Goal: Task Accomplishment & Management: Manage account settings

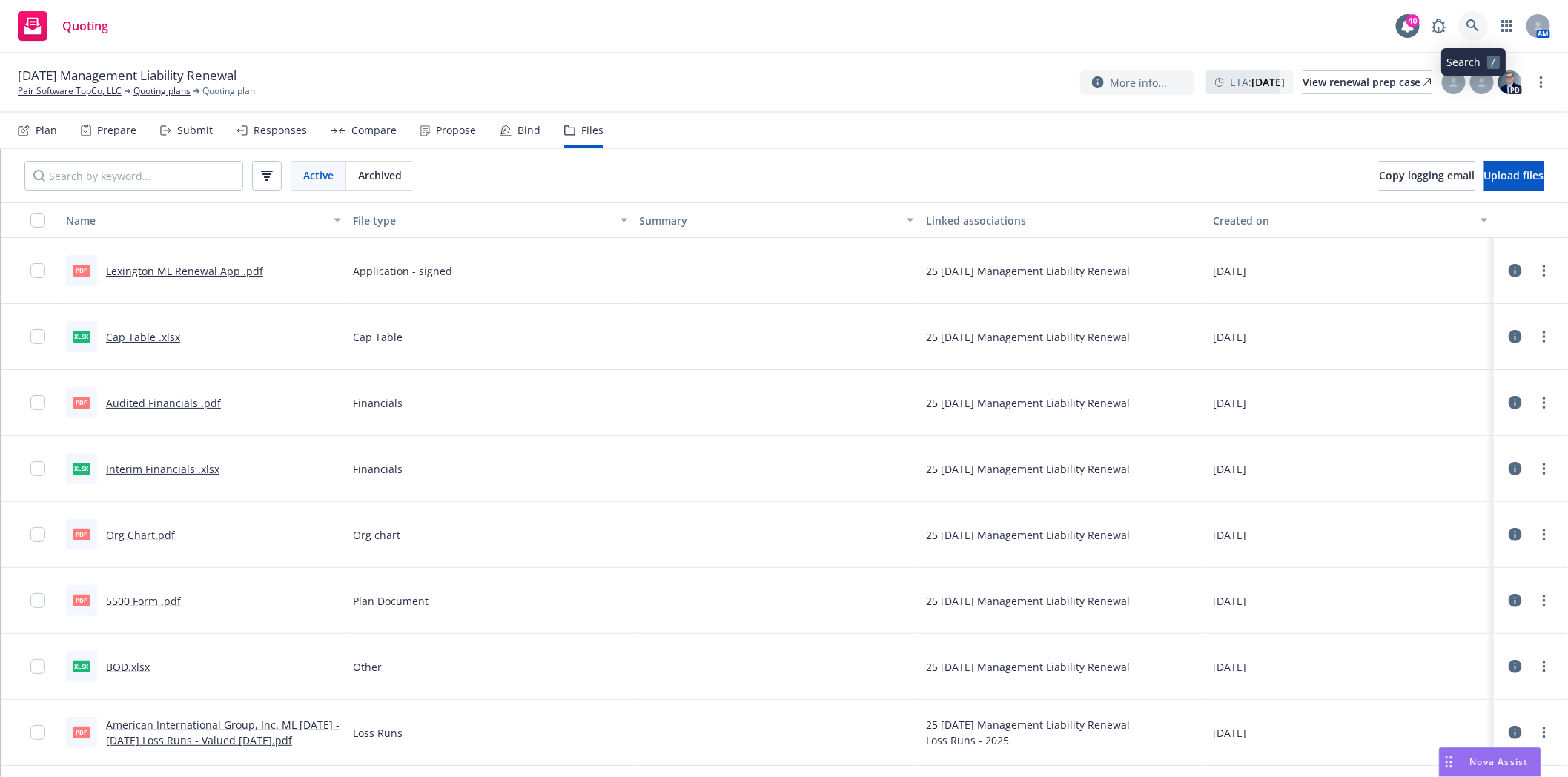
click at [1481, 19] on link at bounding box center [1473, 26] width 30 height 30
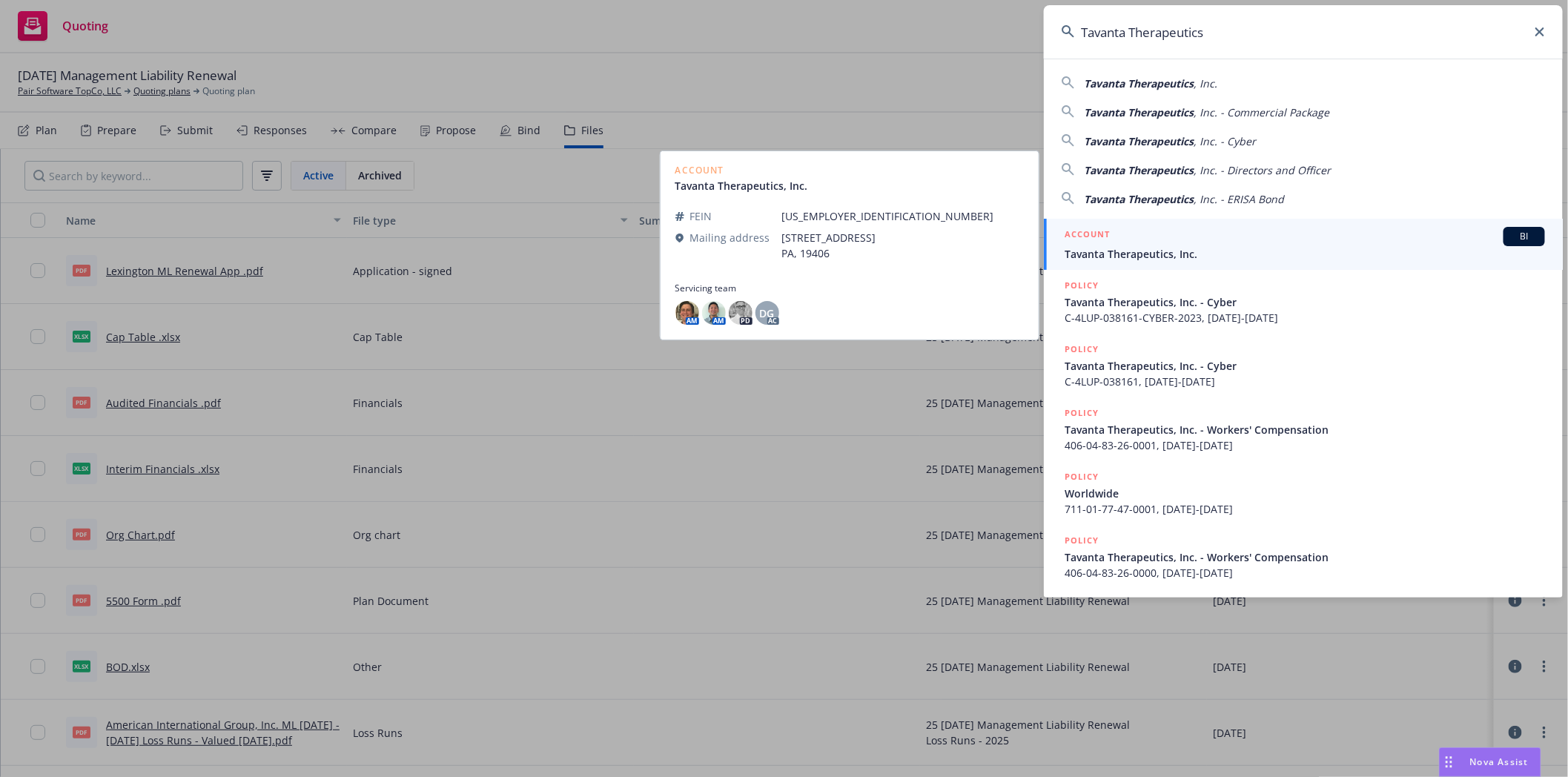
type input "Tavanta Therapeutics"
click at [1147, 228] on div "ACCOUNT BI" at bounding box center [1304, 236] width 480 height 19
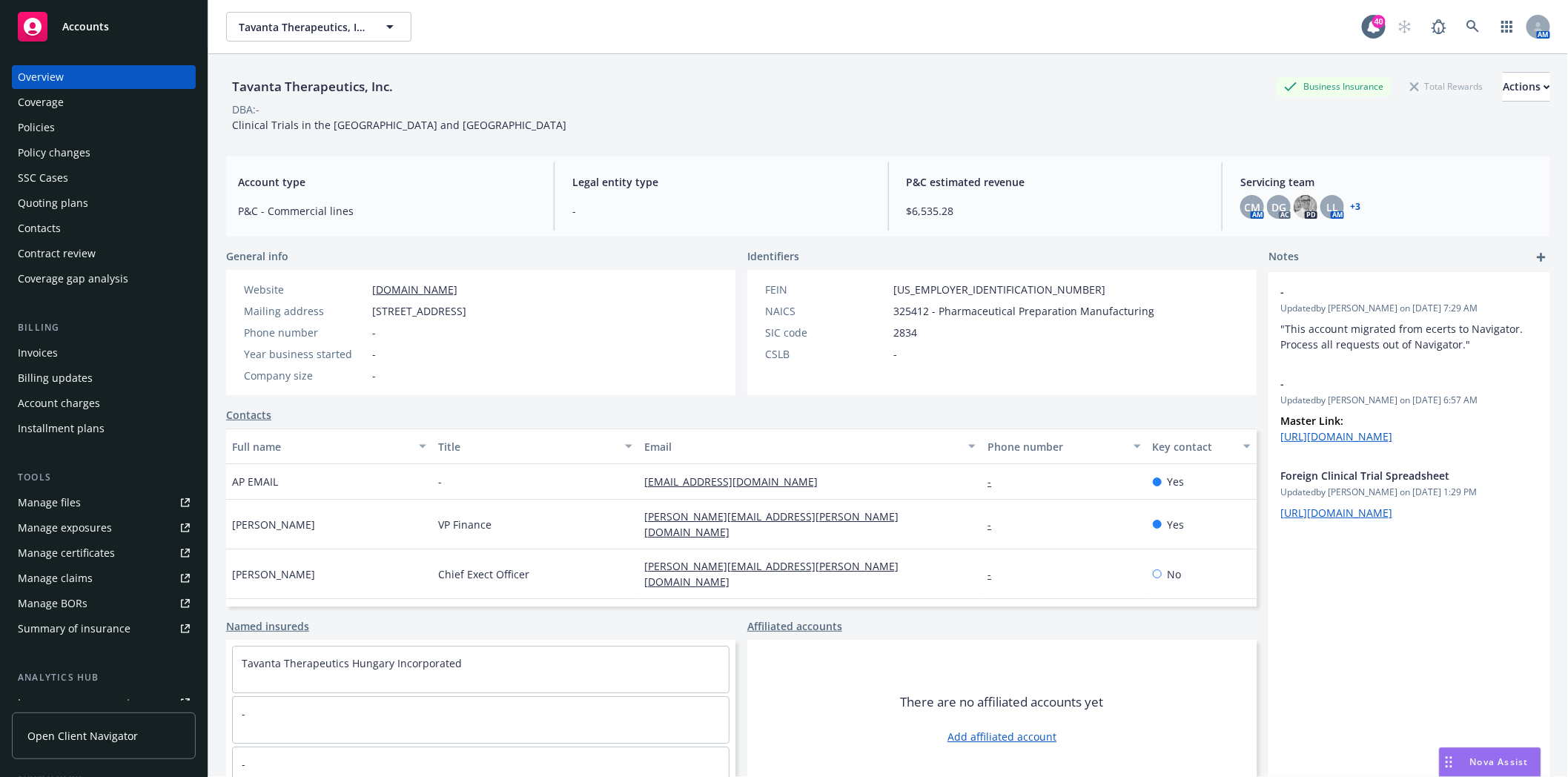
click at [40, 120] on div "Policies" at bounding box center [36, 128] width 37 height 24
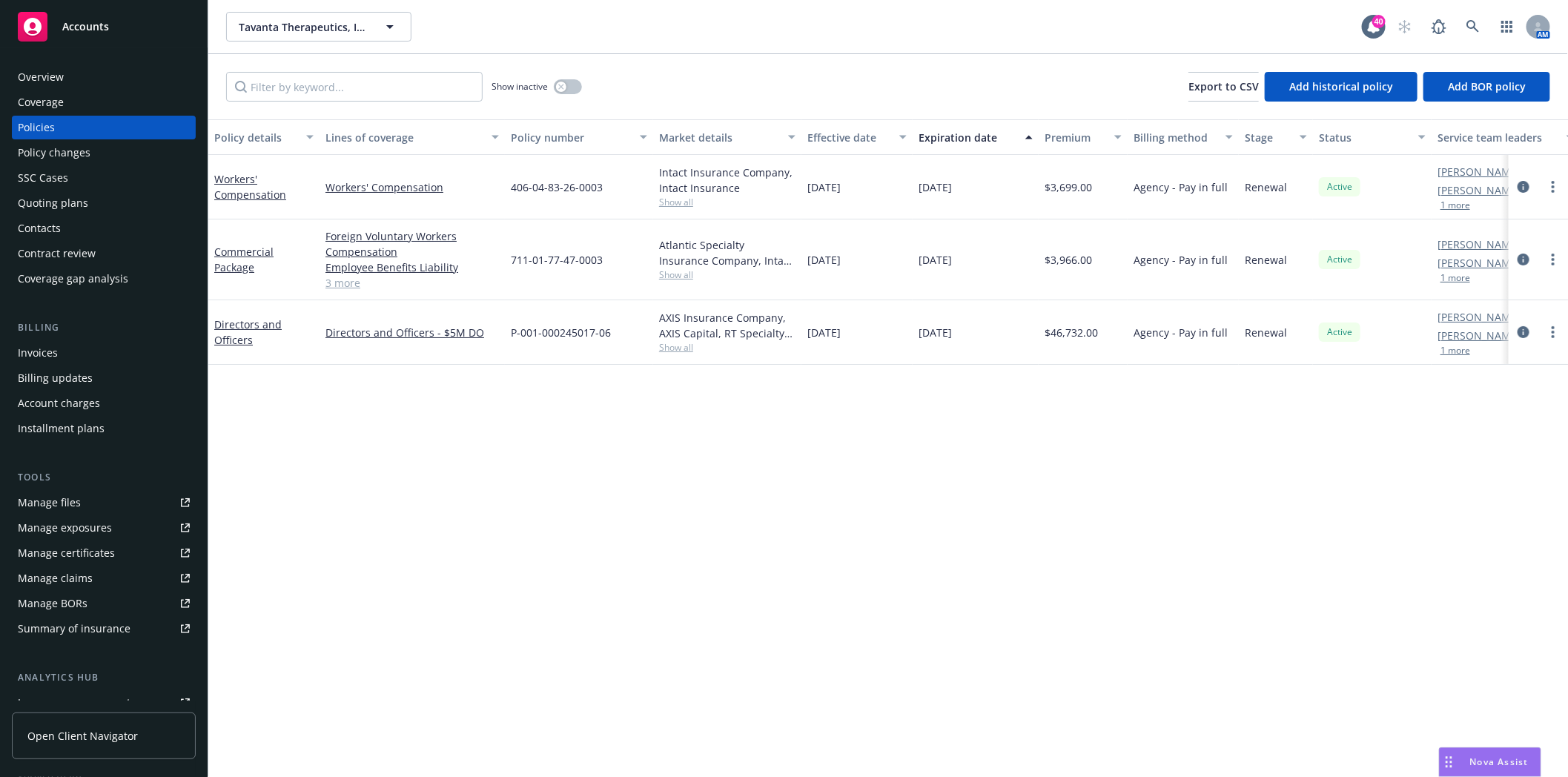
click at [45, 205] on div "Quoting plans" at bounding box center [53, 203] width 71 height 24
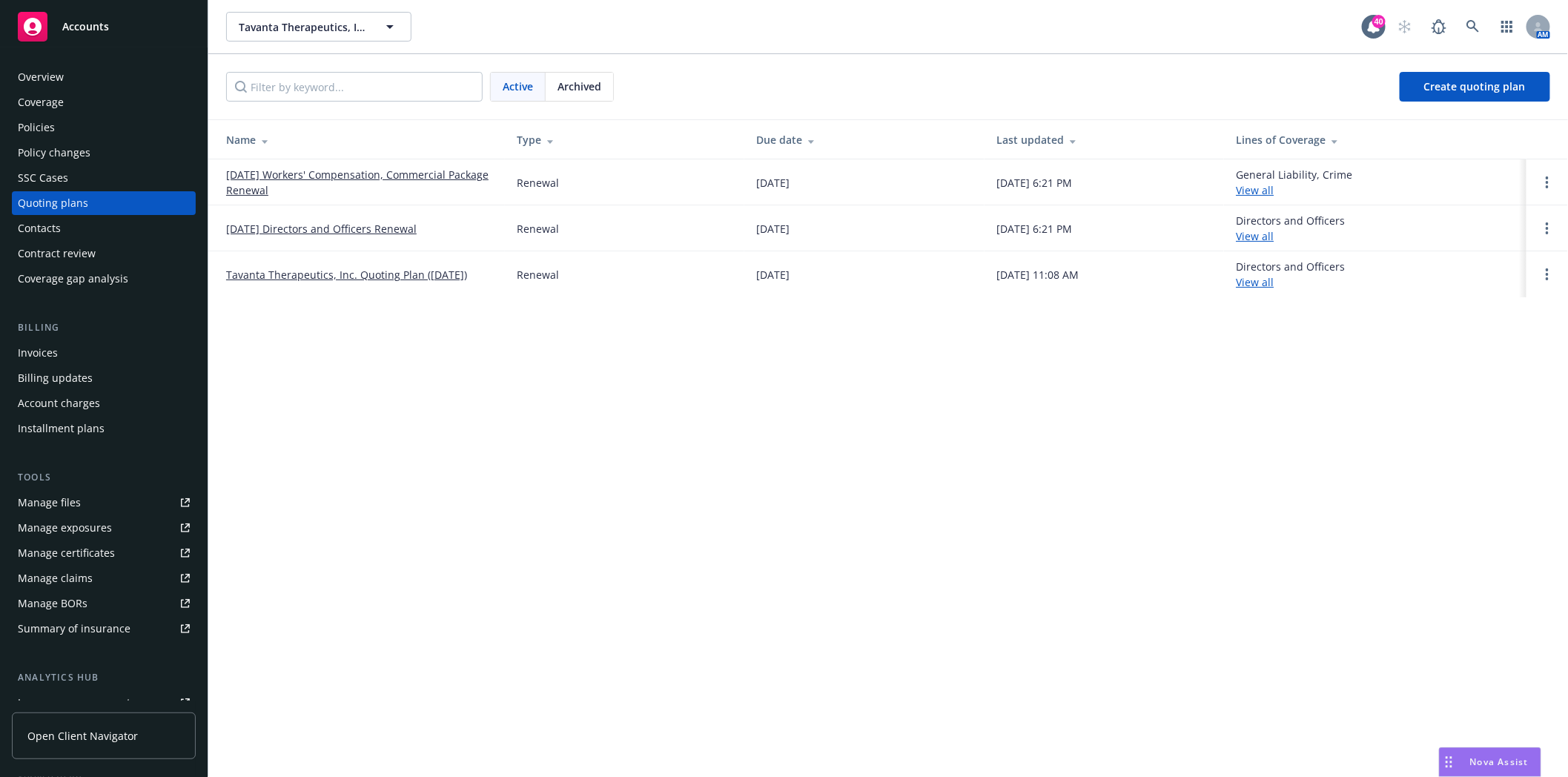
click at [297, 228] on link "12/09/25 Directors and Officers Renewal" at bounding box center [321, 228] width 190 height 16
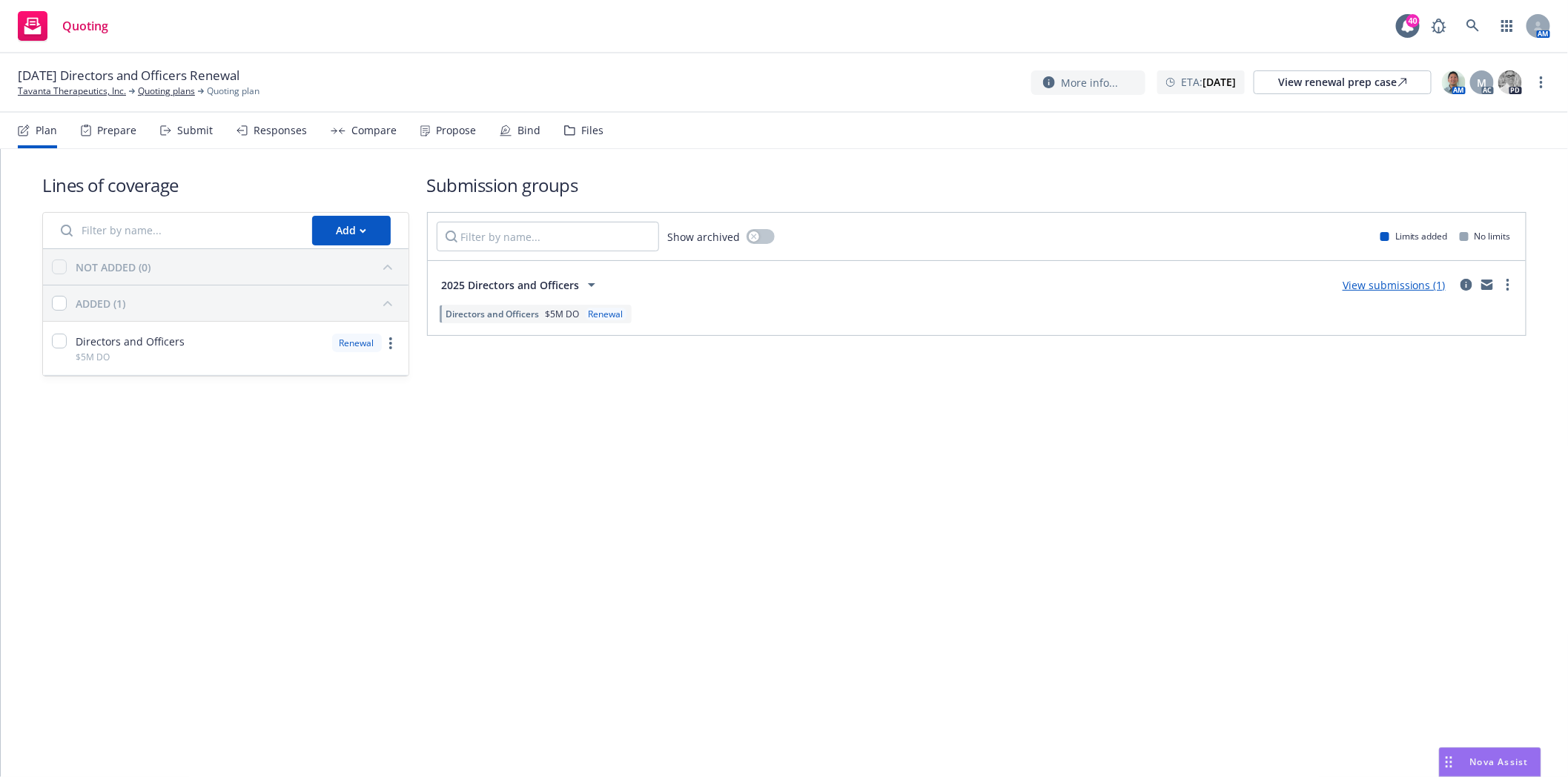
click at [581, 125] on div "Files" at bounding box center [592, 131] width 22 height 12
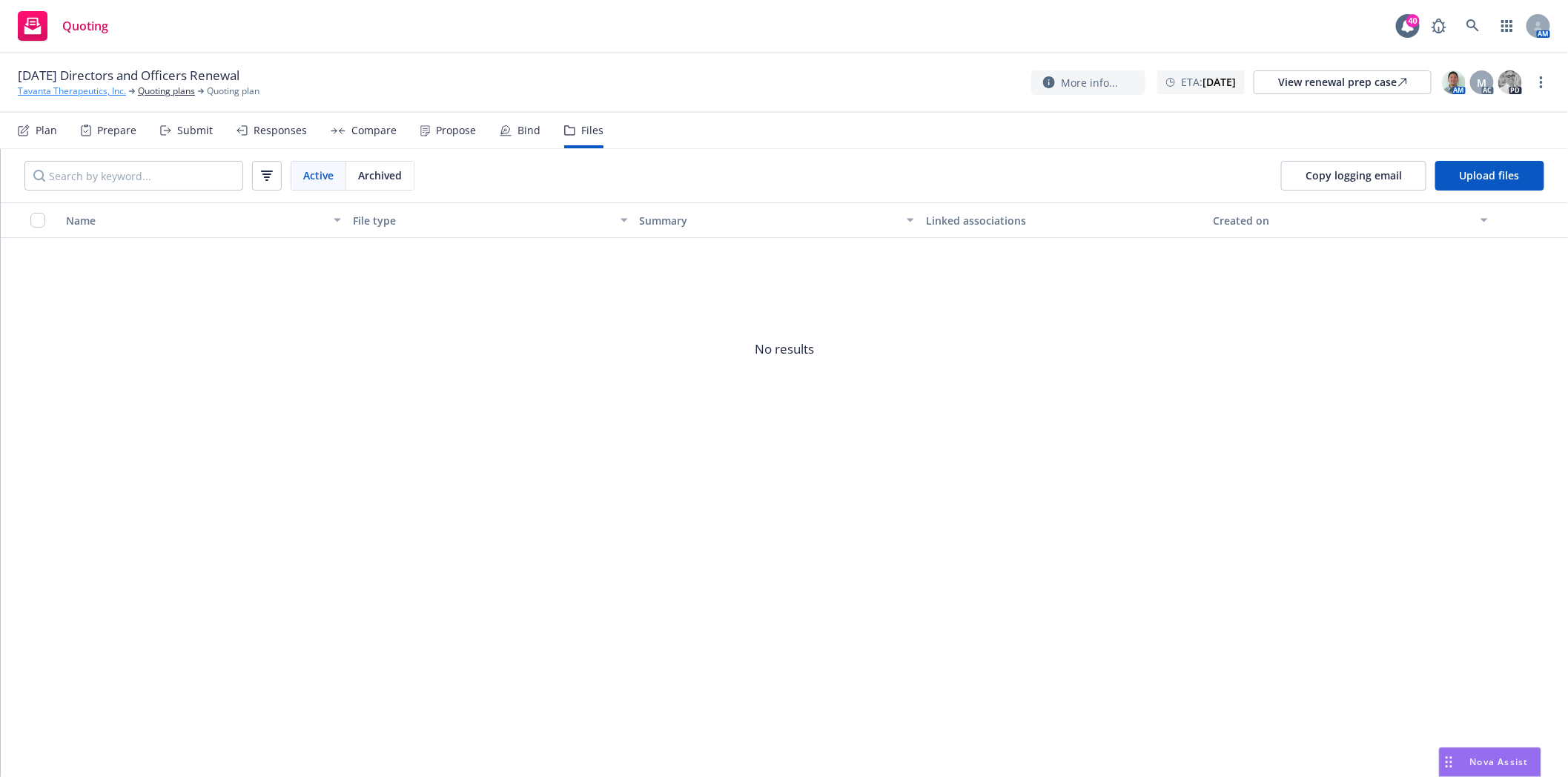
click at [83, 93] on link "Tavanta Therapeutics, Inc." at bounding box center [72, 91] width 108 height 13
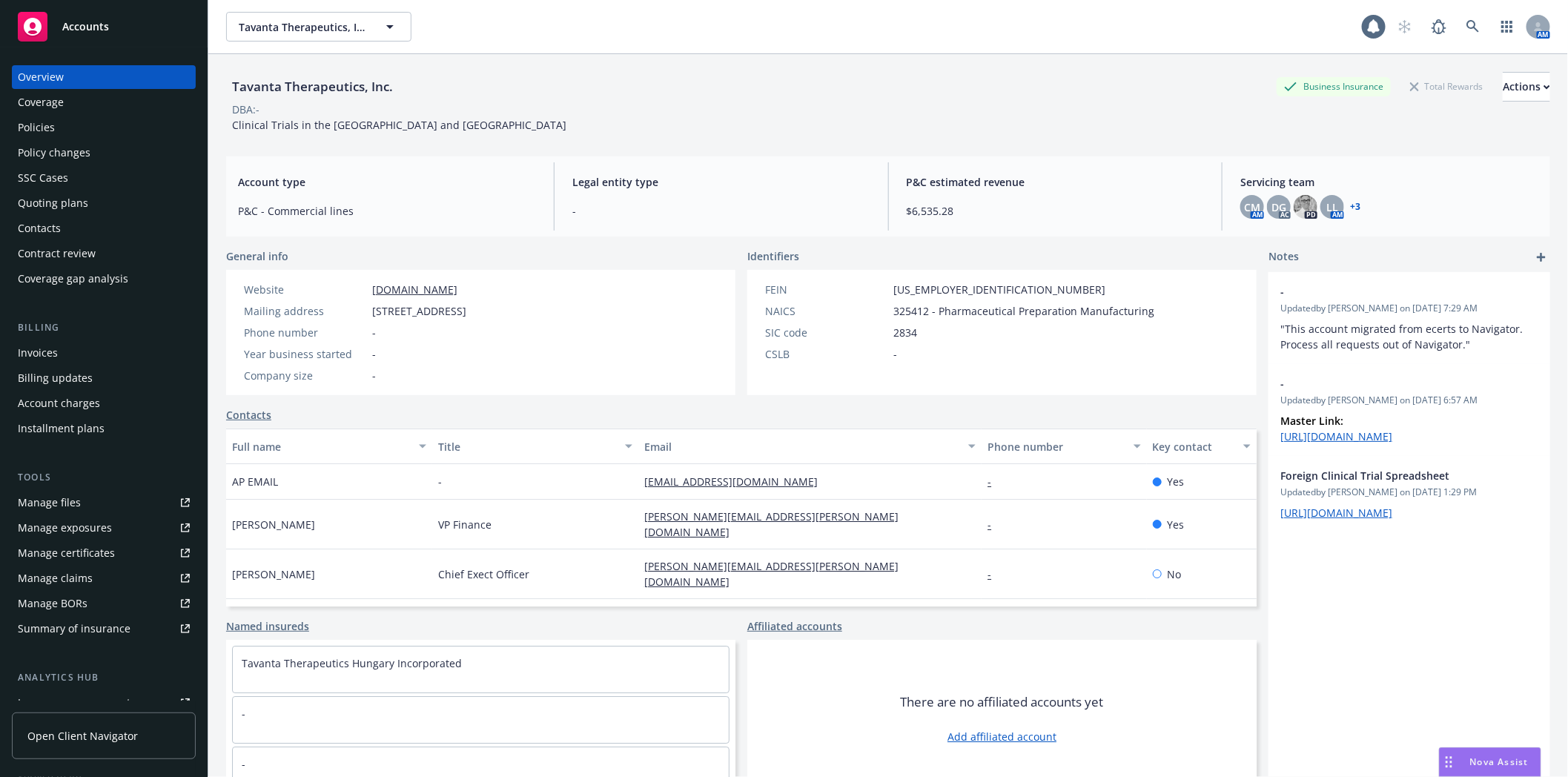
click at [40, 134] on div "Policies" at bounding box center [36, 128] width 37 height 24
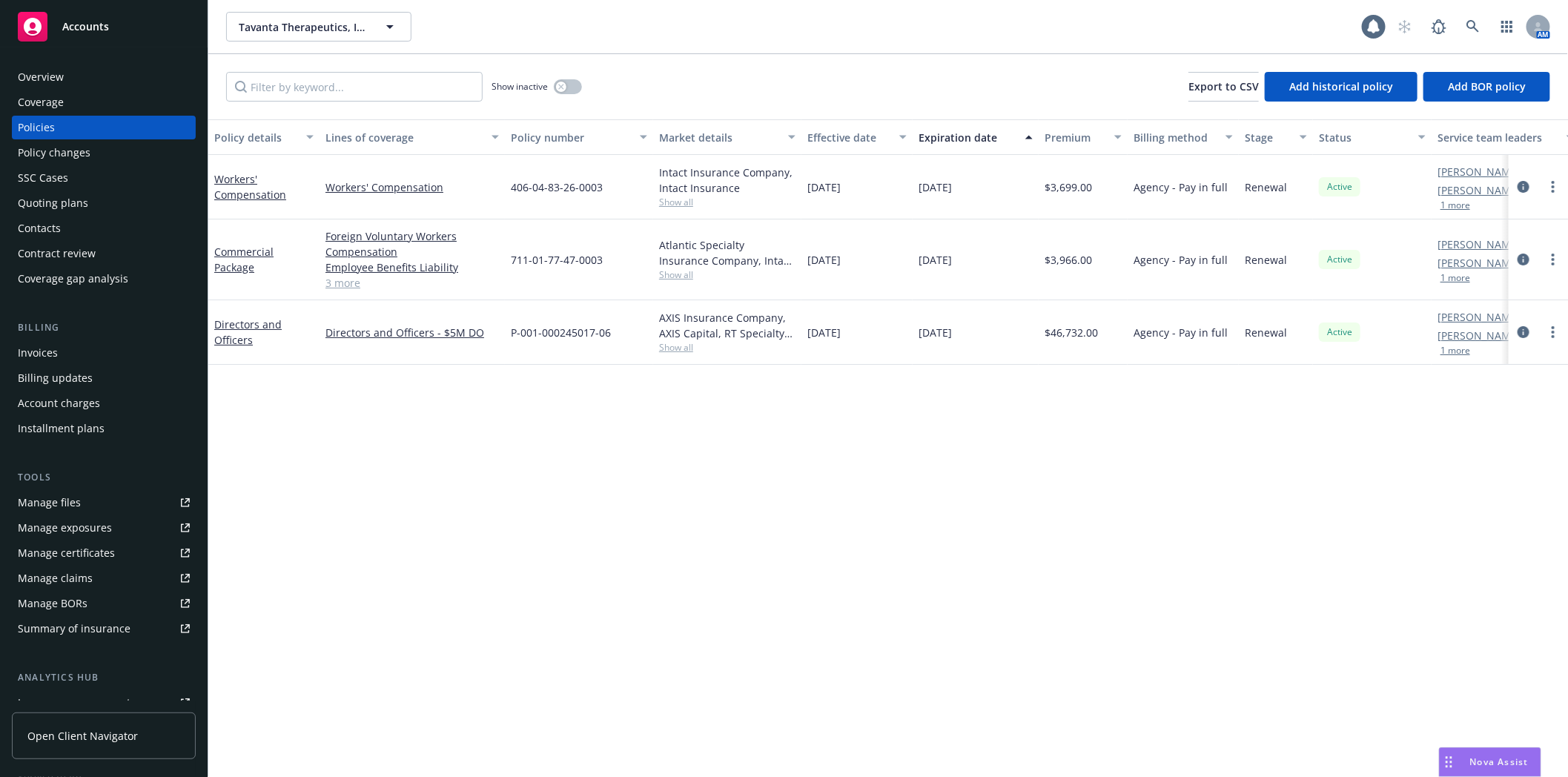
click at [1450, 353] on button "1 more" at bounding box center [1455, 351] width 30 height 9
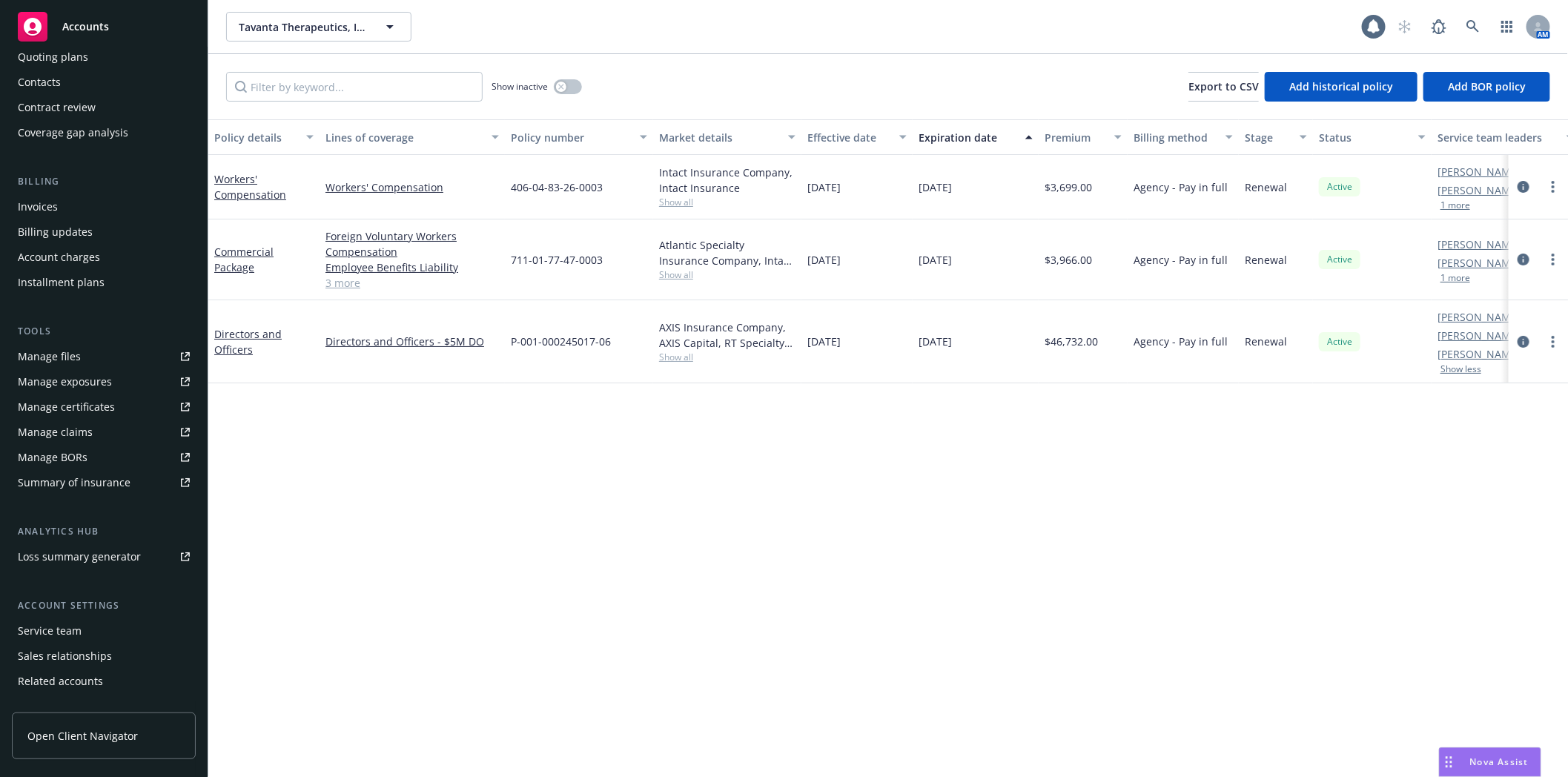
scroll to position [188, 0]
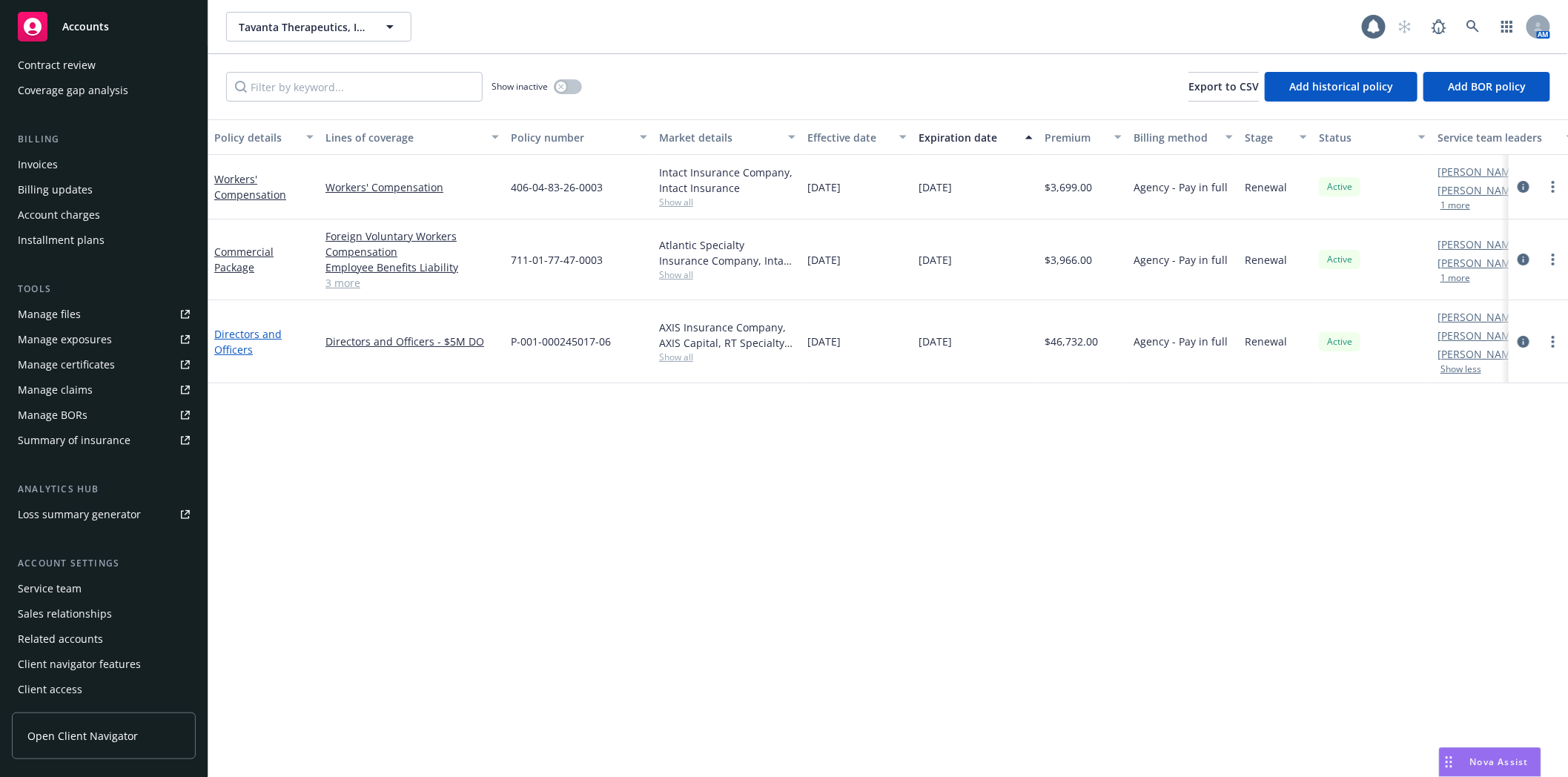
click at [252, 332] on link "Directors and Officers" at bounding box center [247, 342] width 68 height 30
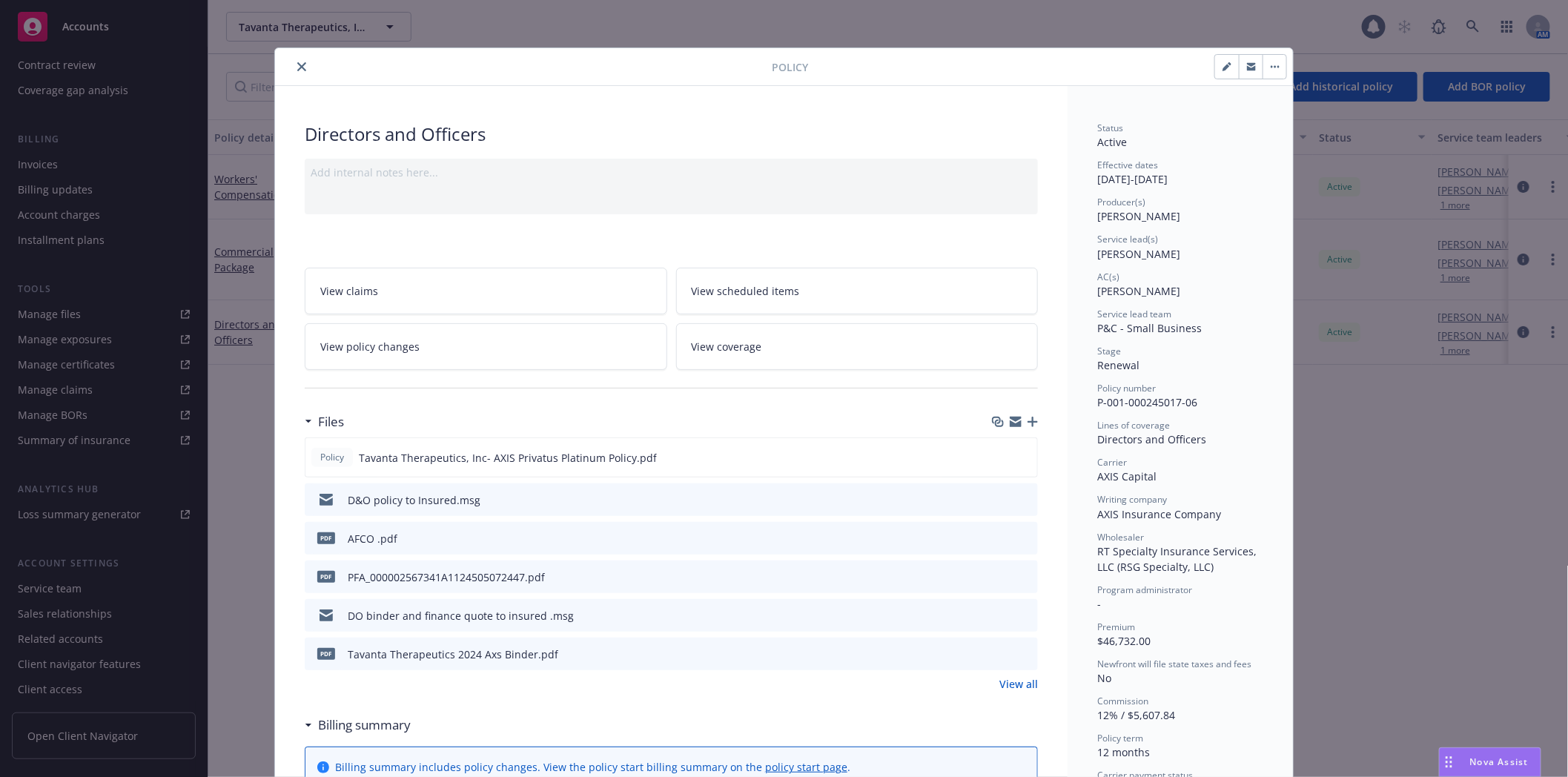
click at [297, 68] on icon "close" at bounding box center [302, 67] width 9 height 9
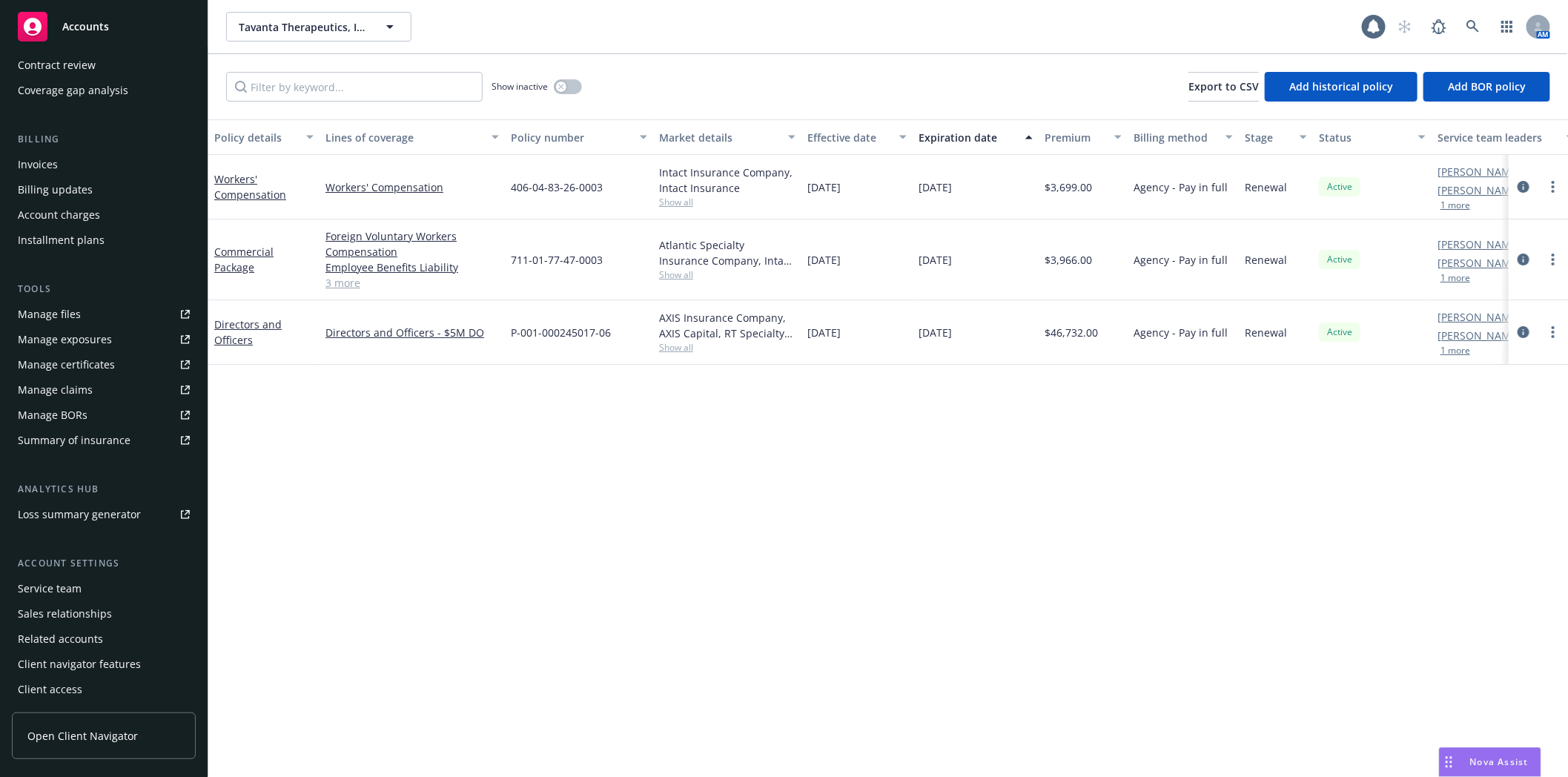
click at [68, 596] on div "Service team" at bounding box center [50, 589] width 64 height 24
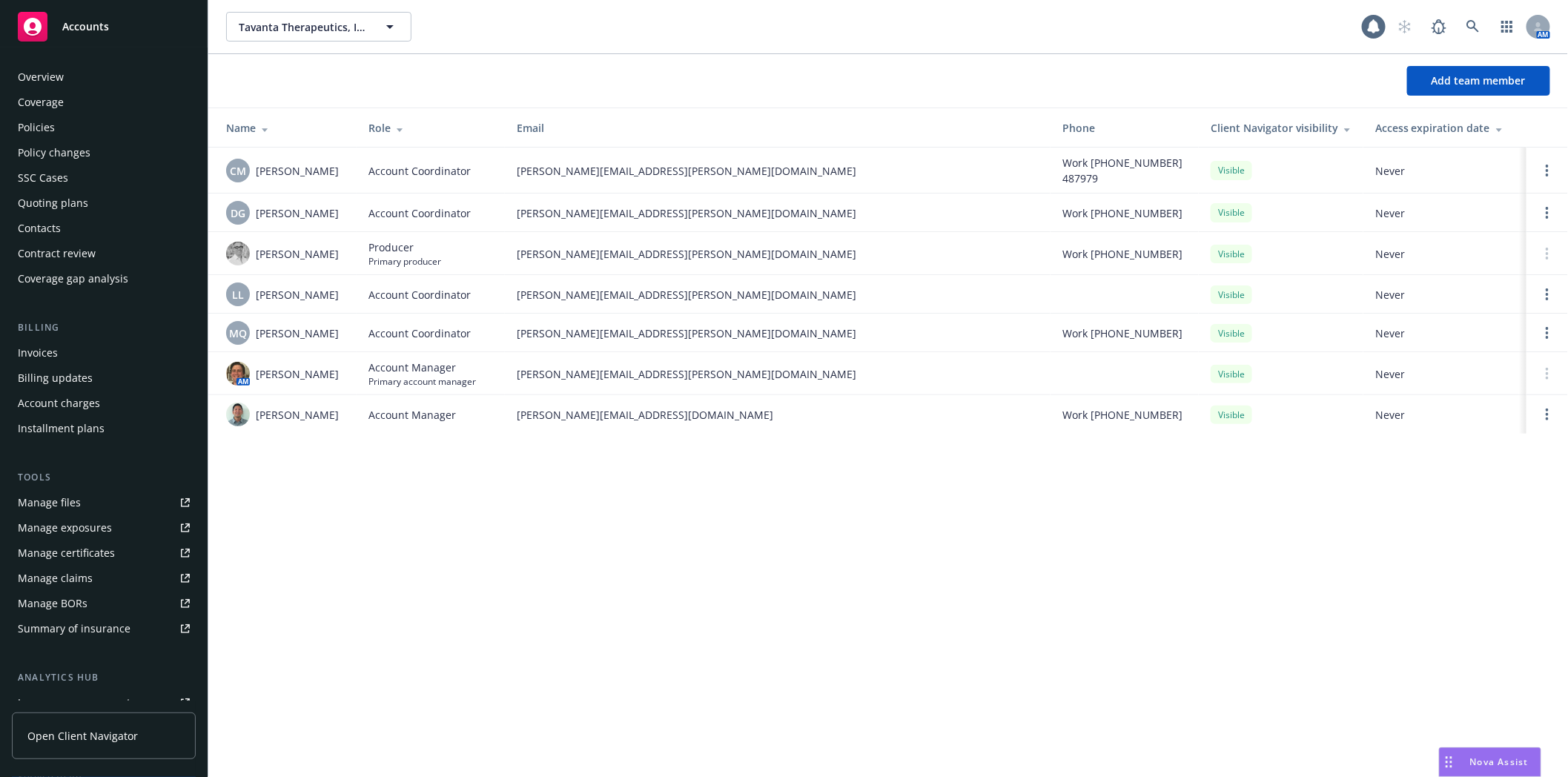
click at [62, 127] on div "Policies" at bounding box center [103, 128] width 172 height 24
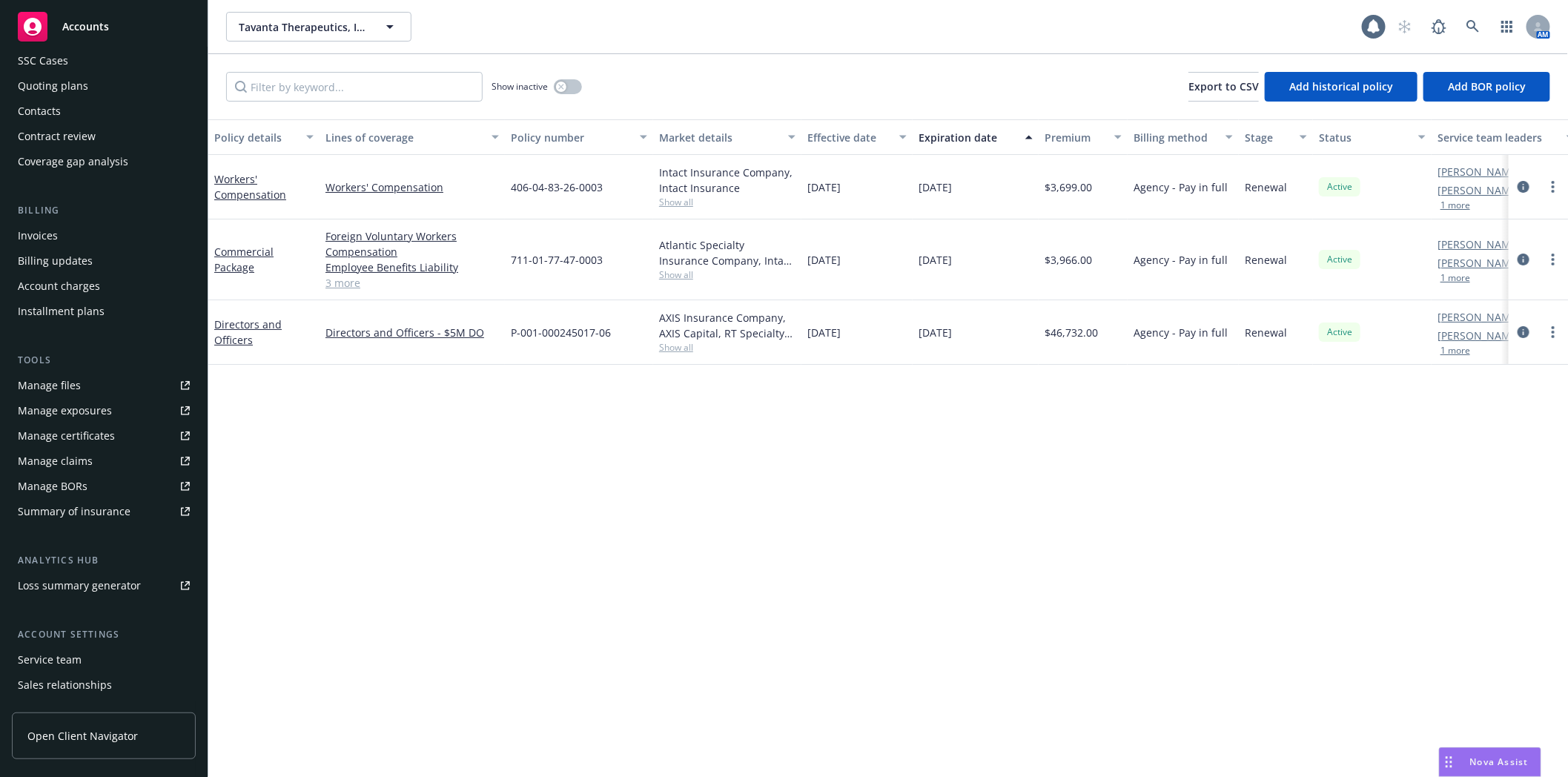
scroll to position [188, 0]
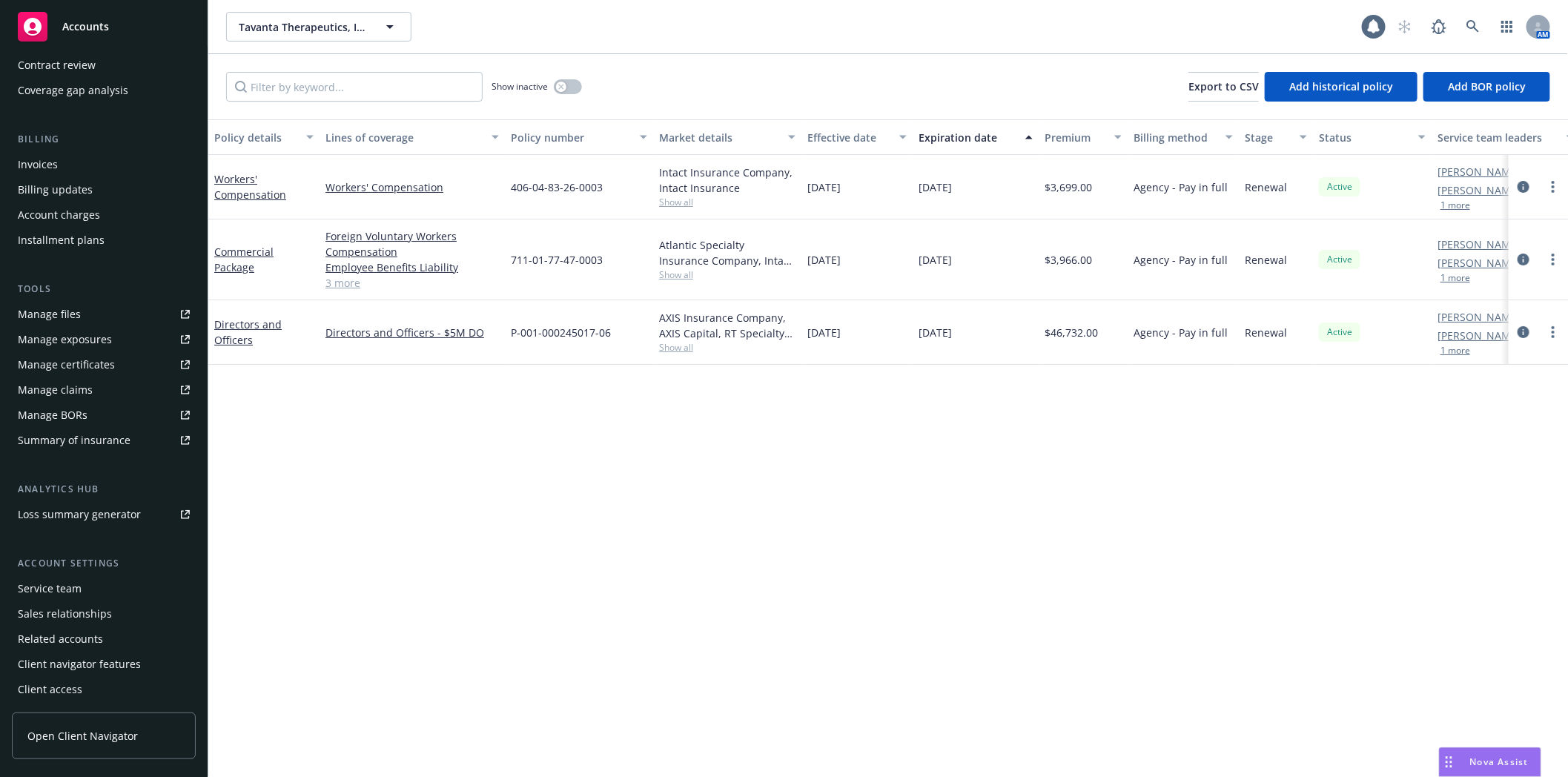
click at [60, 586] on div "Service team" at bounding box center [50, 589] width 64 height 24
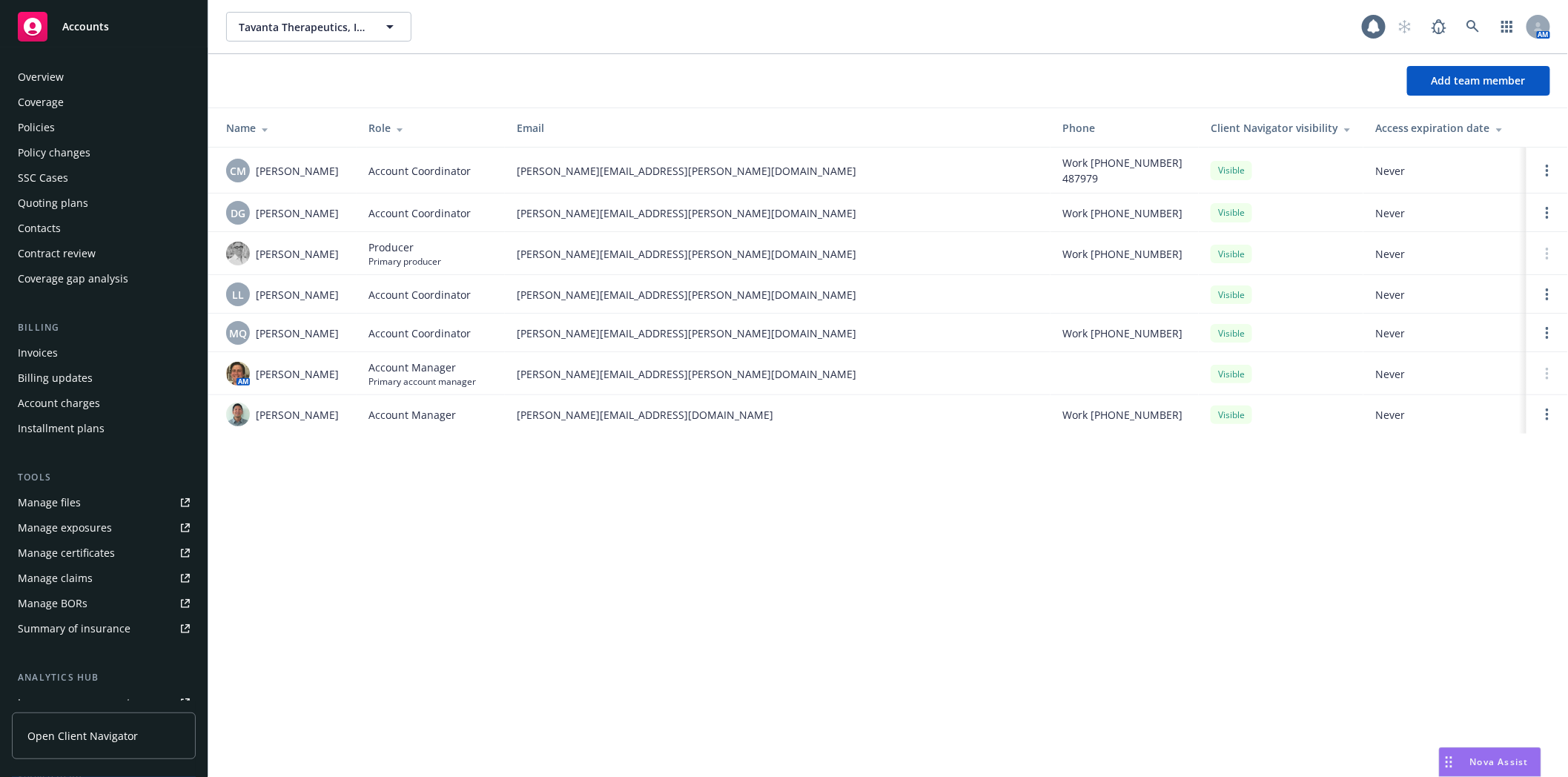
scroll to position [188, 0]
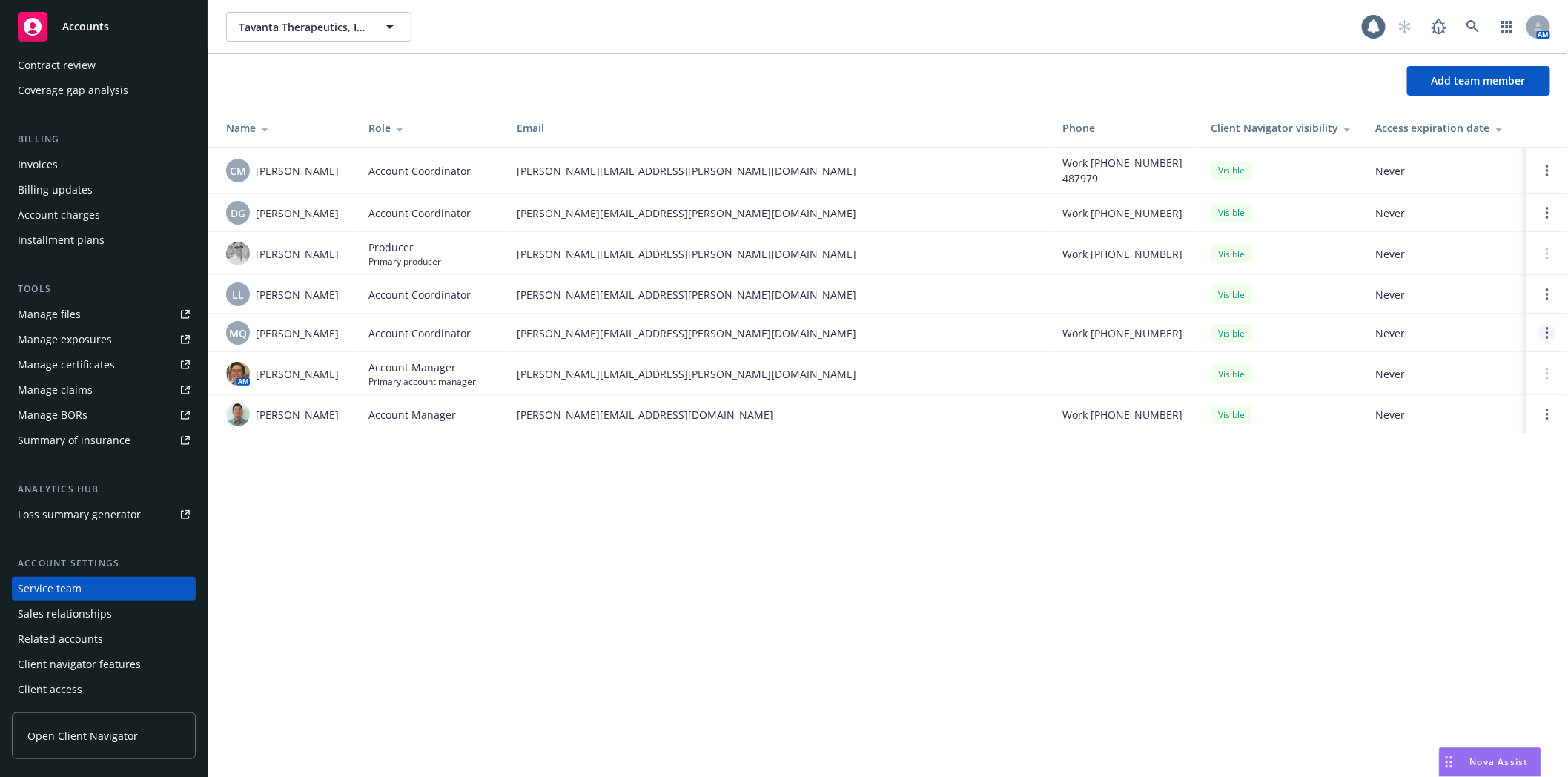
click at [1545, 328] on link "Open options" at bounding box center [1547, 333] width 18 height 18
click at [1429, 323] on span "Hide from Client Navigator" at bounding box center [1442, 321] width 168 height 14
click at [1541, 329] on link "Open options" at bounding box center [1547, 333] width 18 height 18
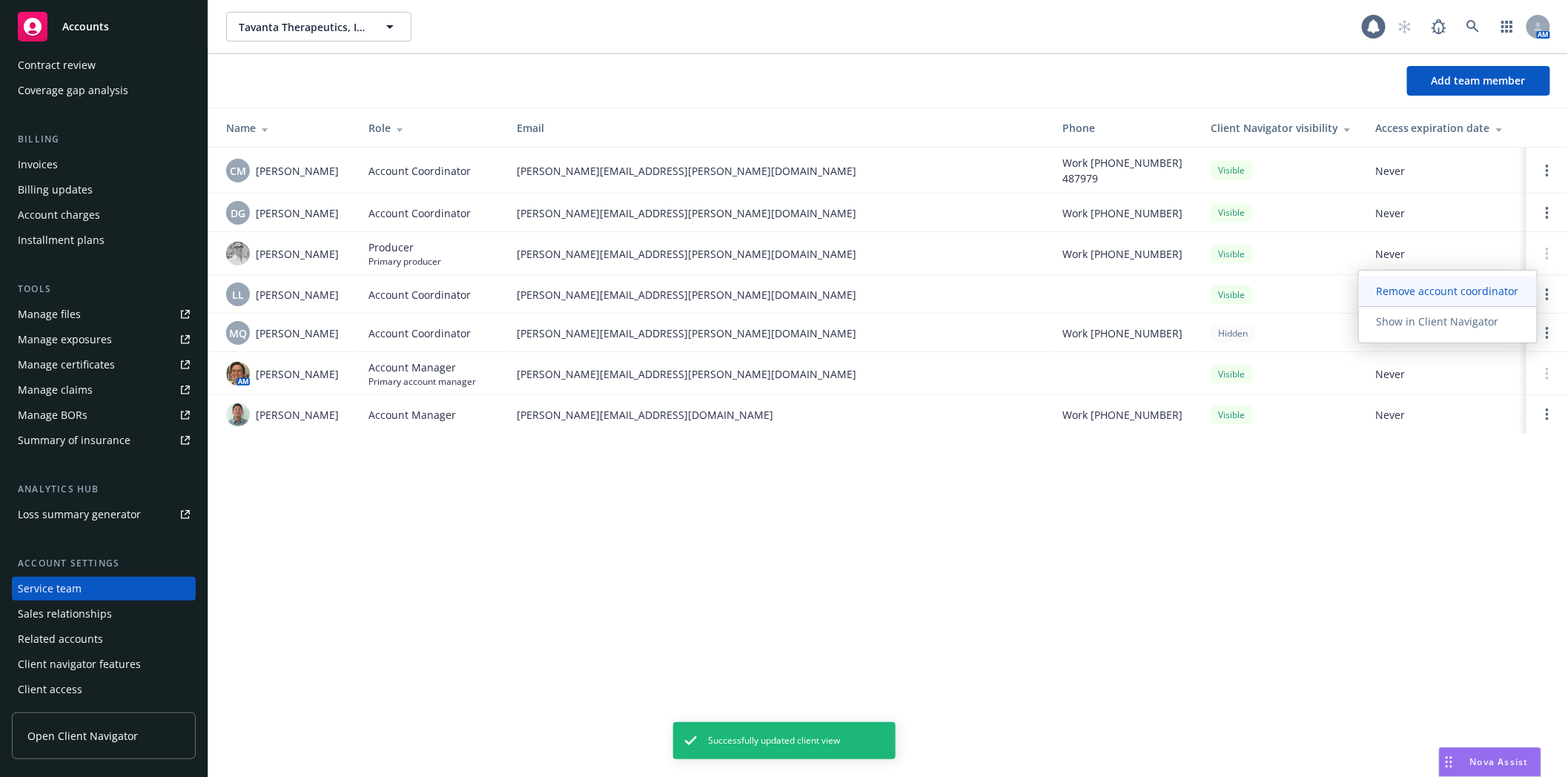
click at [1433, 297] on span "Remove account coordinator" at bounding box center [1447, 291] width 178 height 14
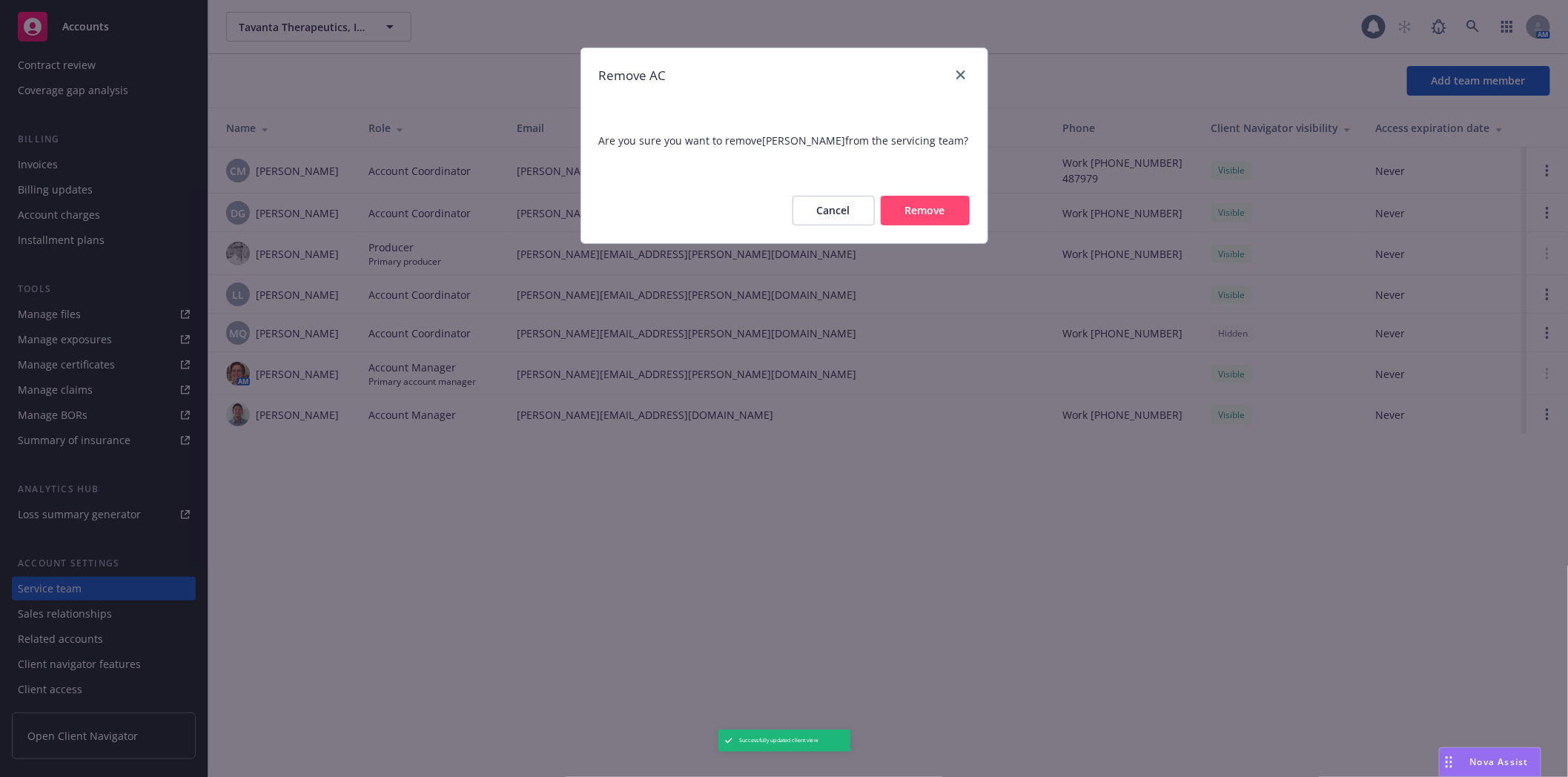
click at [942, 217] on button "Remove" at bounding box center [925, 210] width 89 height 30
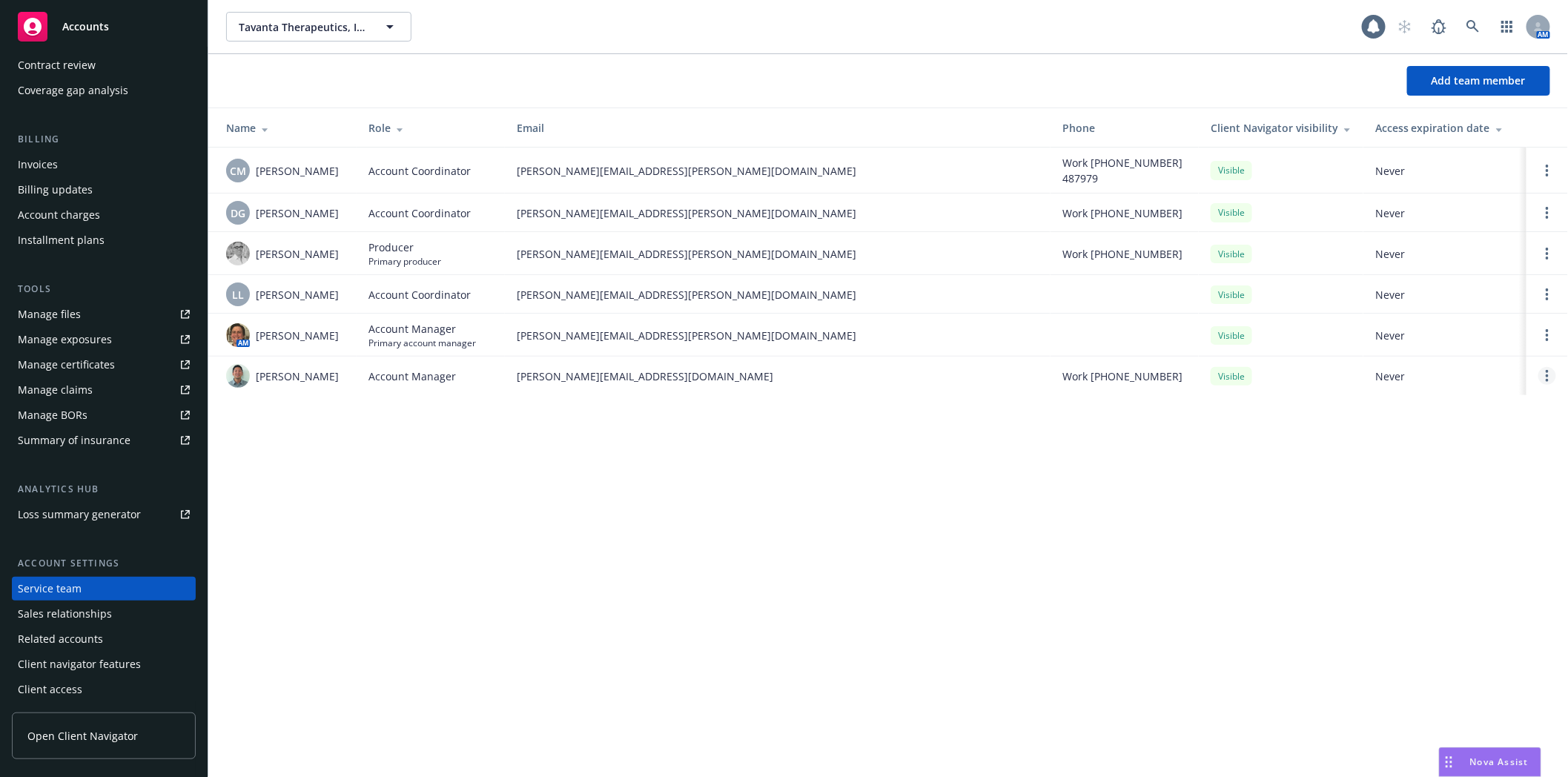
click at [1546, 375] on icon "Open options" at bounding box center [1547, 376] width 3 height 12
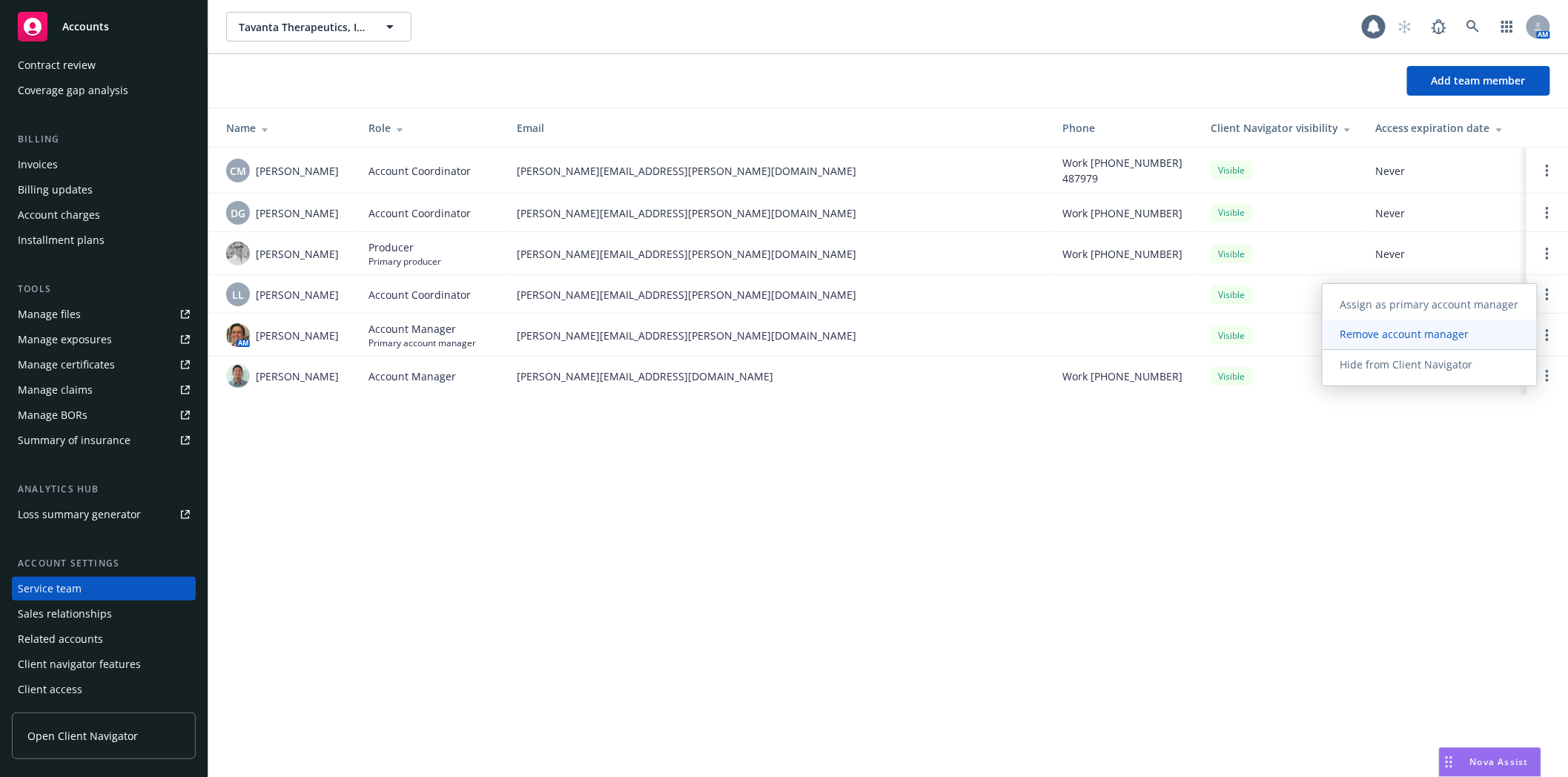
click at [1425, 338] on span "Remove account manager" at bounding box center [1404, 334] width 164 height 14
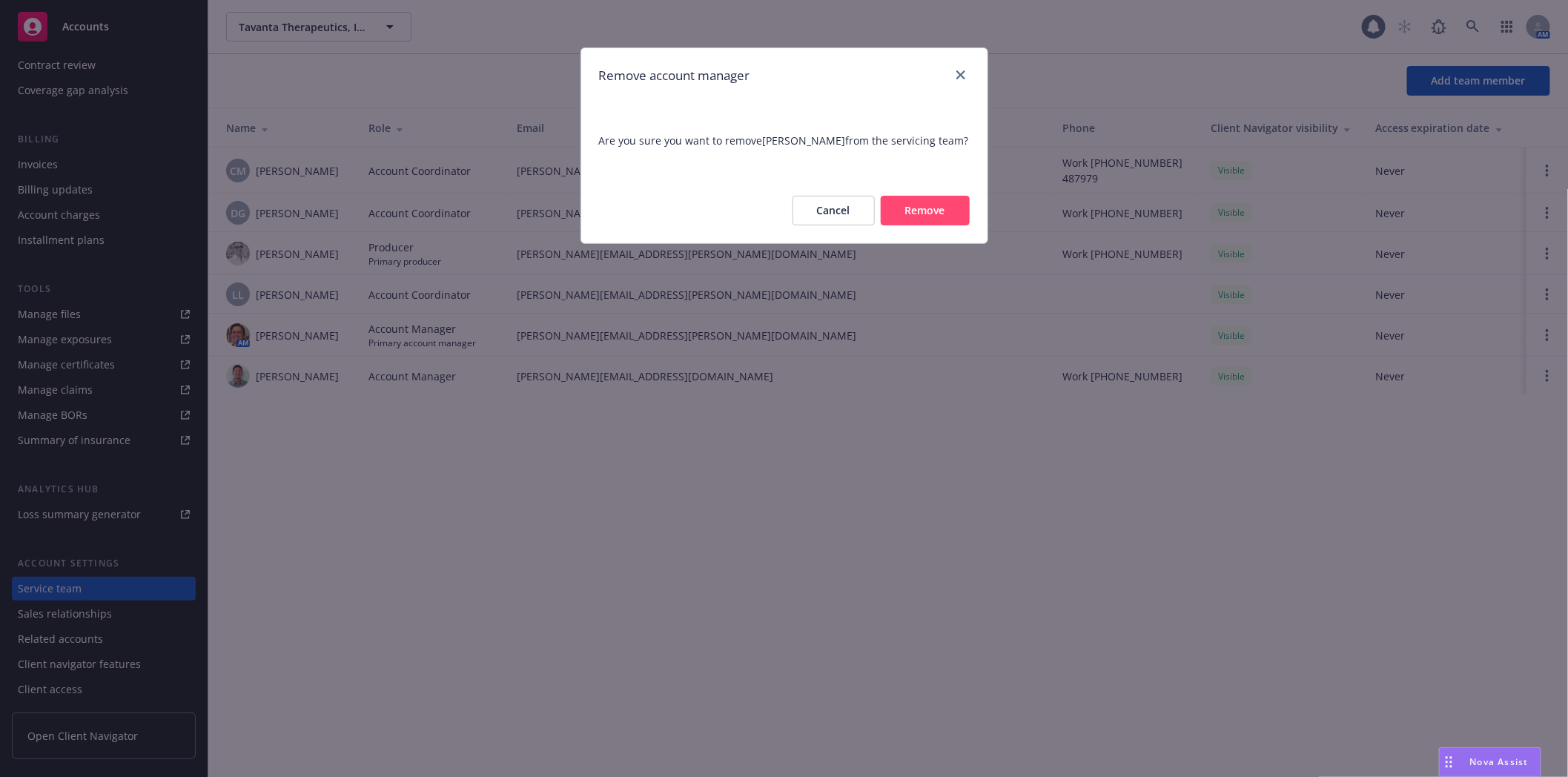
click at [939, 206] on button "Remove" at bounding box center [925, 210] width 89 height 30
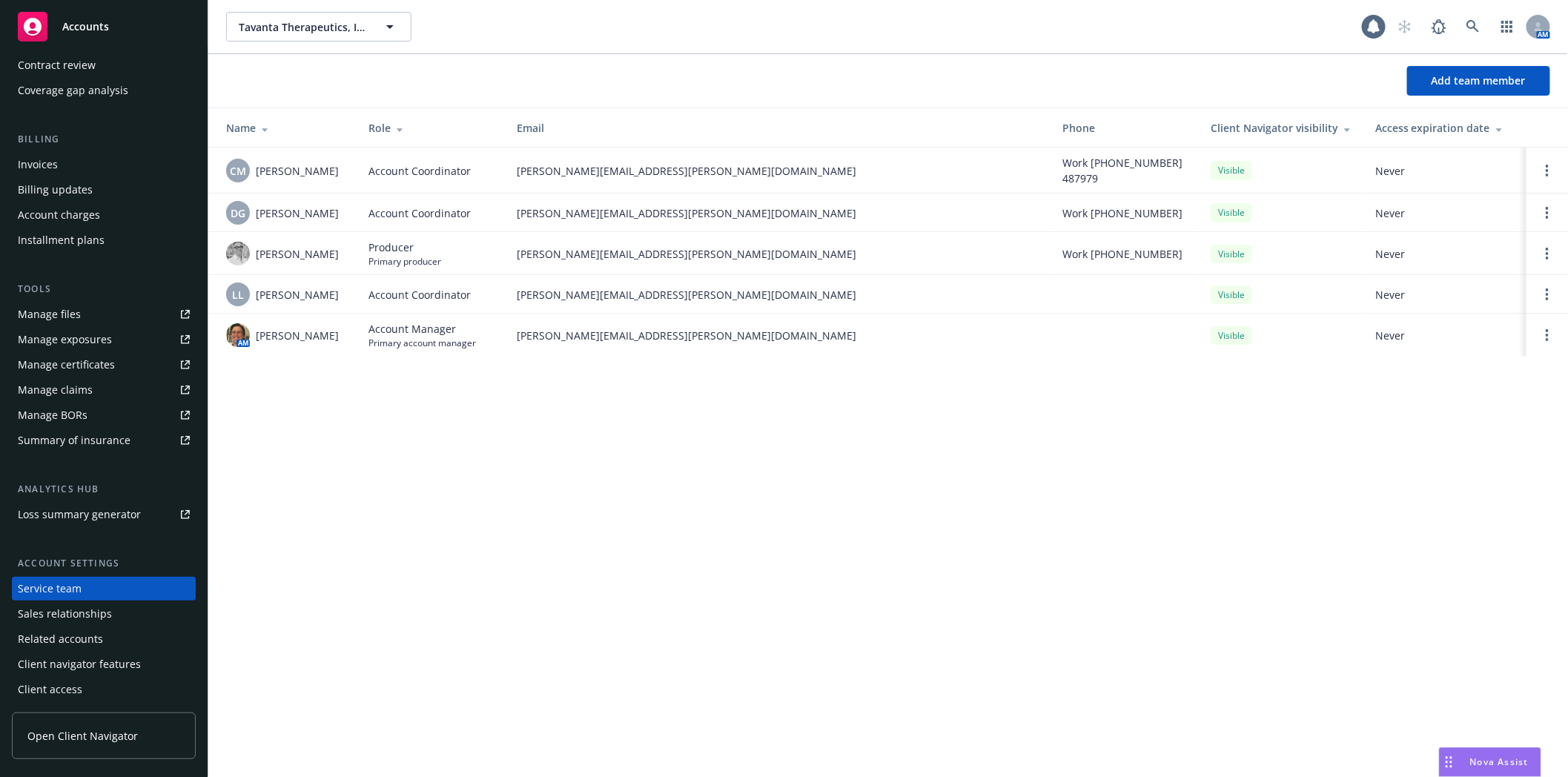
scroll to position [0, 0]
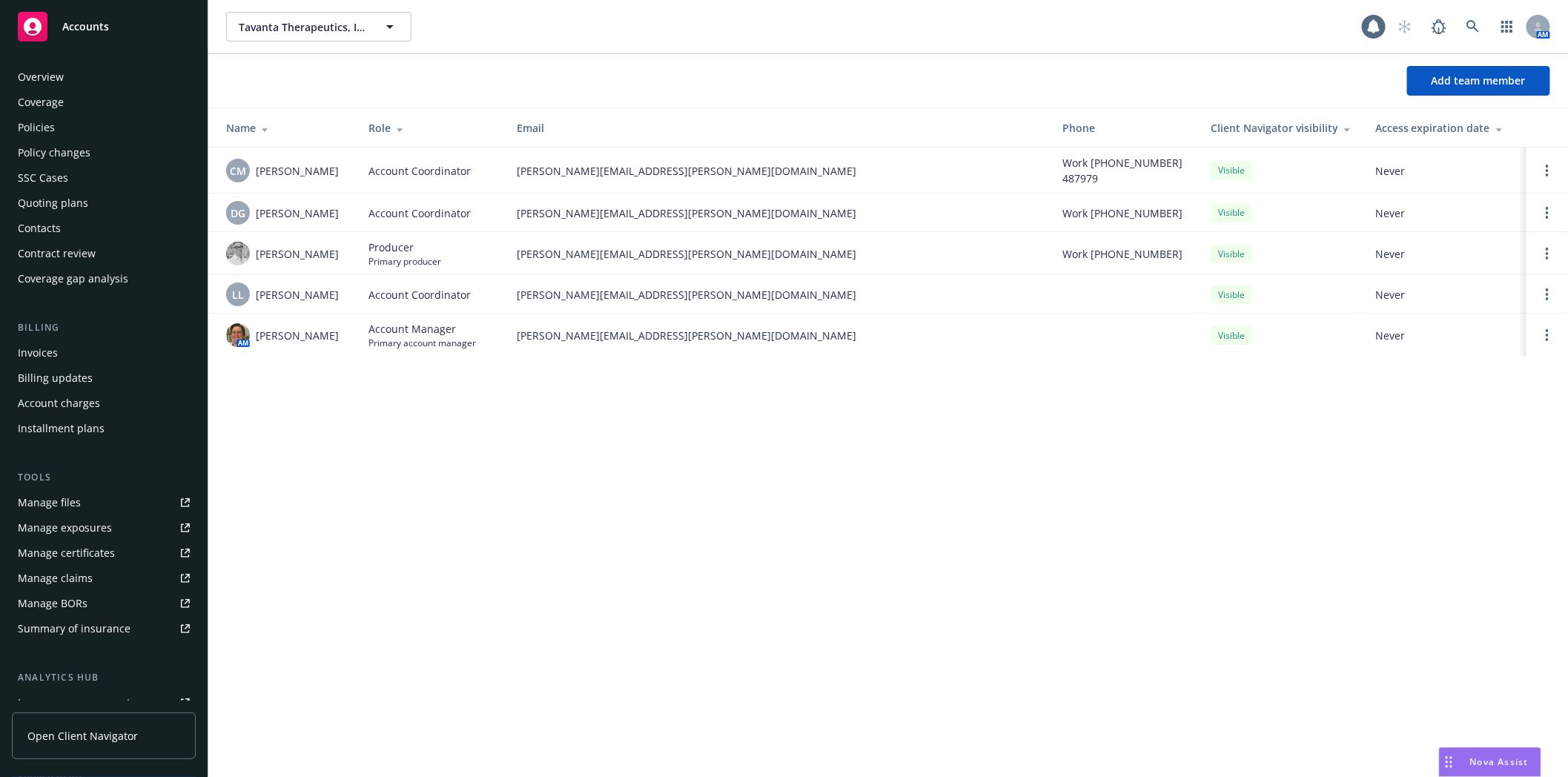
click at [77, 129] on div "Policies" at bounding box center [103, 128] width 172 height 24
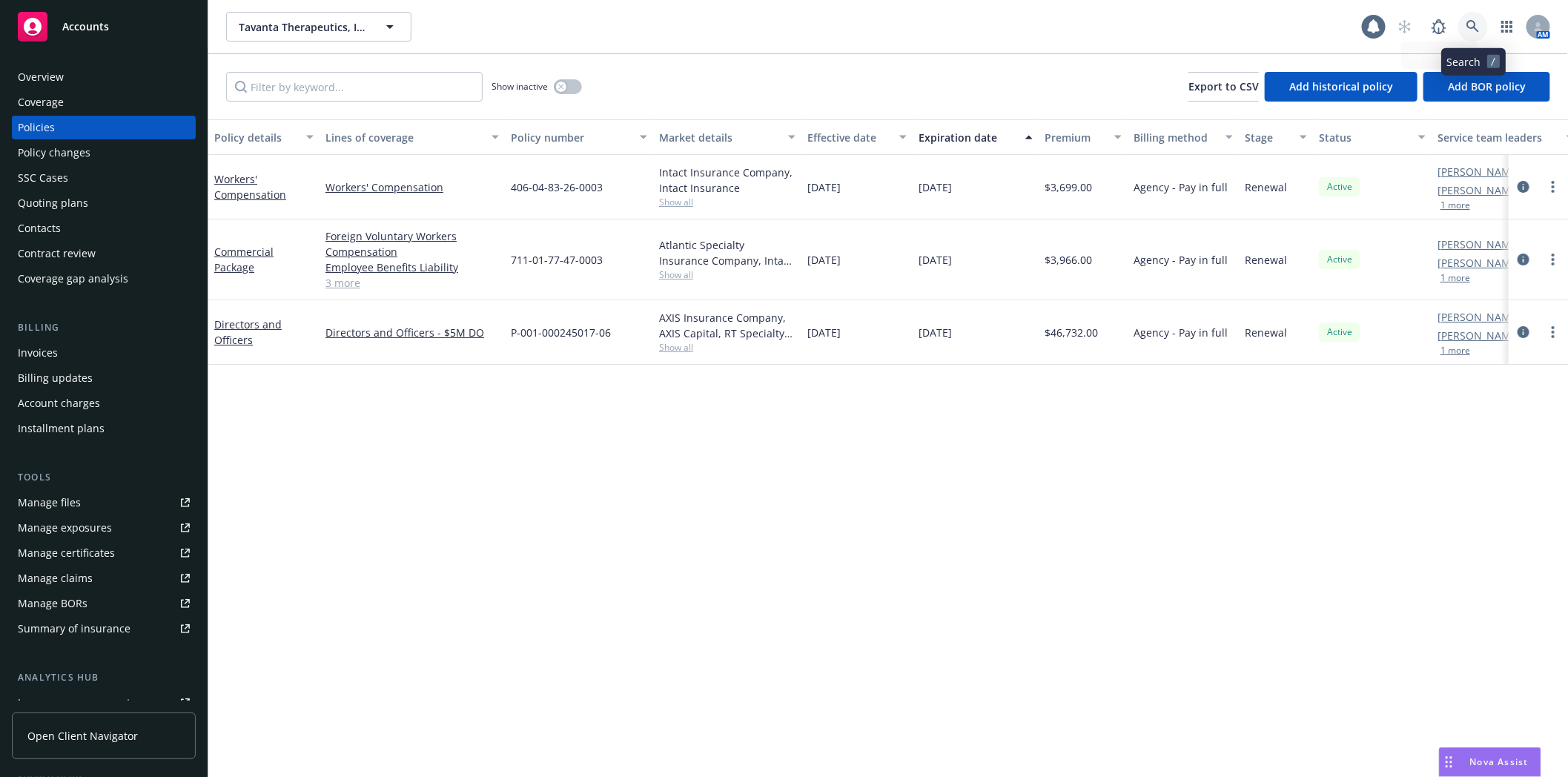
click at [1476, 26] on icon at bounding box center [1473, 27] width 13 height 13
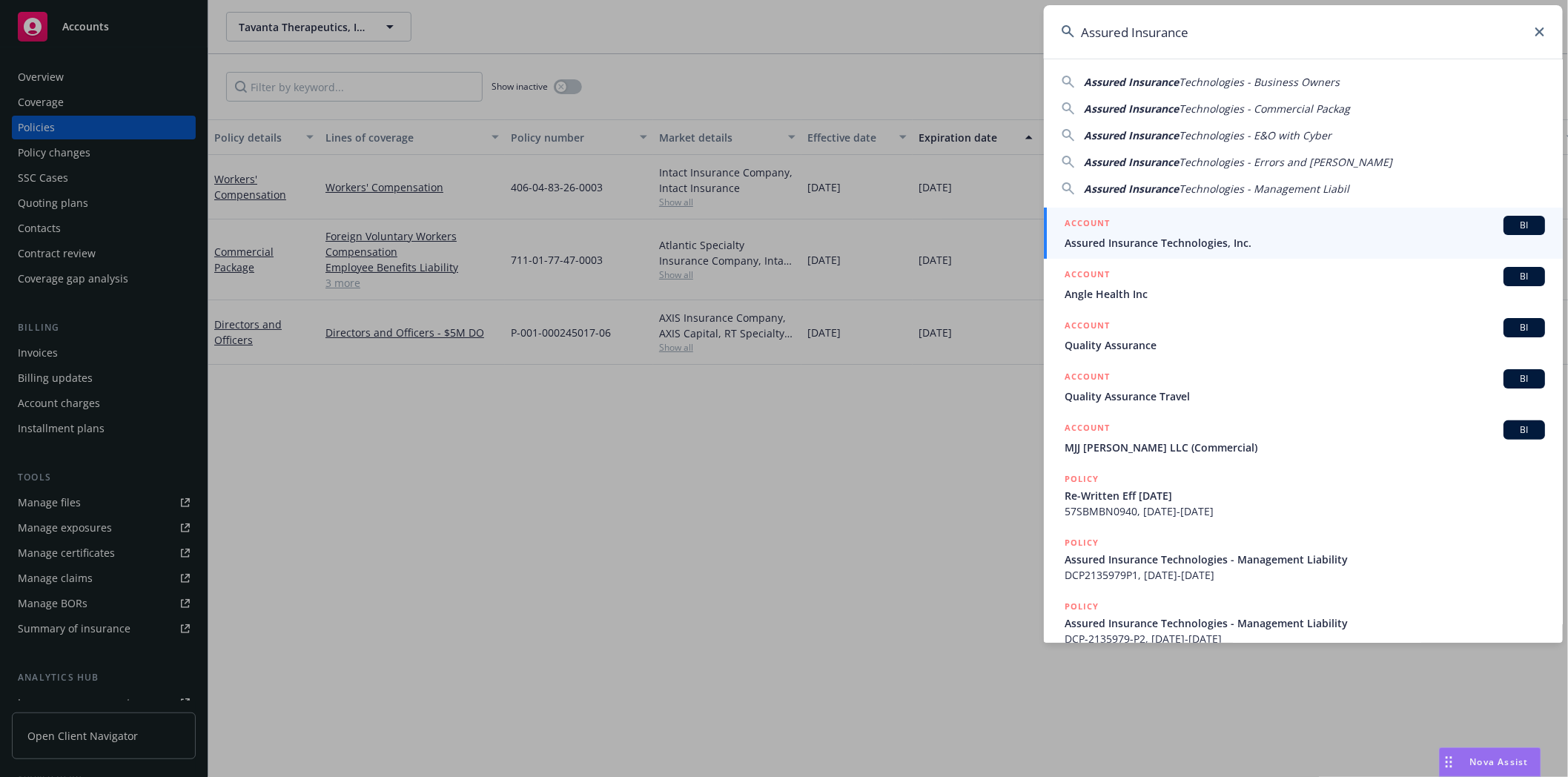
type input "Assured Insurance"
click at [1139, 241] on span "Assured Insurance Technologies, Inc." at bounding box center [1304, 242] width 480 height 16
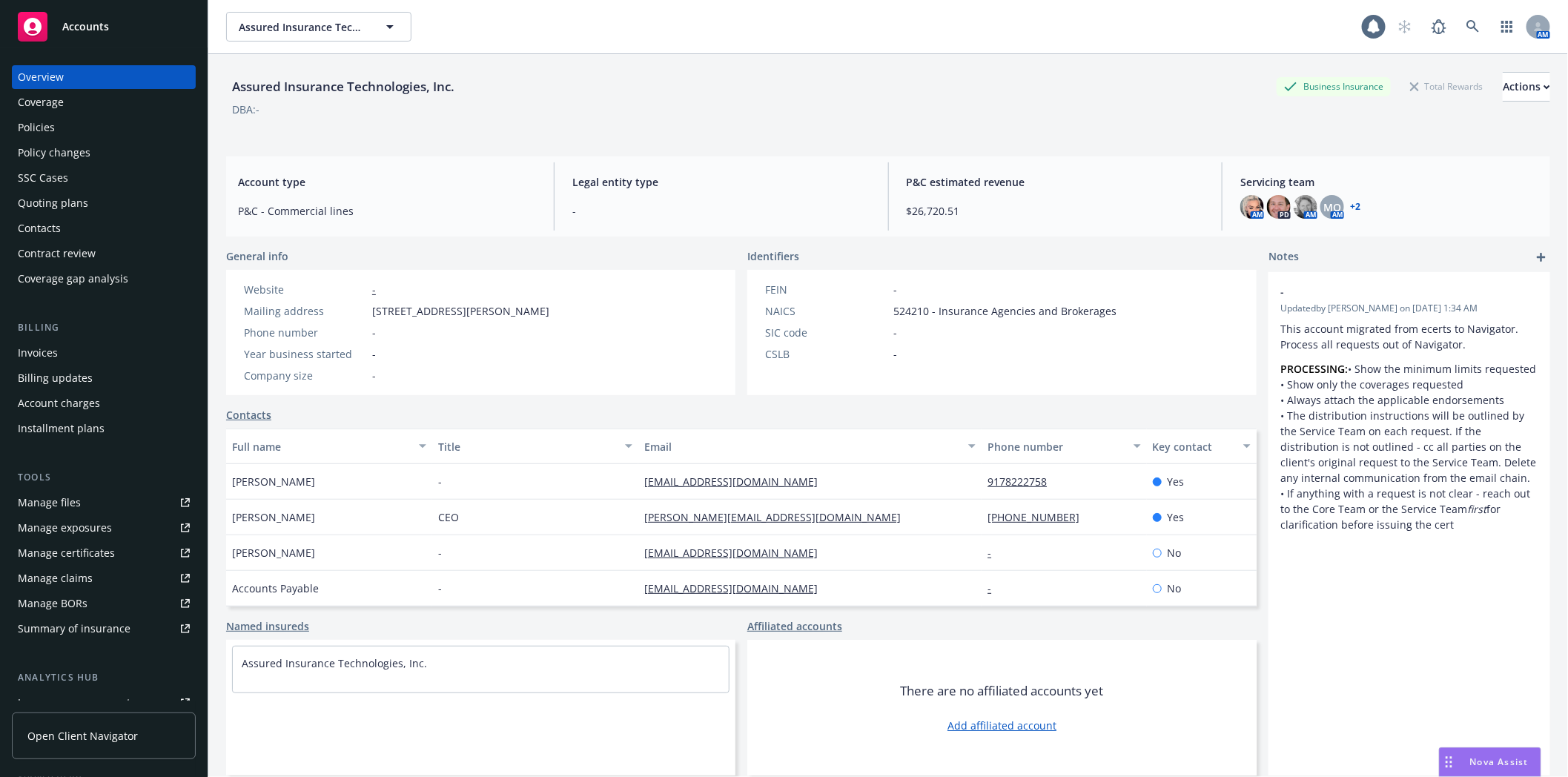
click at [43, 130] on div "Policies" at bounding box center [36, 128] width 37 height 24
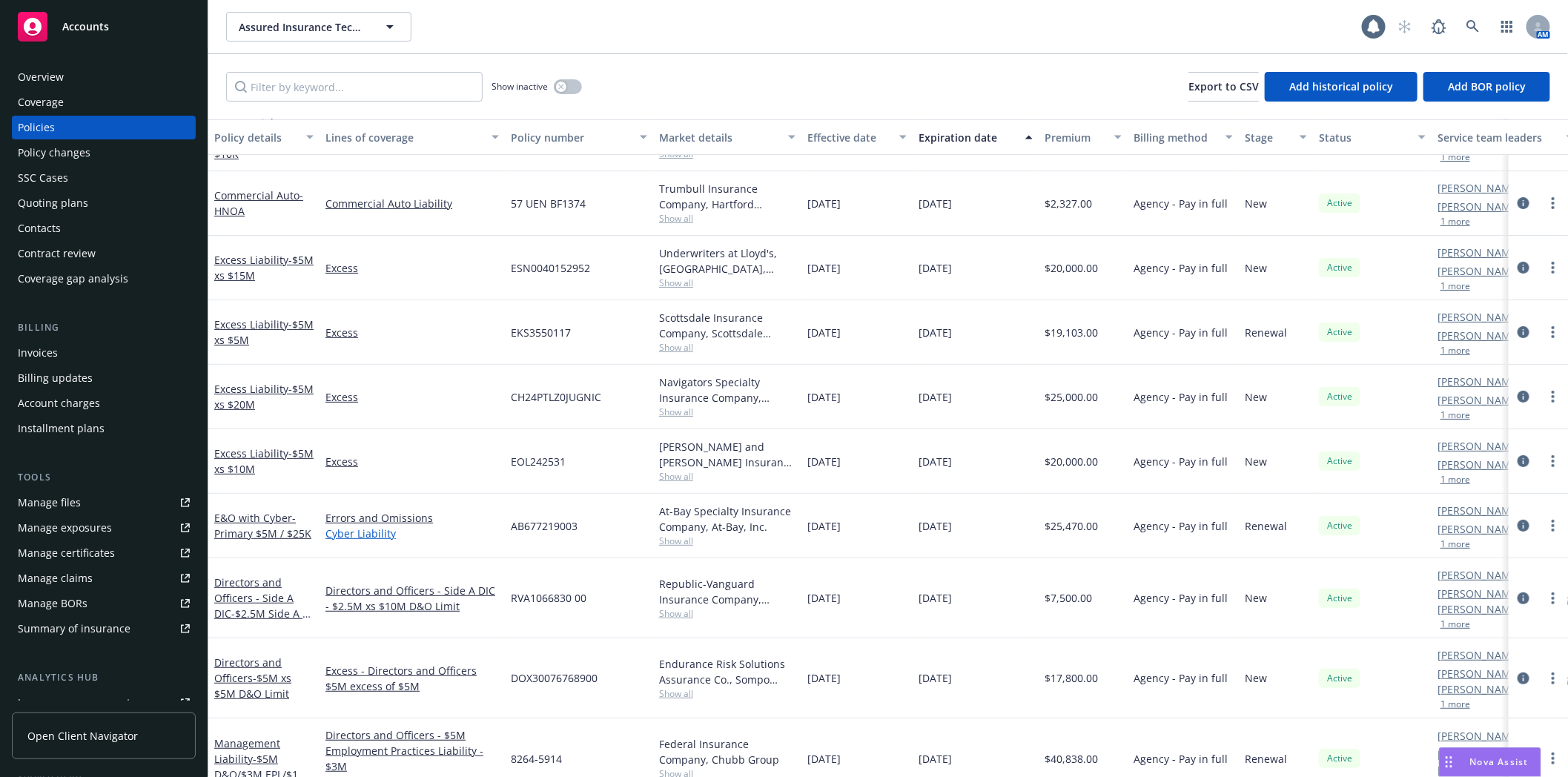
scroll to position [114, 0]
click at [1477, 20] on icon at bounding box center [1473, 27] width 13 height 13
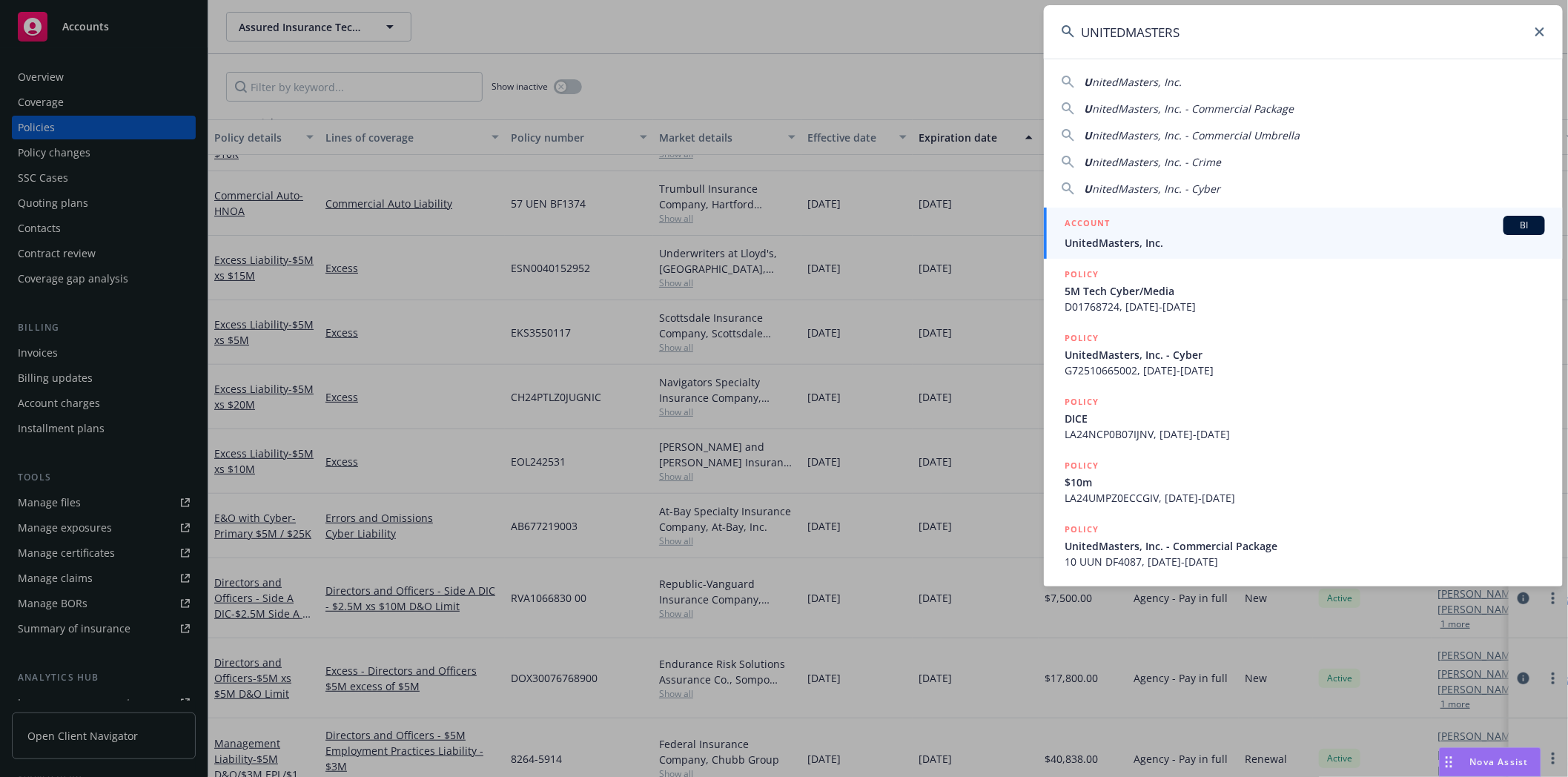
type input "UNITEDMASTERS"
click at [1138, 233] on div "ACCOUNT BI" at bounding box center [1304, 225] width 480 height 19
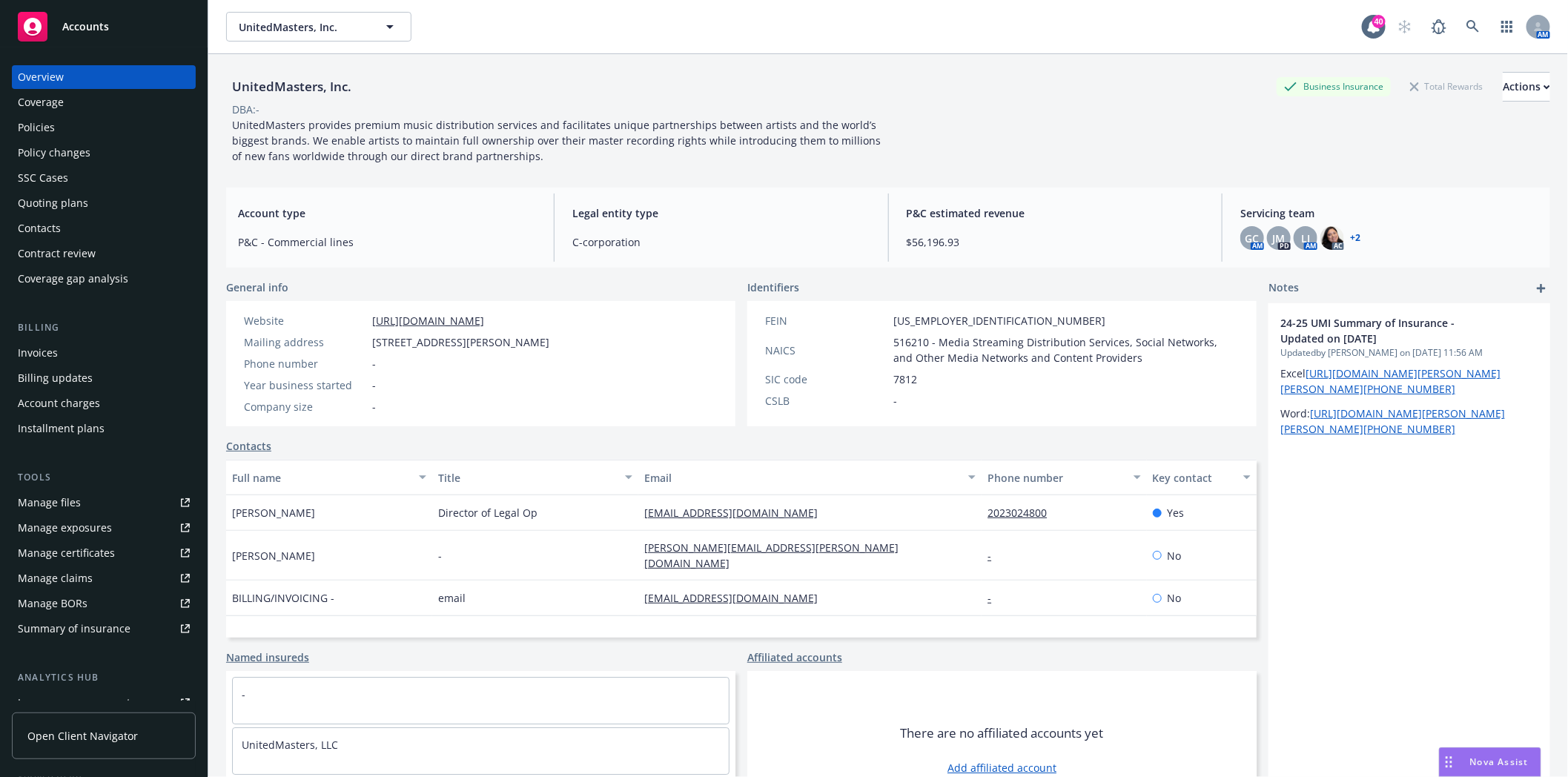
click at [53, 123] on div "Policies" at bounding box center [36, 128] width 37 height 24
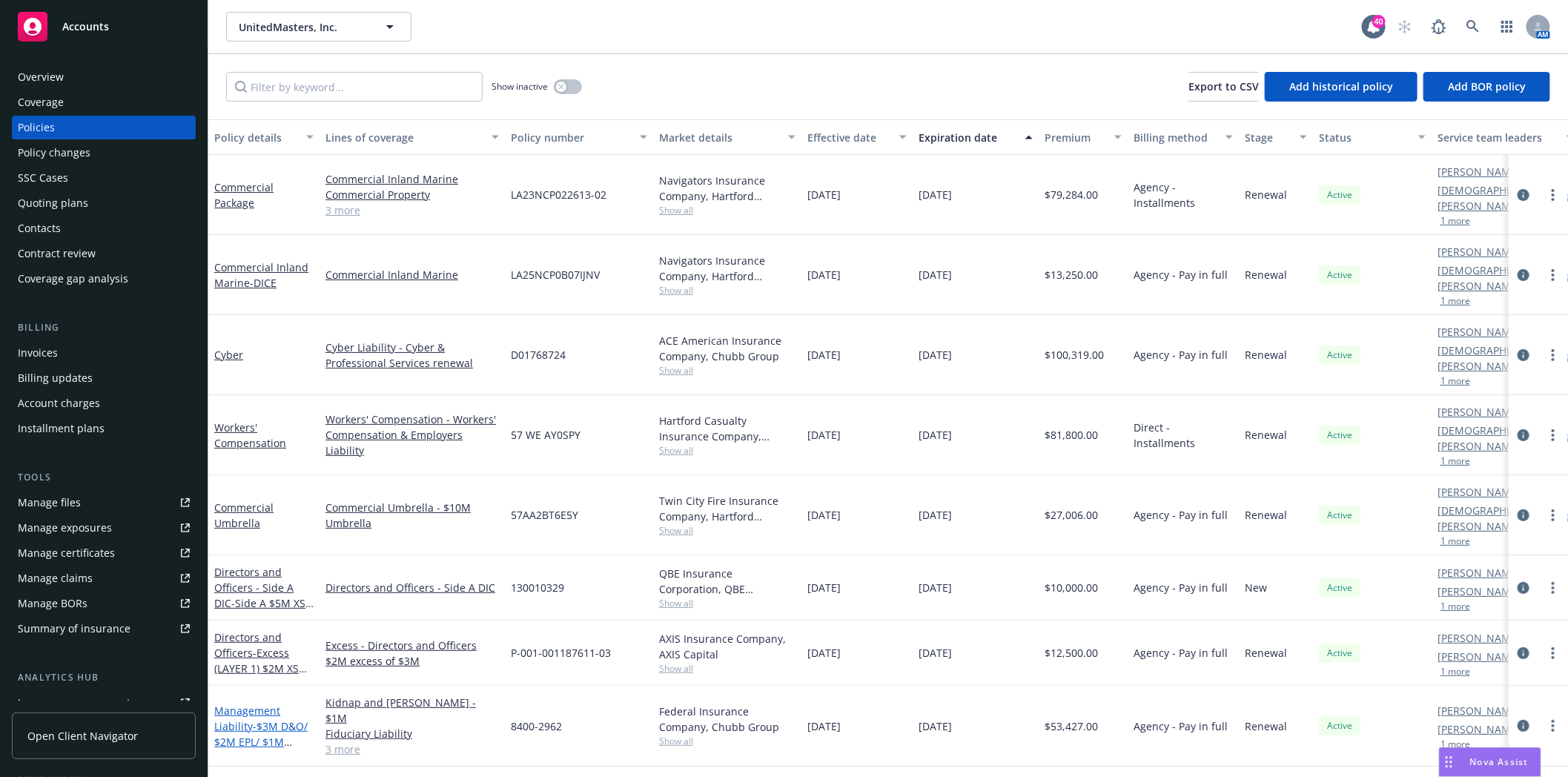
click at [254, 720] on span "- $3M D&O/ $2M EPL/ $1M Fiduciary/Crime" at bounding box center [261, 742] width 94 height 45
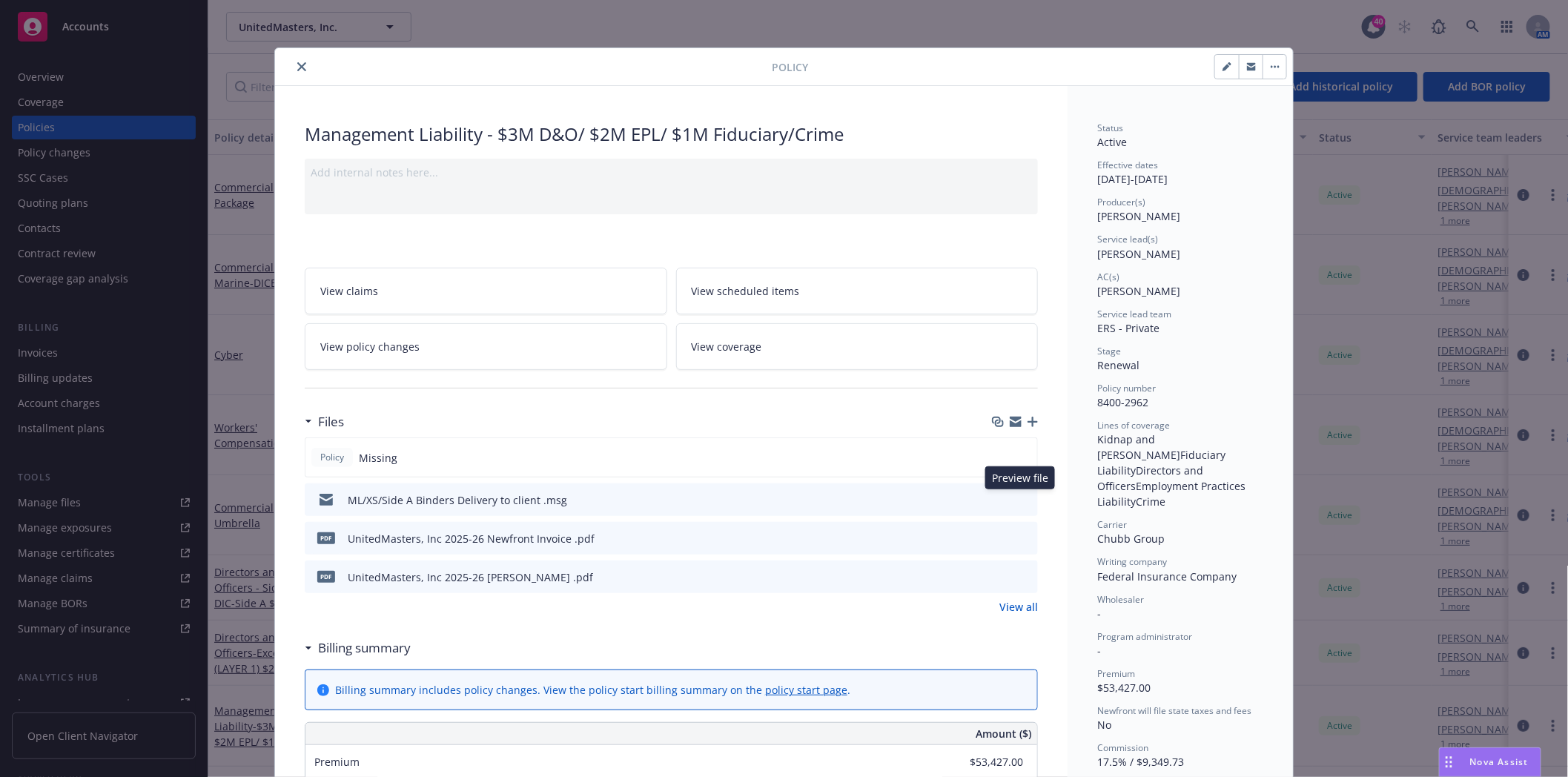
click at [1017, 495] on icon "preview file" at bounding box center [1024, 499] width 13 height 10
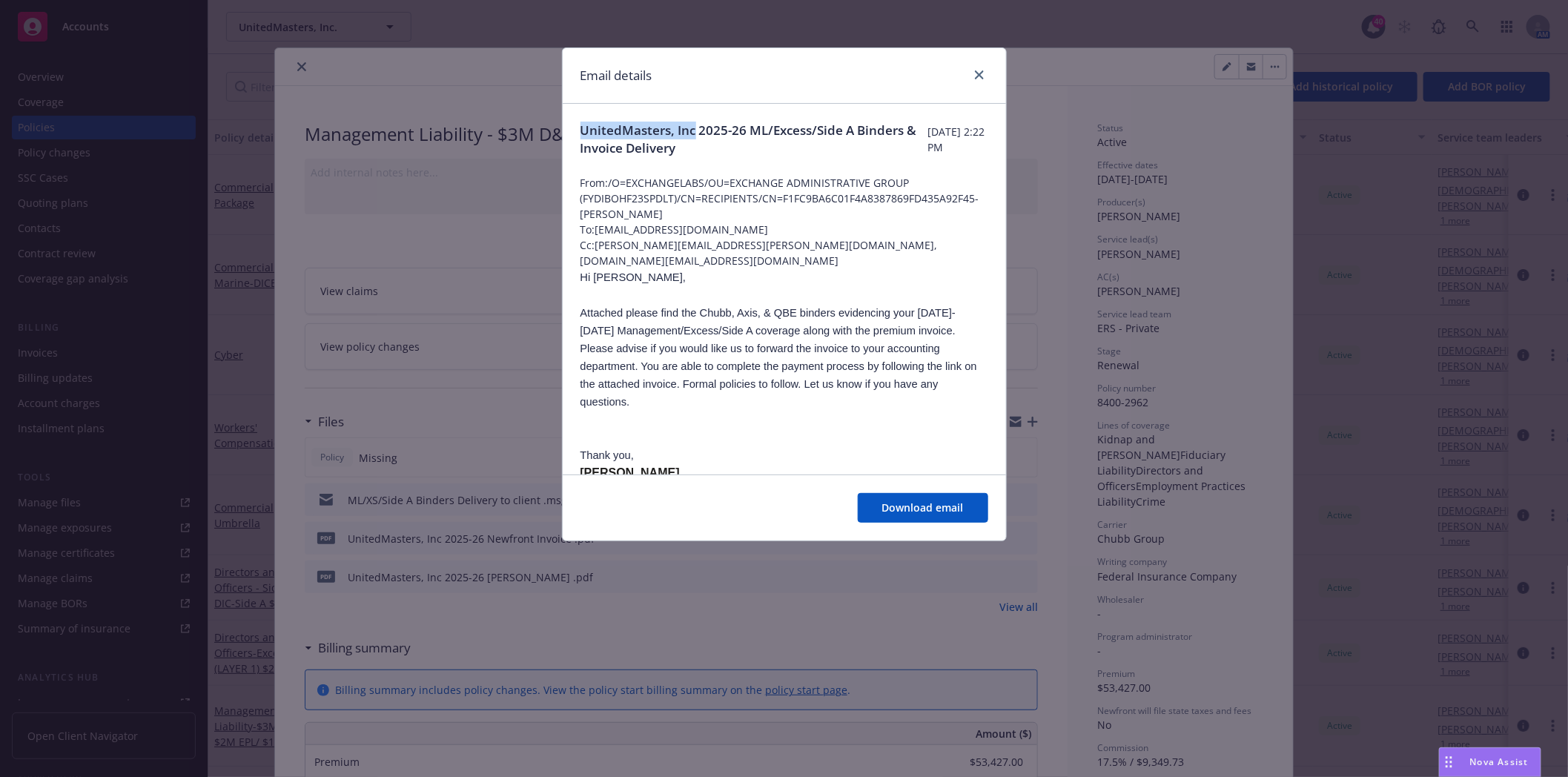
drag, startPoint x: 693, startPoint y: 131, endPoint x: 501, endPoint y: 122, distance: 192.2
click at [501, 122] on div "Email details UnitedMasters, Inc 2025-26 ML/Excess/Side A Binders & Invoice Del…" at bounding box center [784, 388] width 1568 height 777
copy span "UnitedMasters, Inc"
click at [983, 75] on link "close" at bounding box center [979, 75] width 18 height 18
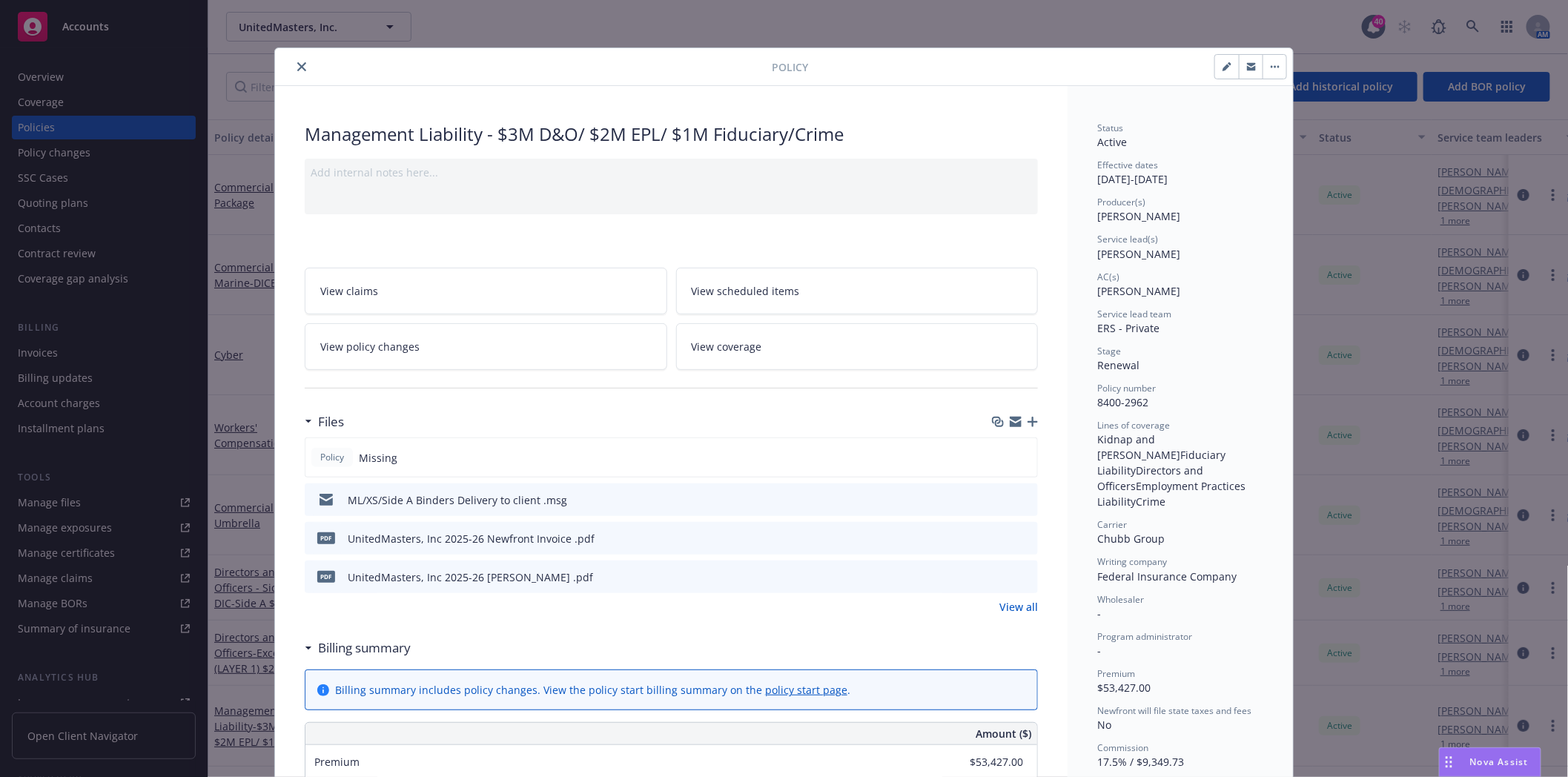
click at [1026, 413] on div "Files" at bounding box center [671, 422] width 733 height 31
click at [1028, 424] on icon "button" at bounding box center [1032, 422] width 10 height 10
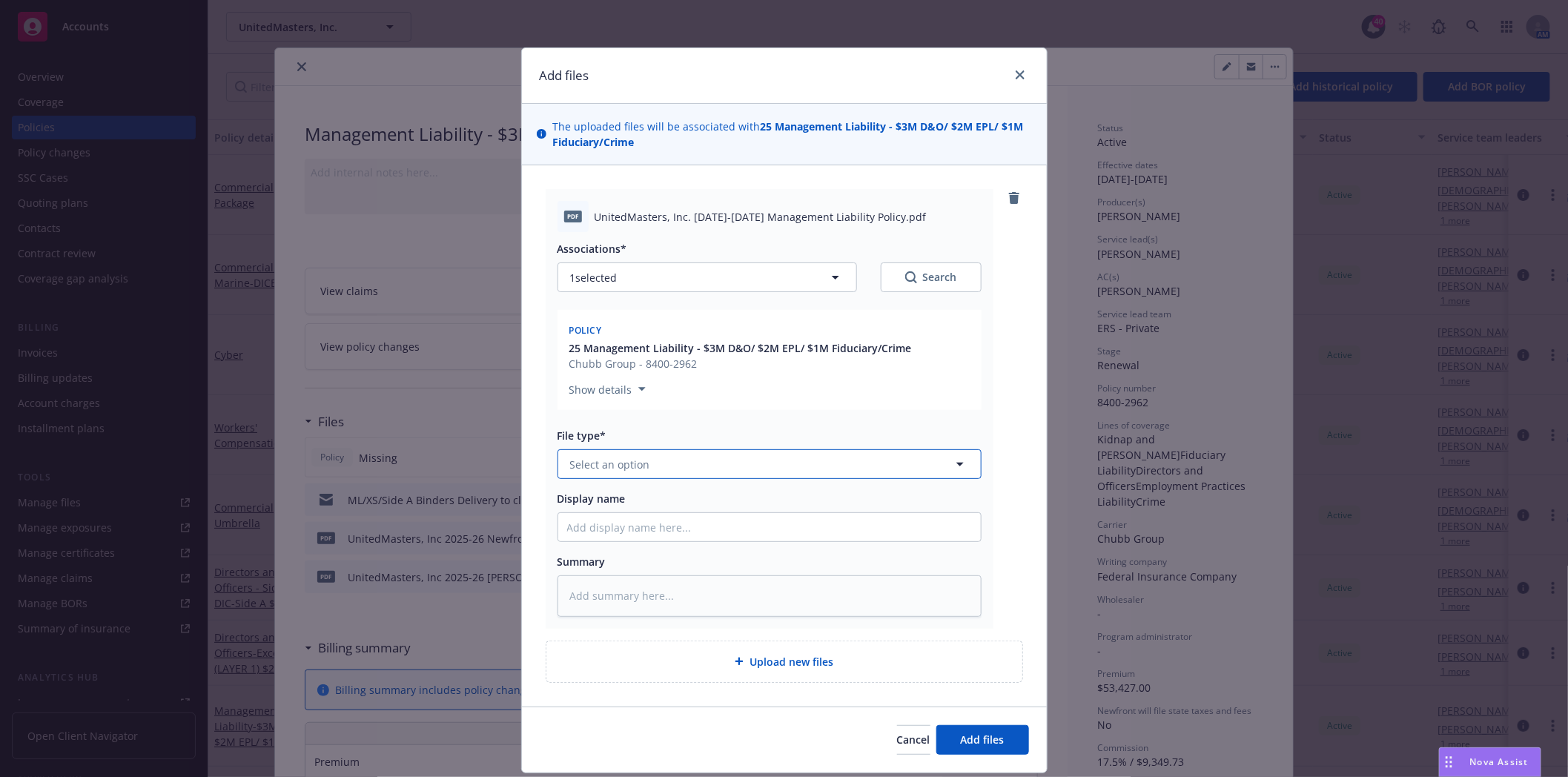
click at [772, 472] on button "Select an option" at bounding box center [769, 464] width 424 height 30
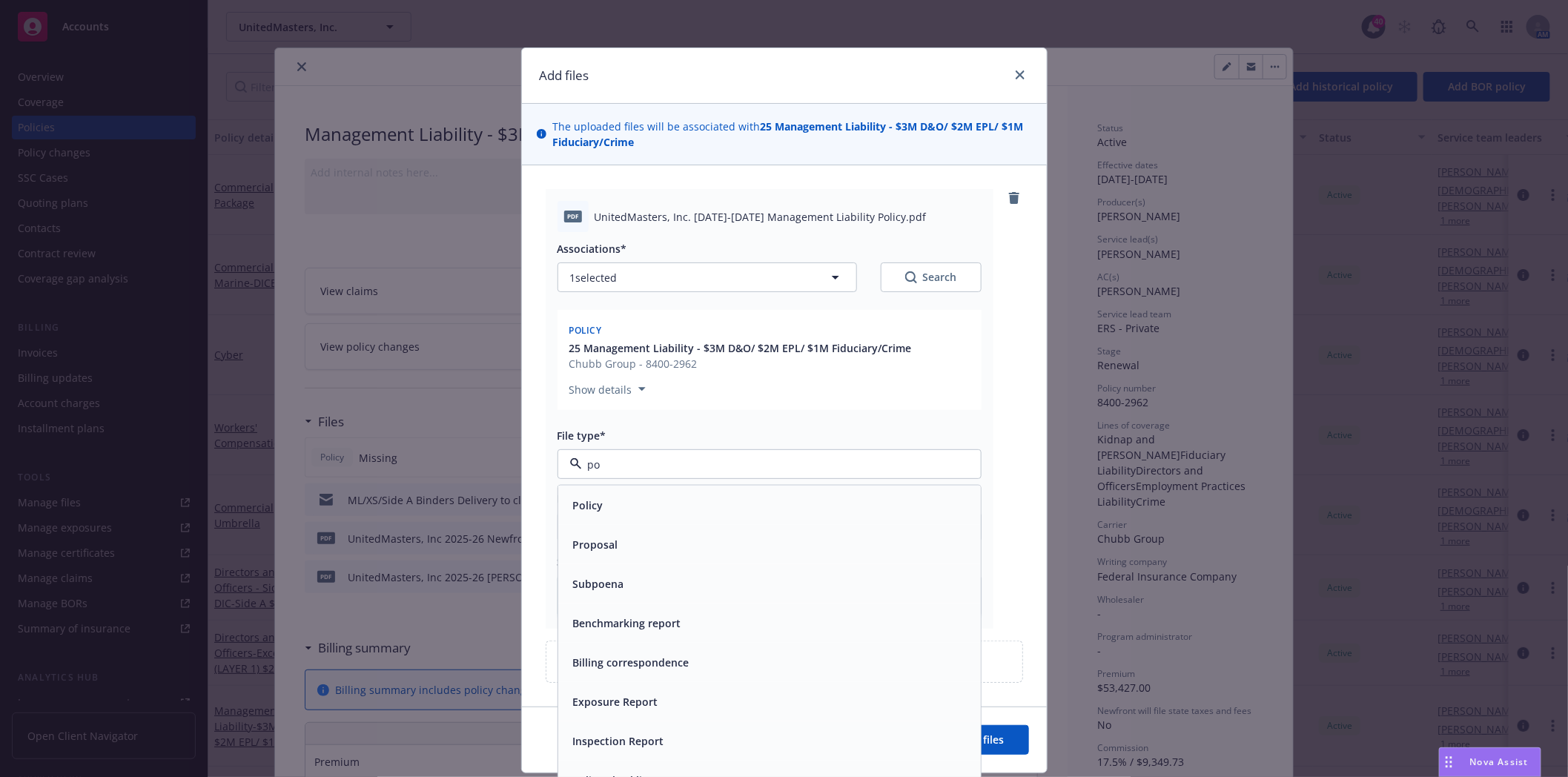
type input "pol"
click at [700, 515] on div "Policy" at bounding box center [769, 505] width 405 height 22
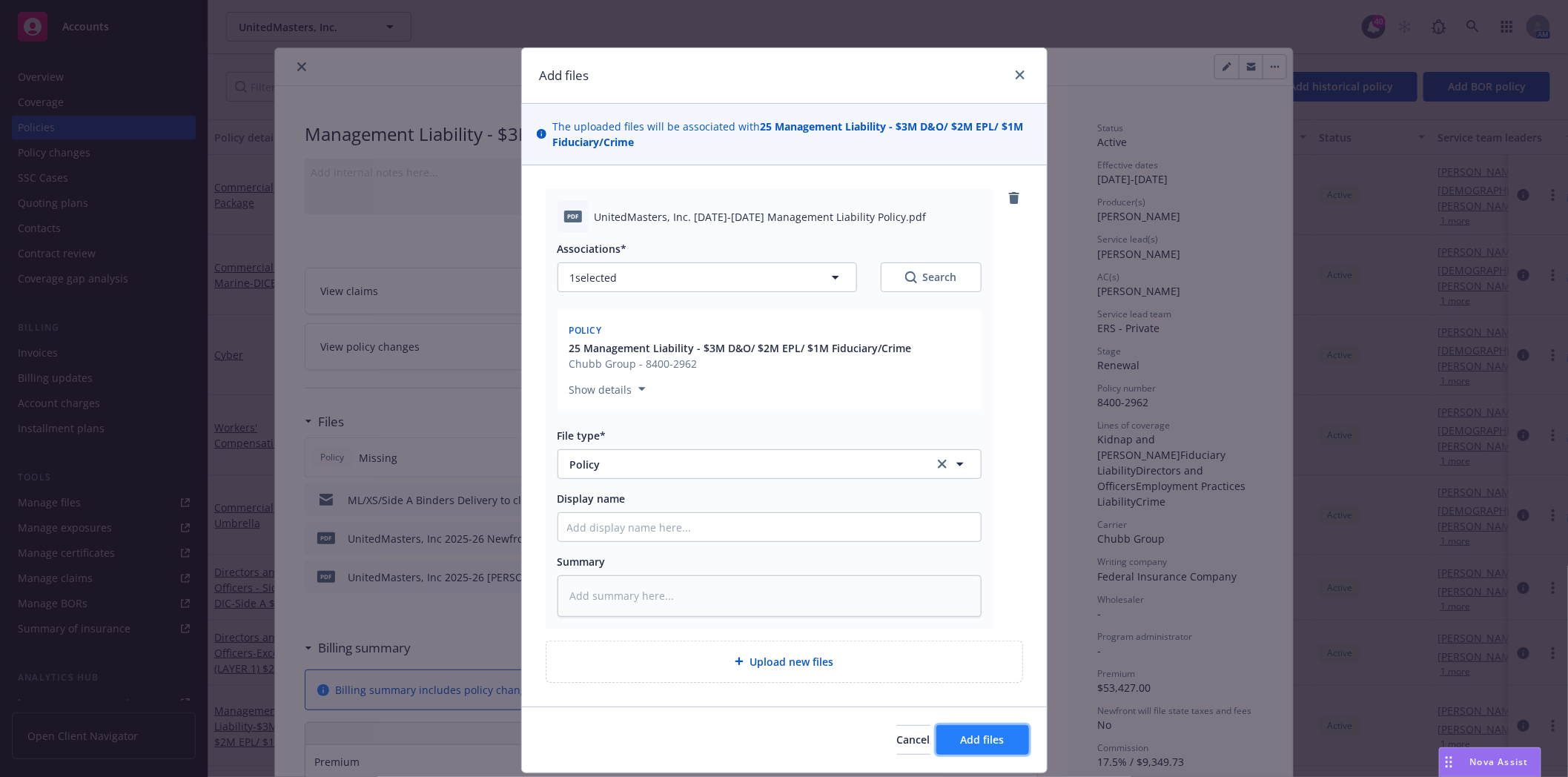
click at [967, 738] on span "Add files" at bounding box center [982, 739] width 44 height 14
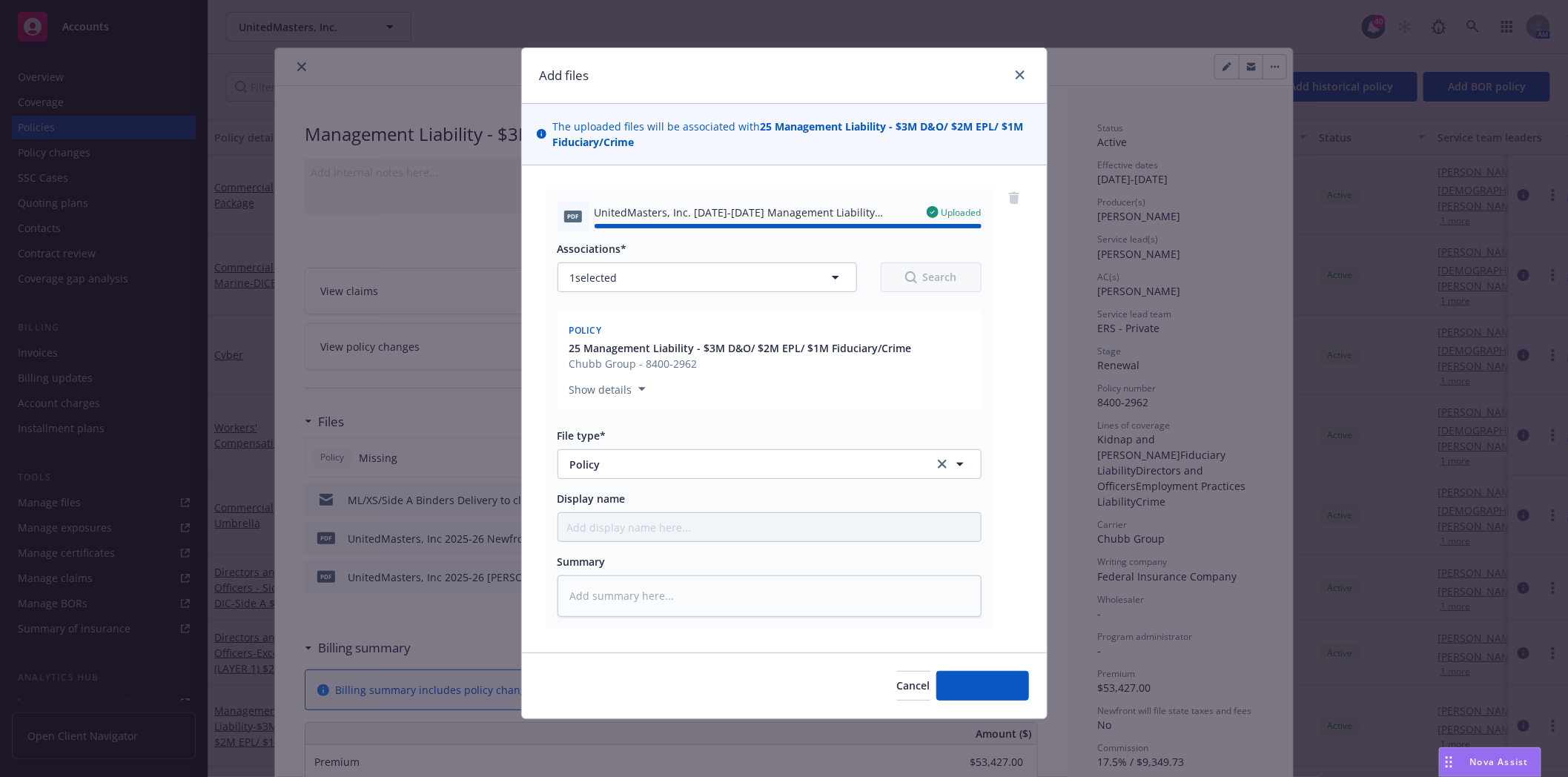
type textarea "x"
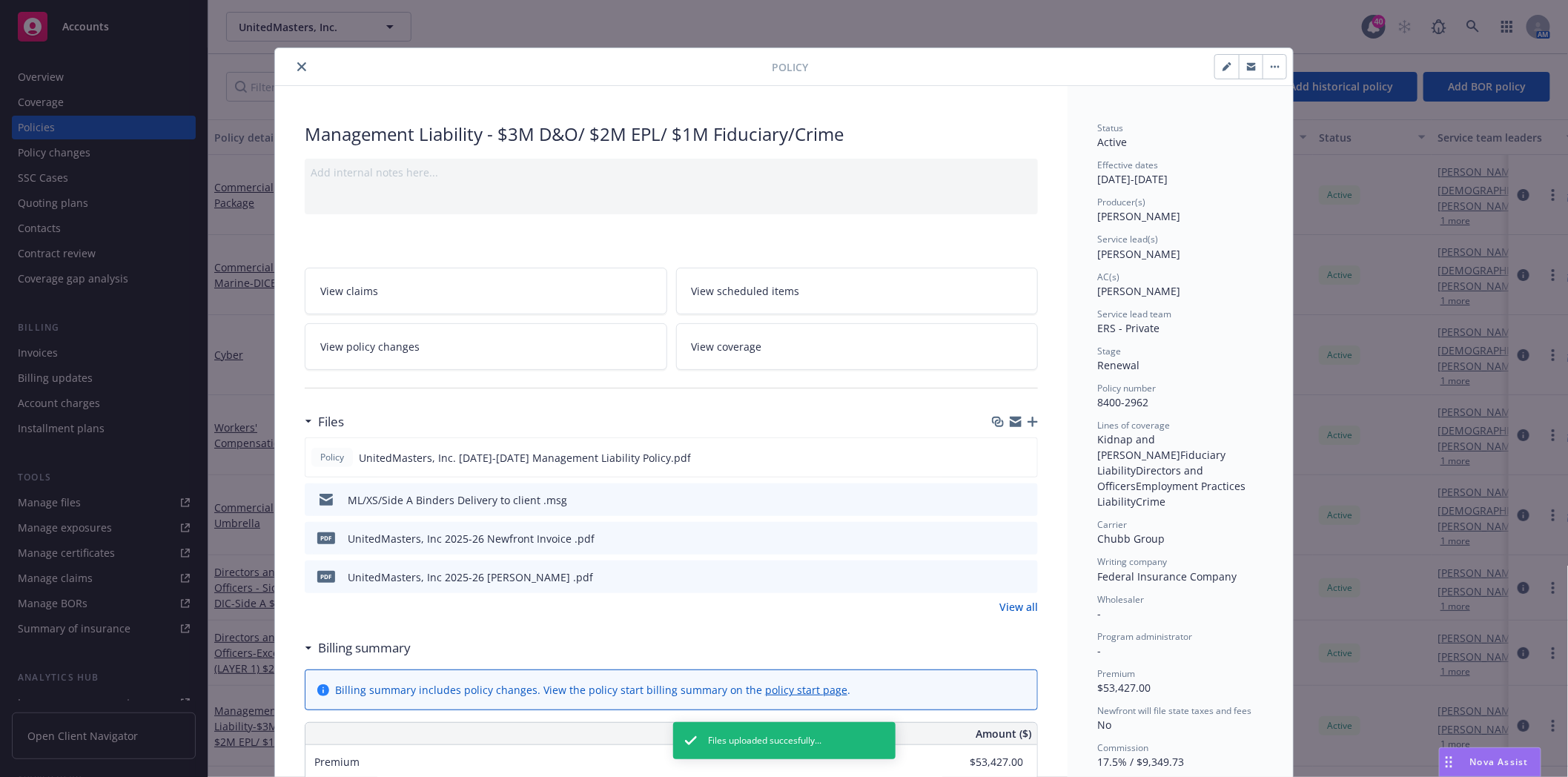
click at [299, 64] on icon "close" at bounding box center [302, 67] width 9 height 9
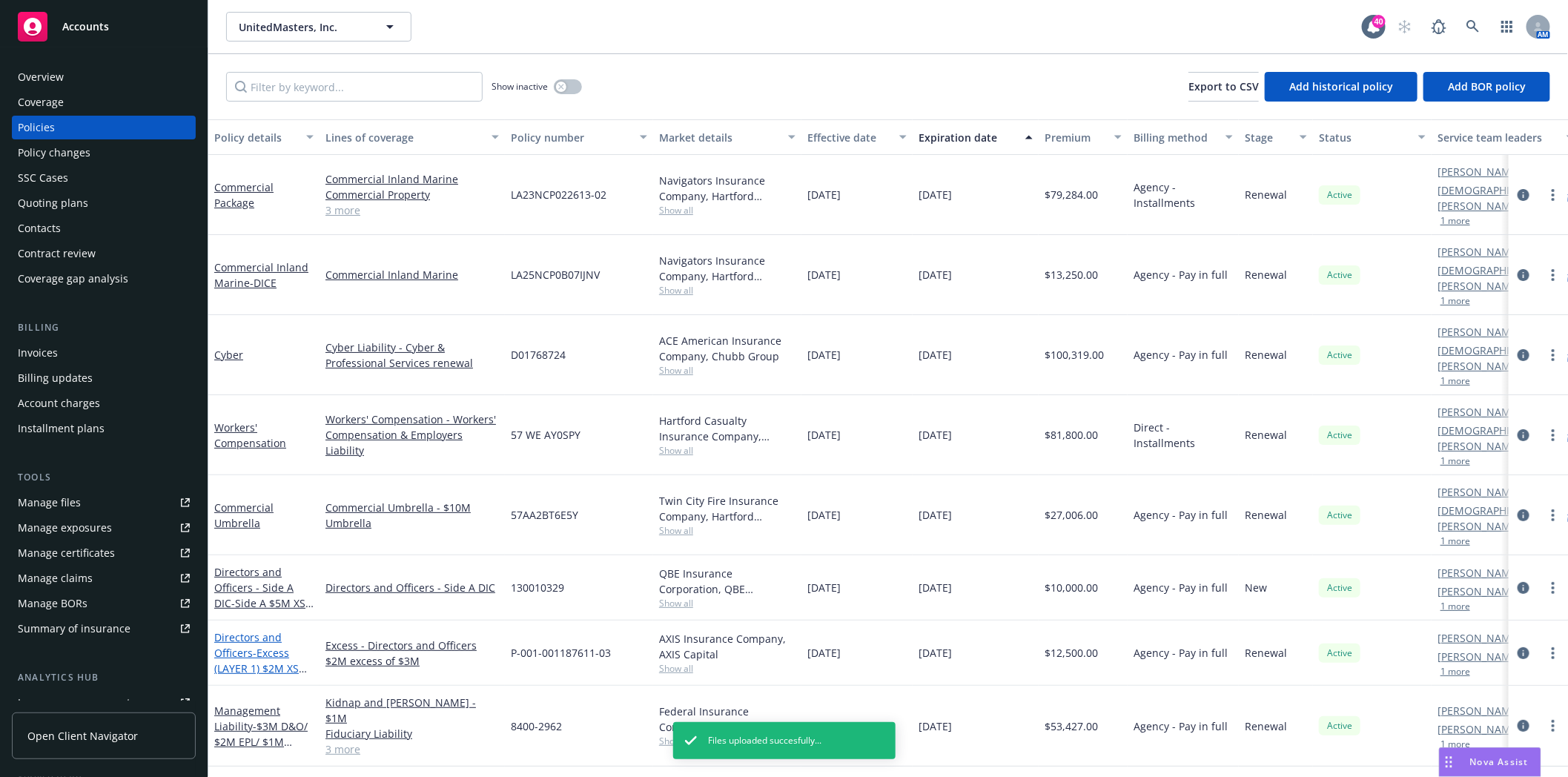
click at [236, 631] on link "Directors and Officers - Excess (LAYER 1) $2M XS $3M" at bounding box center [256, 661] width 85 height 61
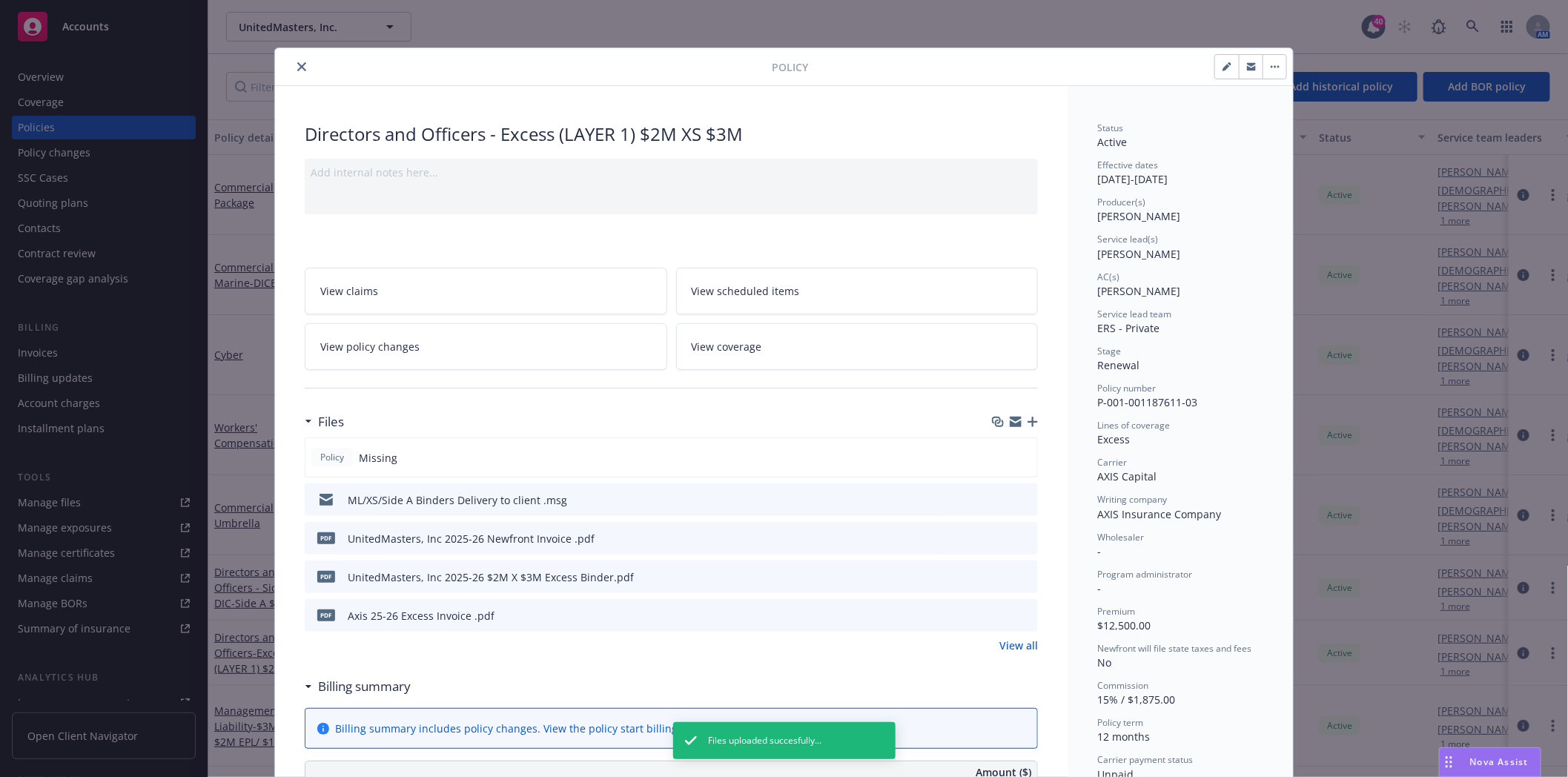
click at [297, 67] on icon "close" at bounding box center [302, 67] width 9 height 9
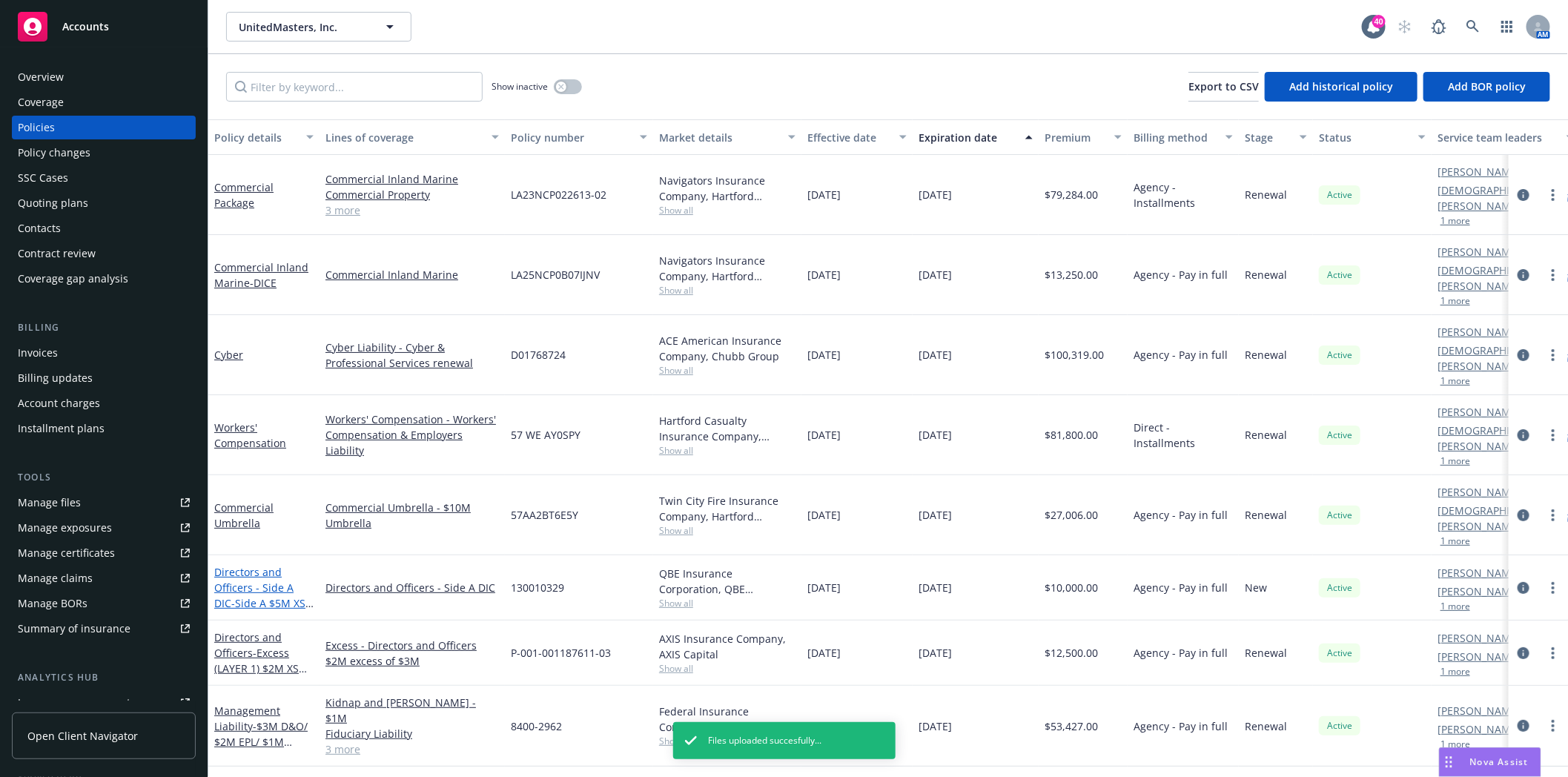
click at [246, 596] on span "- Side A $5M XS $5M" at bounding box center [264, 611] width 100 height 30
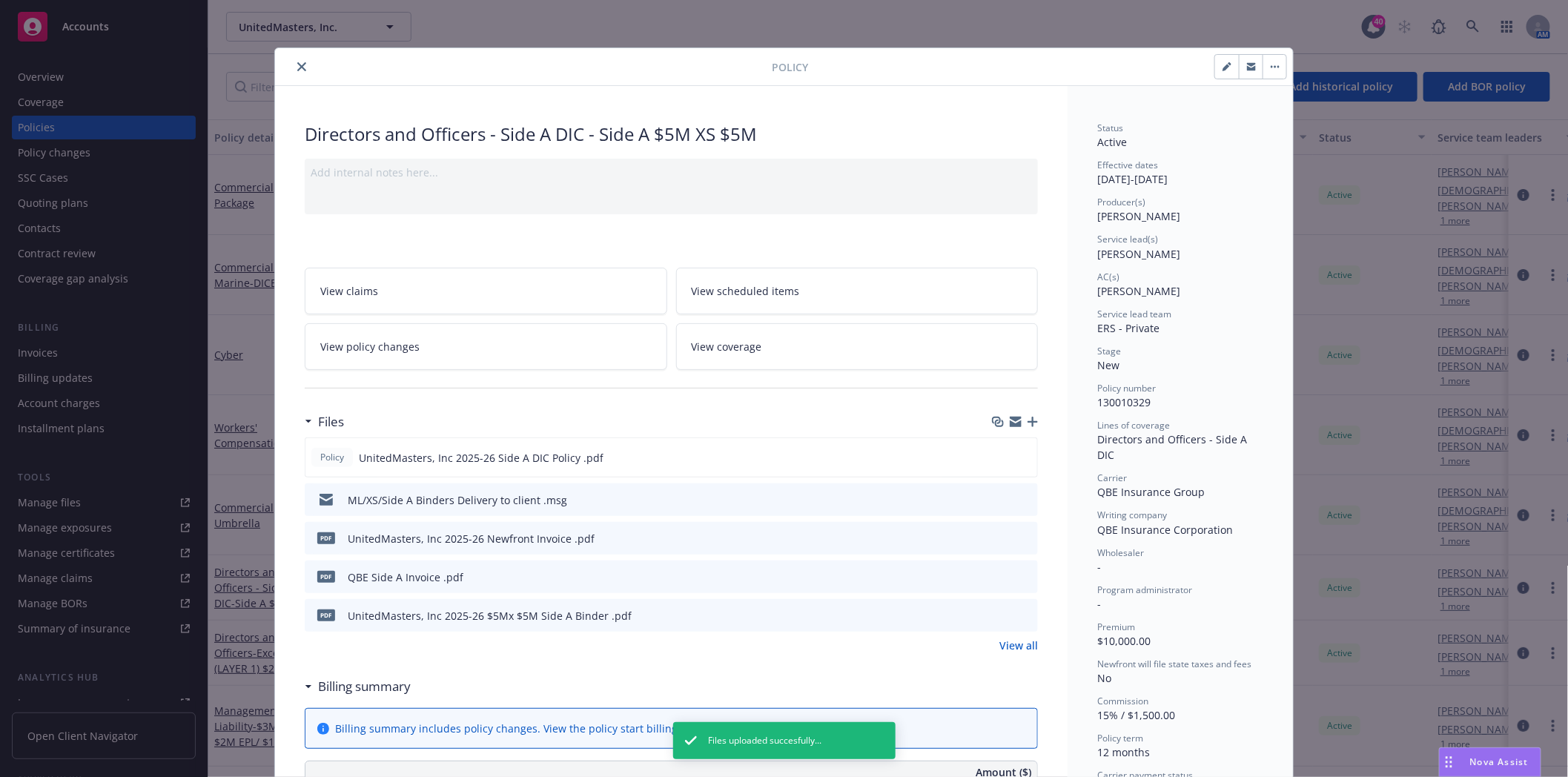
click at [299, 65] on icon "close" at bounding box center [302, 67] width 9 height 9
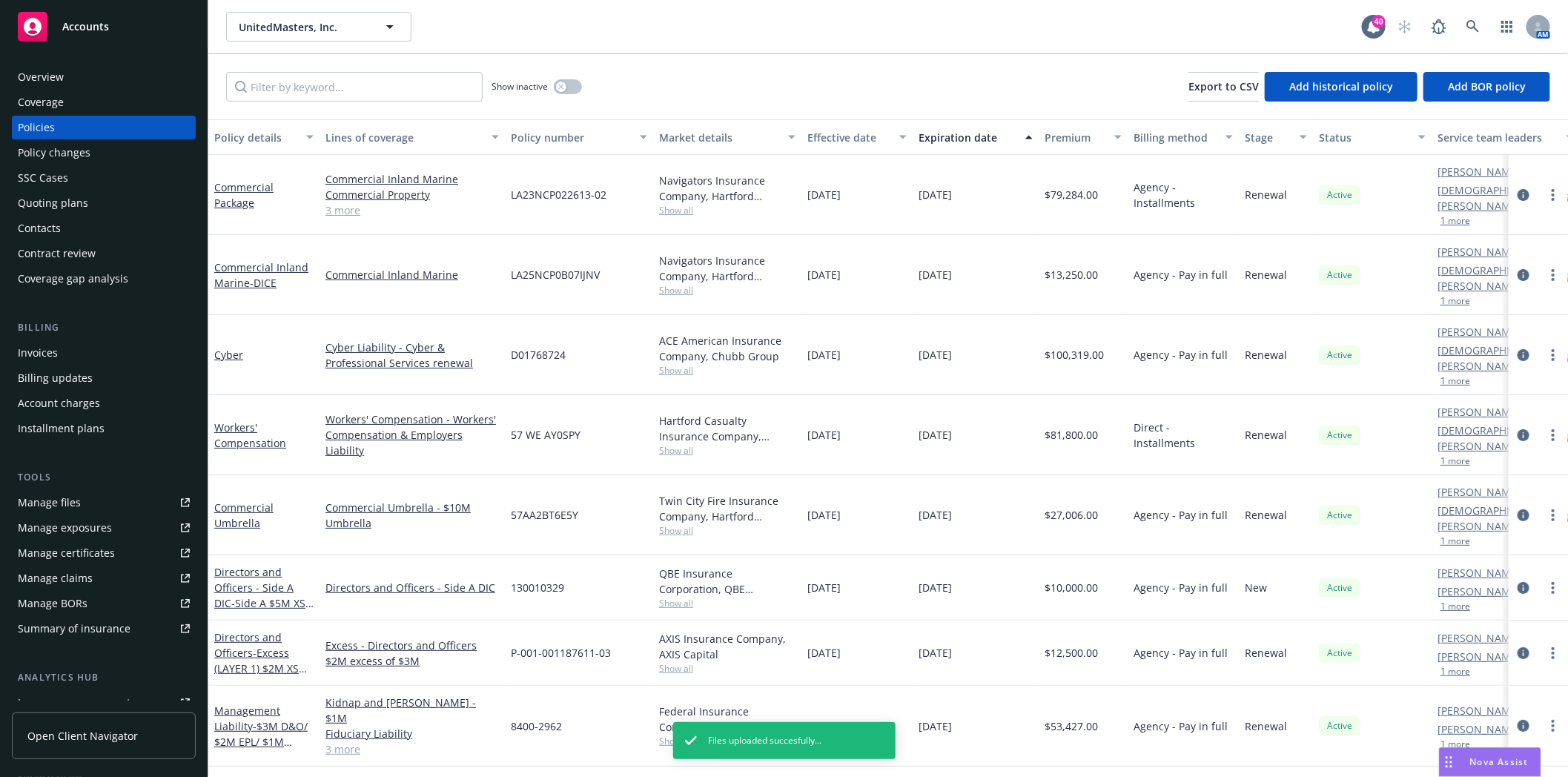
click at [684, 662] on span "Show all" at bounding box center [728, 668] width 137 height 13
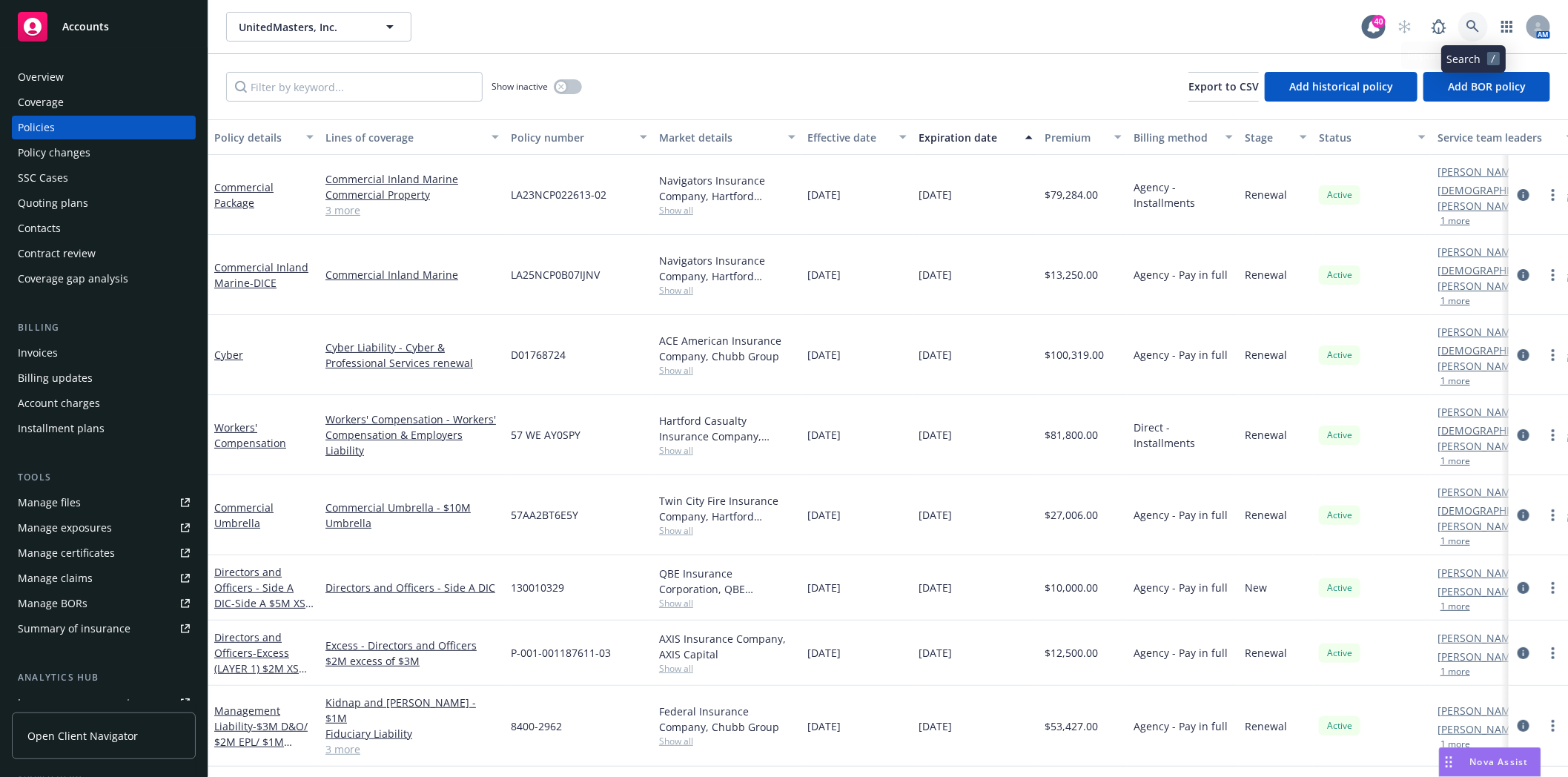
click at [1471, 23] on icon at bounding box center [1473, 27] width 13 height 13
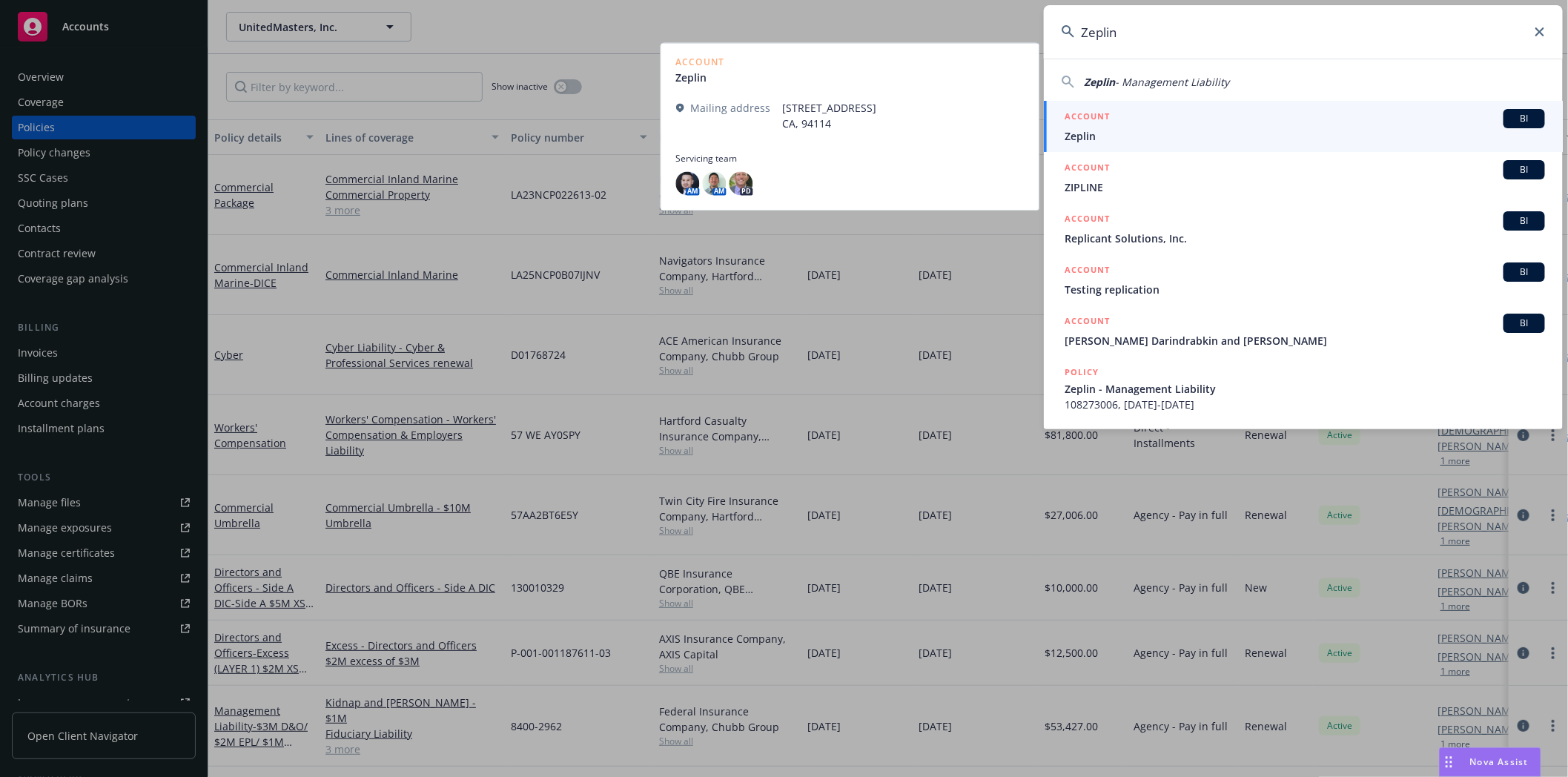
type input "Zeplin"
click at [1092, 126] on h5 "ACCOUNT" at bounding box center [1086, 118] width 45 height 18
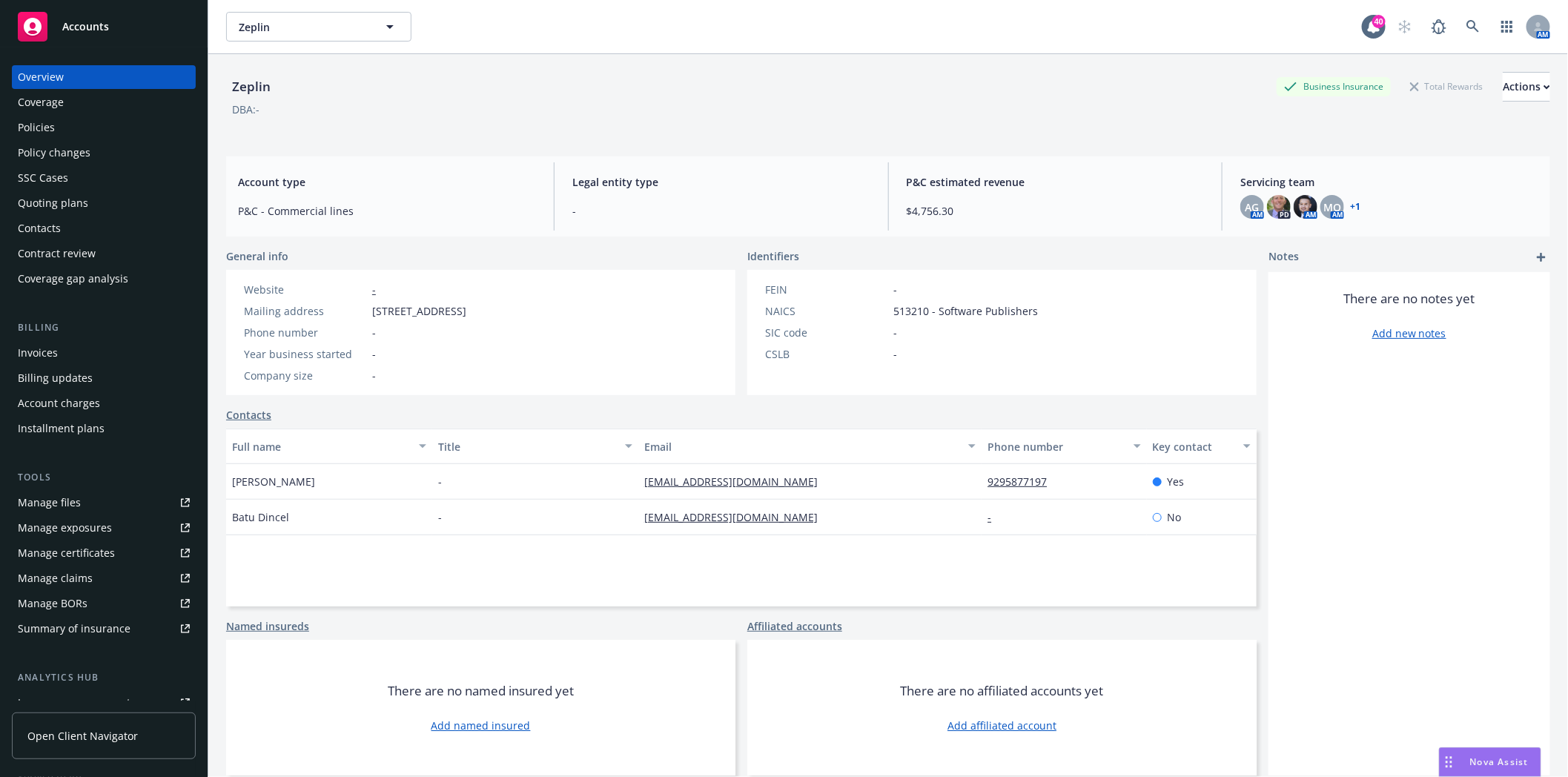
click at [21, 119] on div "Policies" at bounding box center [36, 128] width 37 height 24
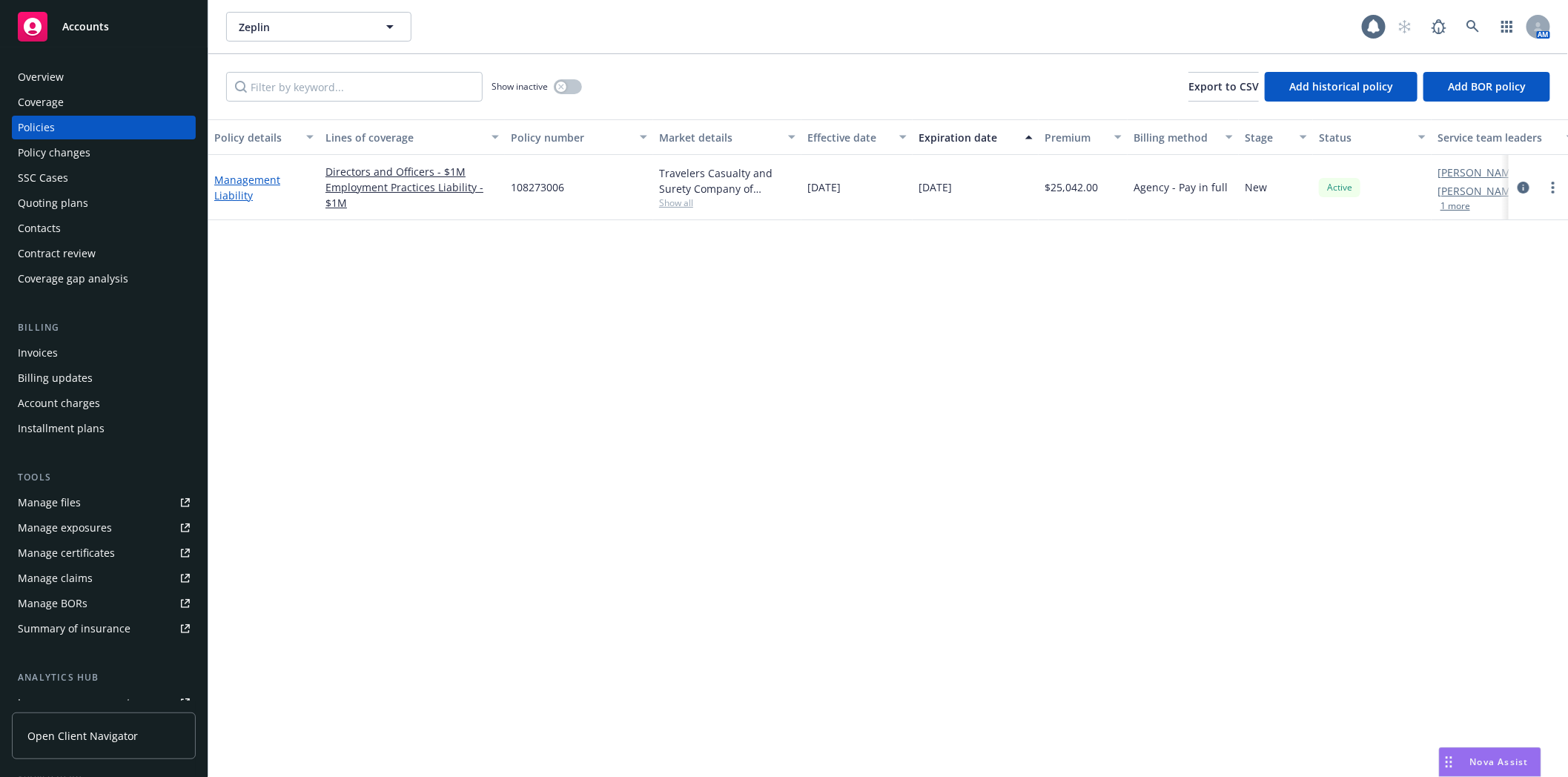
click at [240, 193] on link "Management Liability" at bounding box center [247, 187] width 66 height 30
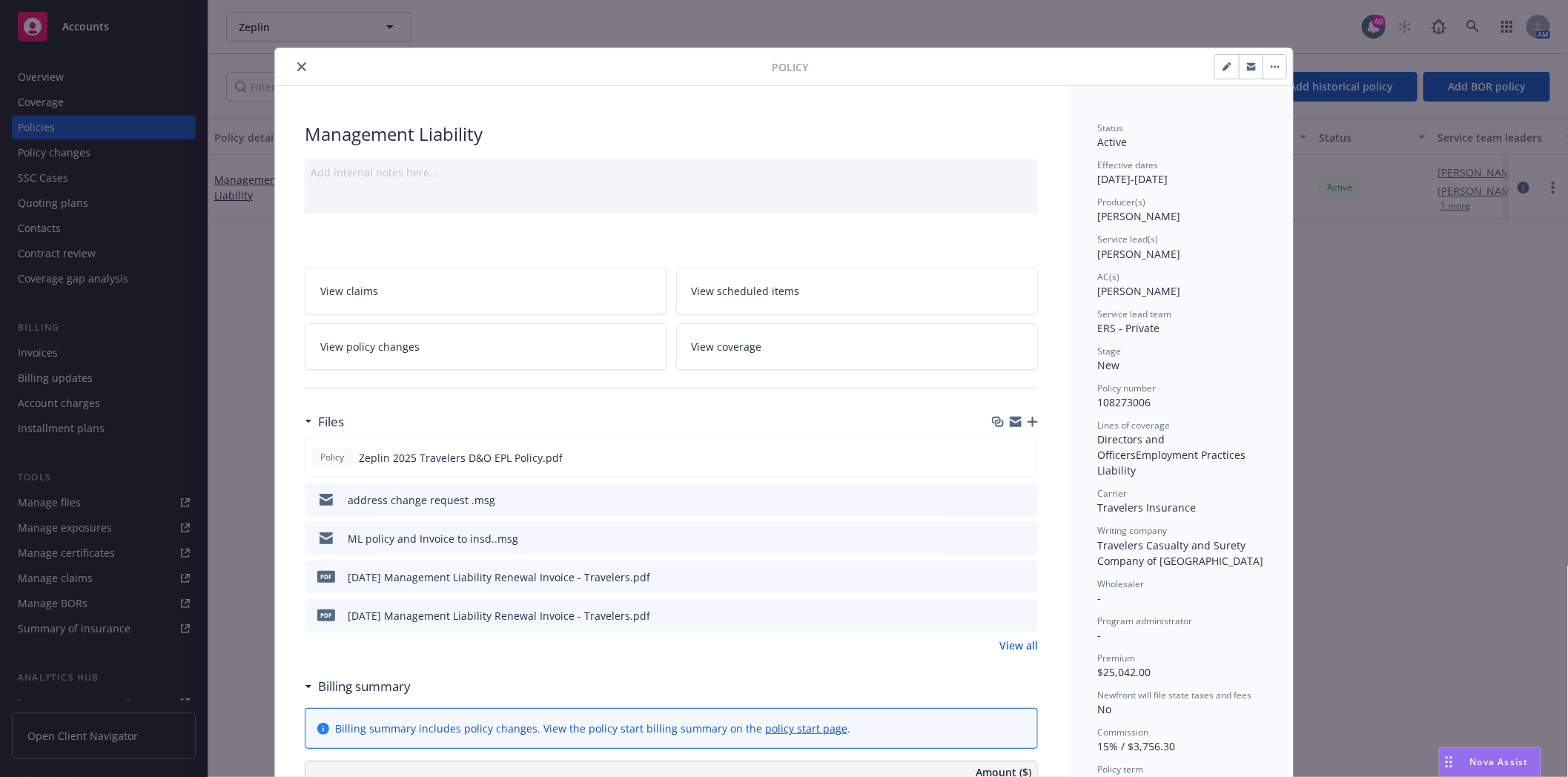
click at [1027, 422] on icon "button" at bounding box center [1032, 422] width 10 height 10
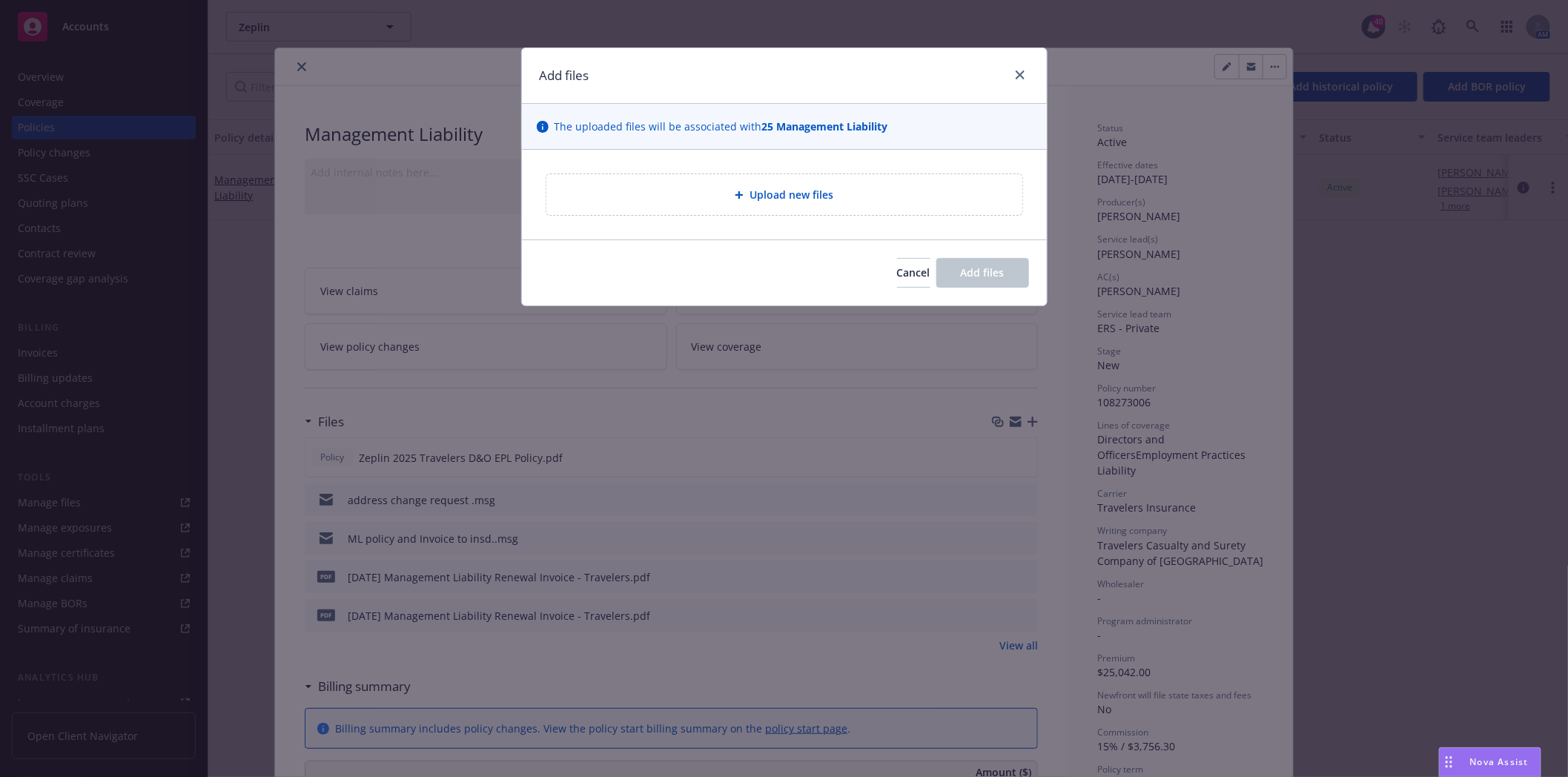
type textarea "x"
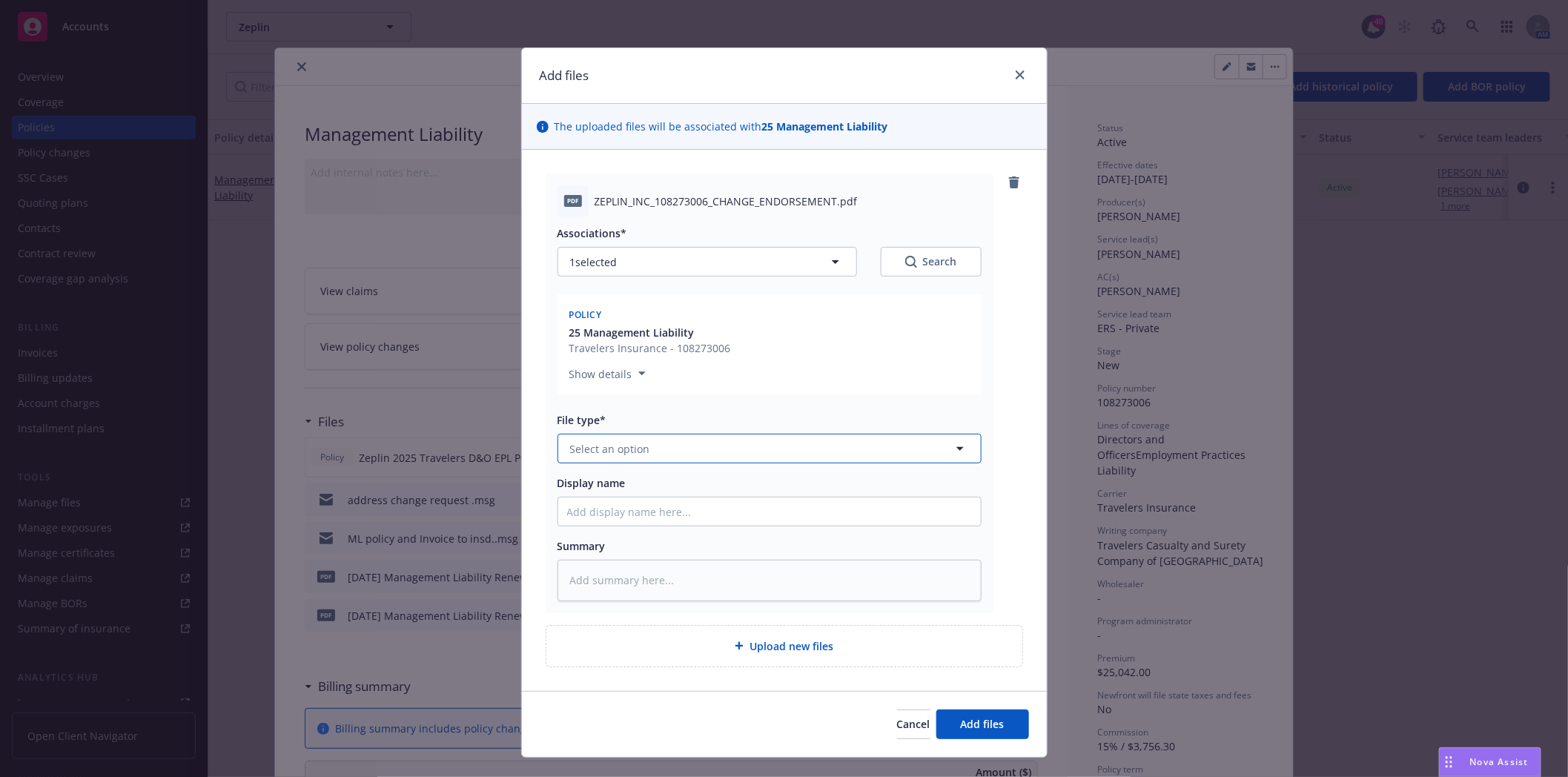
click at [629, 451] on span "Select an option" at bounding box center [610, 448] width 80 height 16
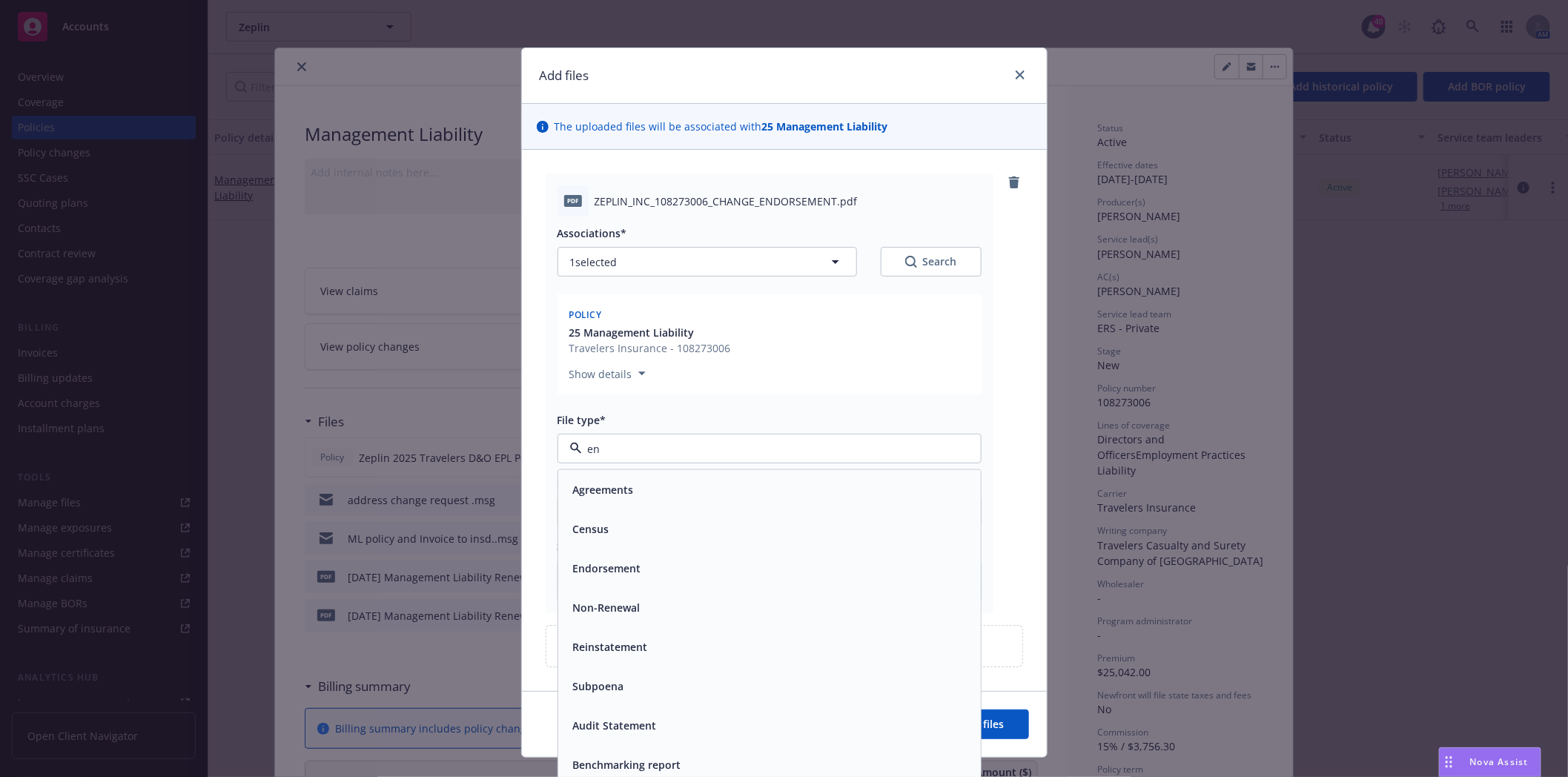
type input "end"
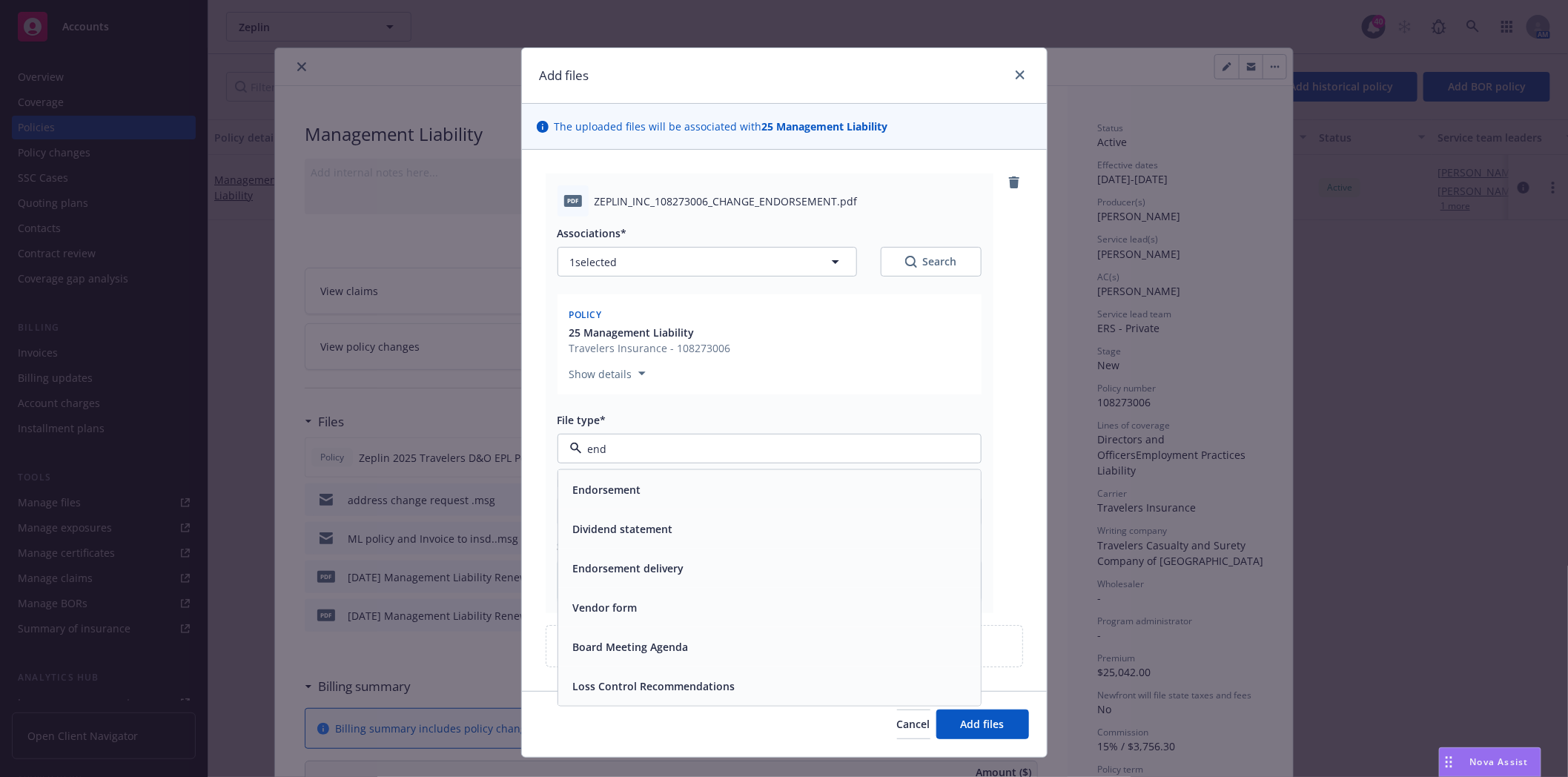
click at [632, 485] on span "Endorsement" at bounding box center [607, 489] width 68 height 16
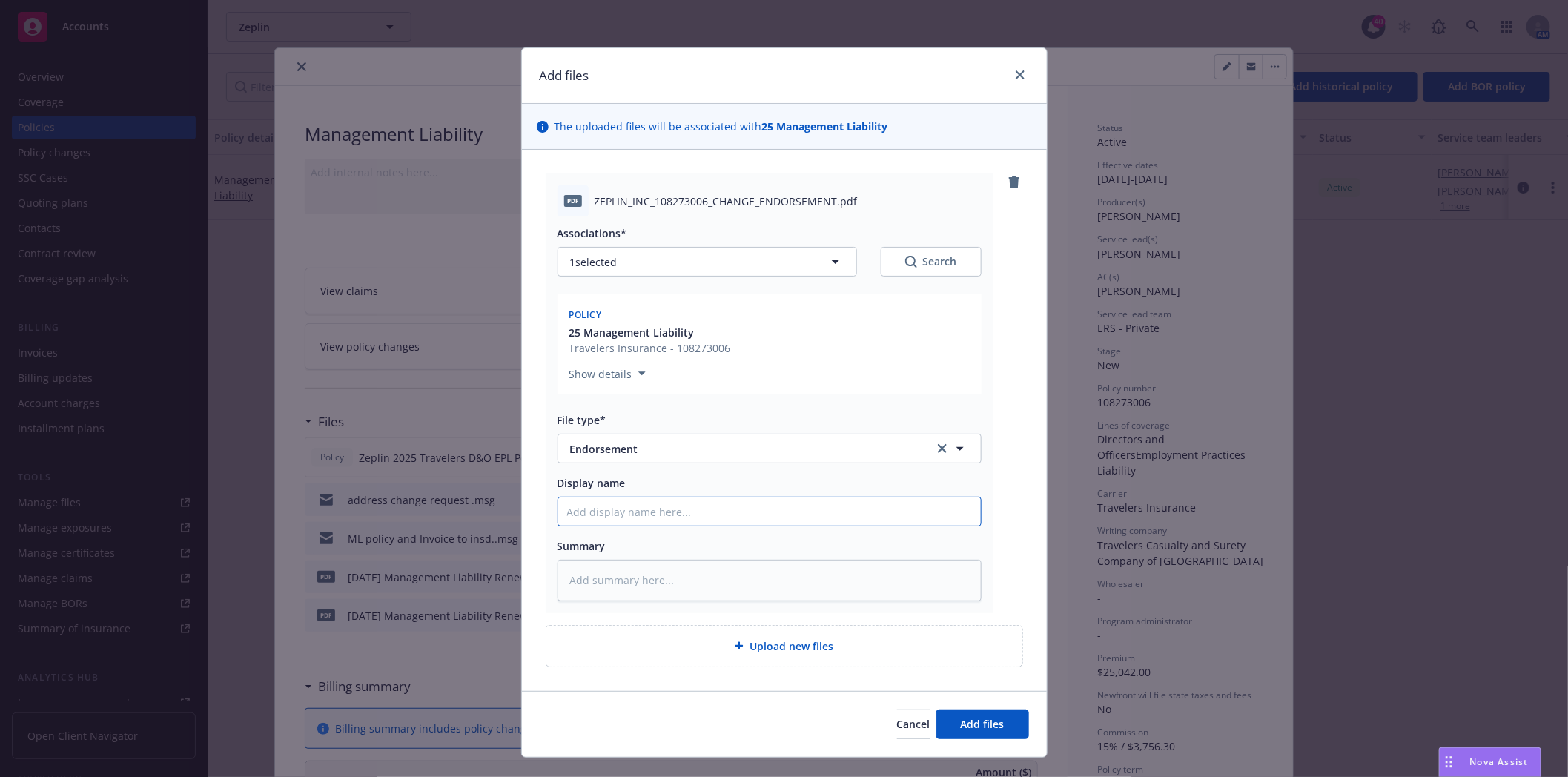
click at [609, 506] on input "Display name" at bounding box center [769, 512] width 423 height 28
type textarea "x"
type input "A"
type textarea "x"
type input "Ad"
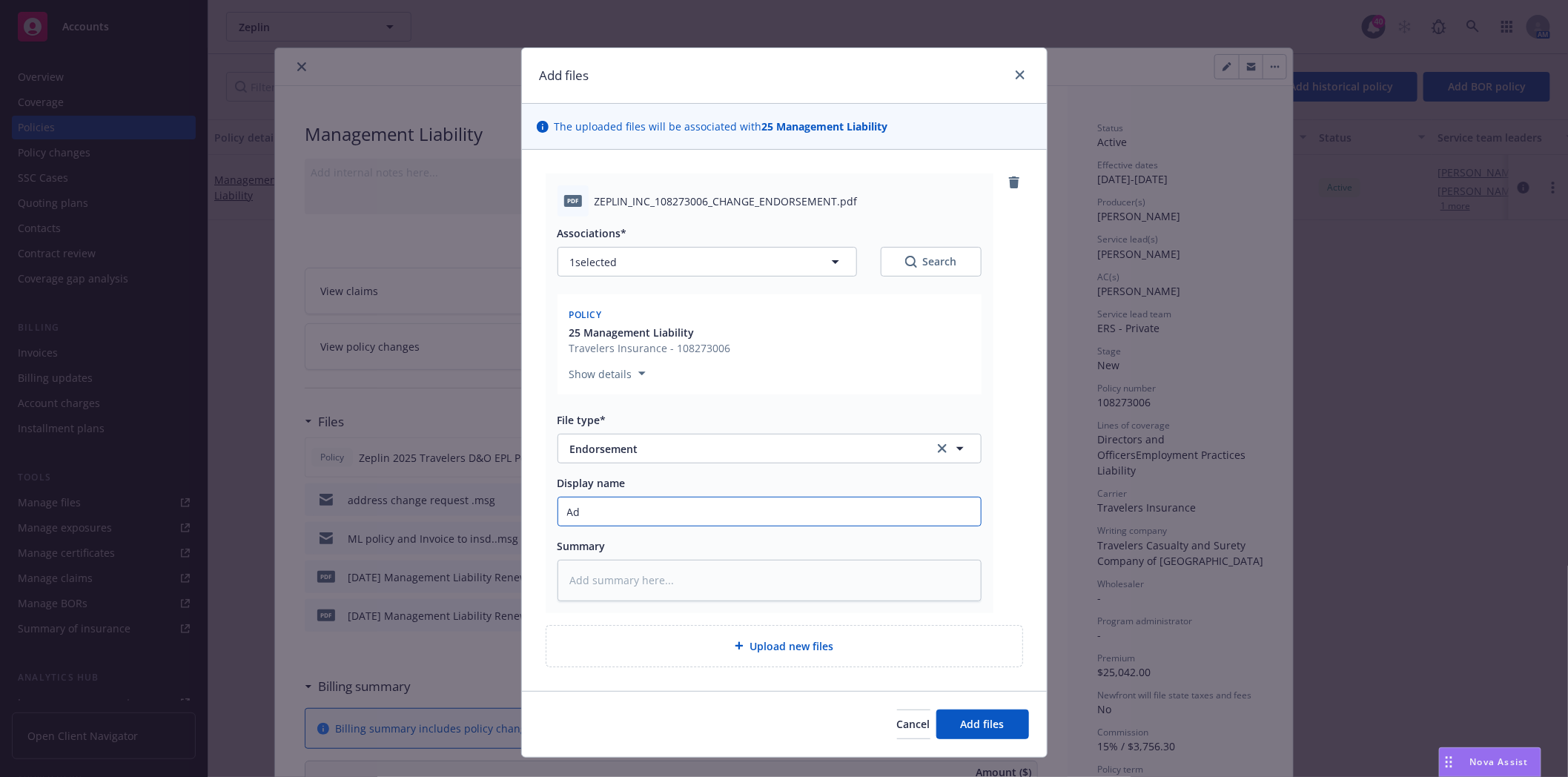
type textarea "x"
type input "Add"
type textarea "x"
type input "Addr"
type textarea "x"
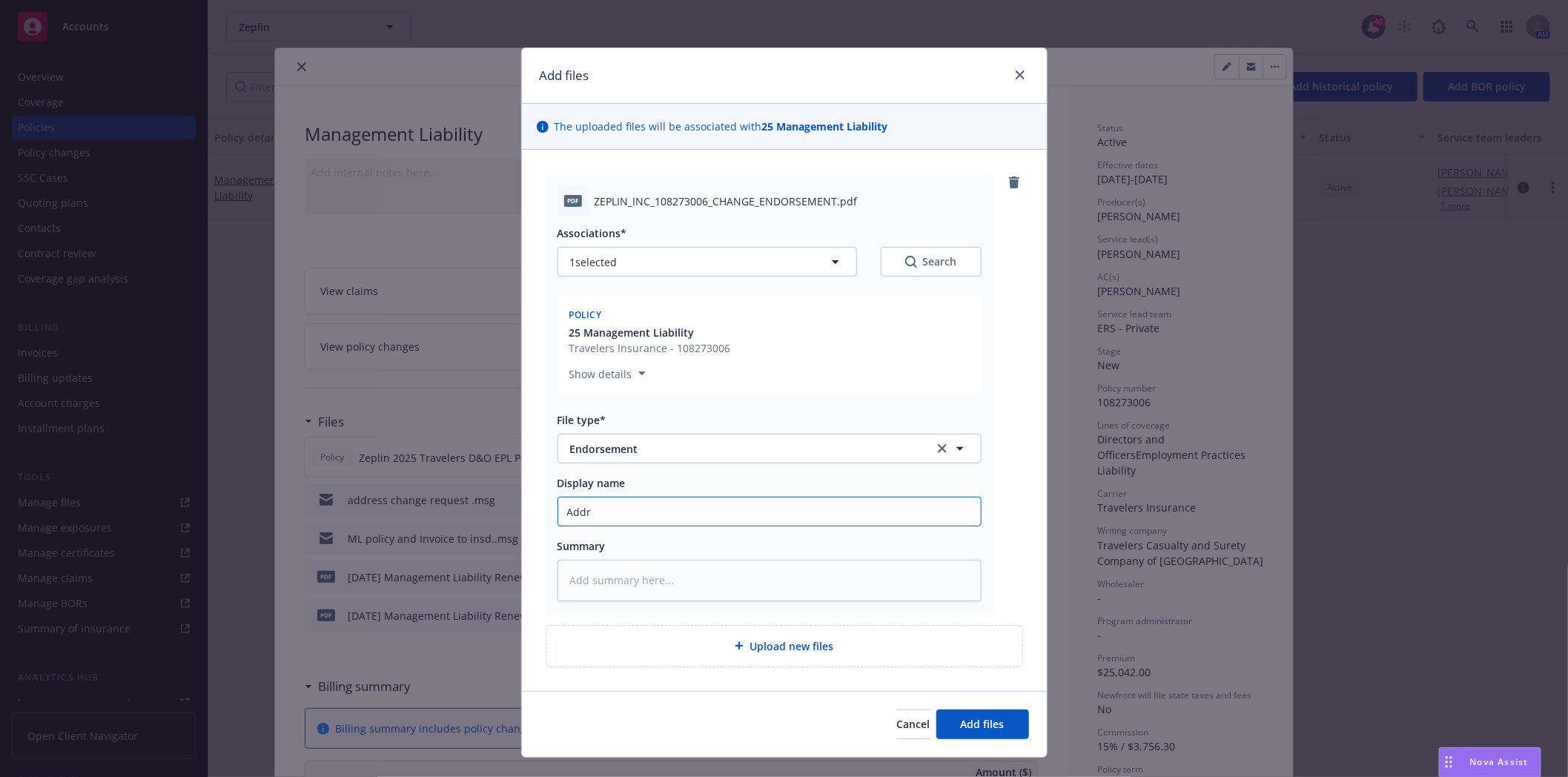
type input "Addre"
type textarea "x"
type input "Addres"
type textarea "x"
type input "Address"
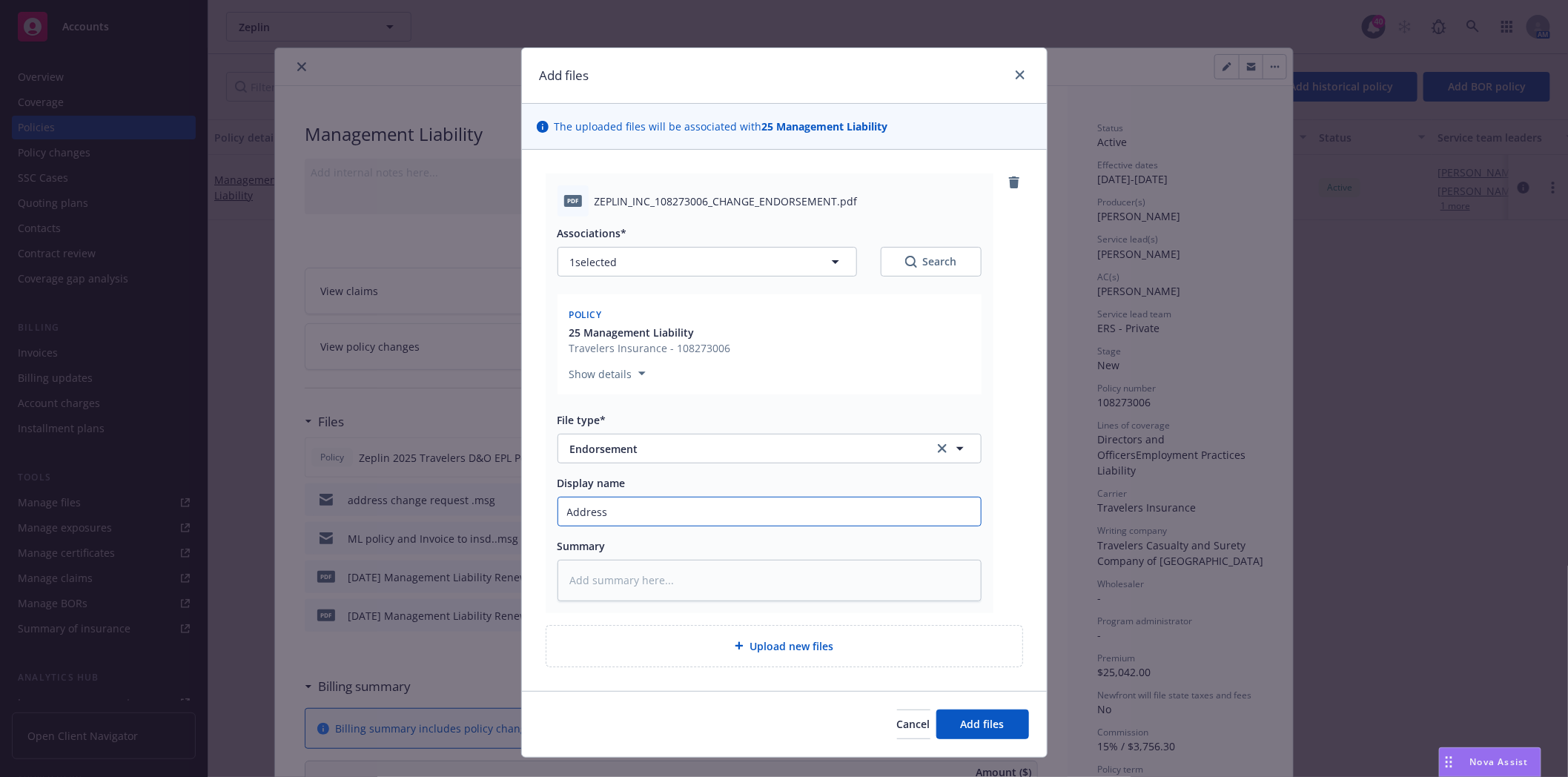
type textarea "x"
type input "Address"
type textarea "x"
type input "Address C"
type textarea "x"
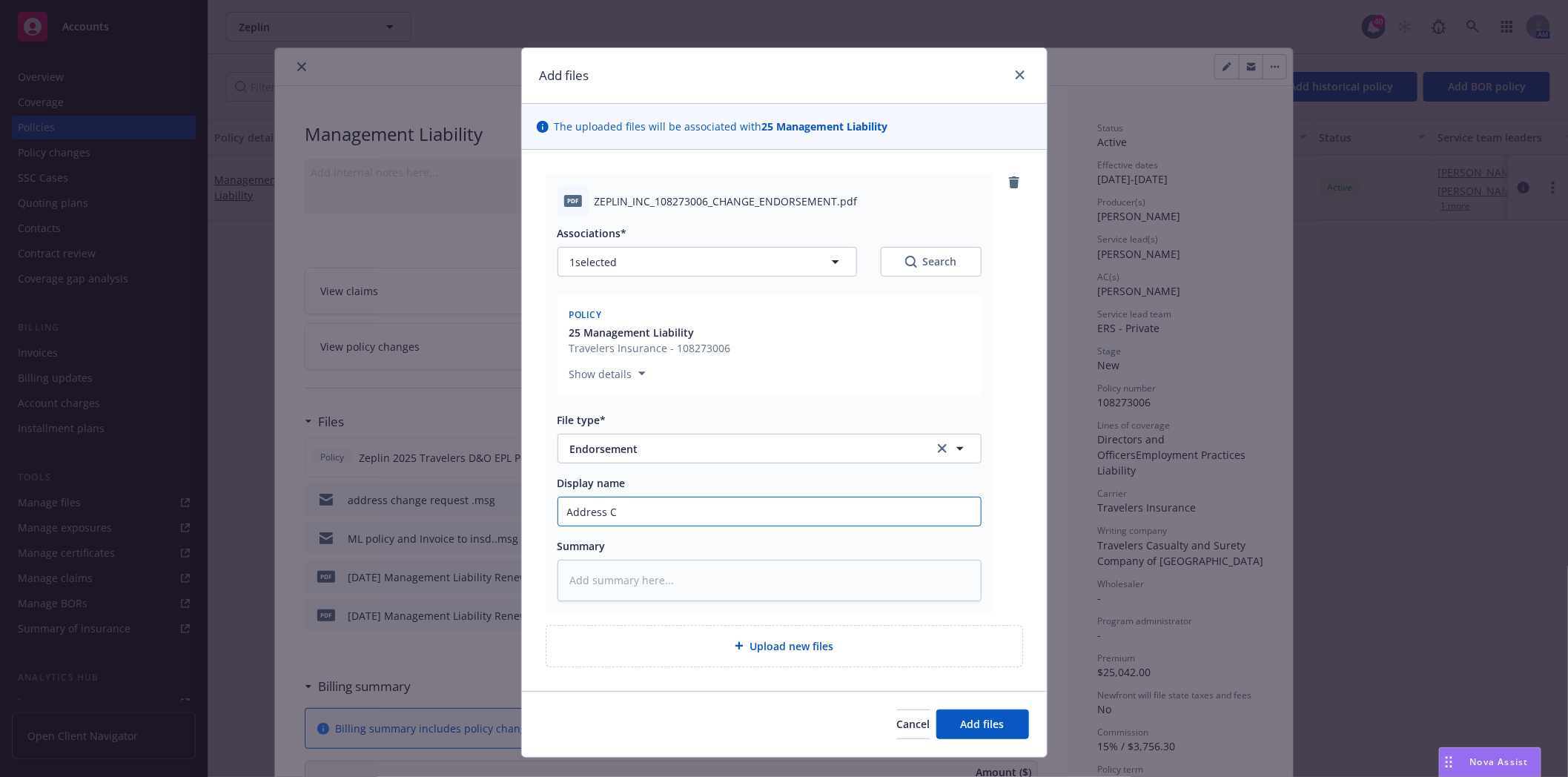
type input "Address Ch"
type textarea "x"
type input "Address Cha"
type textarea "x"
type input "Address Chan"
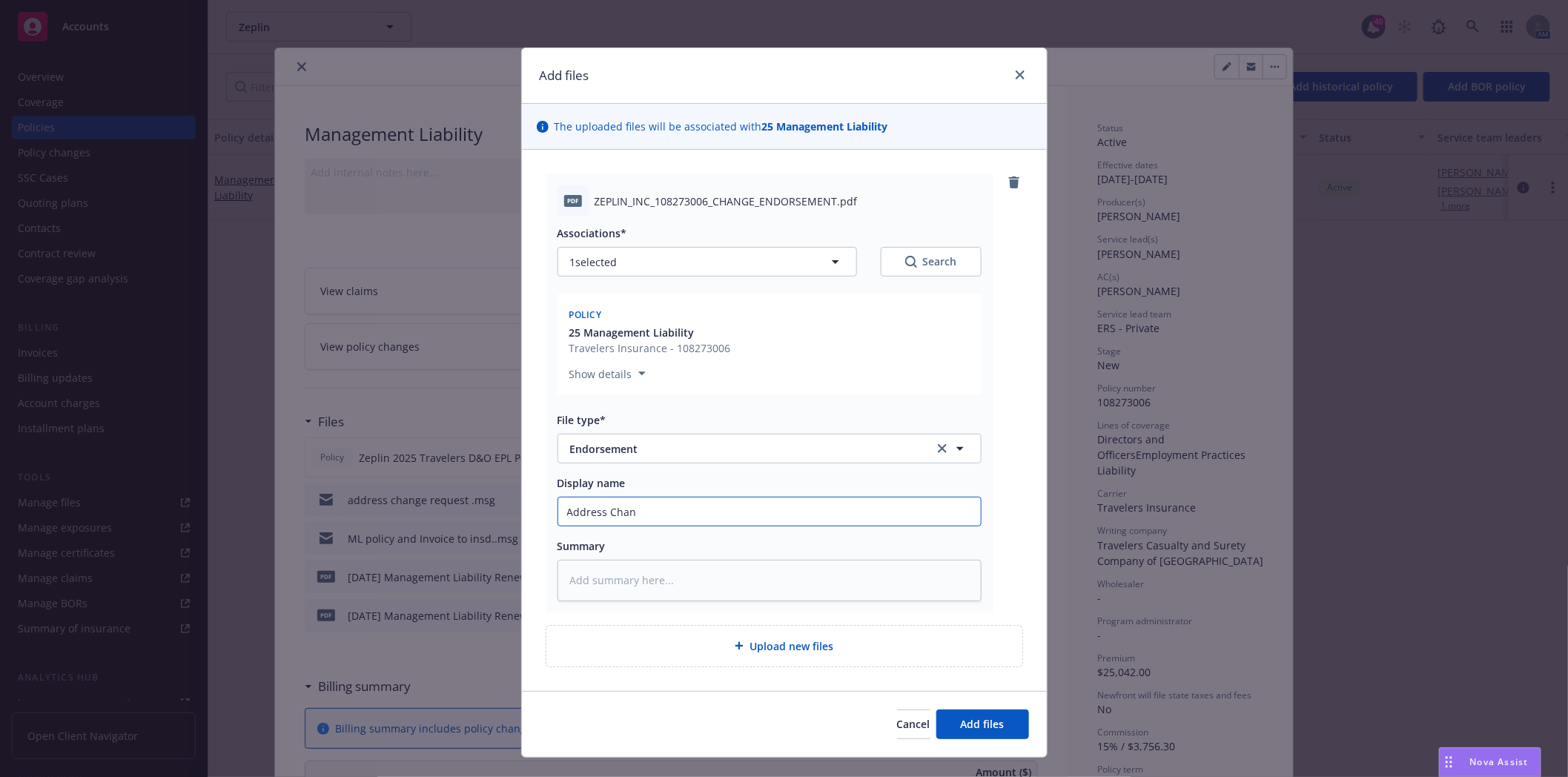
type textarea "x"
type input "Address Chang"
type textarea "x"
type input "Address Change"
type textarea "x"
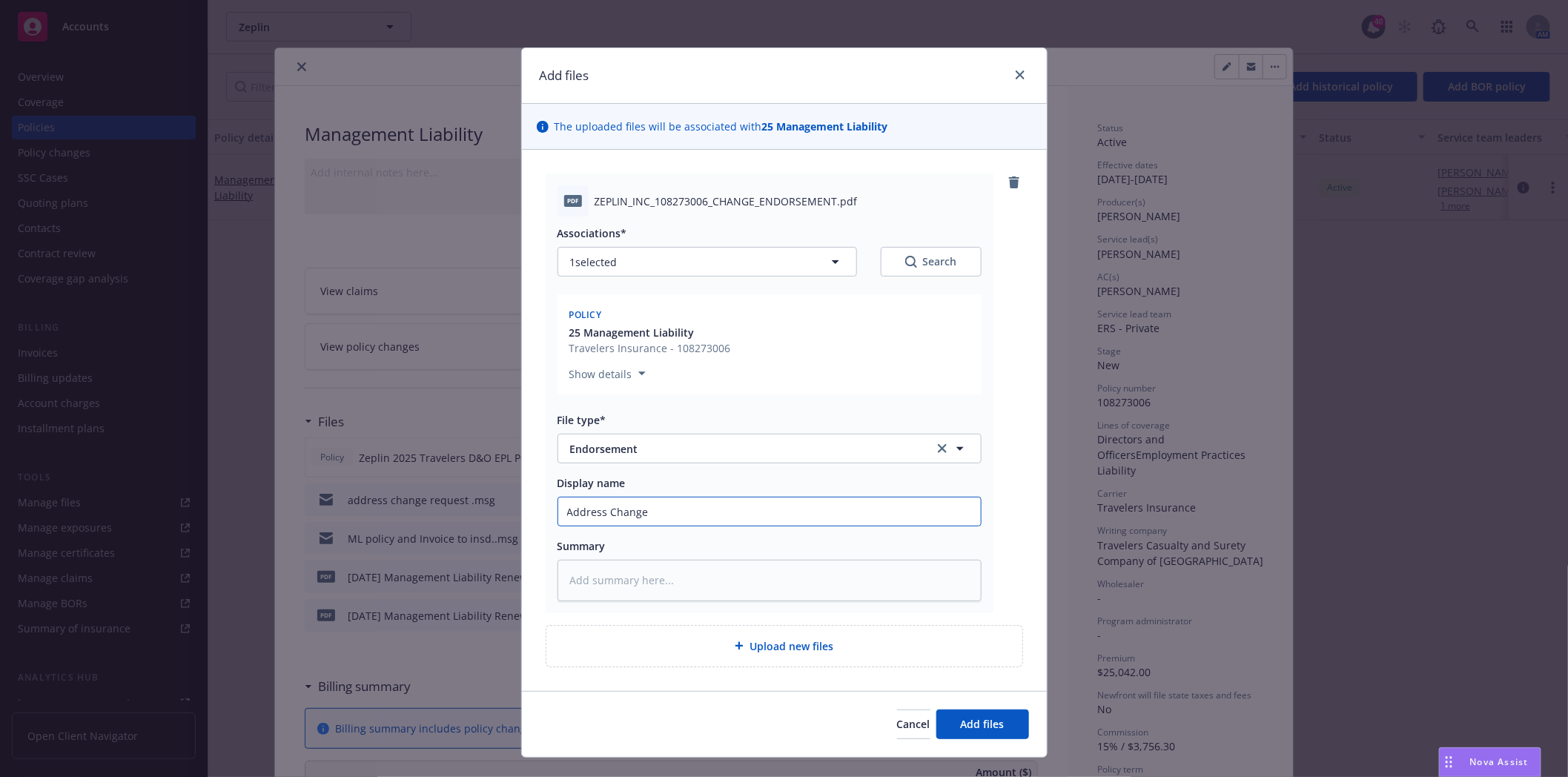
type input "Address Change"
type textarea "x"
type input "Address Change E"
type textarea "x"
type input "Address Change En"
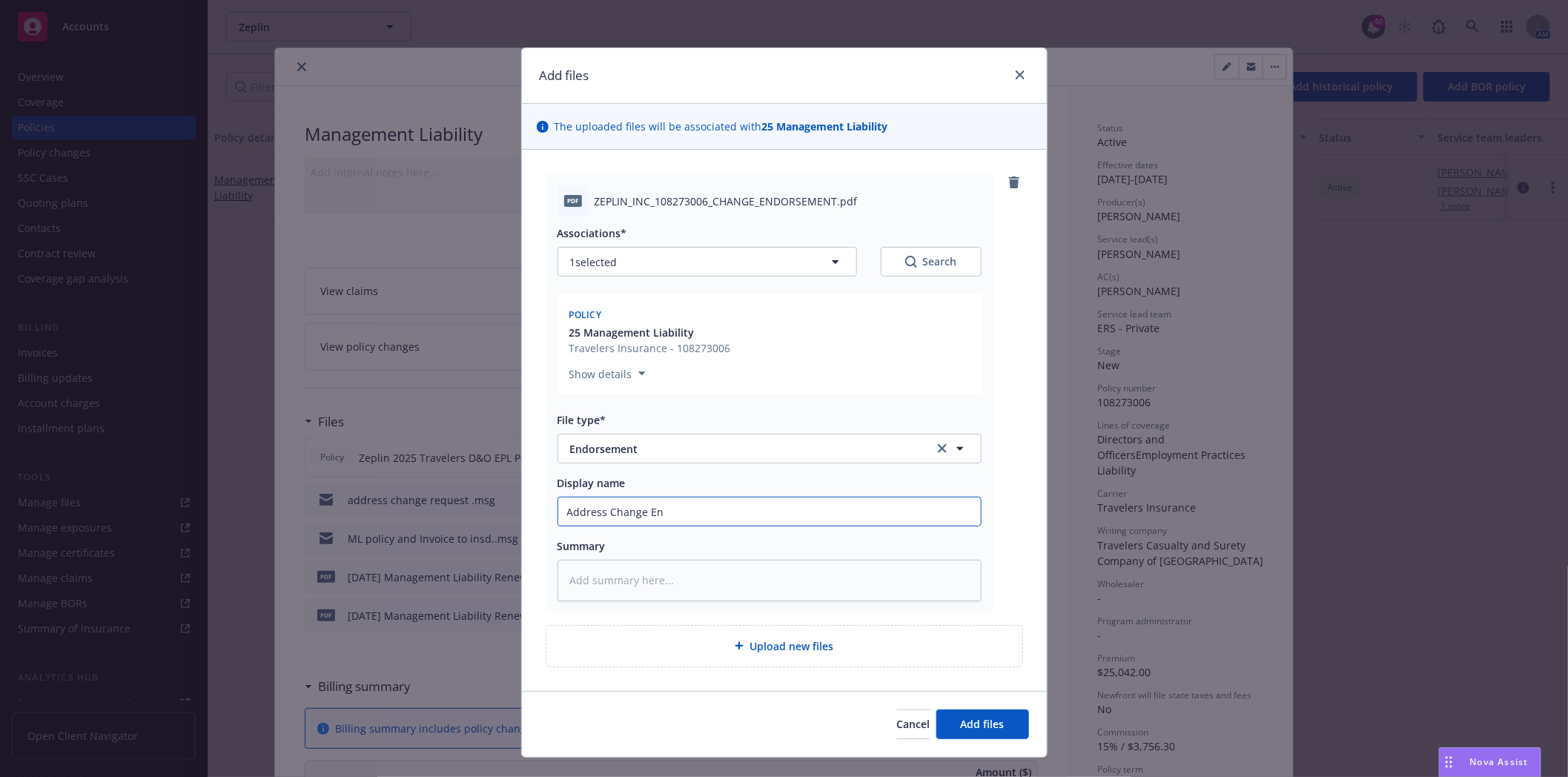
type textarea "x"
type input "Address Change End"
type textarea "x"
type input "Address Change Endo"
type textarea "x"
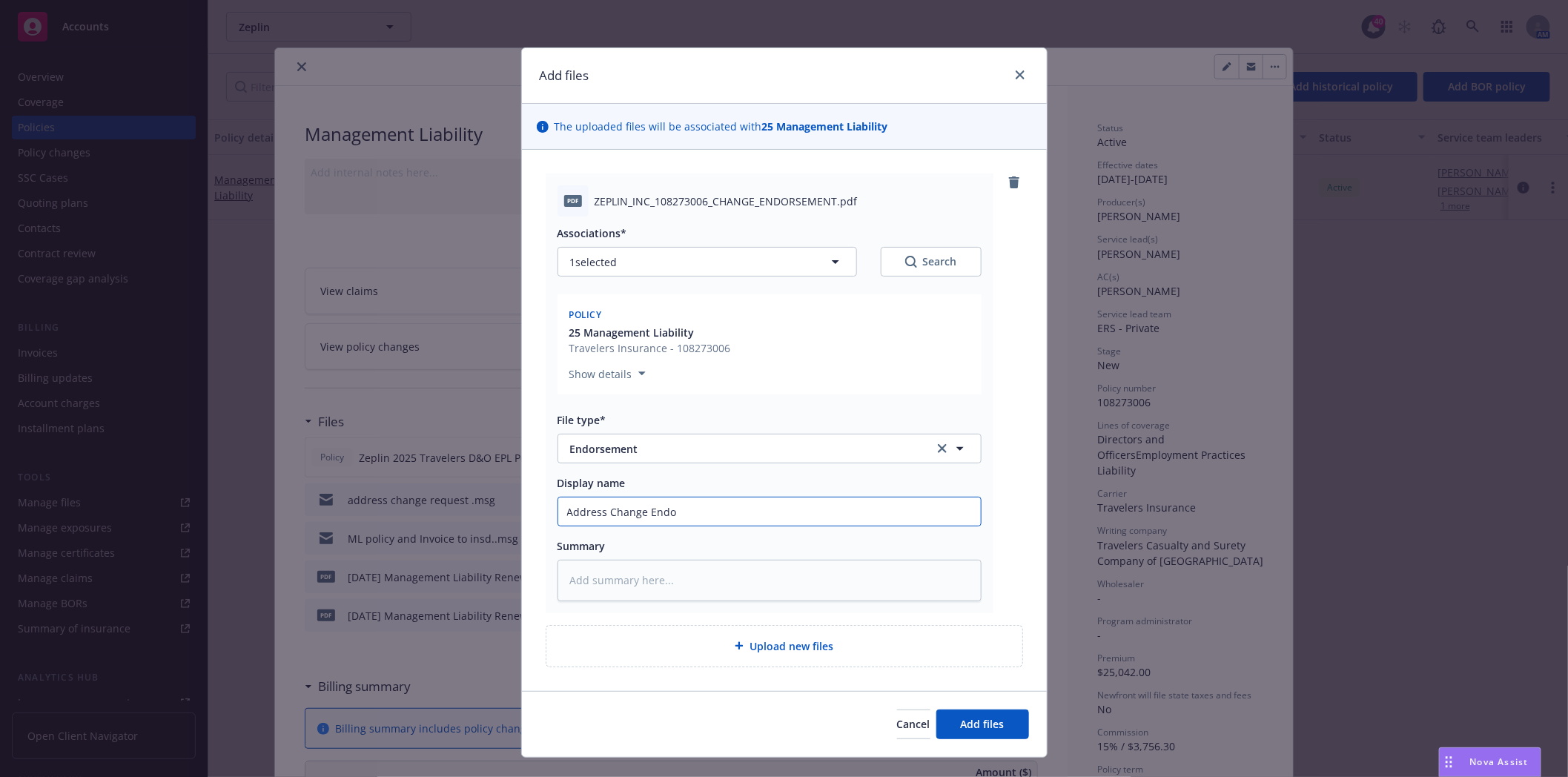
type input "Address Change End"
type textarea "x"
type input "Address Change Endt"
type textarea "x"
type input "Address Change Endt."
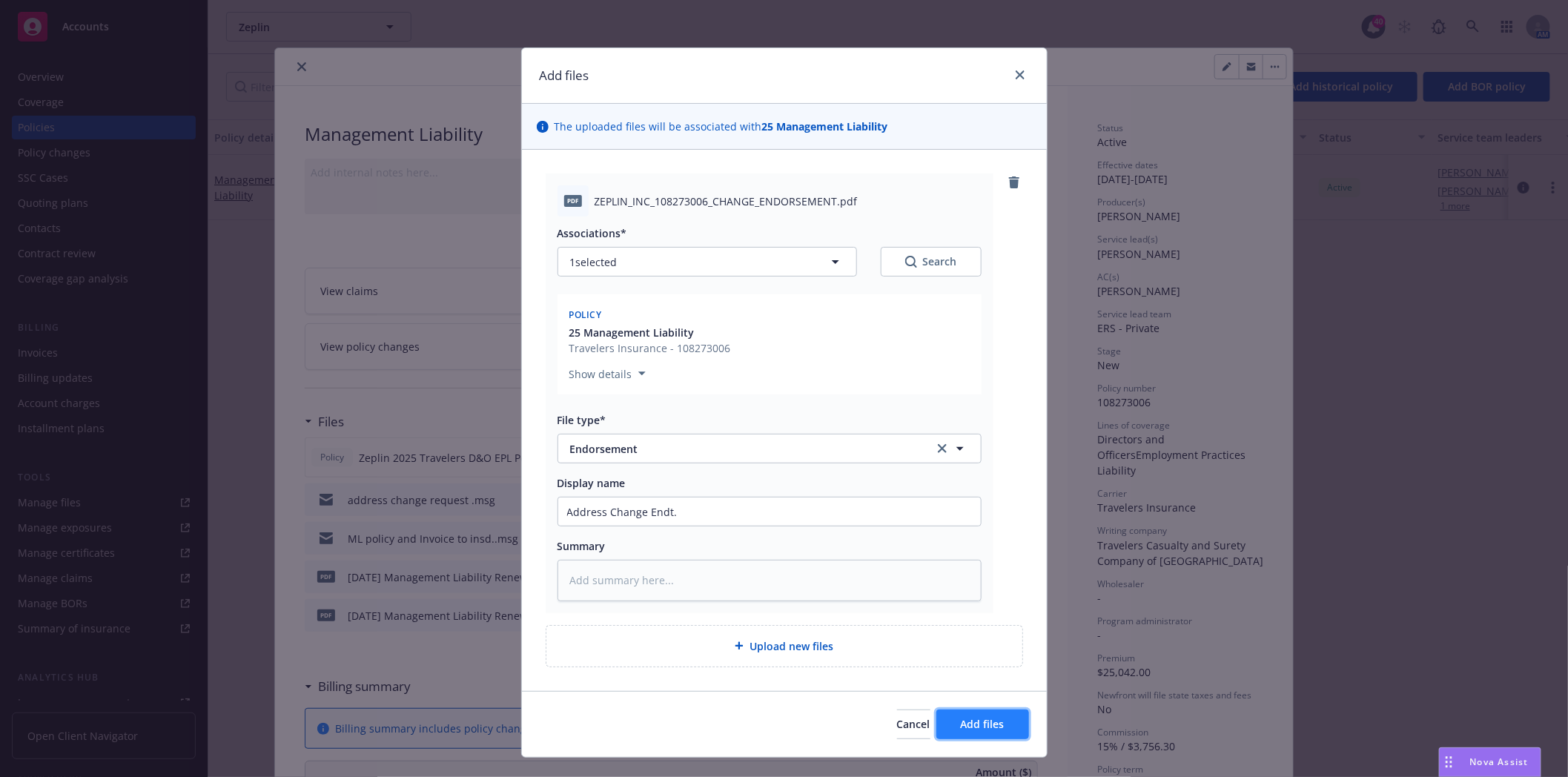
click at [962, 725] on span "Add files" at bounding box center [982, 724] width 44 height 14
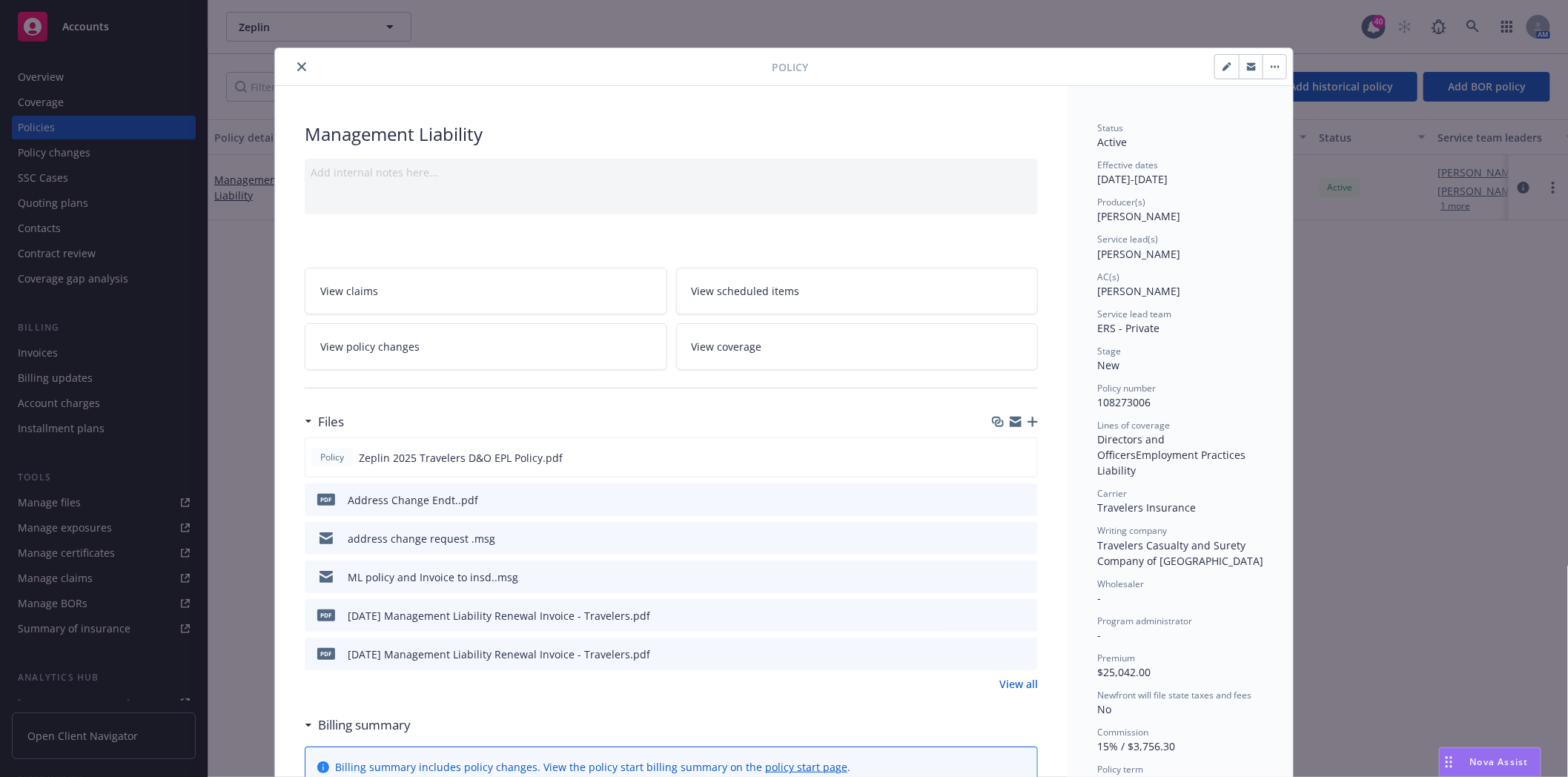
click at [297, 67] on icon "close" at bounding box center [302, 67] width 9 height 9
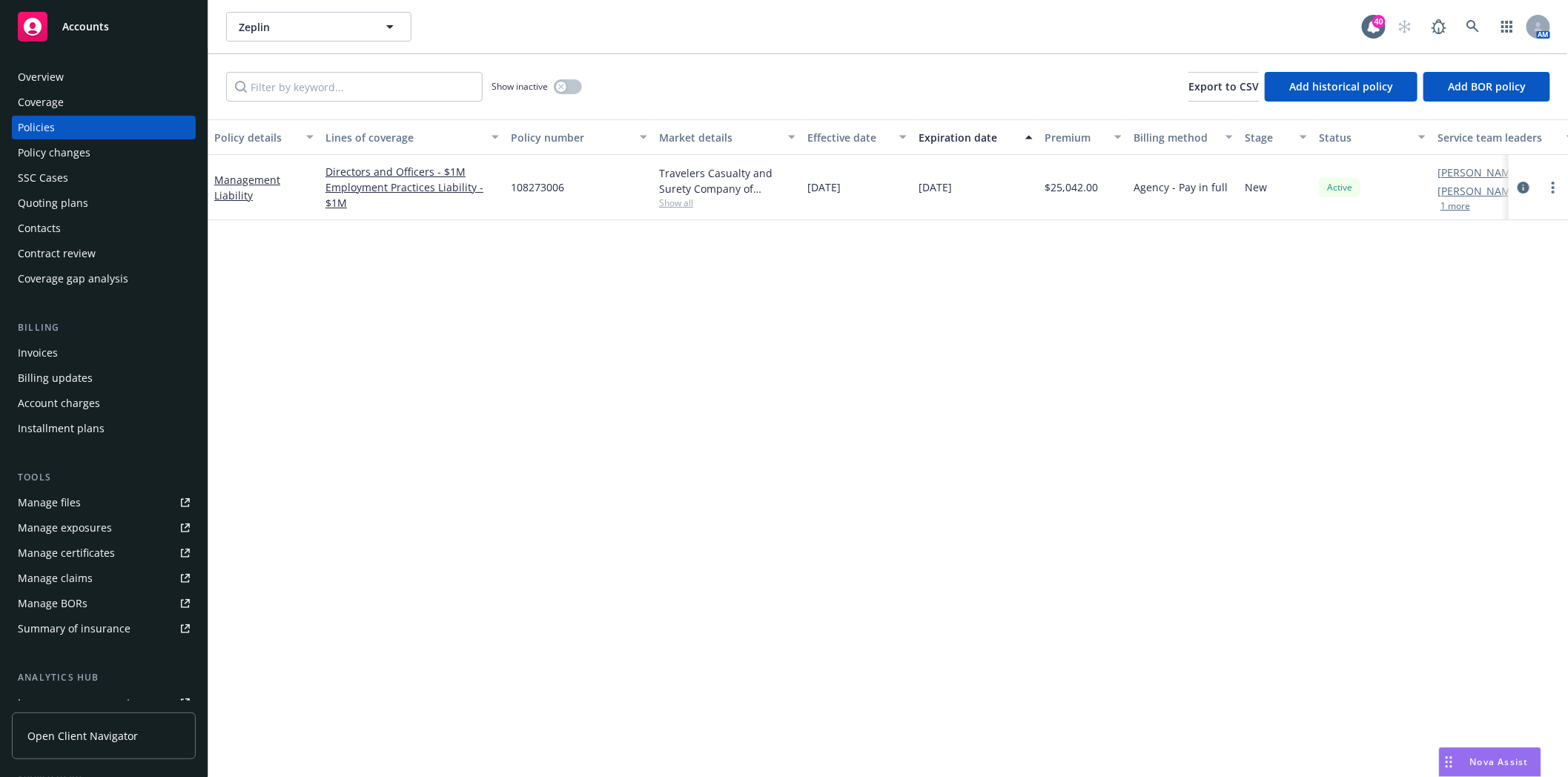
click at [34, 78] on div "Overview" at bounding box center [41, 77] width 46 height 24
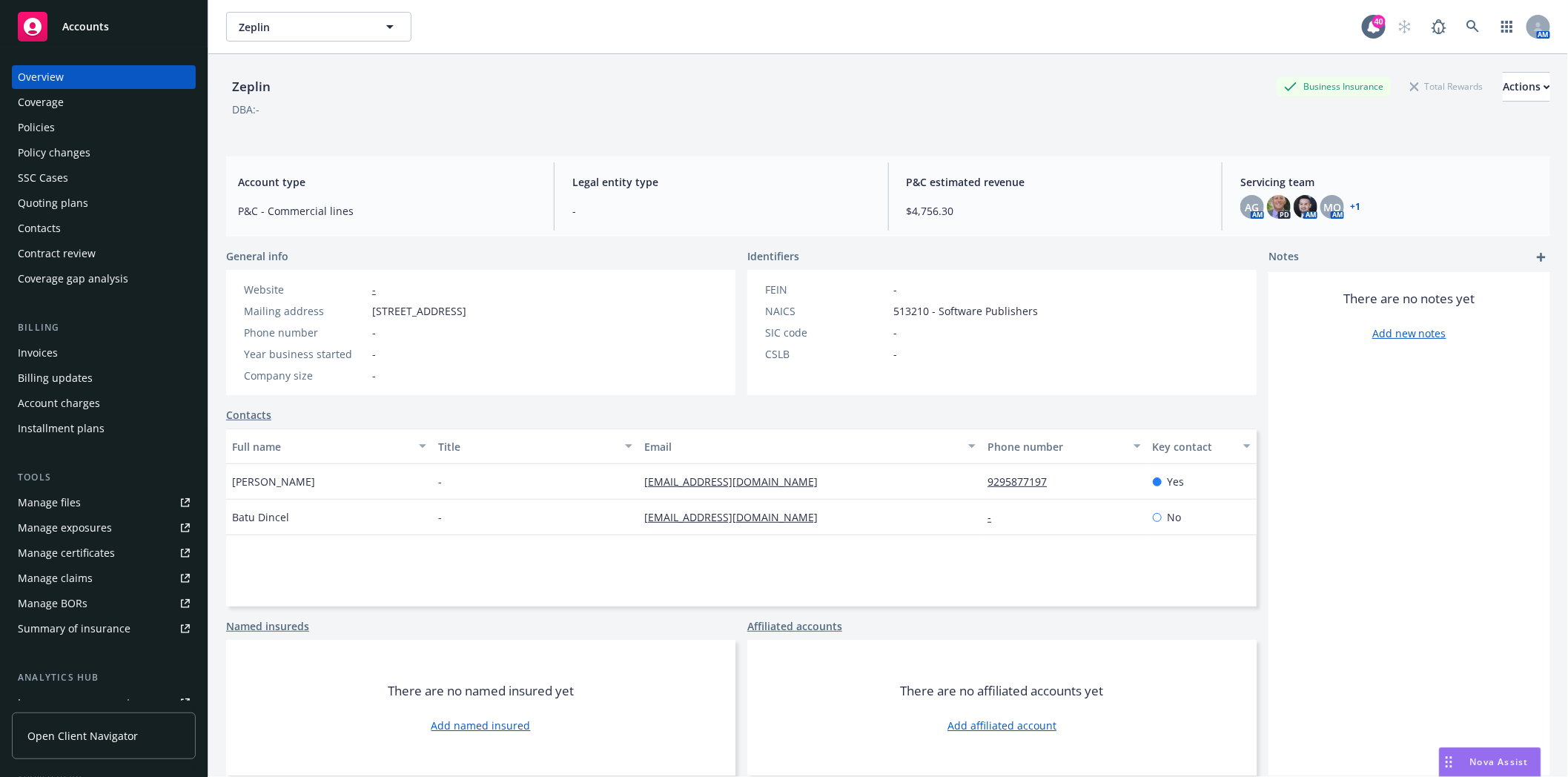
click at [24, 129] on div "Policies" at bounding box center [36, 128] width 37 height 24
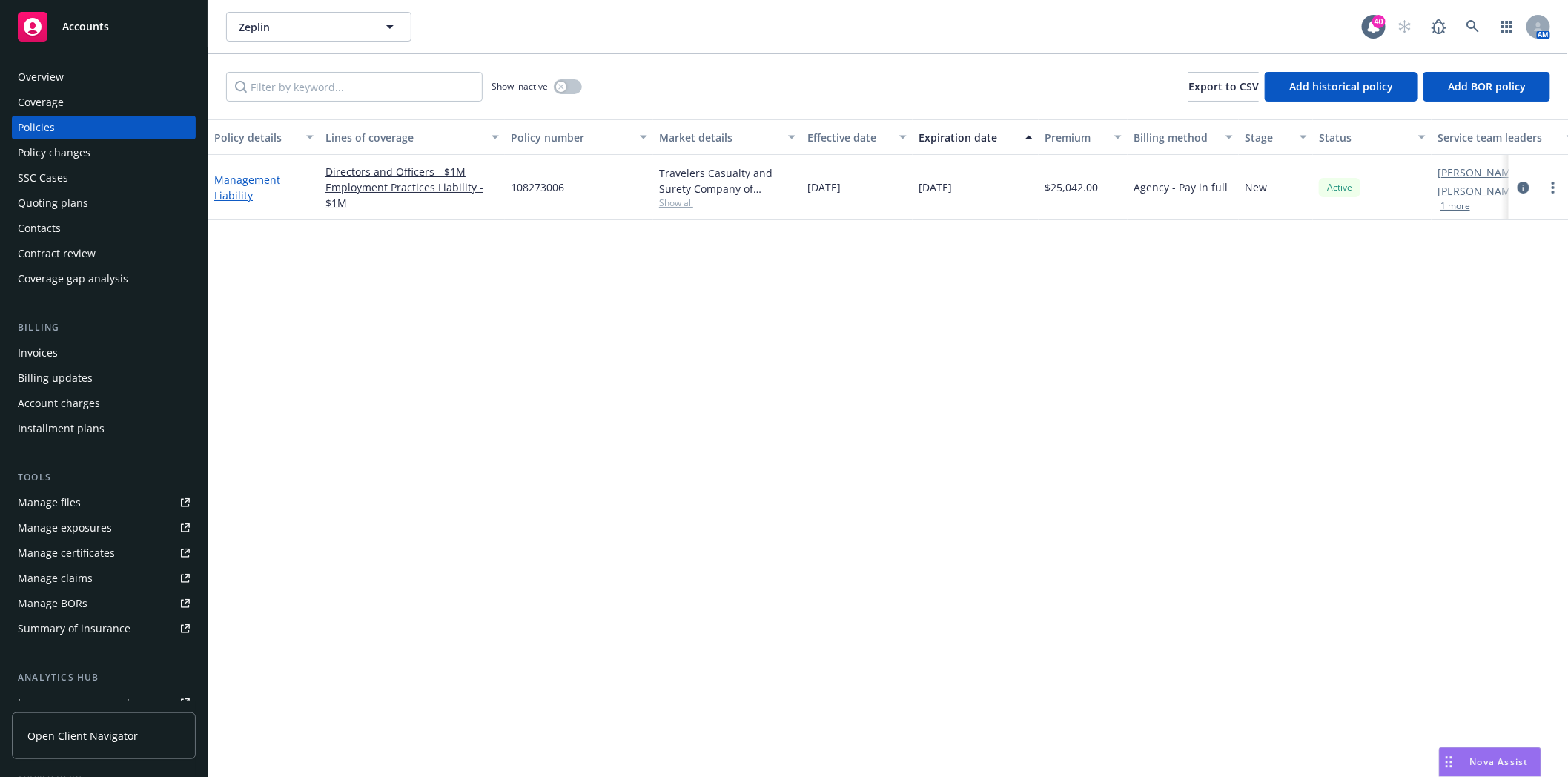
click at [262, 175] on link "Management Liability" at bounding box center [247, 187] width 66 height 30
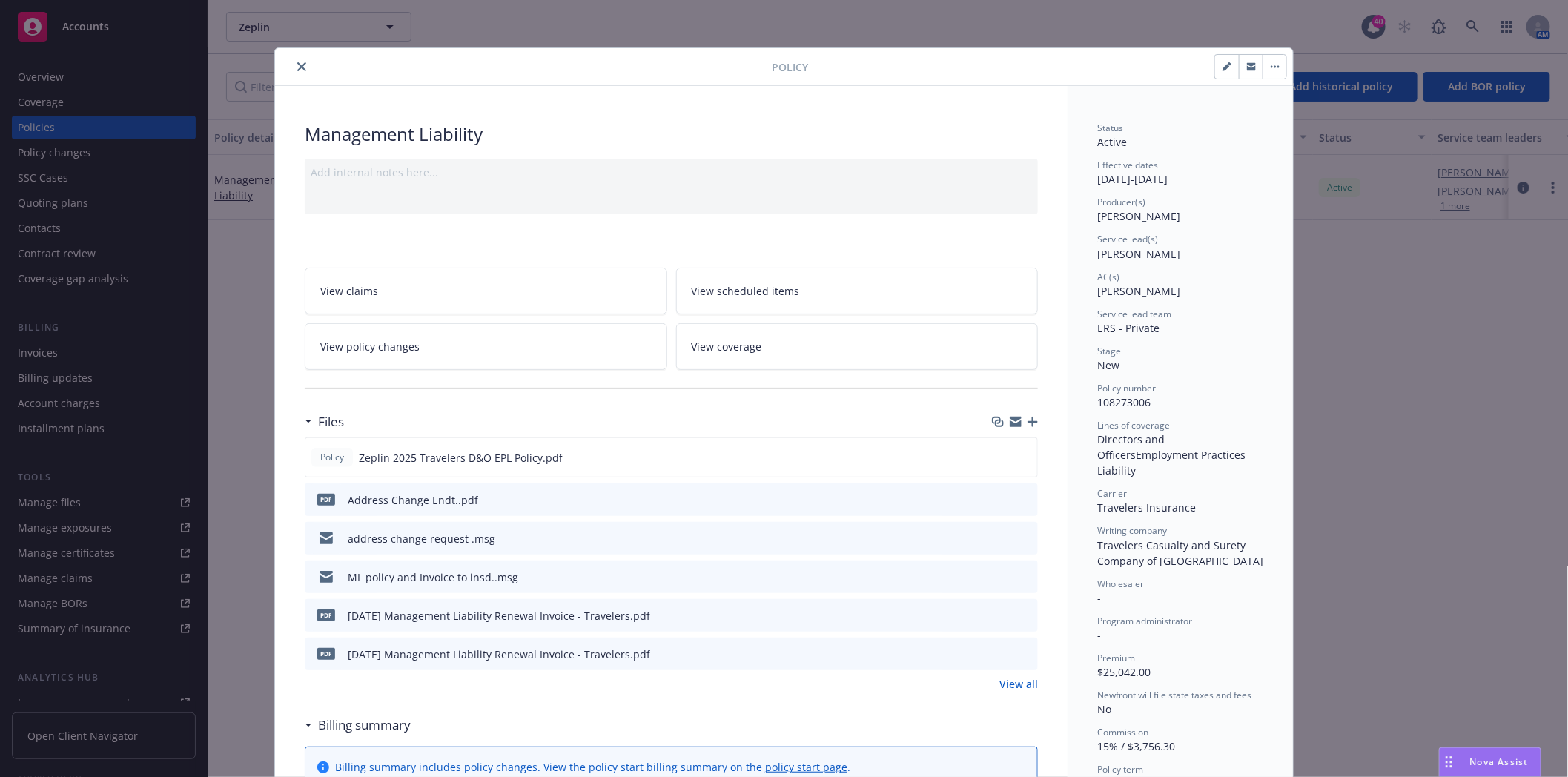
scroll to position [45, 0]
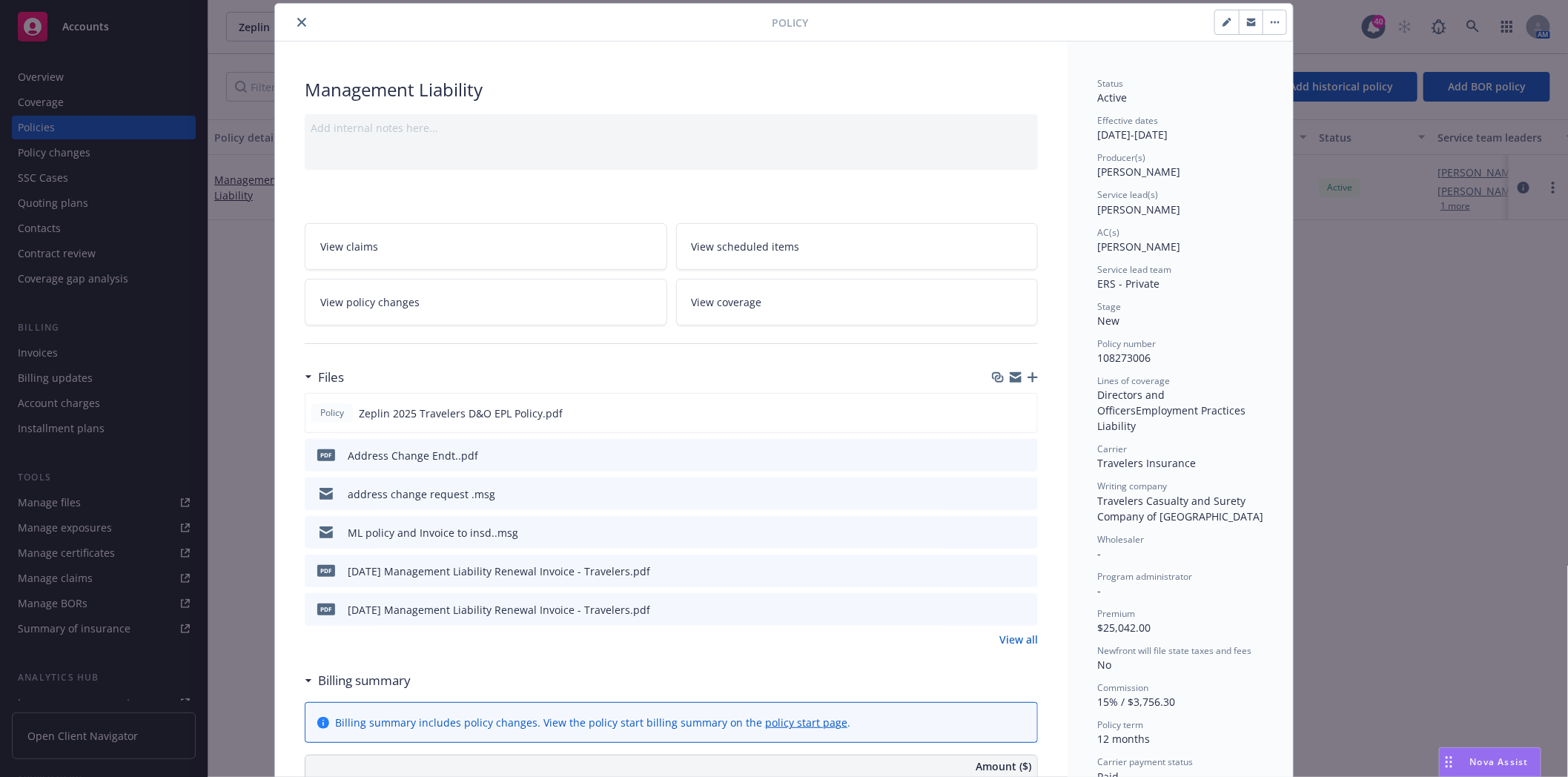
click at [1027, 378] on icon "button" at bounding box center [1032, 378] width 10 height 10
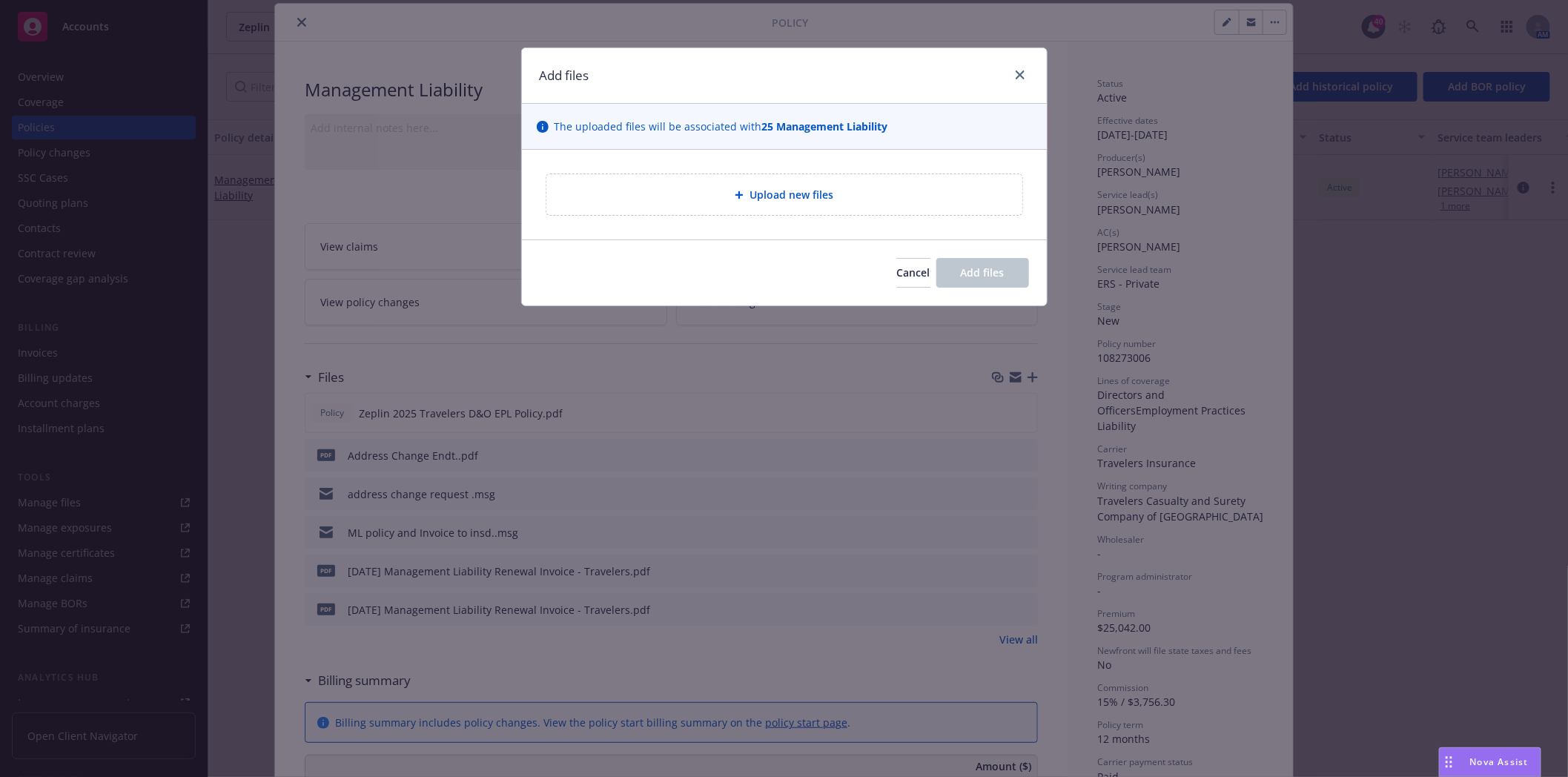
type textarea "x"
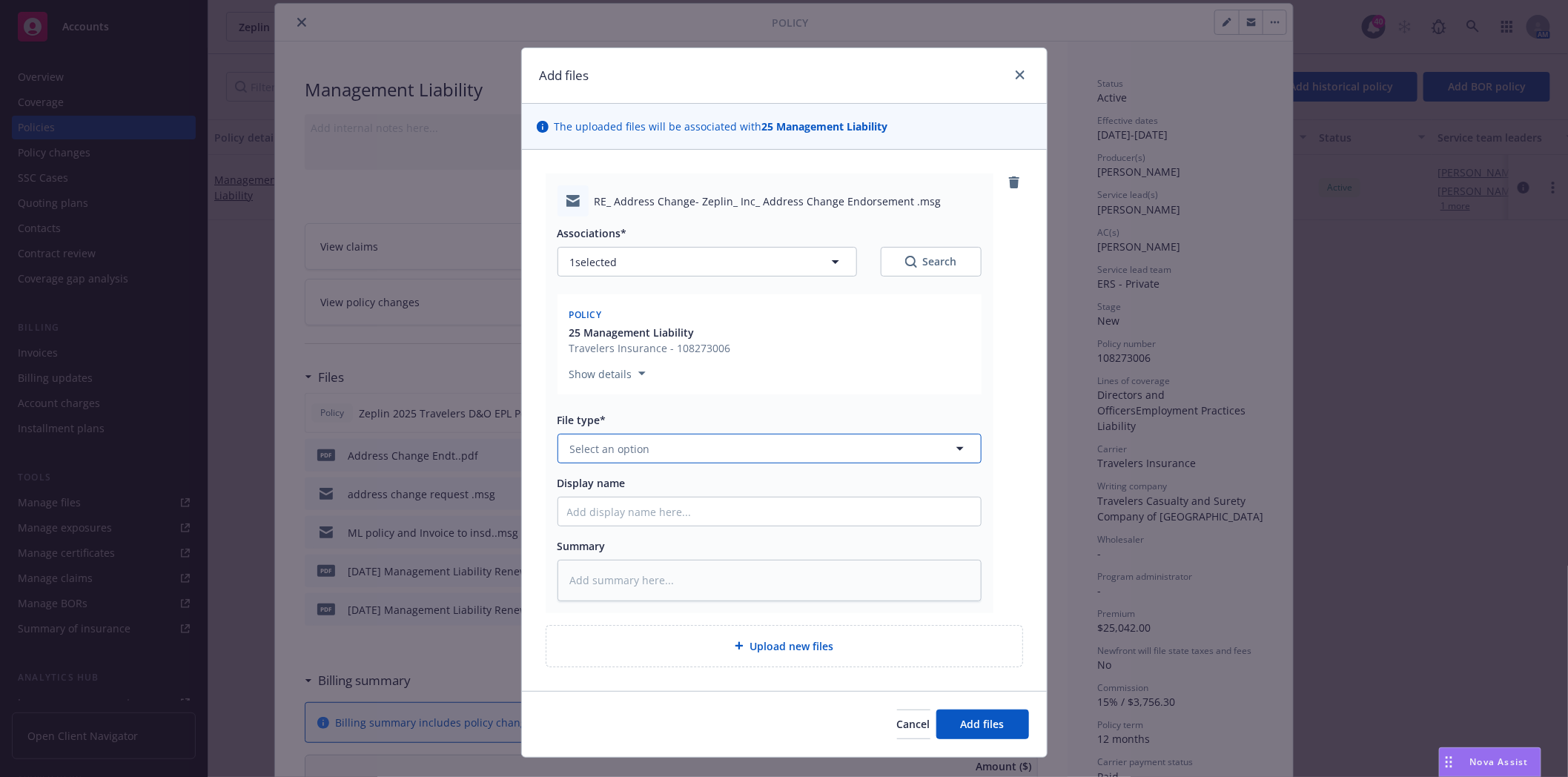
click at [708, 443] on button "Select an option" at bounding box center [769, 449] width 424 height 30
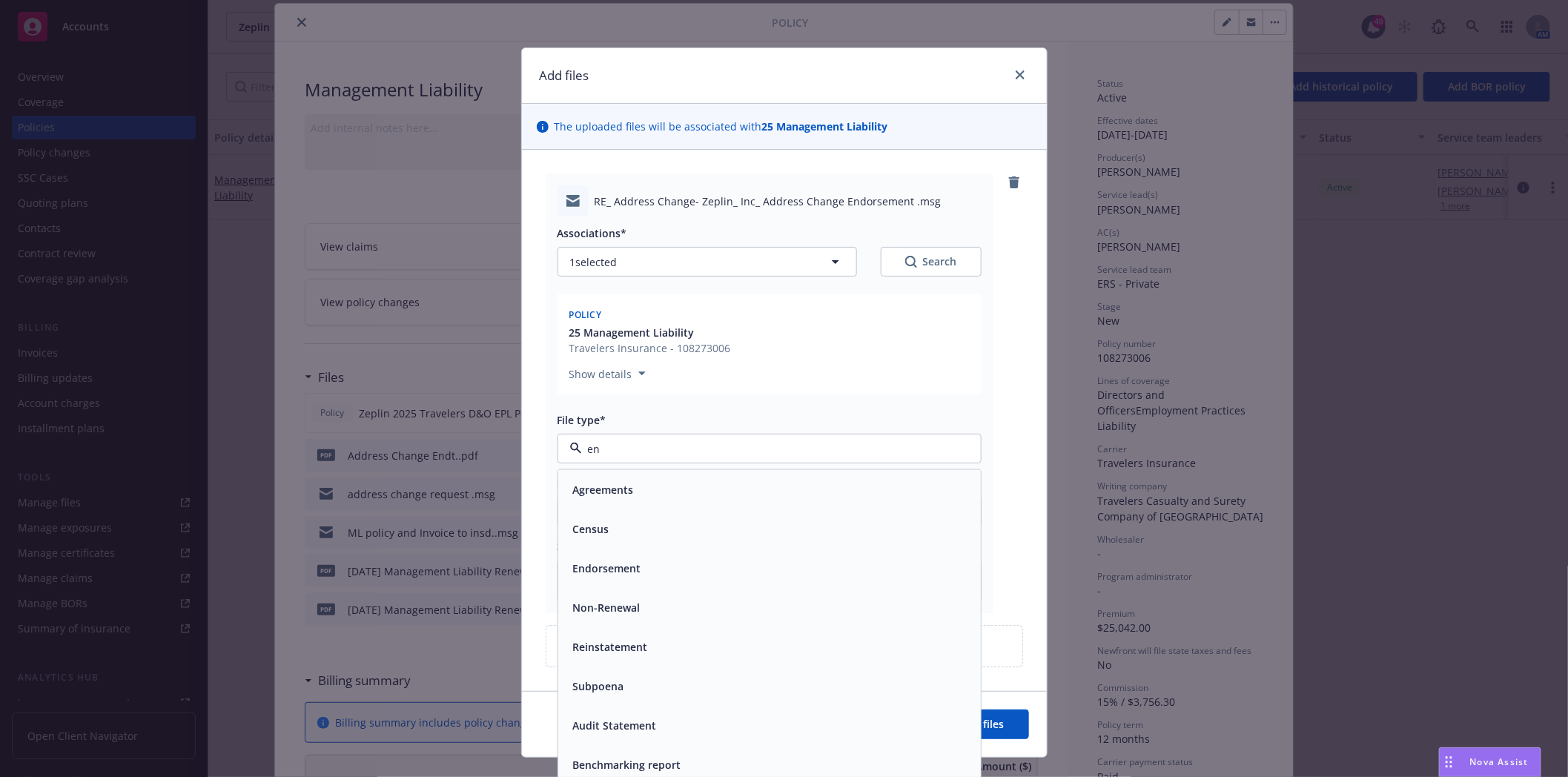
type input "end"
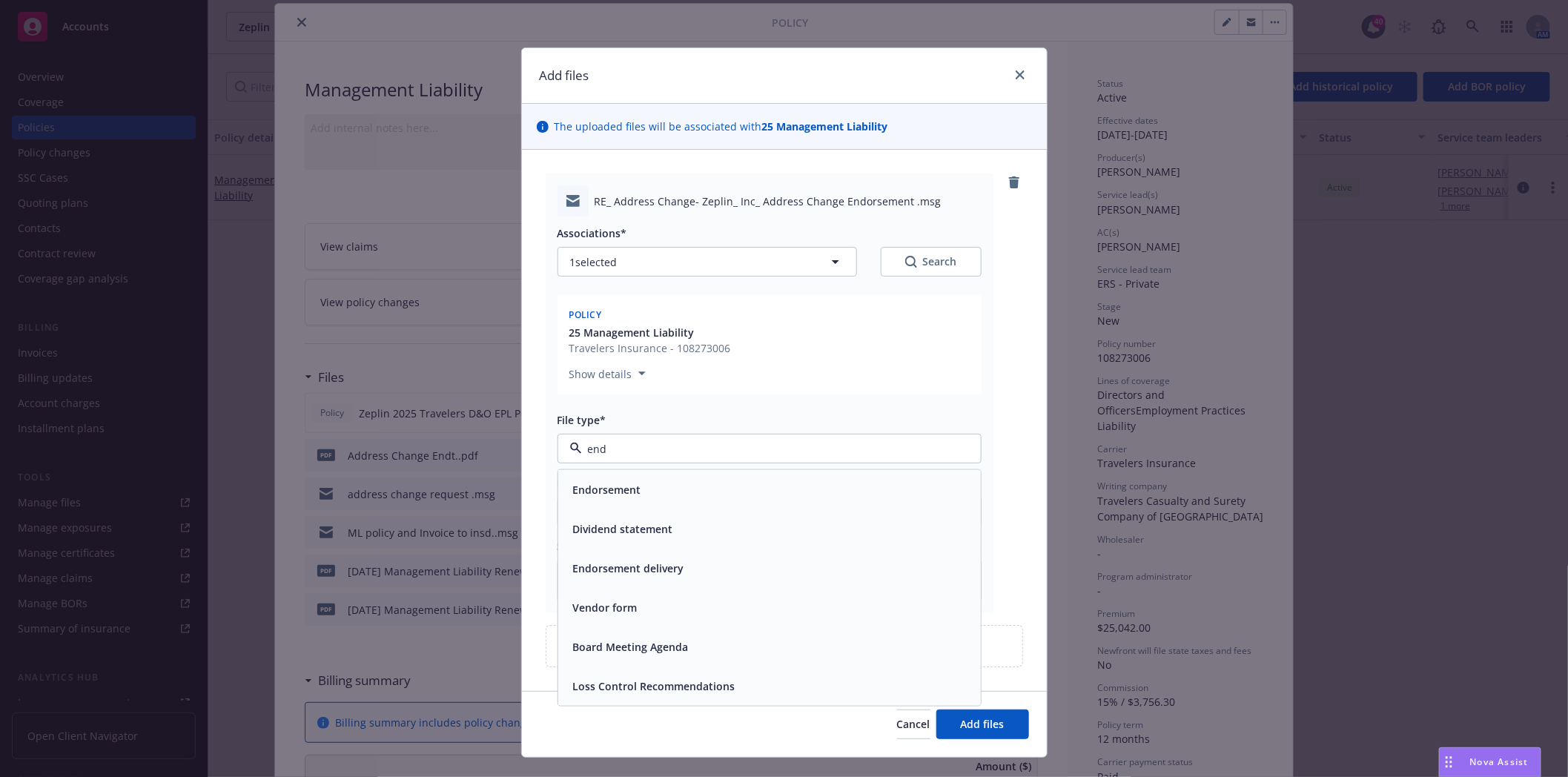
click at [663, 562] on span "Endorsement delivery" at bounding box center [629, 568] width 111 height 16
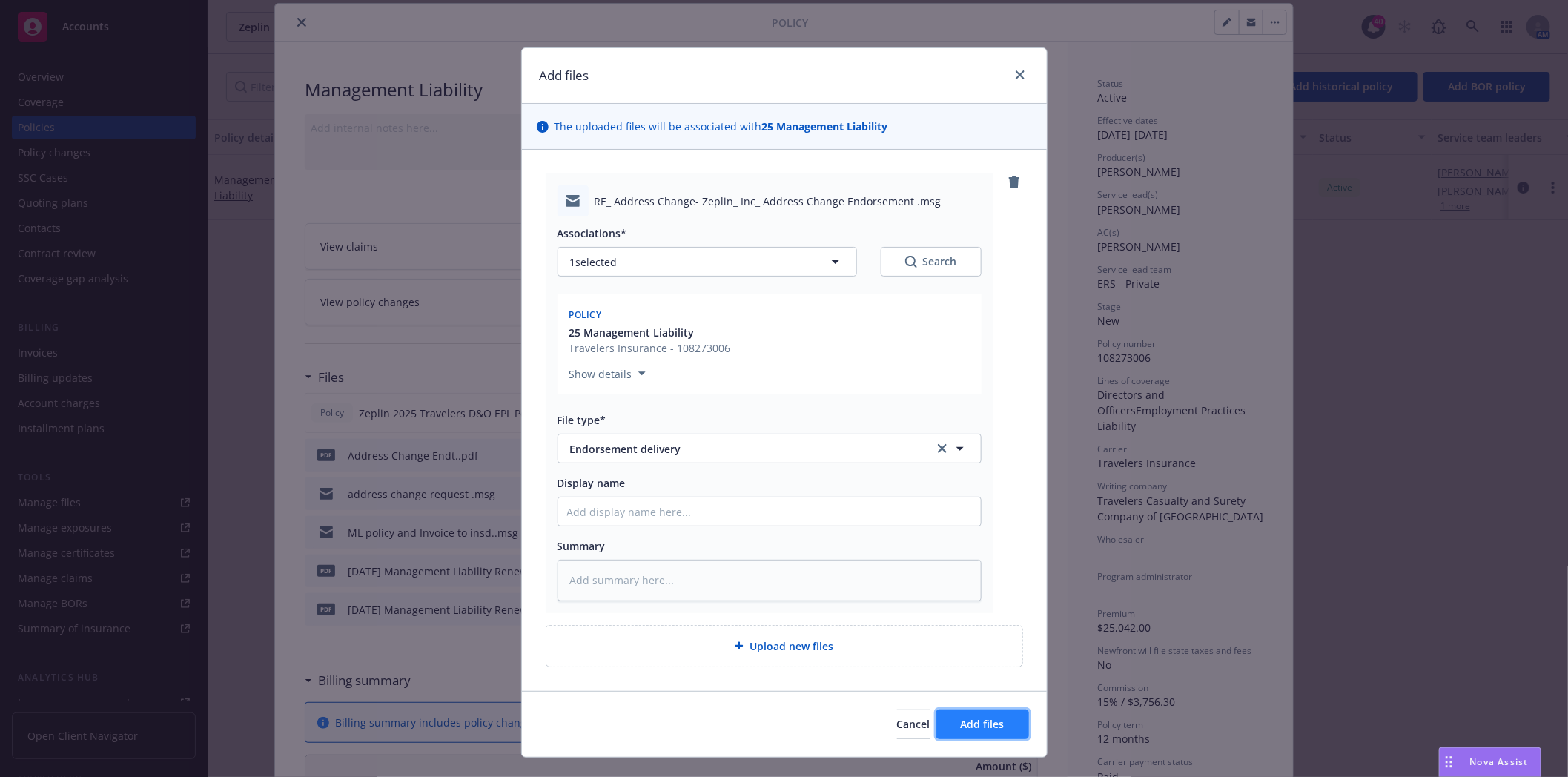
click at [974, 730] on span "Add files" at bounding box center [982, 724] width 44 height 14
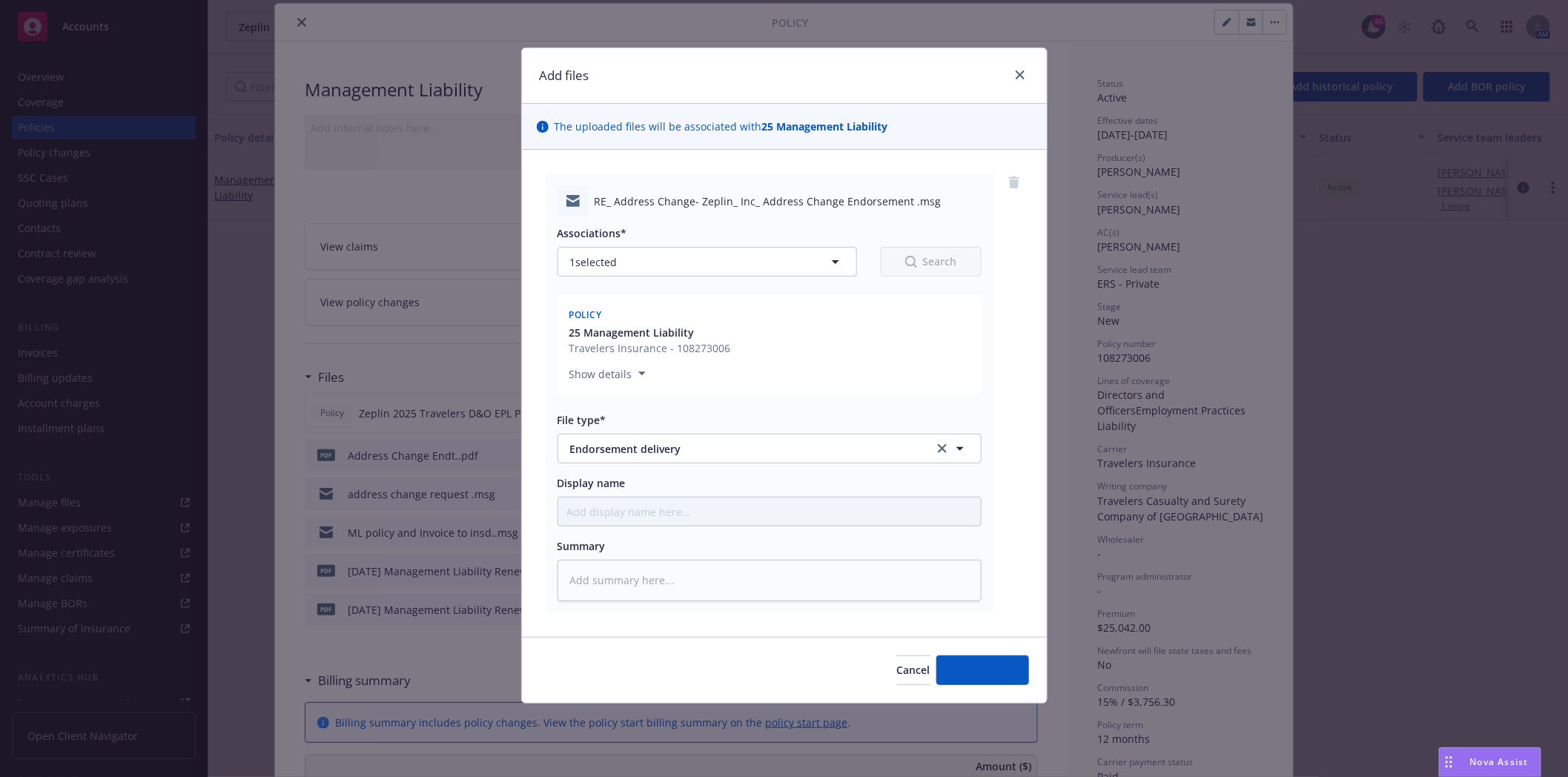
type textarea "x"
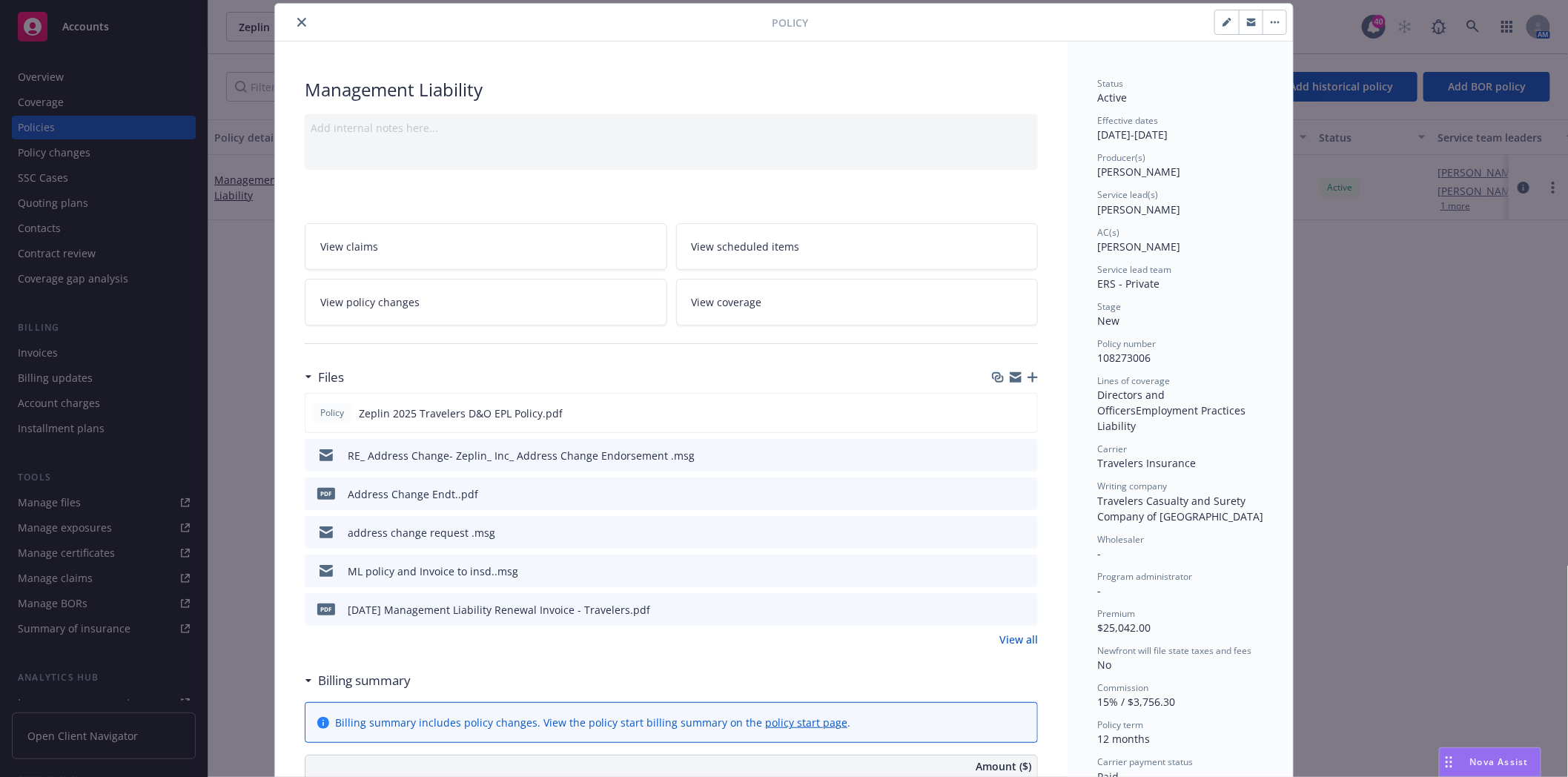
drag, startPoint x: 292, startPoint y: 22, endPoint x: 301, endPoint y: 25, distance: 9.5
click at [297, 21] on icon "close" at bounding box center [302, 22] width 9 height 9
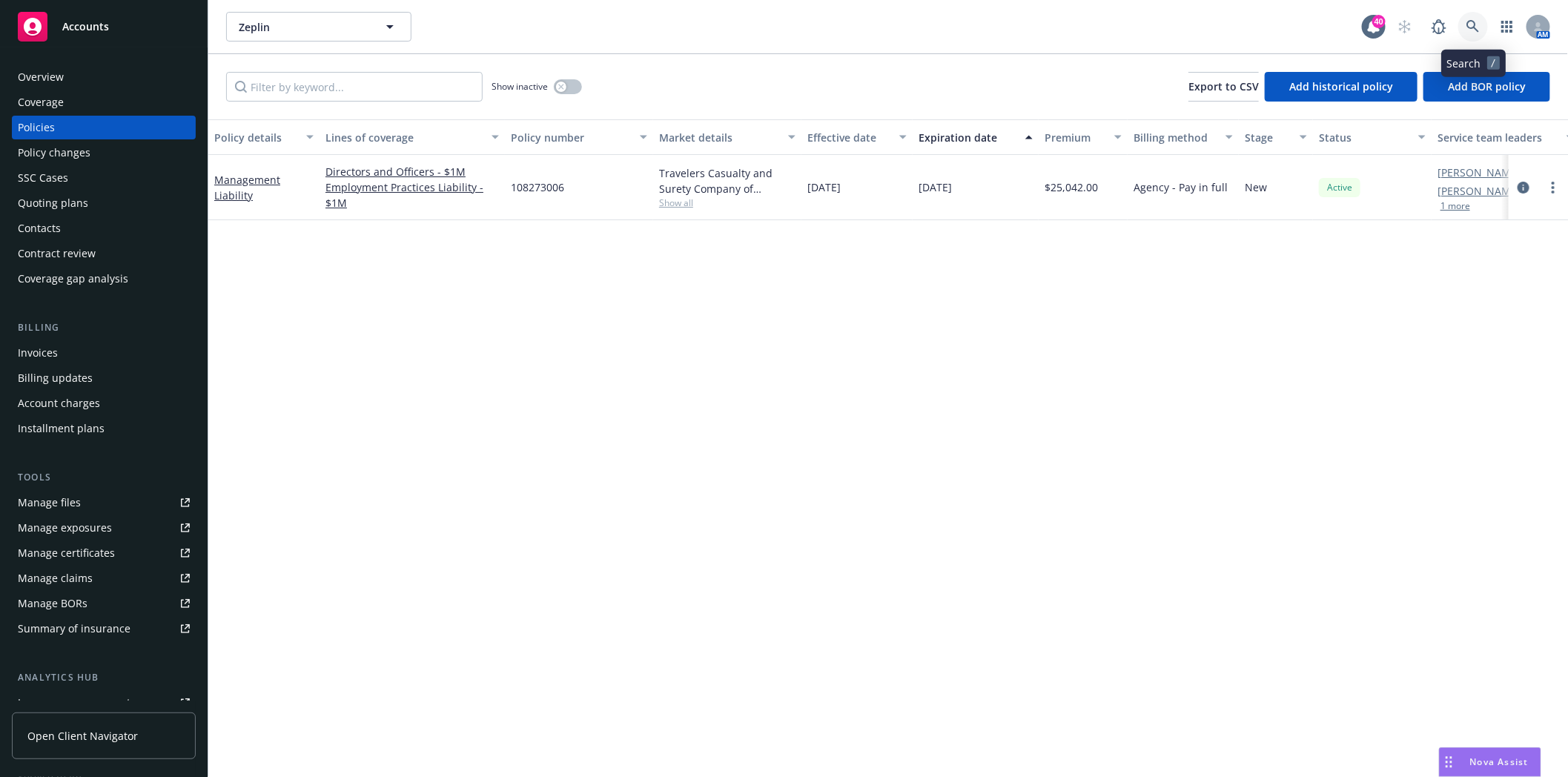
click at [1473, 25] on icon at bounding box center [1473, 27] width 13 height 13
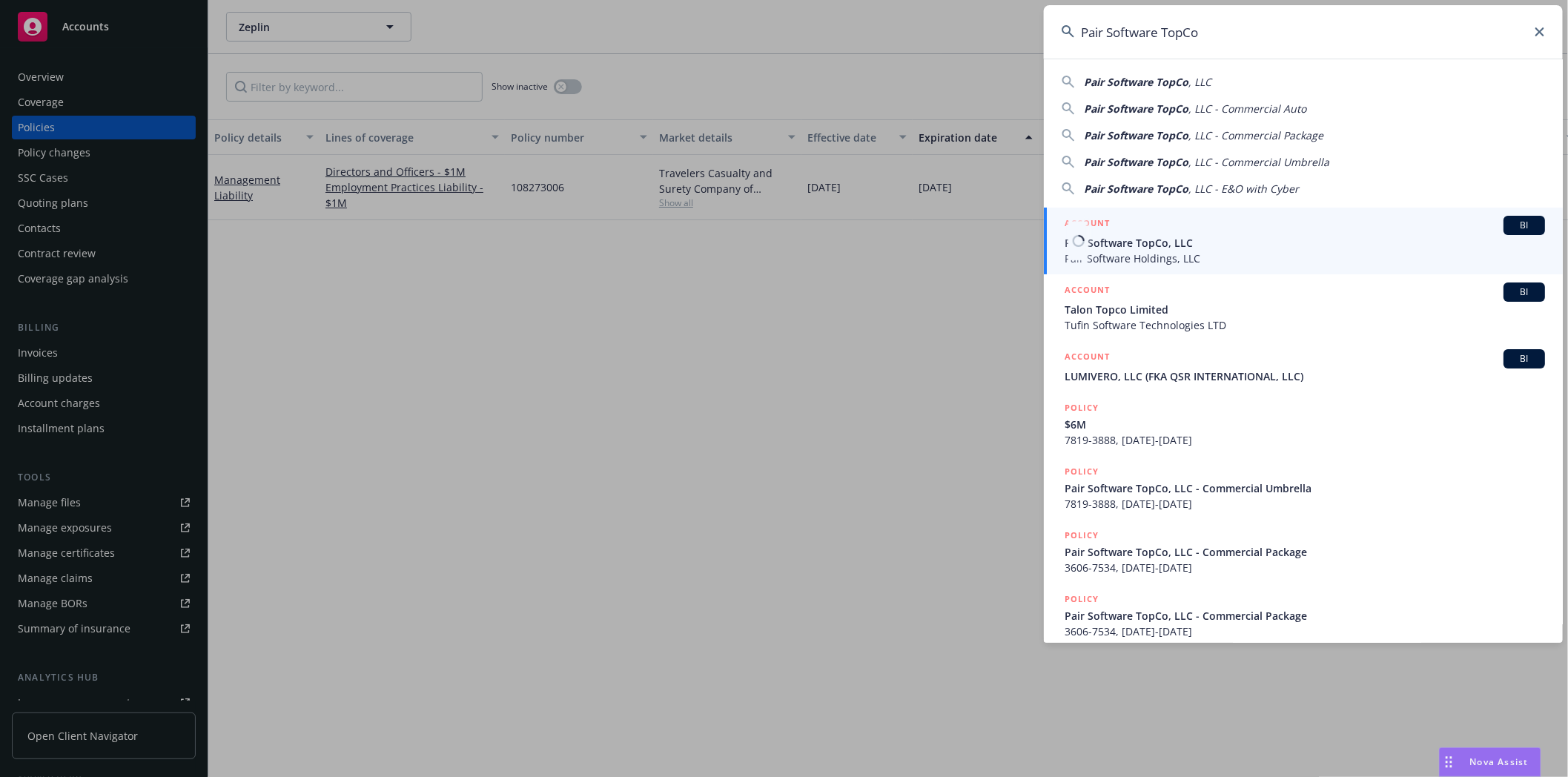
type input "Pair Software TopCo"
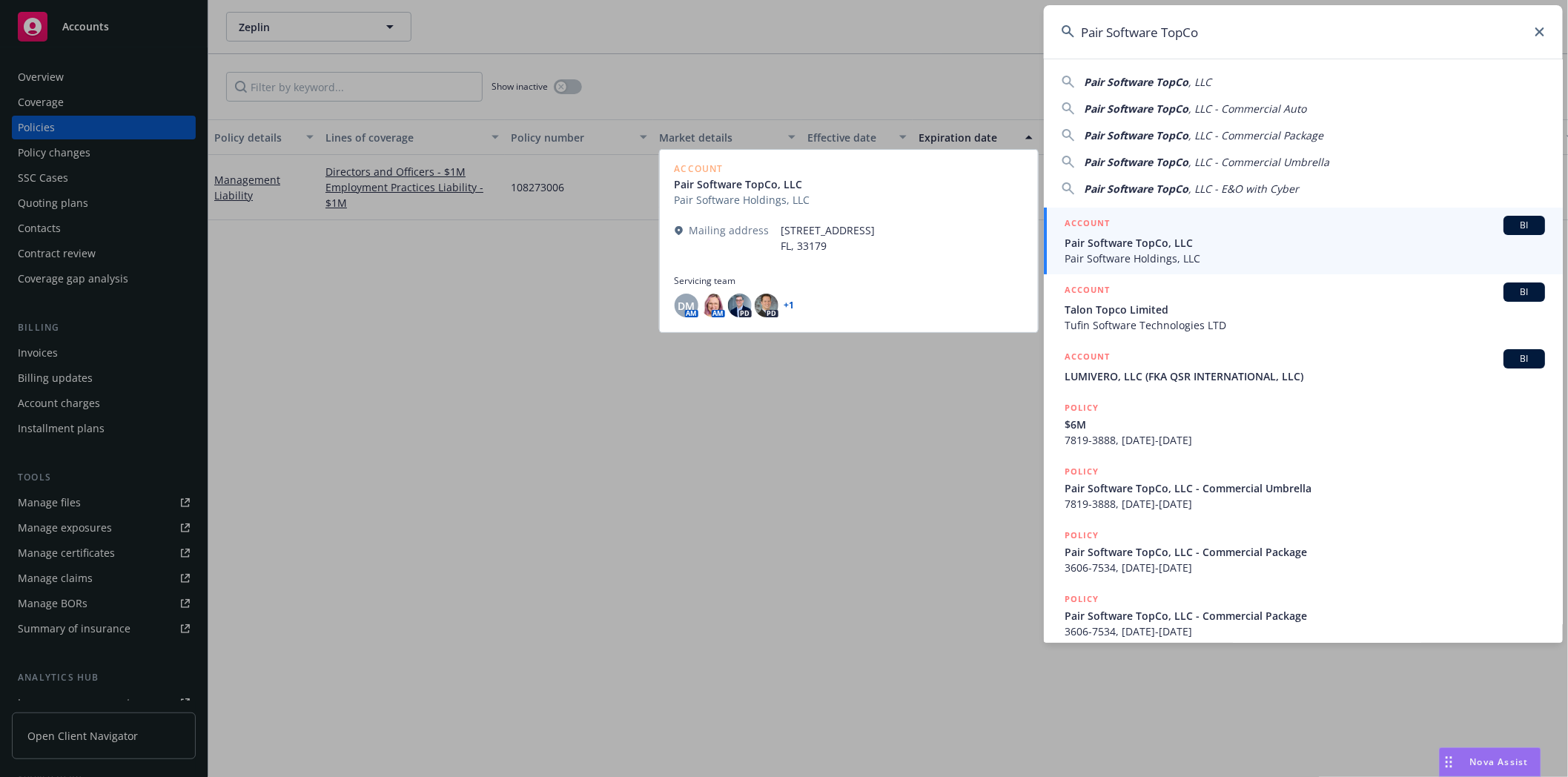
click at [1118, 248] on span "Pair Software TopCo, LLC" at bounding box center [1304, 242] width 480 height 16
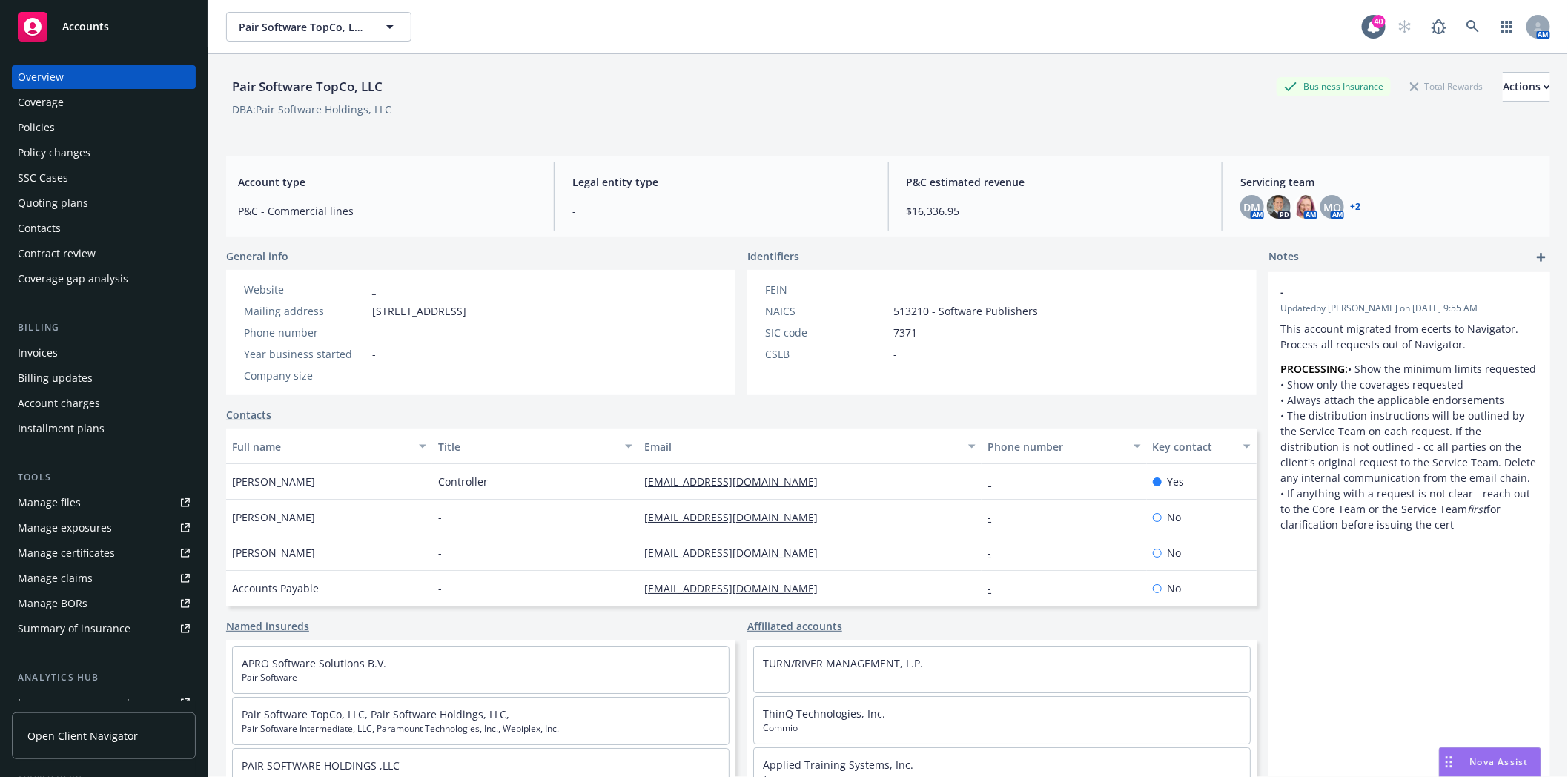
click at [48, 194] on div "Quoting plans" at bounding box center [53, 203] width 71 height 24
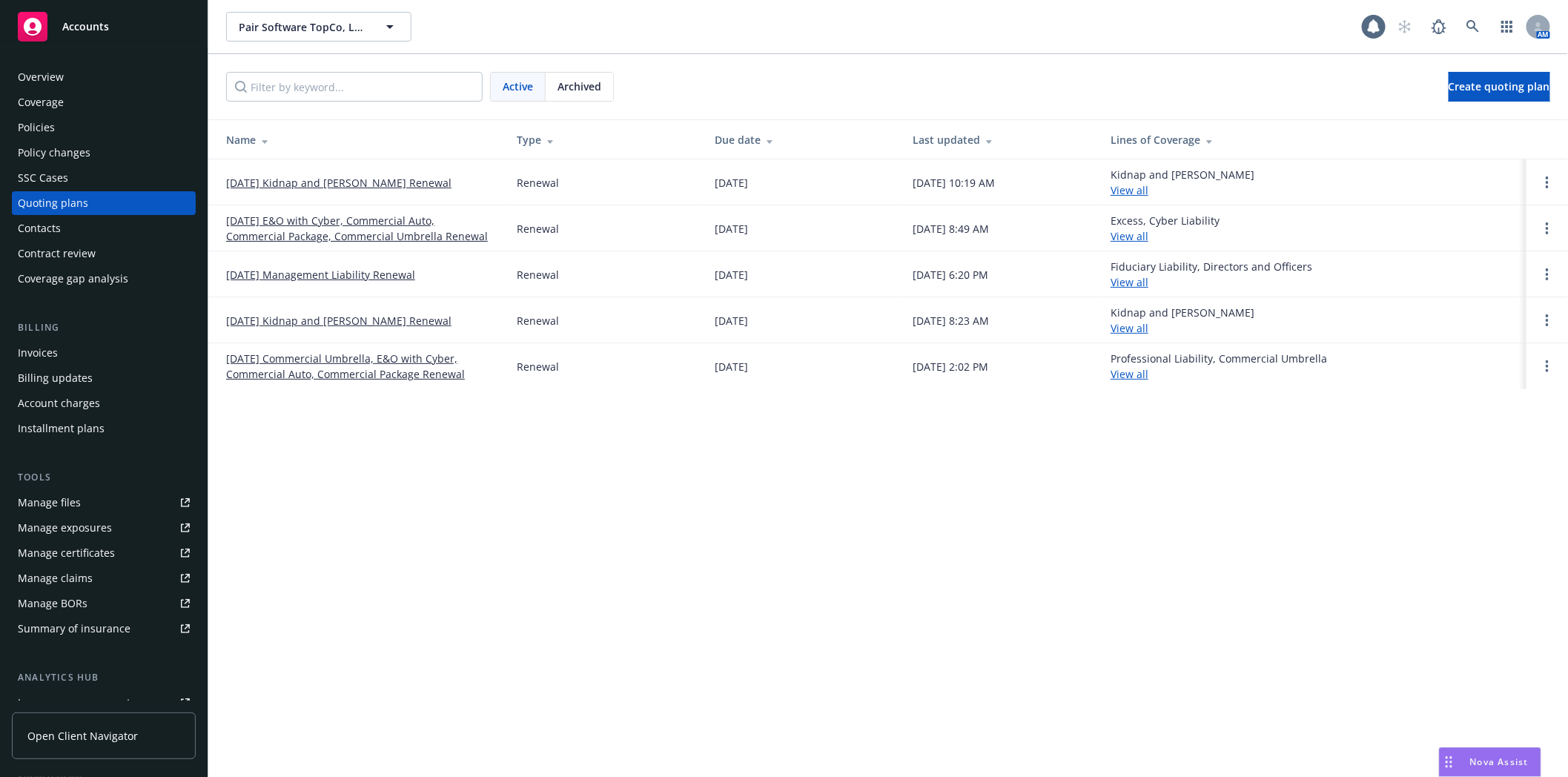
click at [276, 270] on link "[DATE] Management Liability Renewal" at bounding box center [320, 274] width 189 height 16
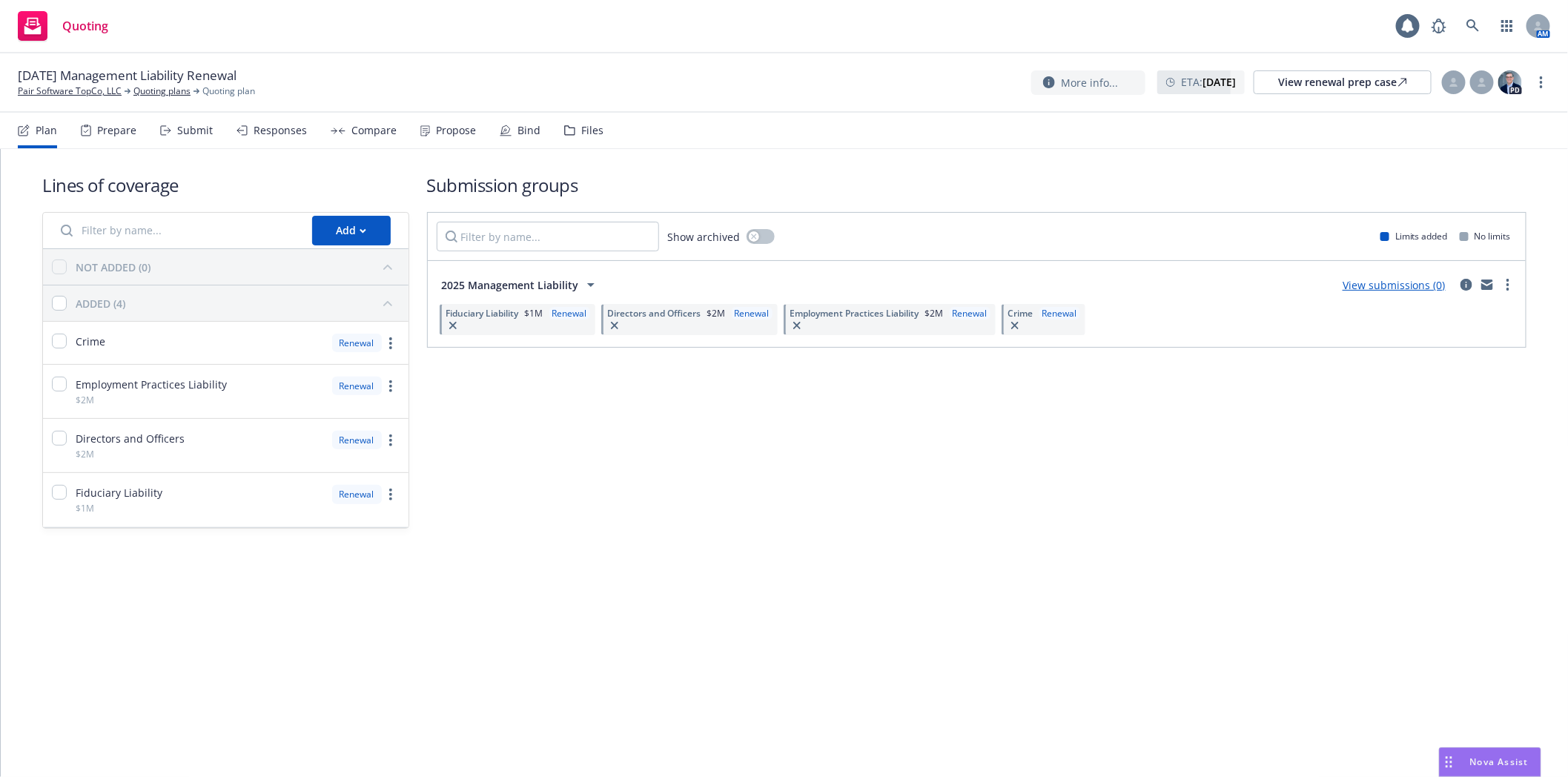
click at [588, 131] on div "Files" at bounding box center [592, 131] width 22 height 12
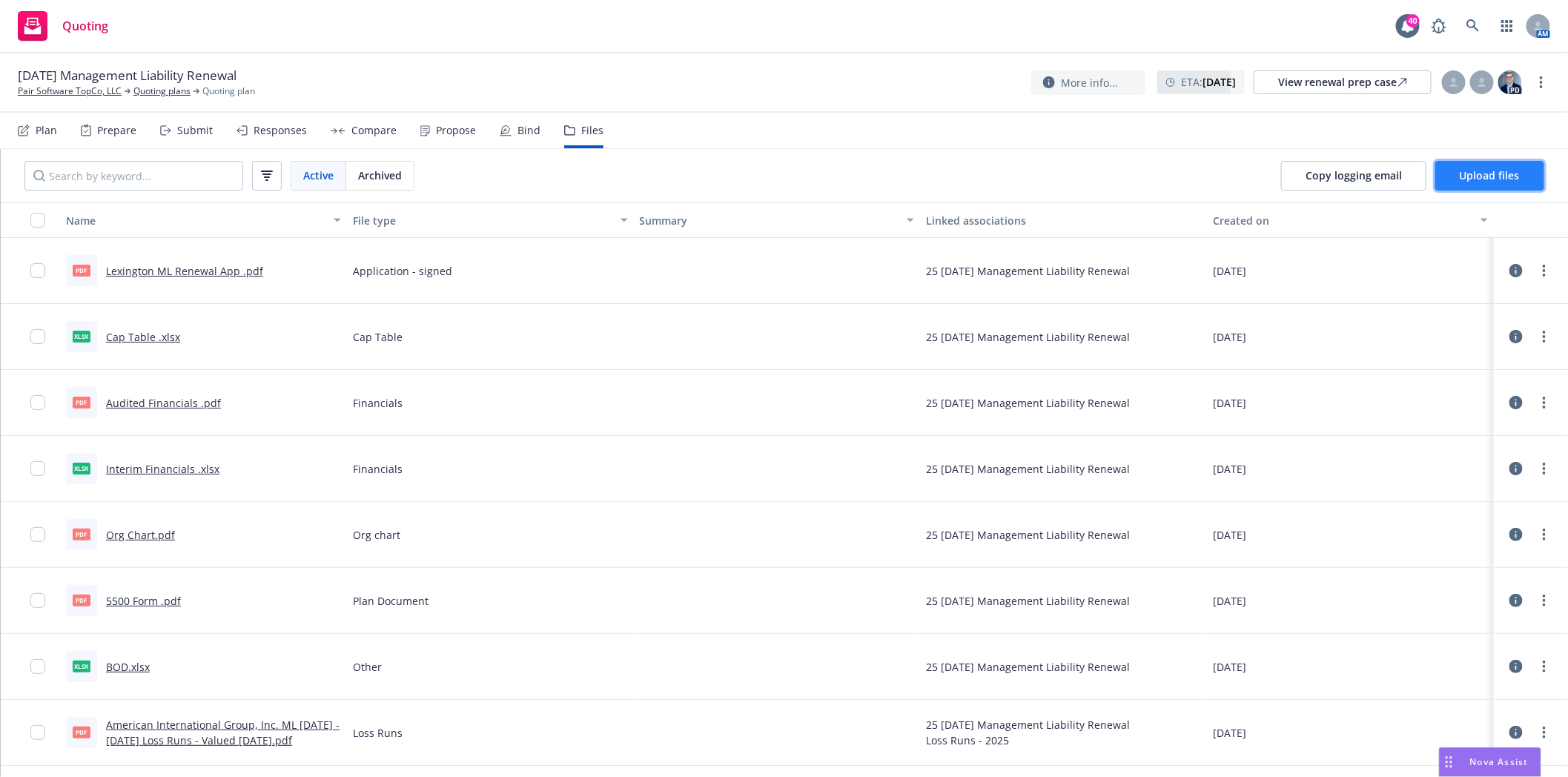
click at [1478, 178] on span "Upload files" at bounding box center [1489, 175] width 60 height 14
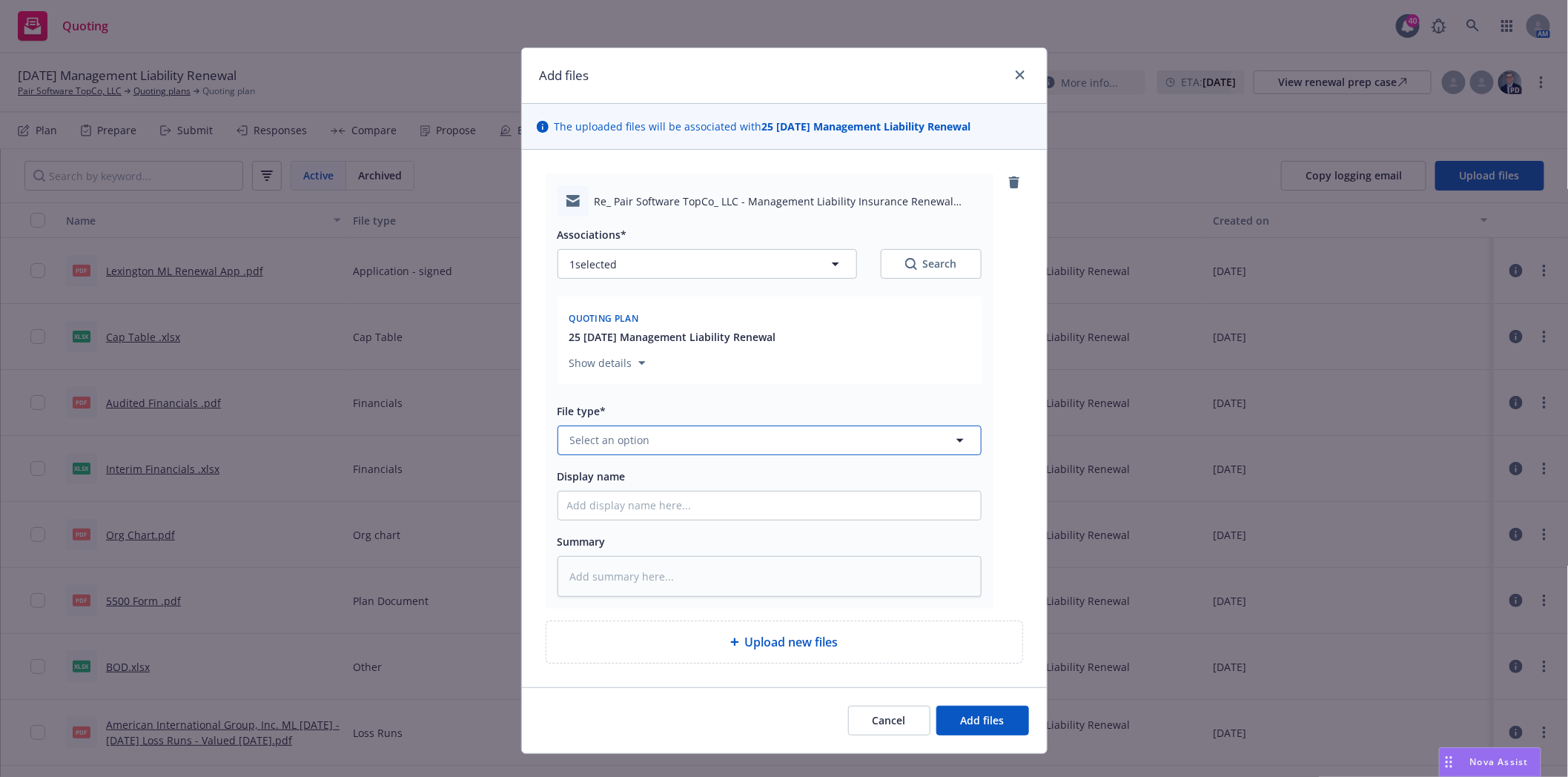
click at [578, 445] on span "Select an option" at bounding box center [610, 440] width 80 height 16
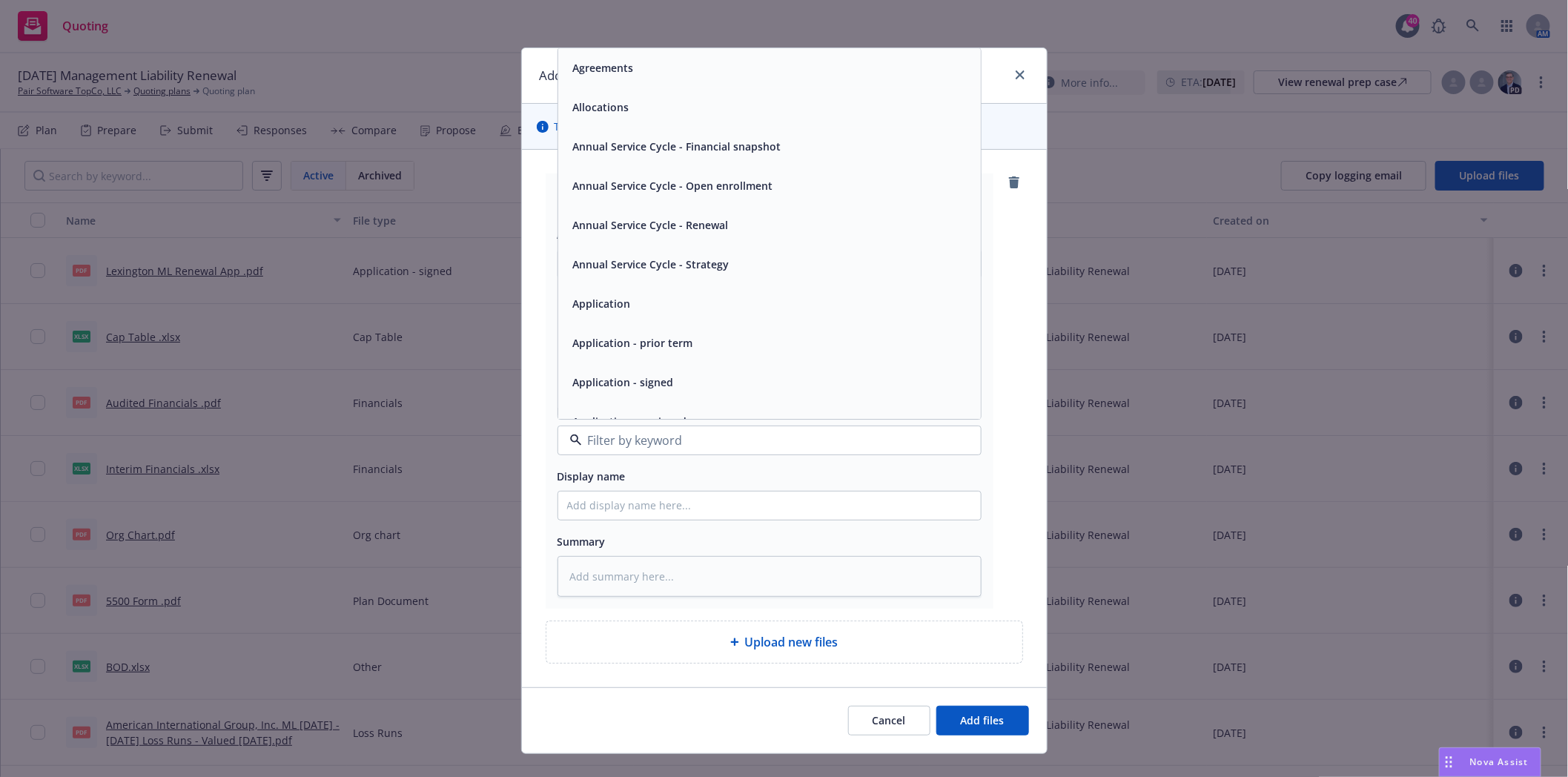
type input "i"
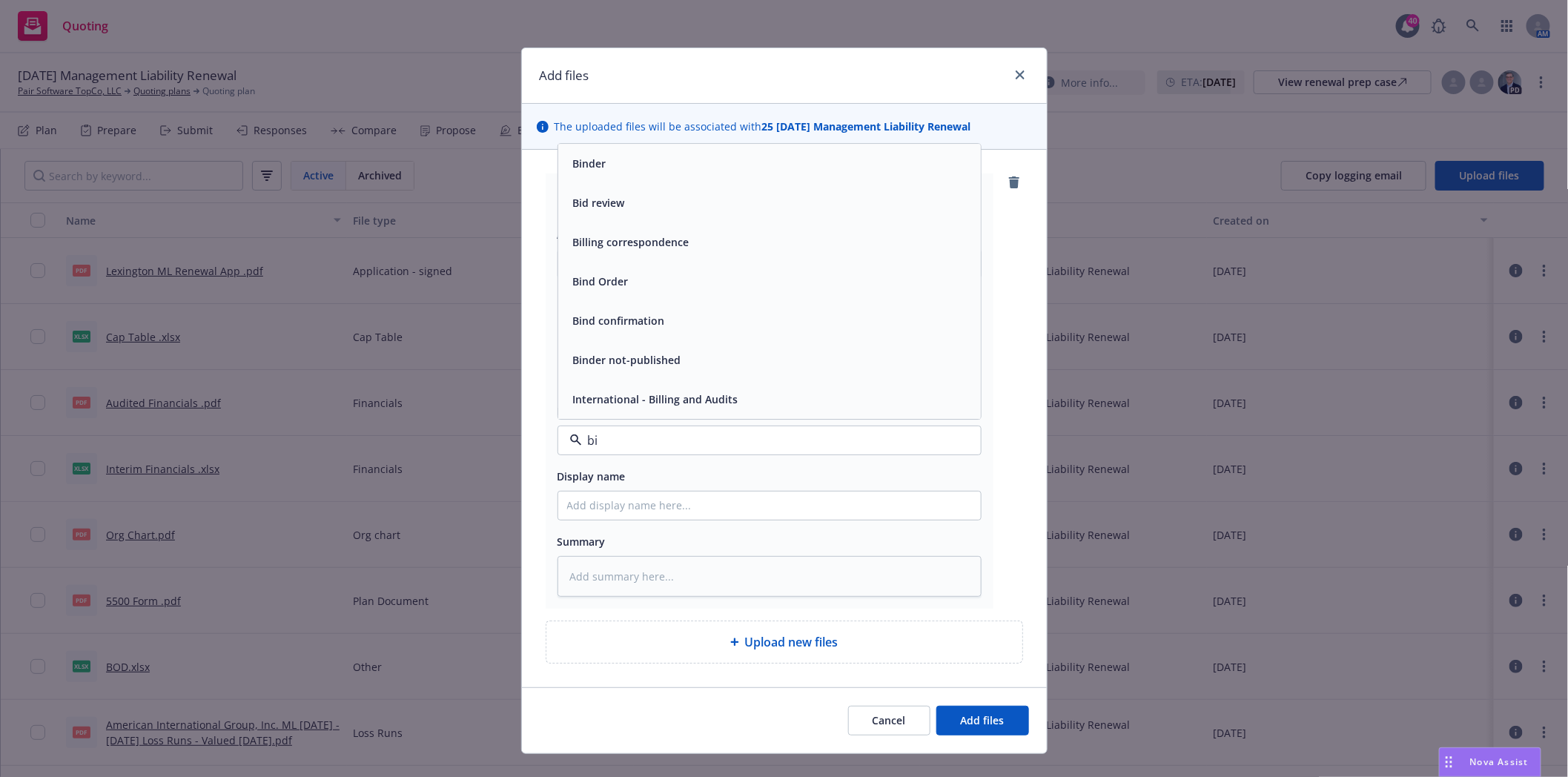
type input "bin"
click at [583, 325] on span "Bind Order" at bounding box center [600, 320] width 56 height 16
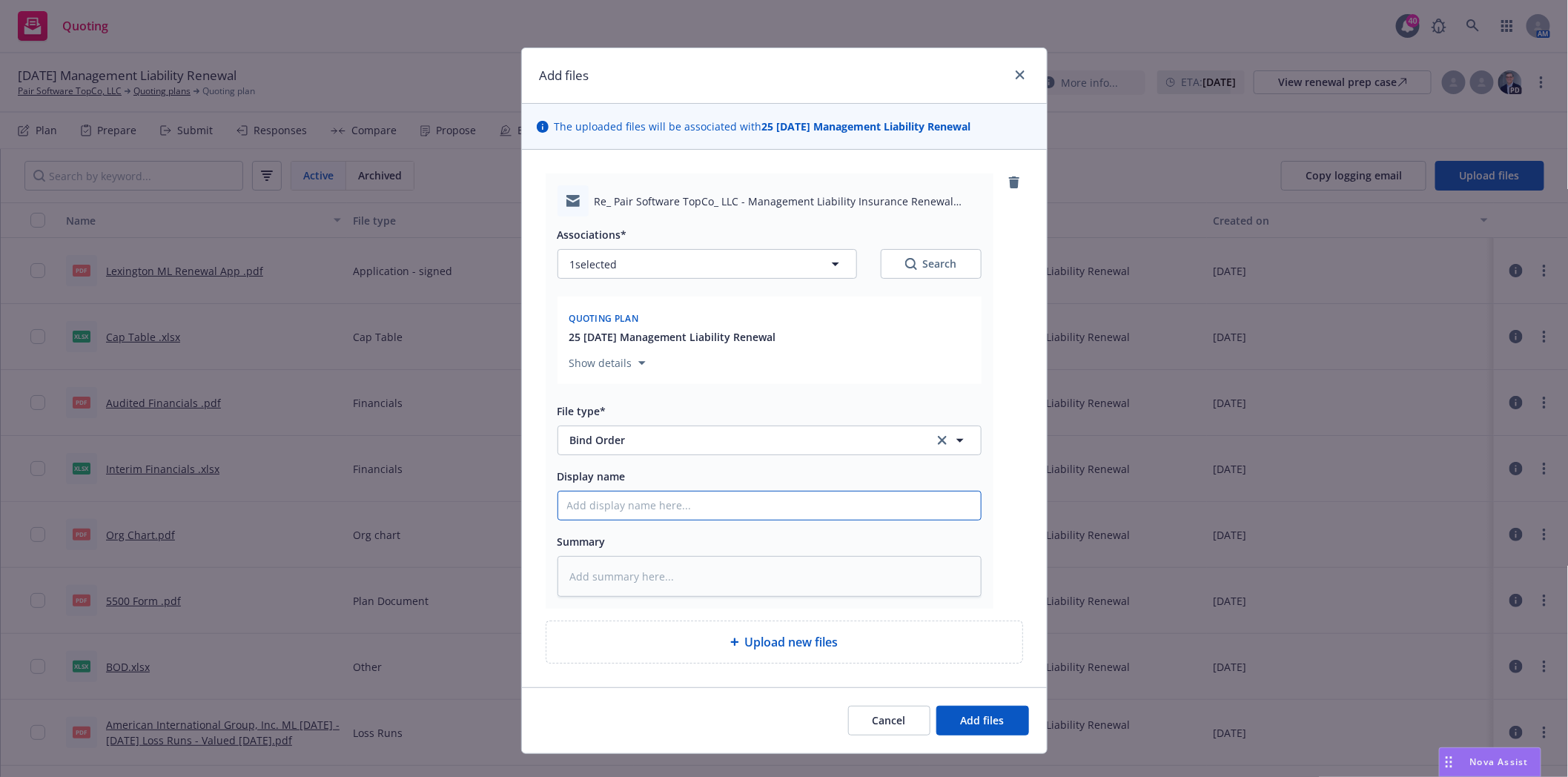
click at [594, 507] on input "Display name" at bounding box center [769, 506] width 423 height 28
type textarea "x"
type input "C"
type textarea "x"
type input "CB"
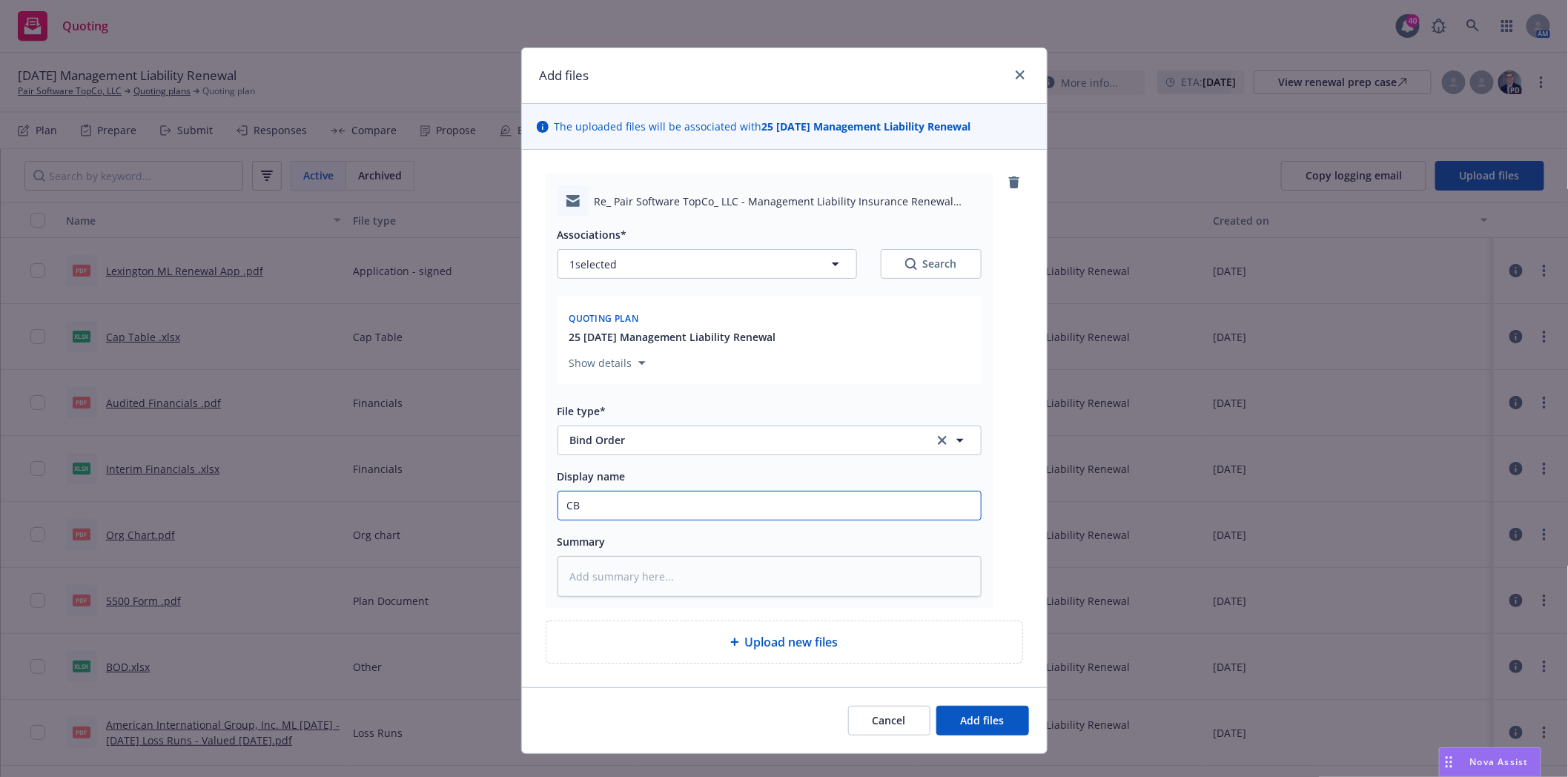
type textarea "x"
type input "CBO"
type textarea "x"
type input "CB"
type textarea "x"
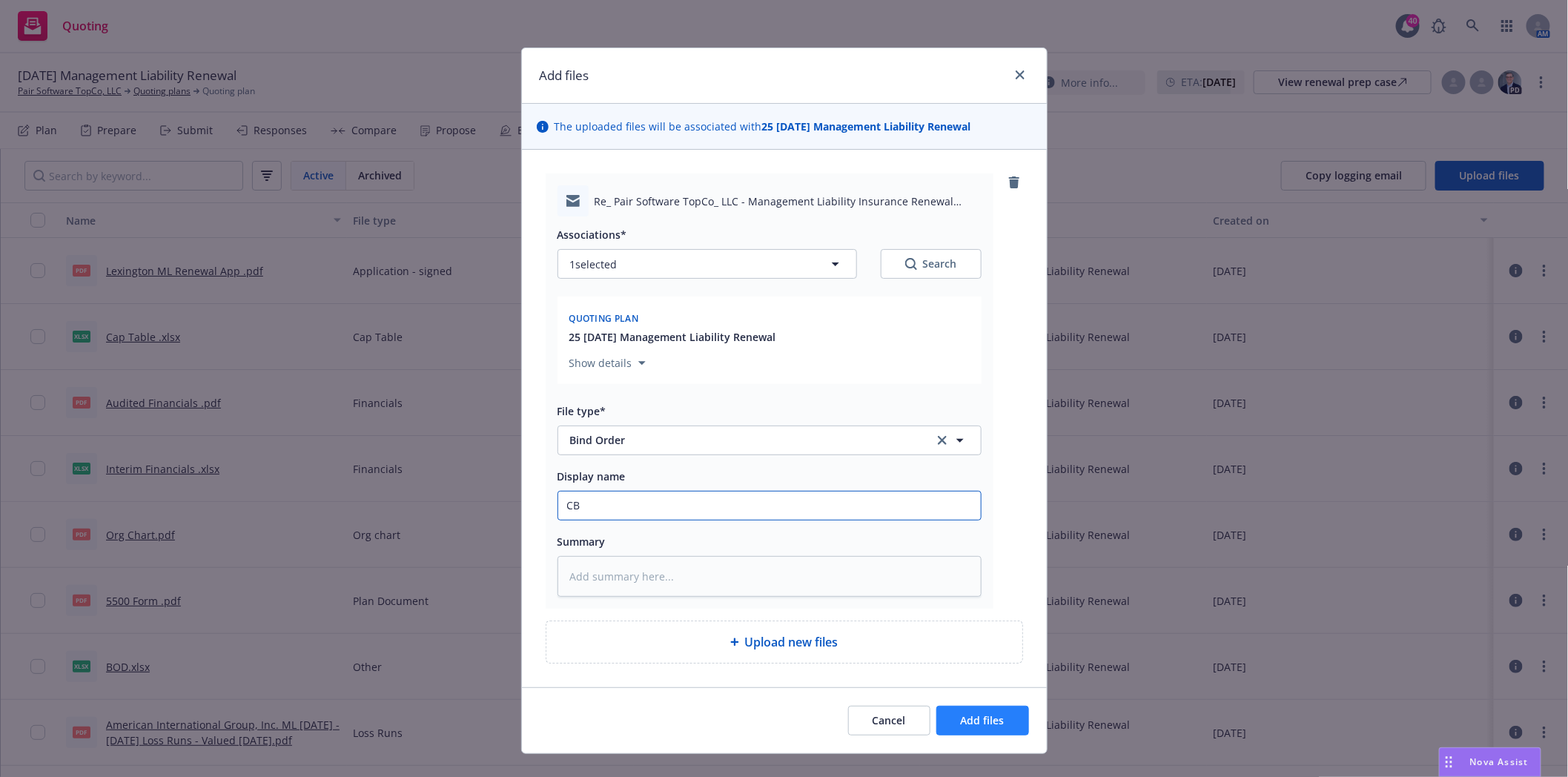
type input "C"
type textarea "x"
type input "C"
type textarea "x"
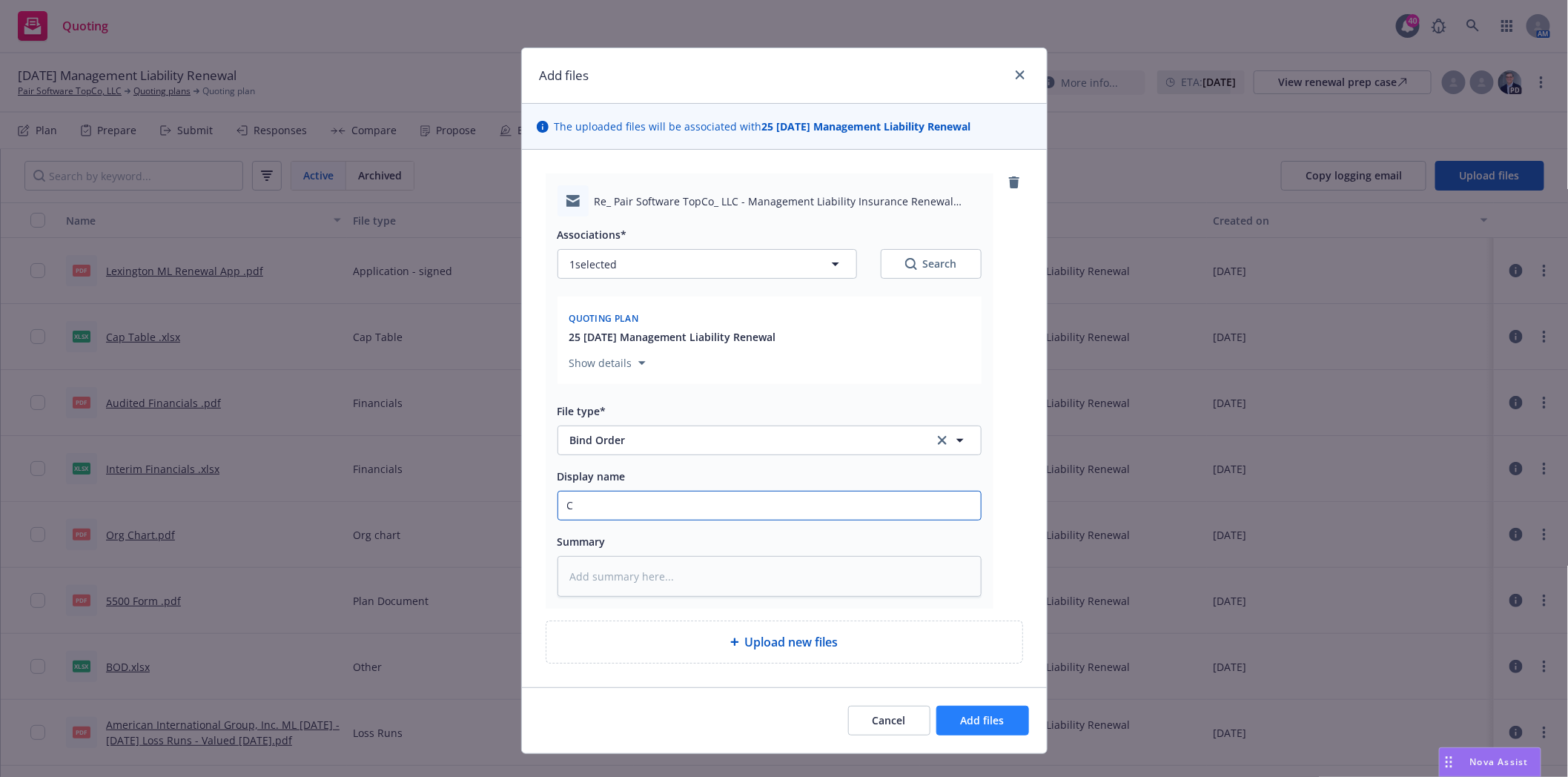
type input "Cl"
type textarea "x"
type input "Cli"
type textarea "x"
type input "Clie"
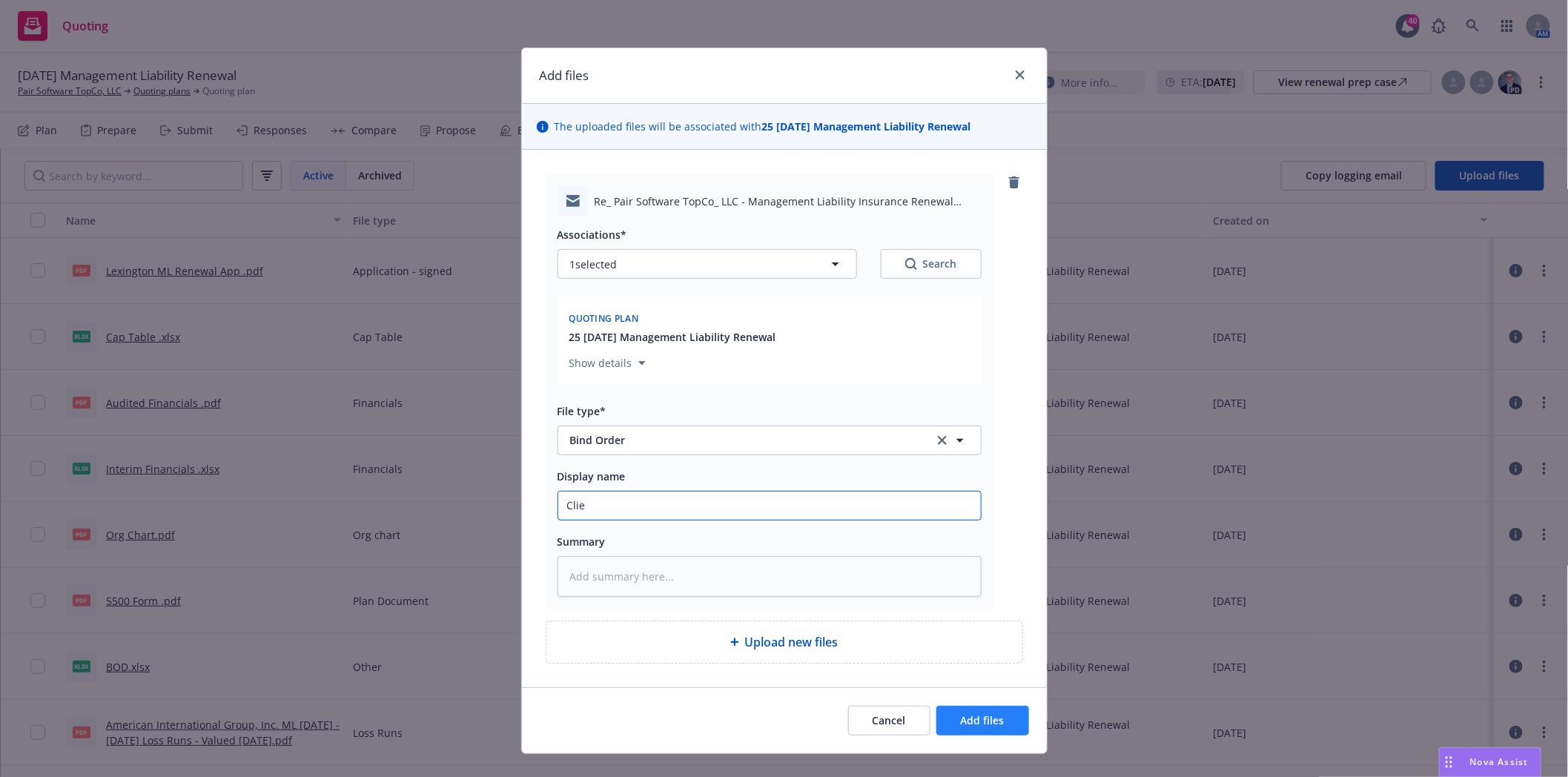
type textarea "x"
type input "Clien"
type textarea "x"
type input "Client"
type textarea "x"
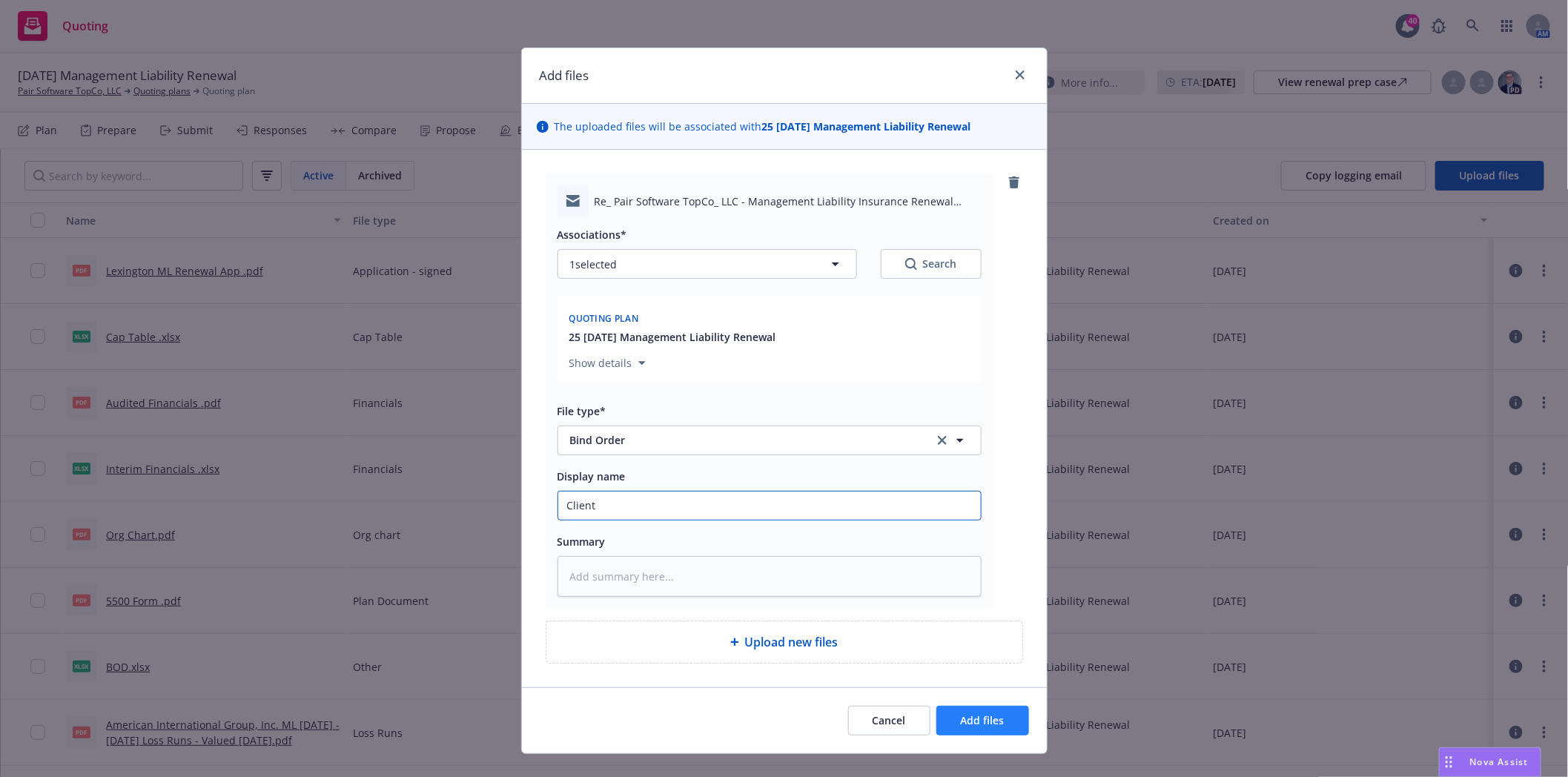
type input "Client"
type textarea "x"
type input "[PERSON_NAME]"
type textarea "x"
type input "Client bi"
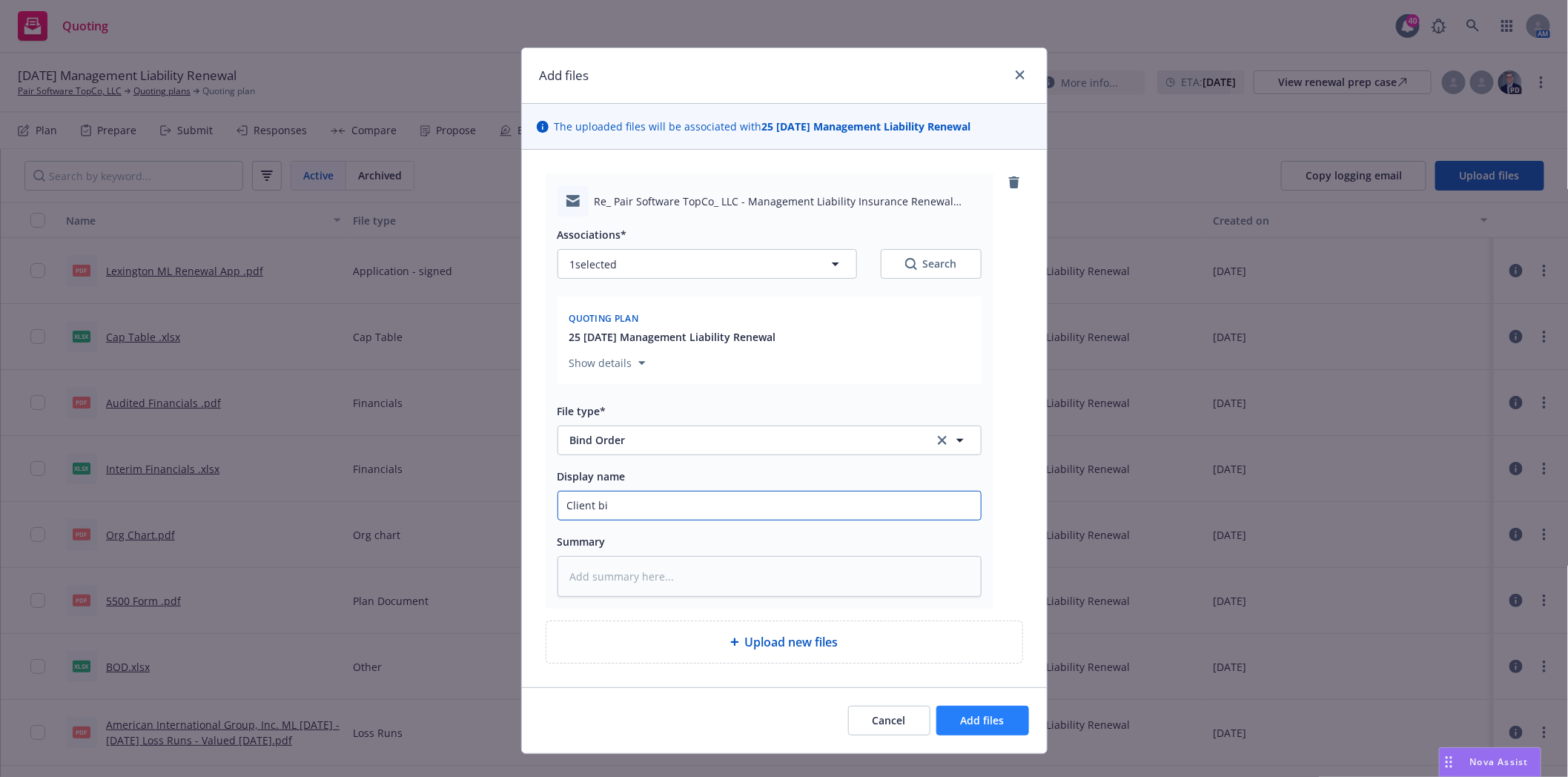
type textarea "x"
type input "Client bin"
type textarea "x"
type input "Client bind"
type textarea "x"
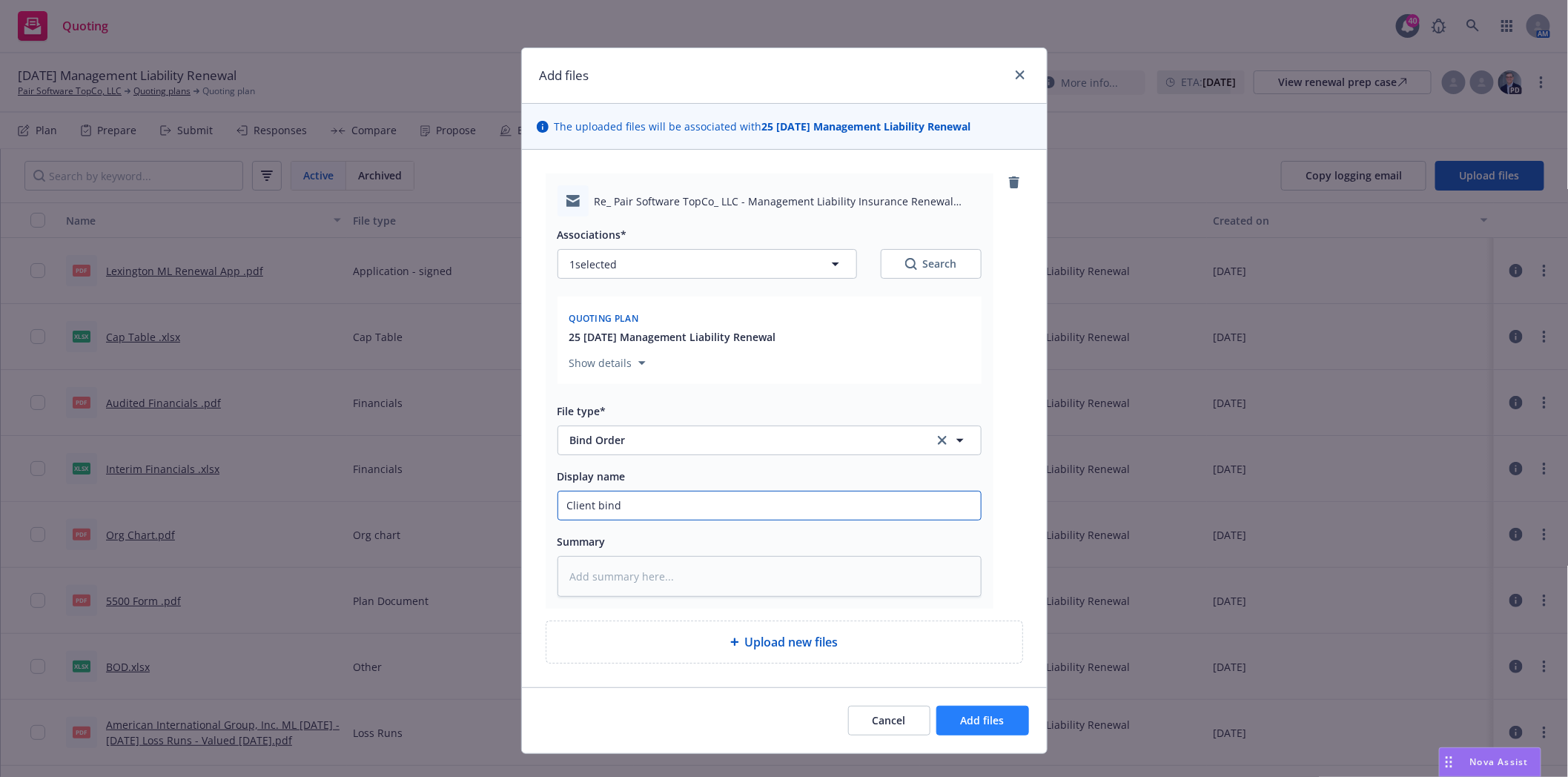
type input "Client bind"
type textarea "x"
type input "Client bind o"
type textarea "x"
type input "Client bind or"
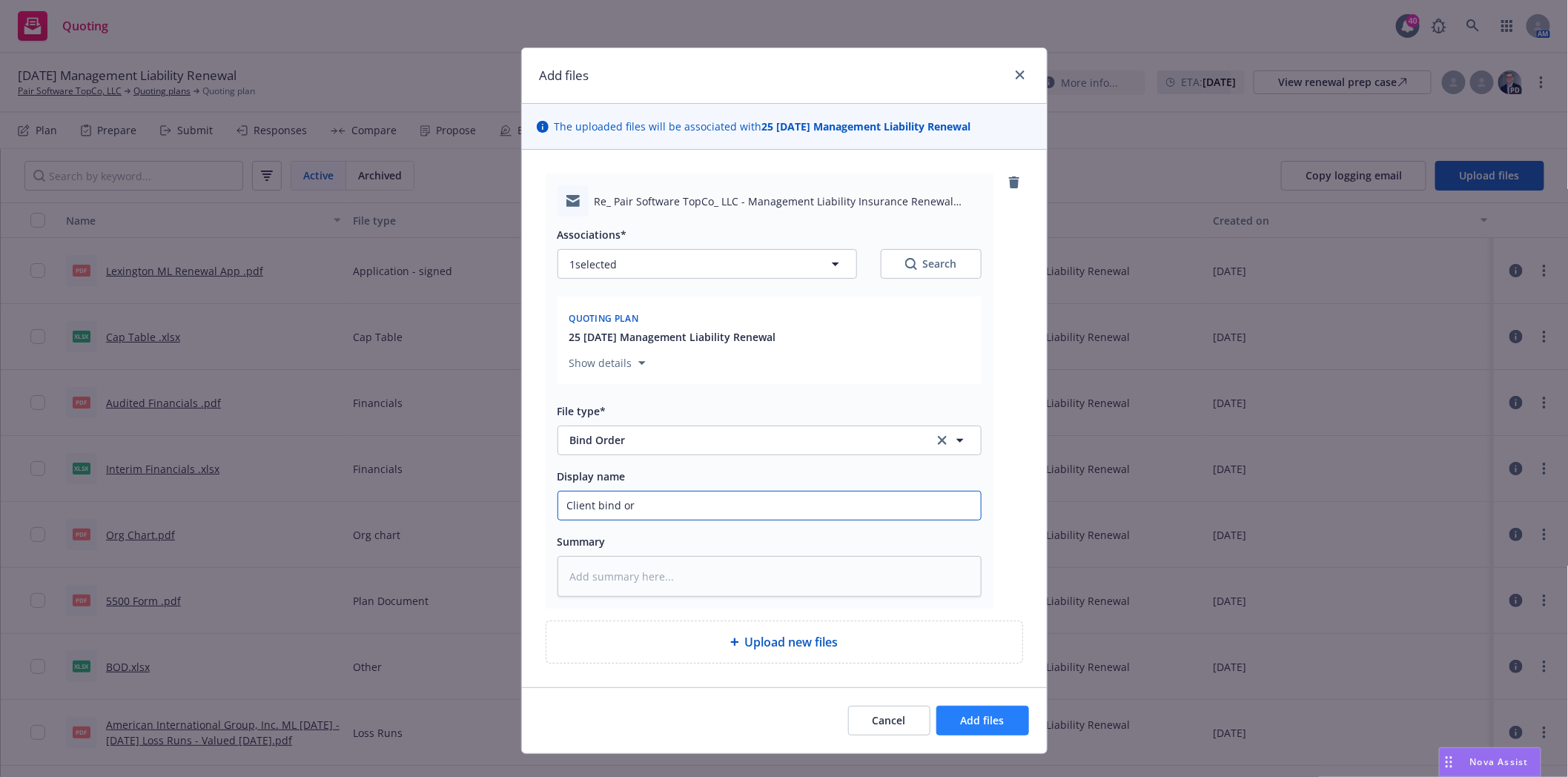
type textarea "x"
type input "Client bind ord"
type textarea "x"
type input "Client bind orde"
type textarea "x"
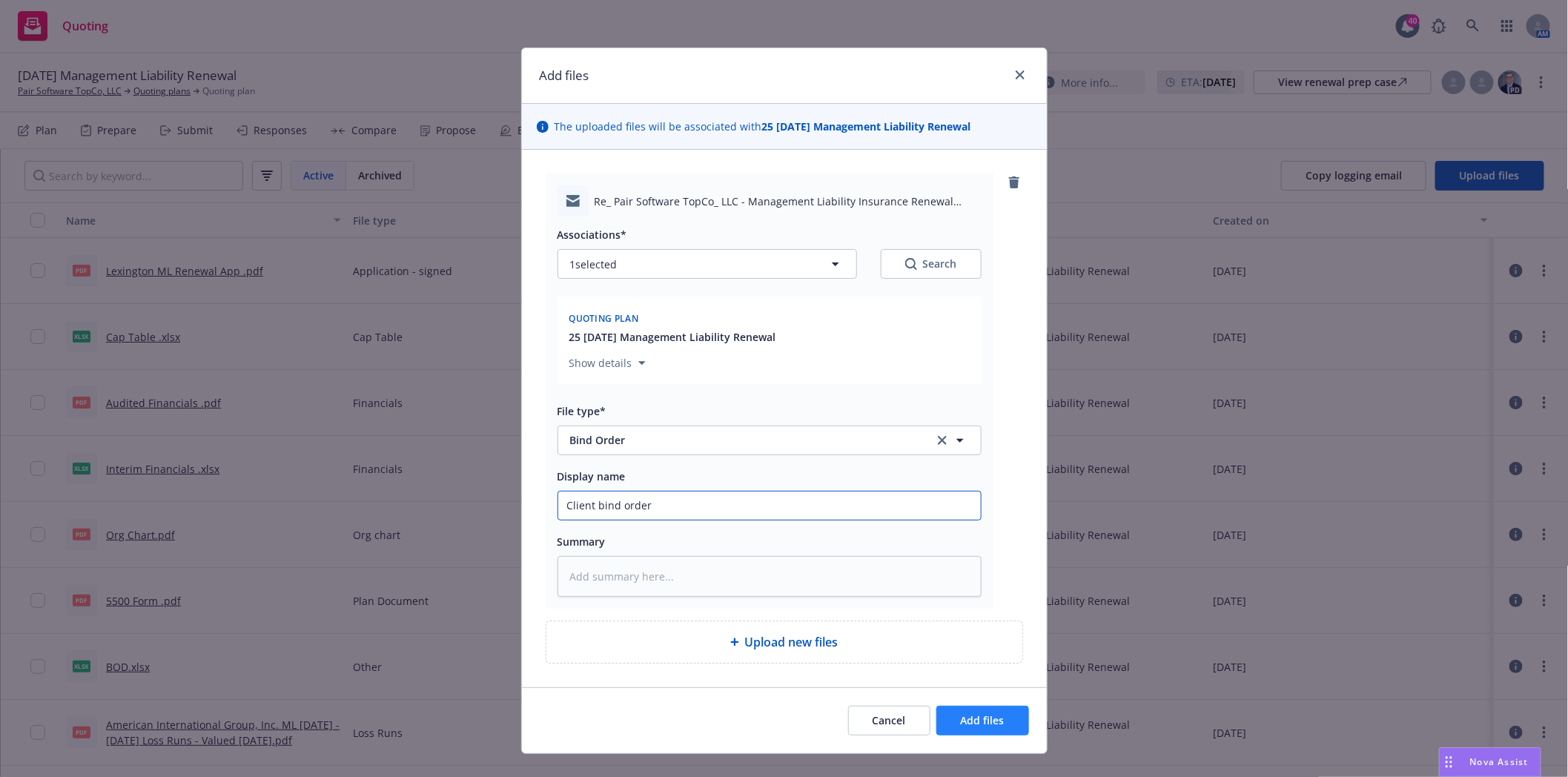
scroll to position [26, 0]
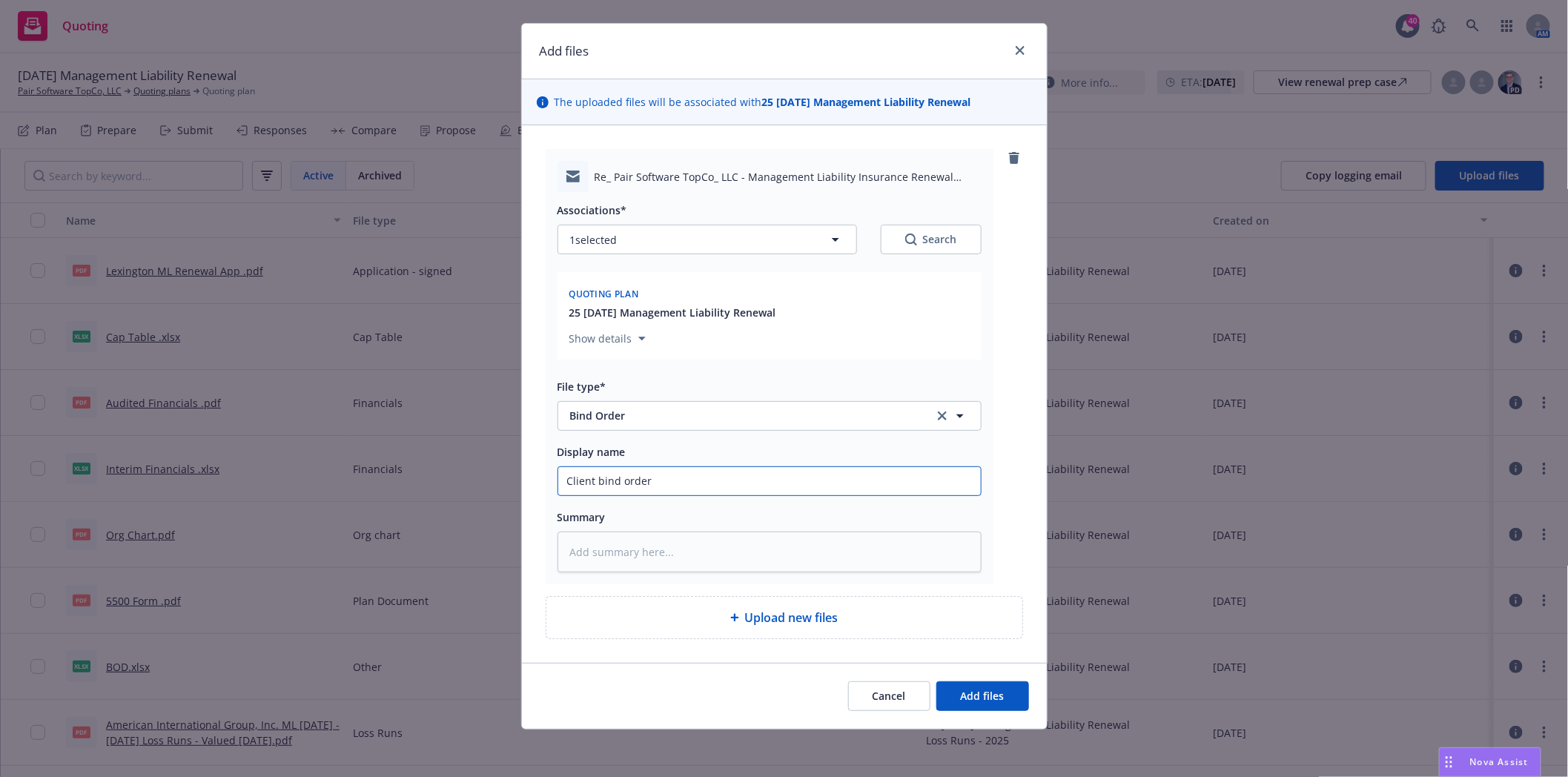
type input "Client bind order"
type textarea "x"
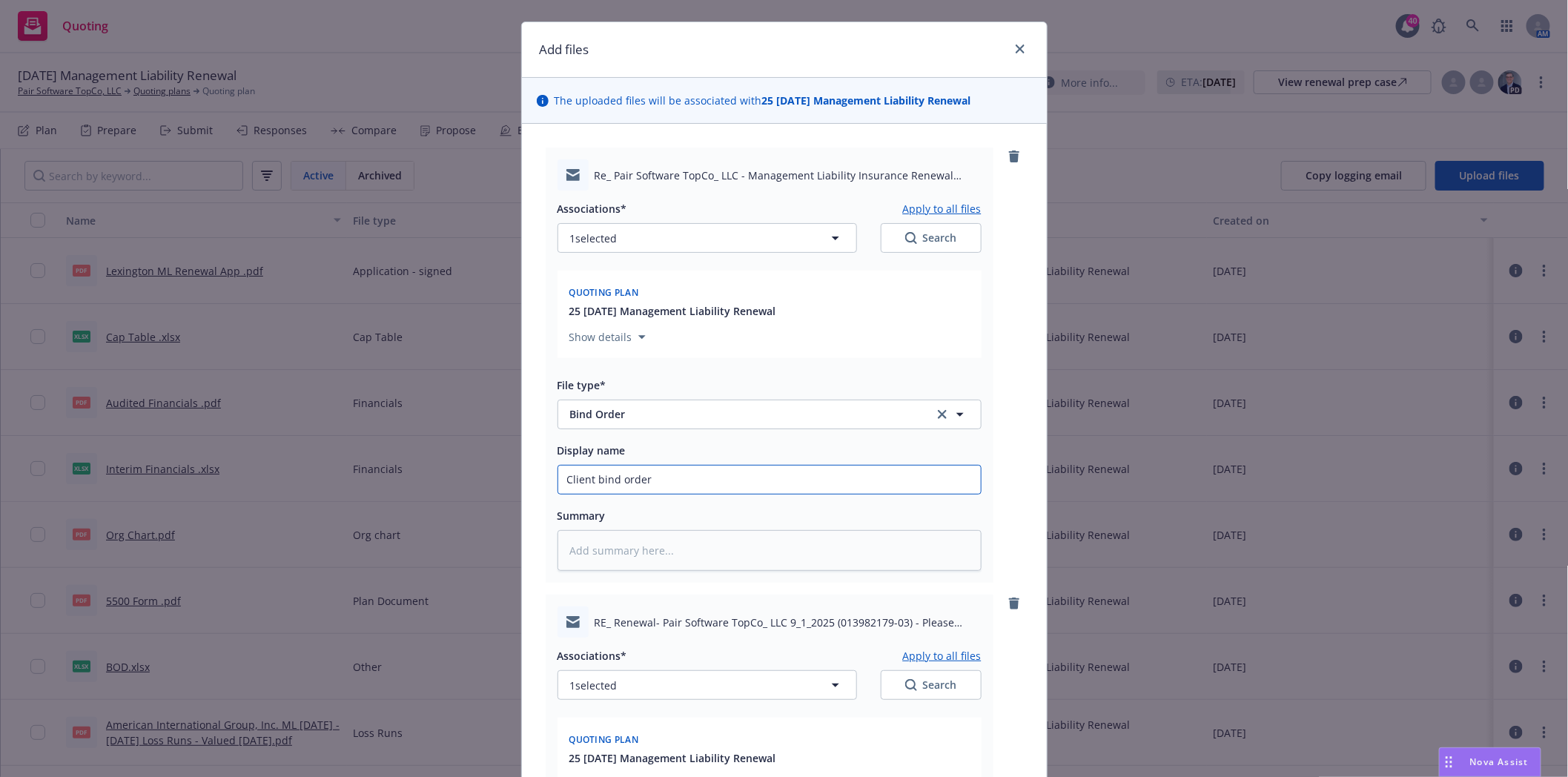
scroll to position [474, 0]
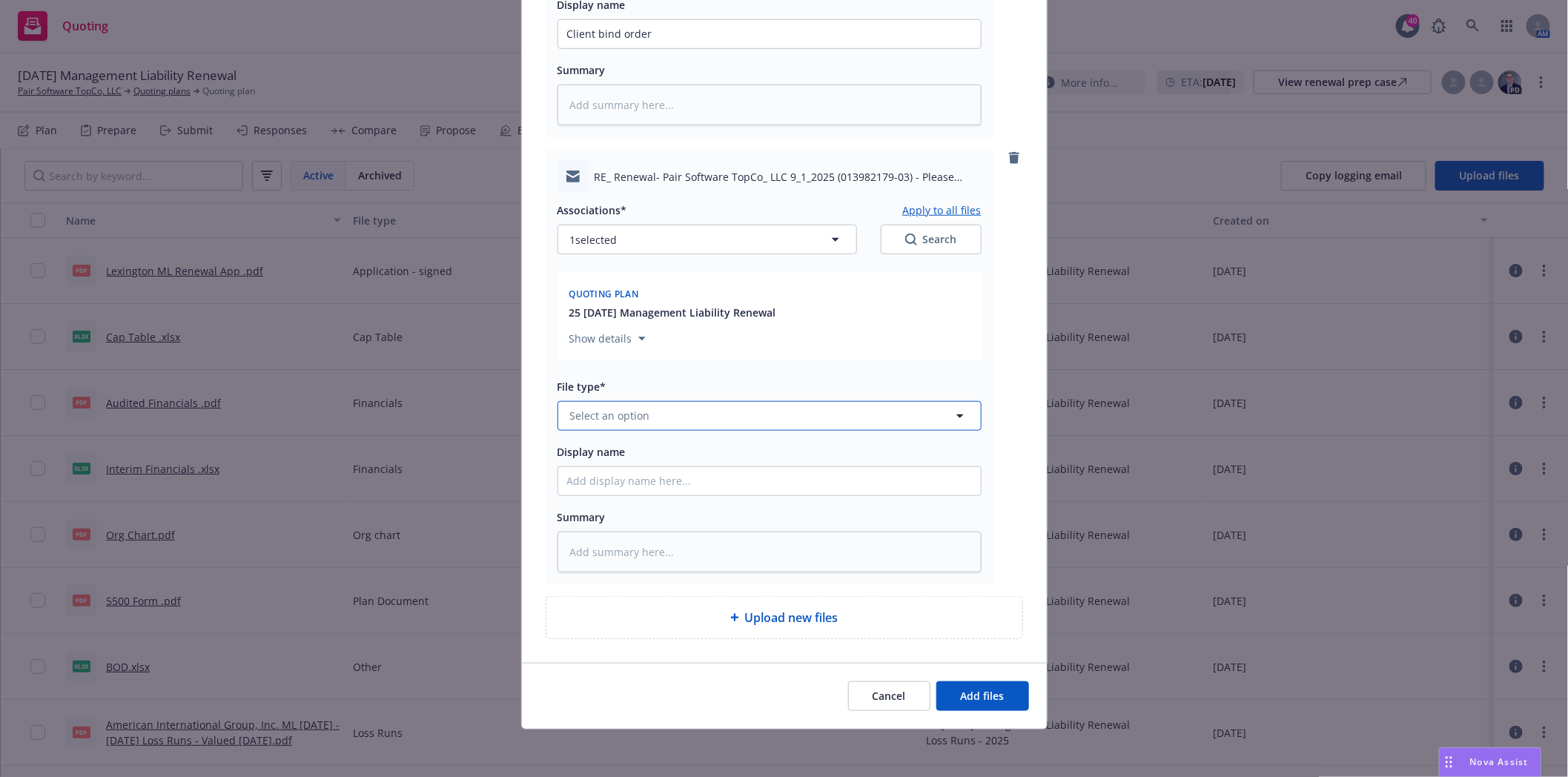
click at [591, 426] on button "Select an option" at bounding box center [769, 416] width 424 height 30
type input "bind"
click at [595, 315] on div "Bind Order" at bounding box center [769, 296] width 423 height 39
click at [586, 48] on input "Display name" at bounding box center [769, 34] width 423 height 28
type textarea "x"
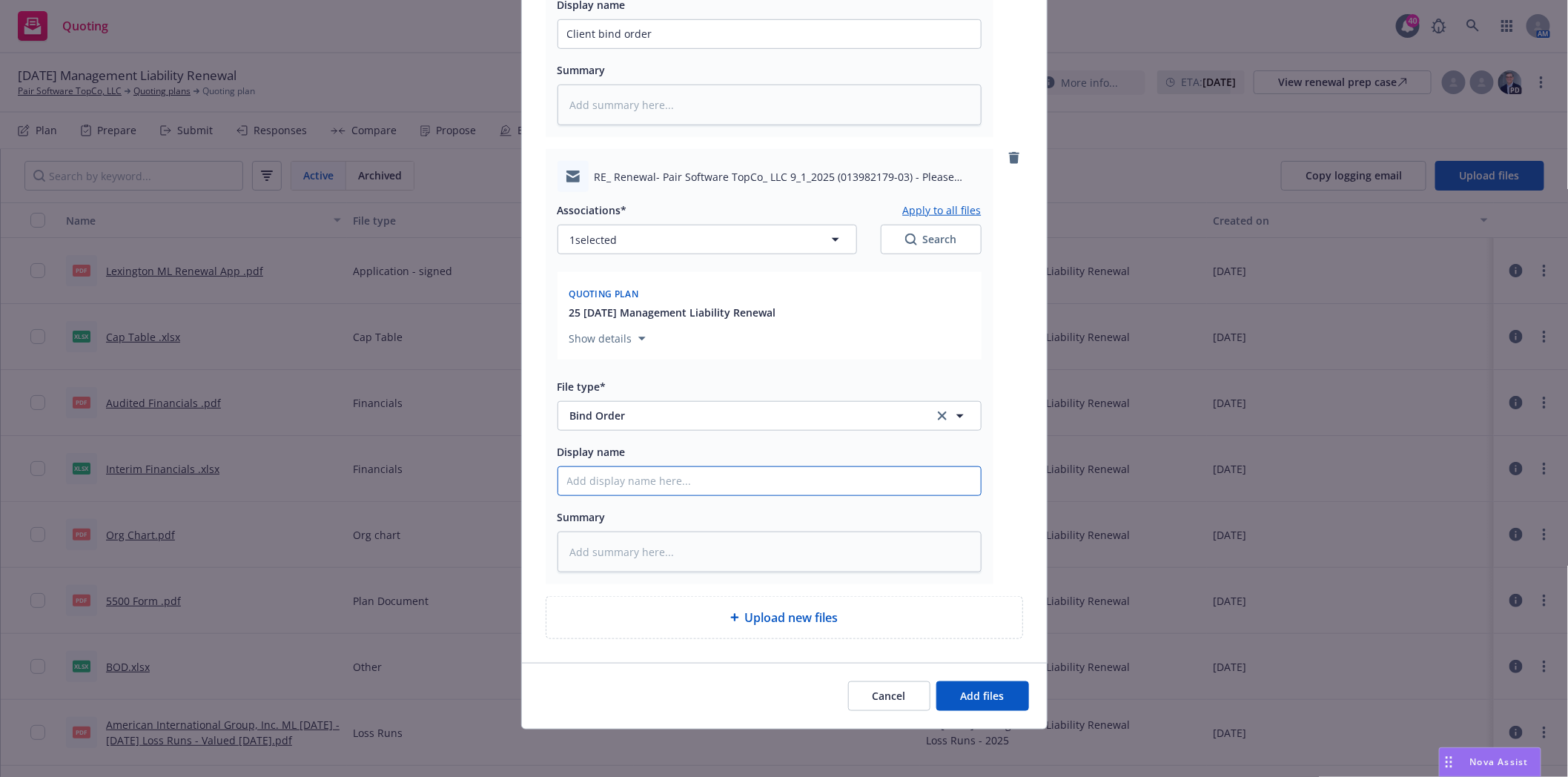
type input "B"
type textarea "x"
type input "Bi"
type textarea "x"
type input "Bin"
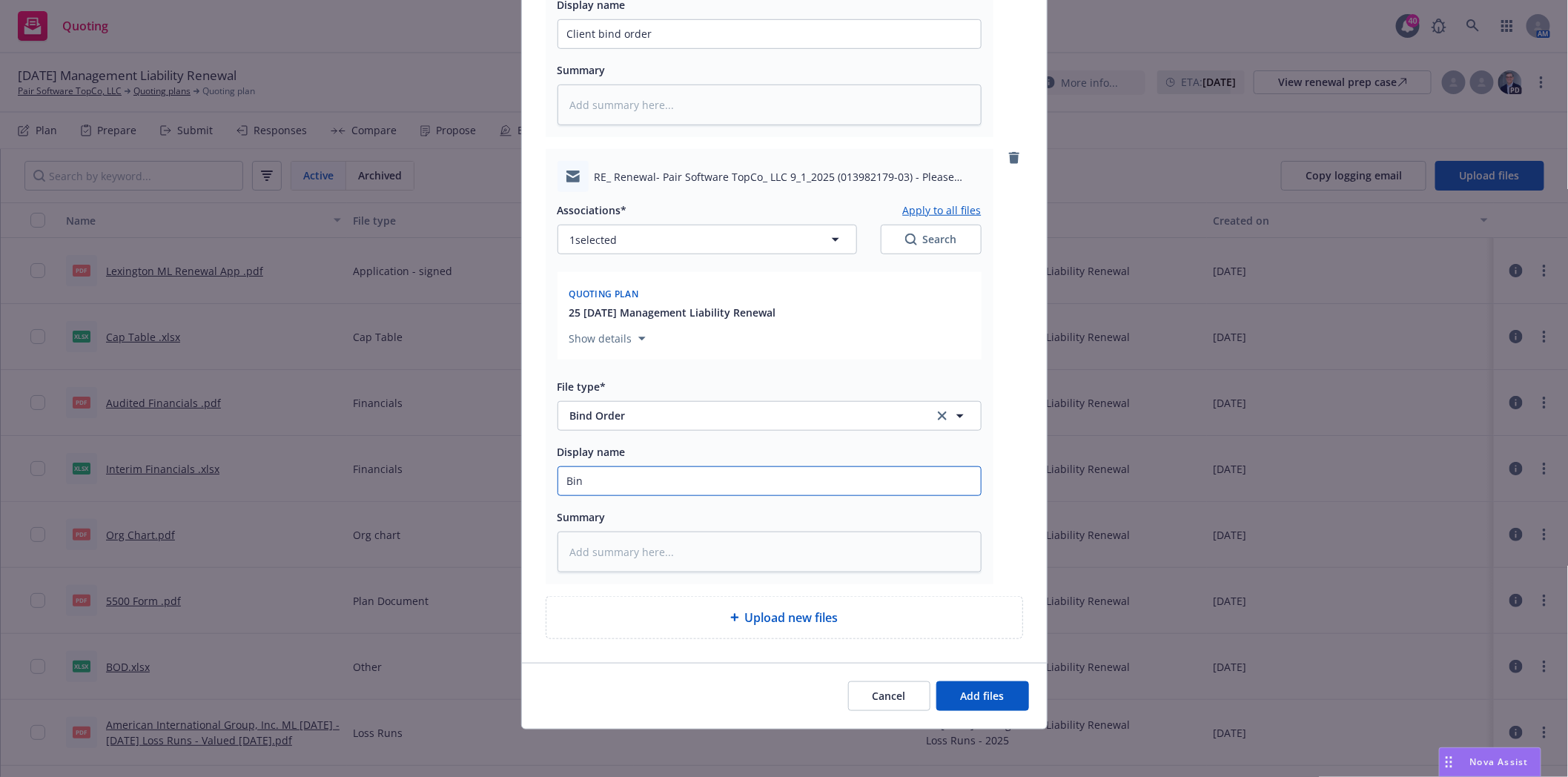
type textarea "x"
type input "Bin"
type textarea "x"
type input "Bin"
type textarea "x"
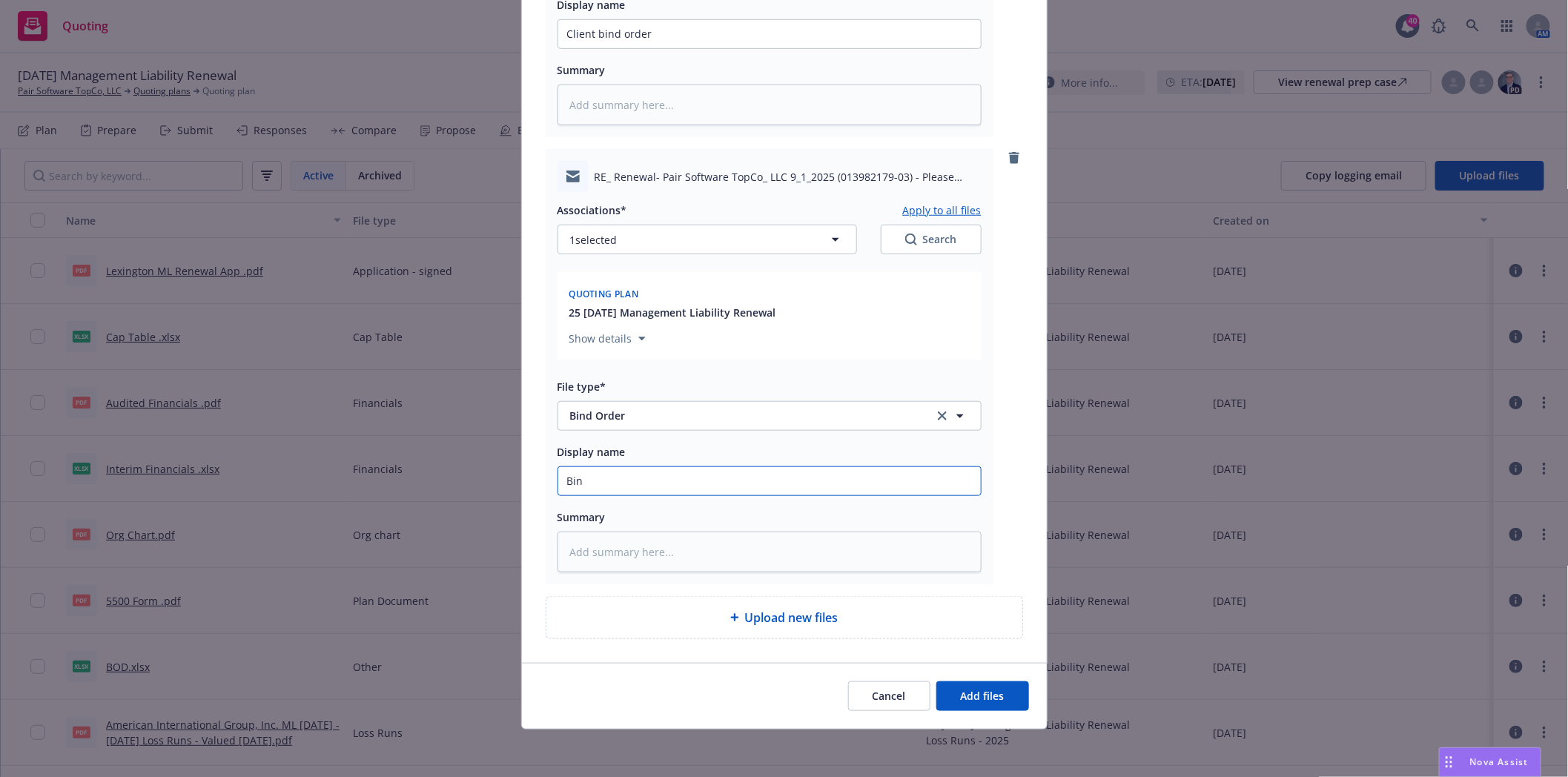
type input "Bind"
type textarea "x"
type input "Bind"
type textarea "x"
type input "Bind o"
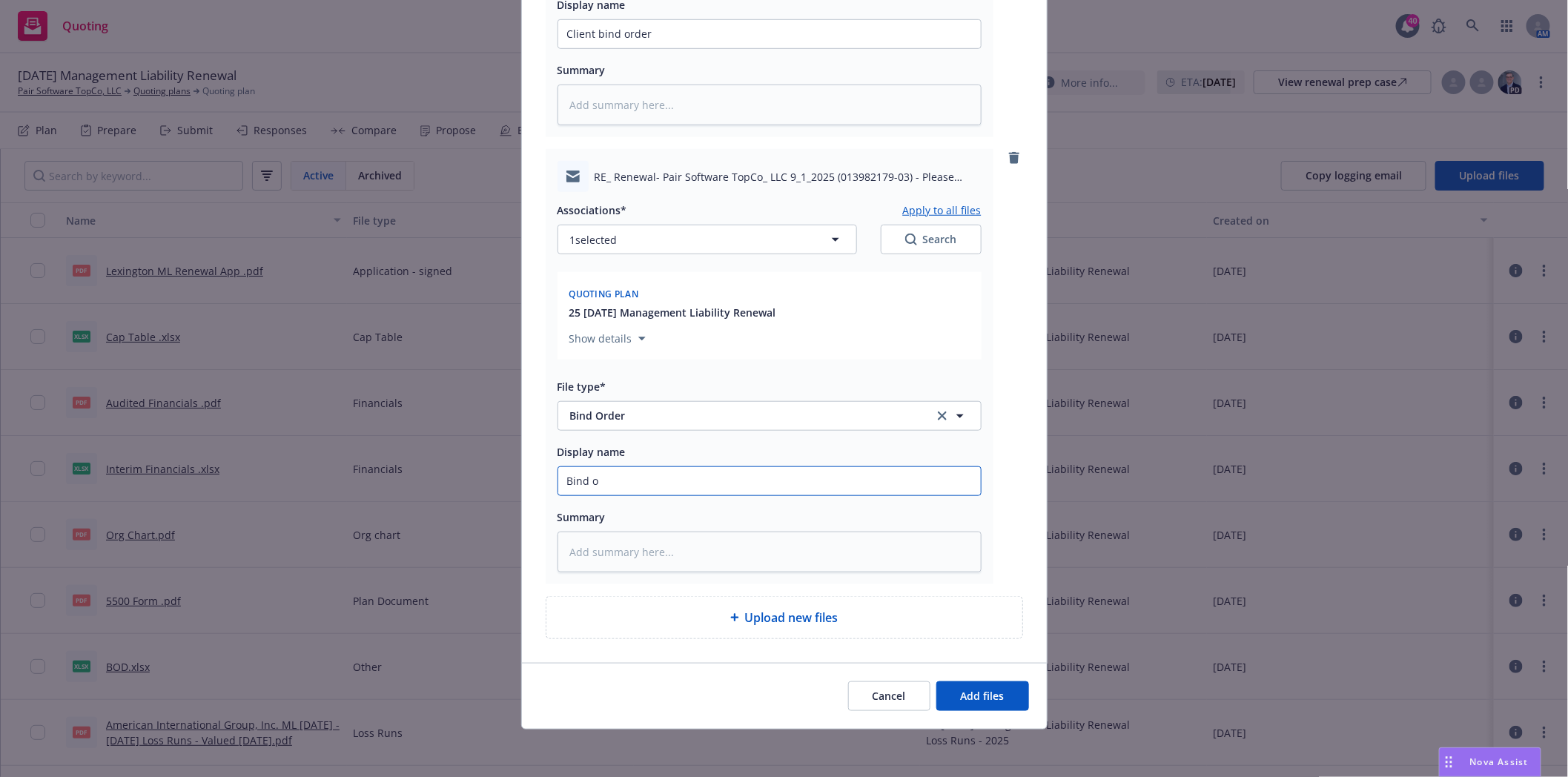
type textarea "x"
type input "Bind or"
type textarea "x"
type input "Bind ord"
type textarea "x"
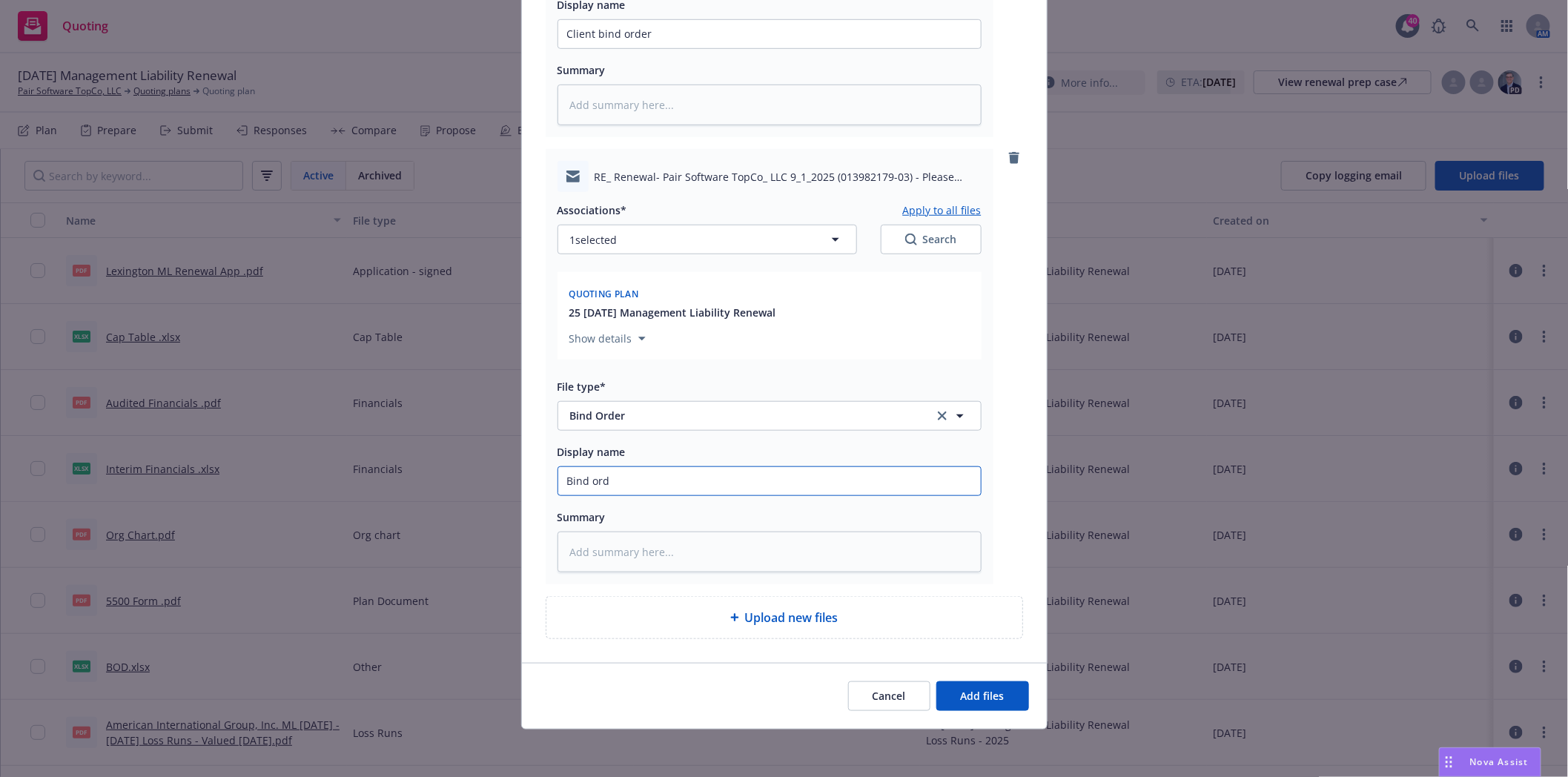
type input "Bind orde"
type textarea "x"
type input "Bind order"
type textarea "x"
type input "Bind order"
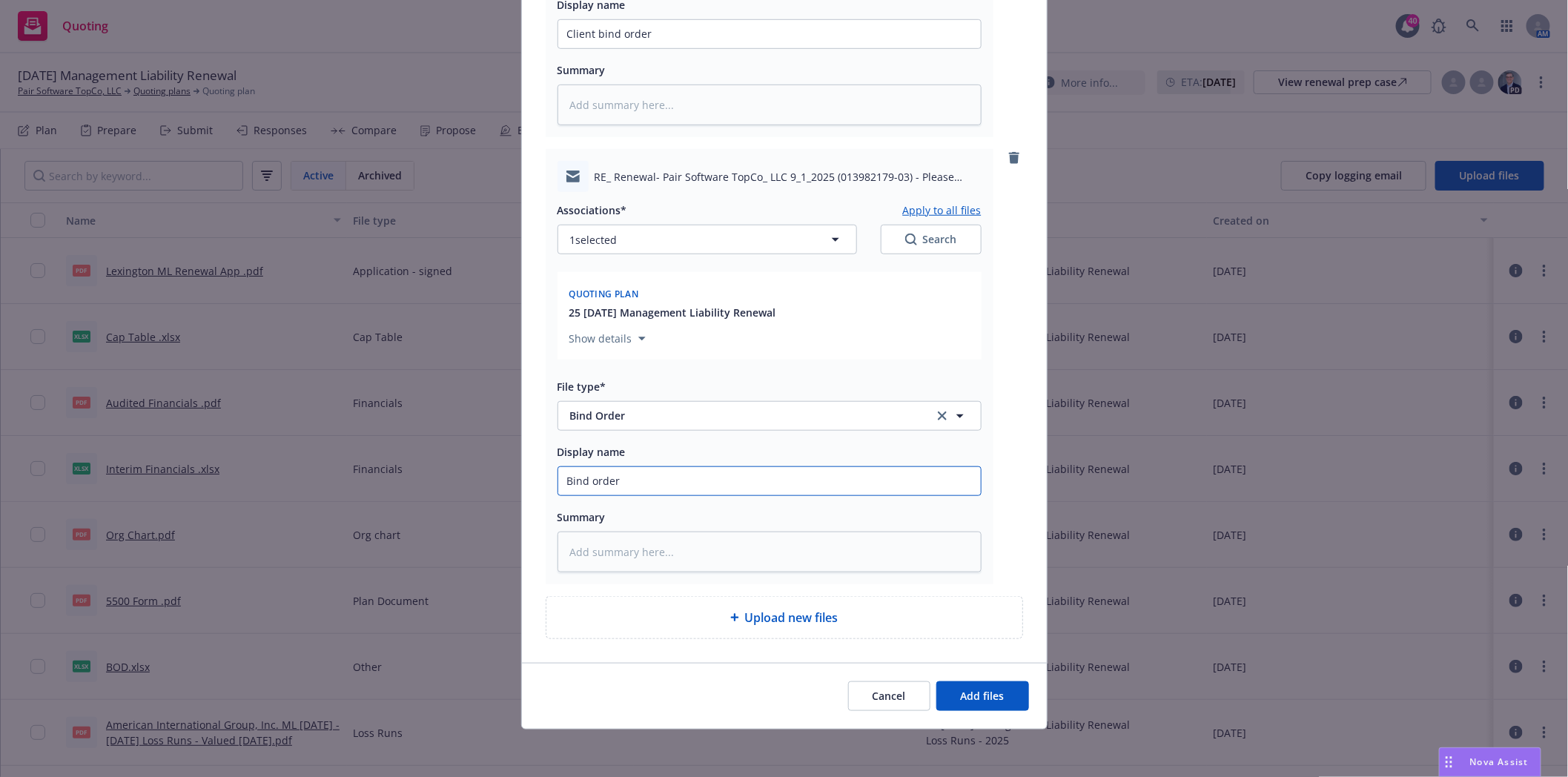
type textarea "x"
type input "Bind order t"
type textarea "x"
type input "Bind order to"
type textarea "x"
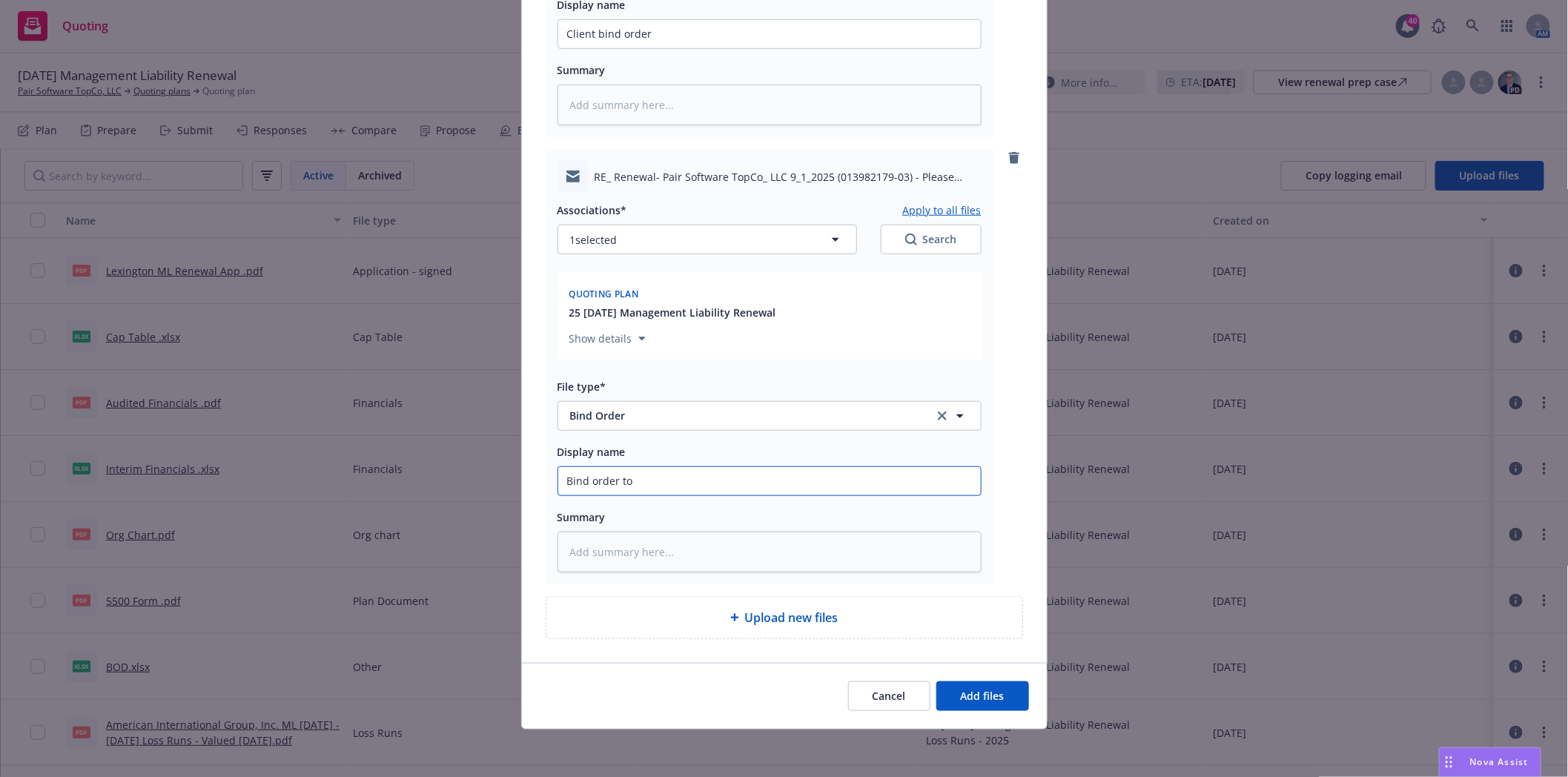
type input "Bind order to"
type textarea "x"
type input "Bind order to J"
type textarea "x"
type input "Bind order to Jn"
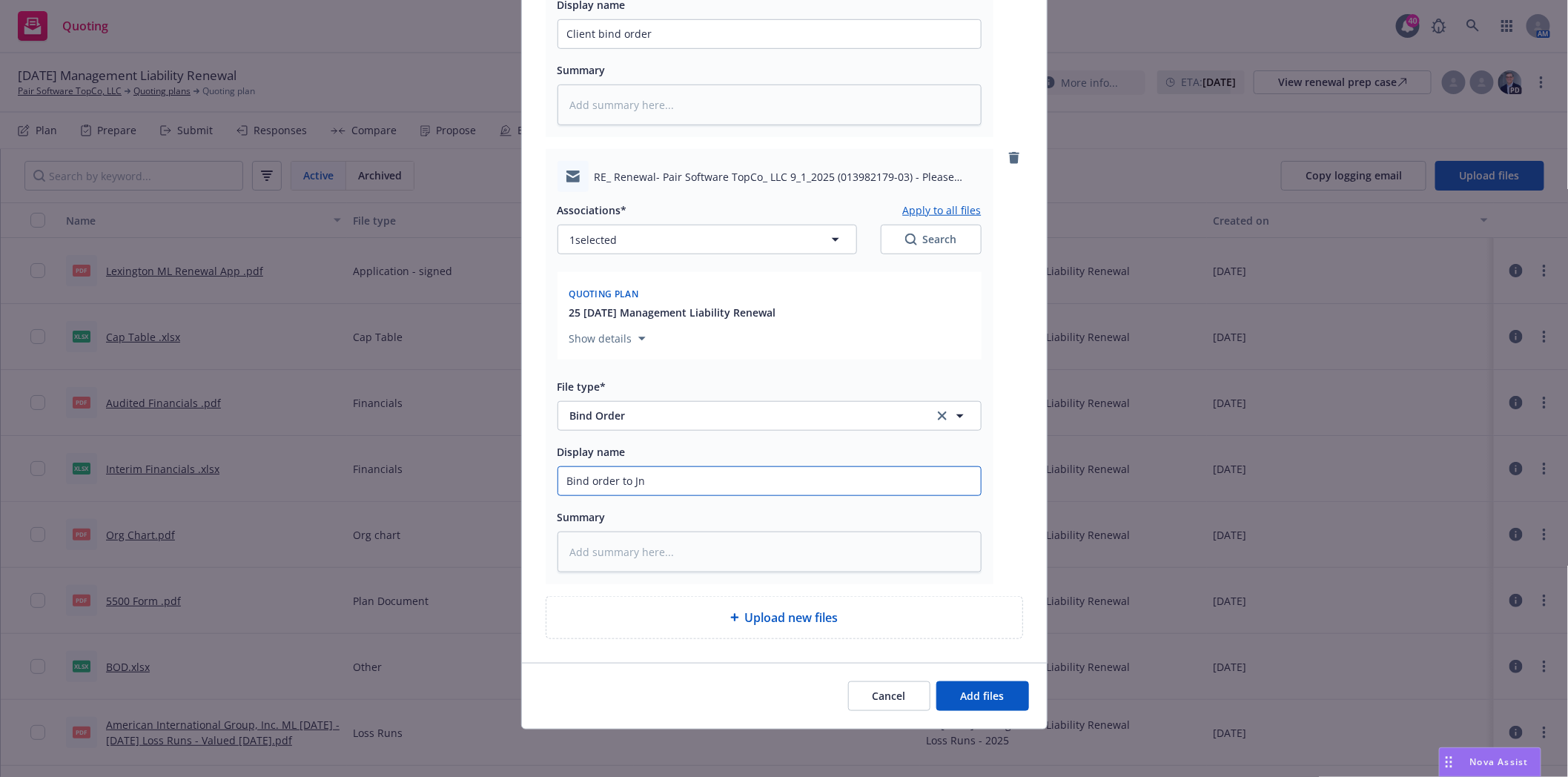
type textarea "x"
type input "Bind order to Jnn"
type textarea "x"
type input "Bind order to Jn"
type textarea "x"
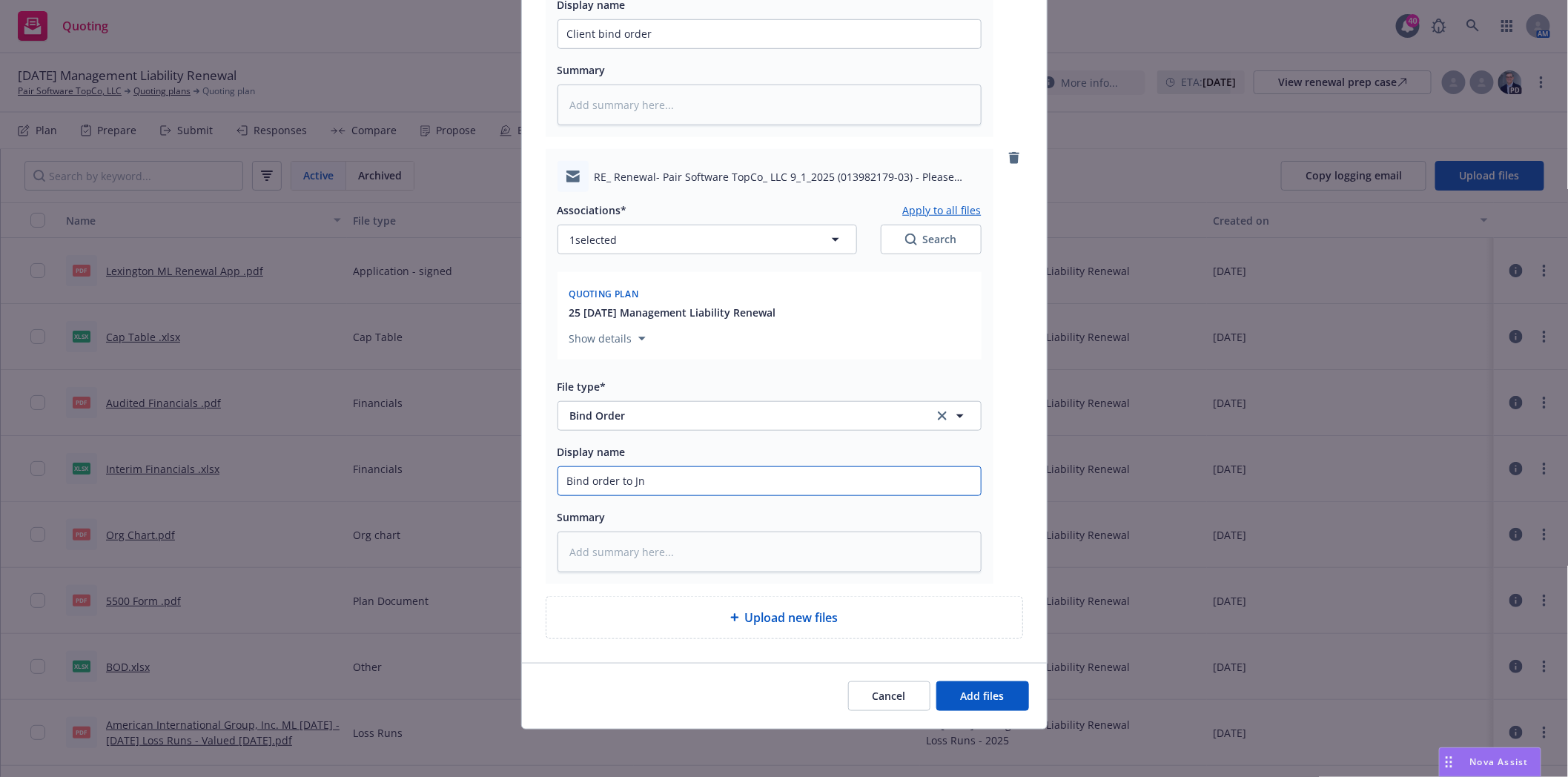
type input "Bind order to J"
type textarea "x"
type input "Bind order to Je"
type textarea "x"
type input "Bind order to [PERSON_NAME]"
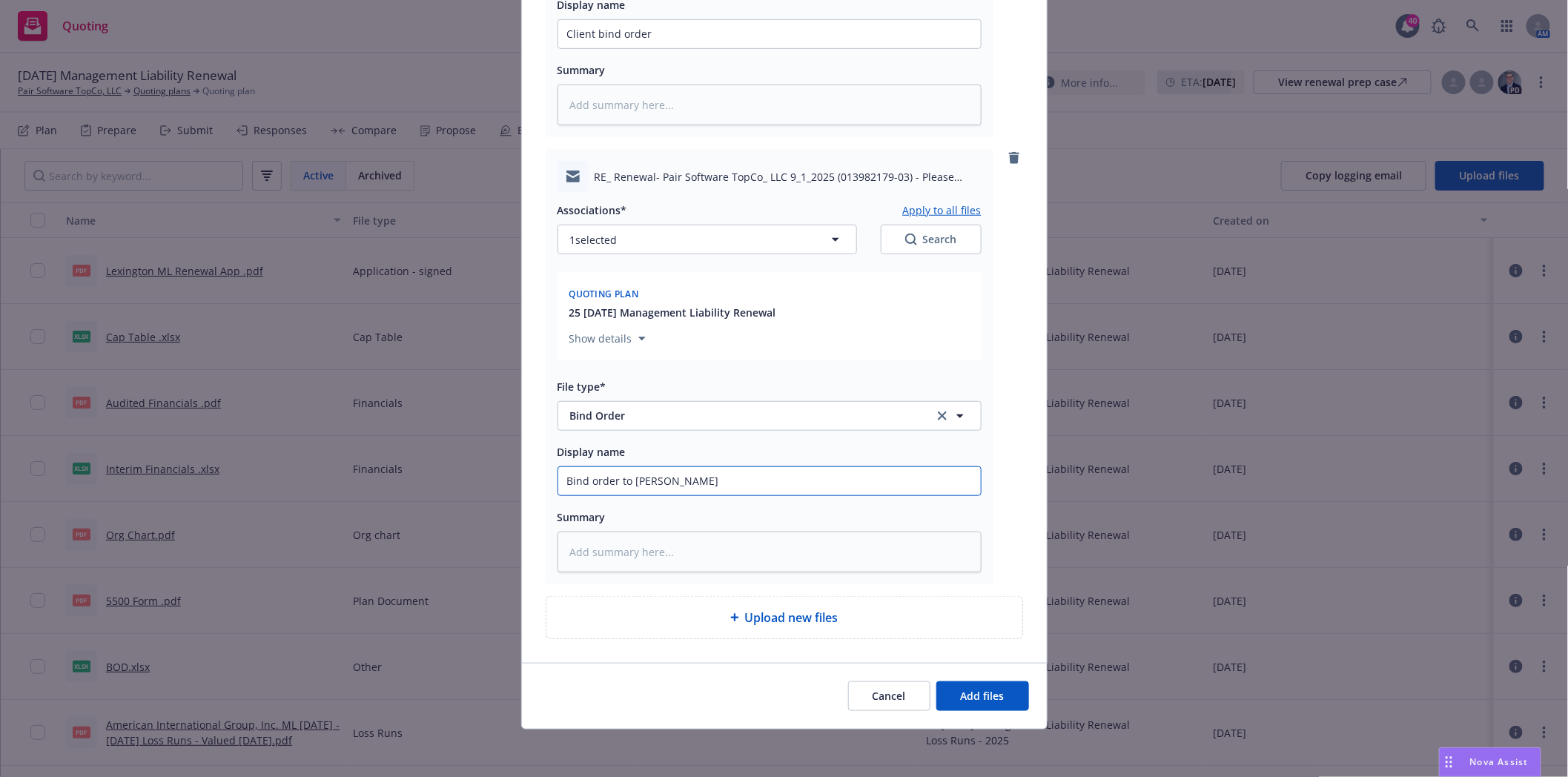
type textarea "x"
type input "Bind order to Jenn"
type textarea "x"
type input "Bind order to [PERSON_NAME]"
type textarea "x"
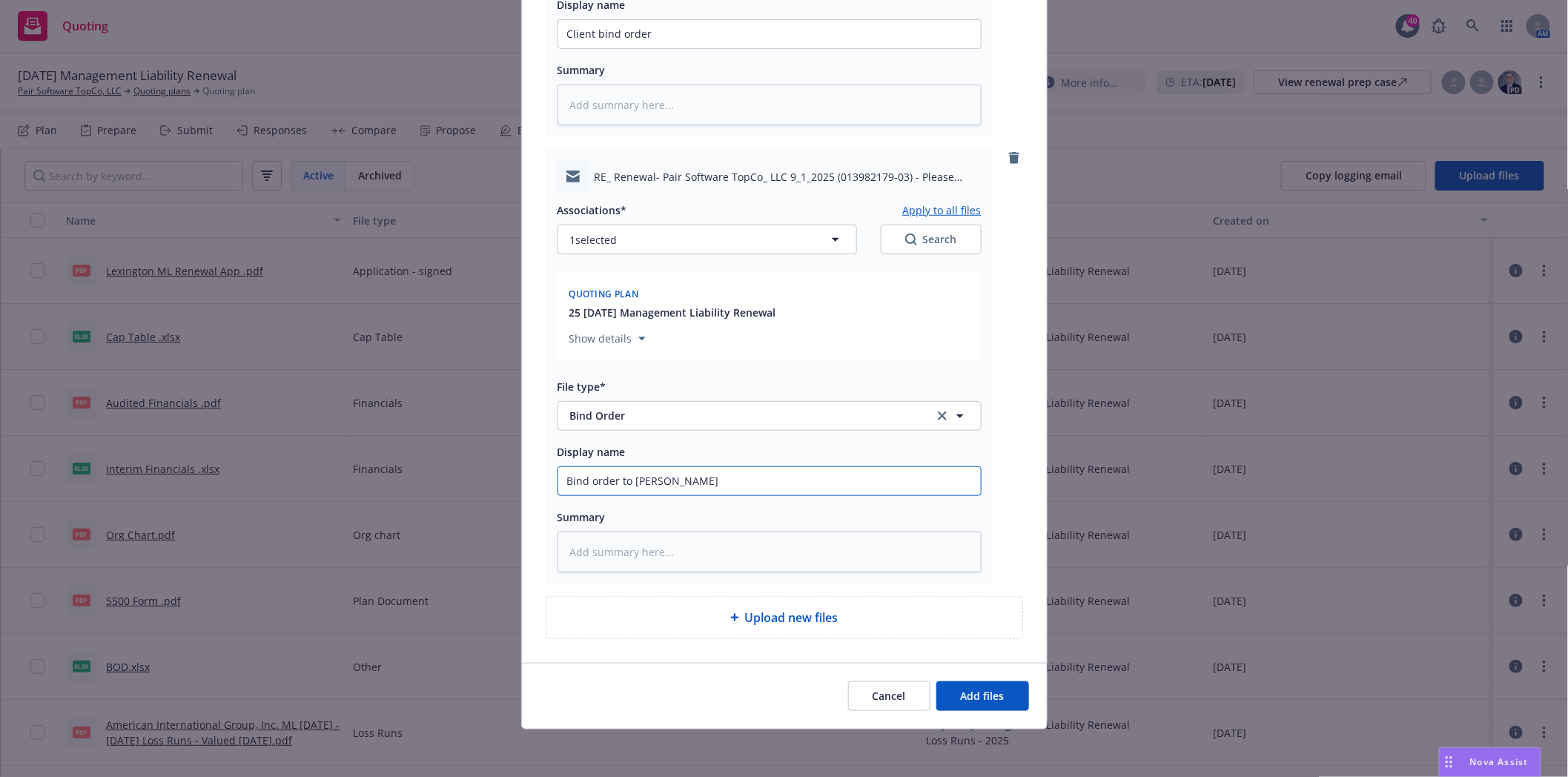
type input "Bind order to [PERSON_NAME]"
type textarea "x"
type input "Bind order to [PERSON_NAME] @"
type textarea "x"
type input "Bind order to [PERSON_NAME] @R"
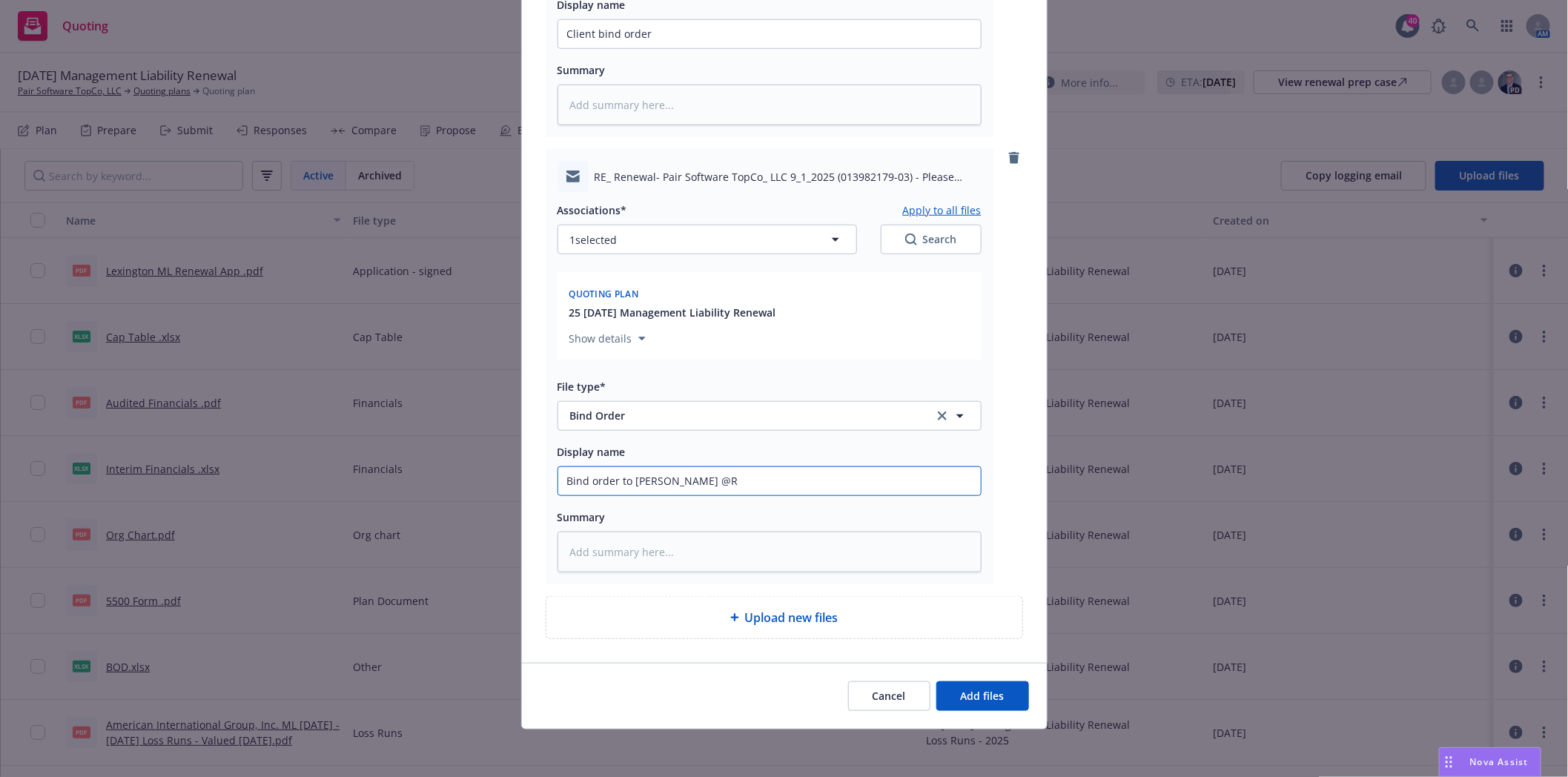
type textarea "x"
type input "Bind order to [PERSON_NAME] @RT"
type textarea "x"
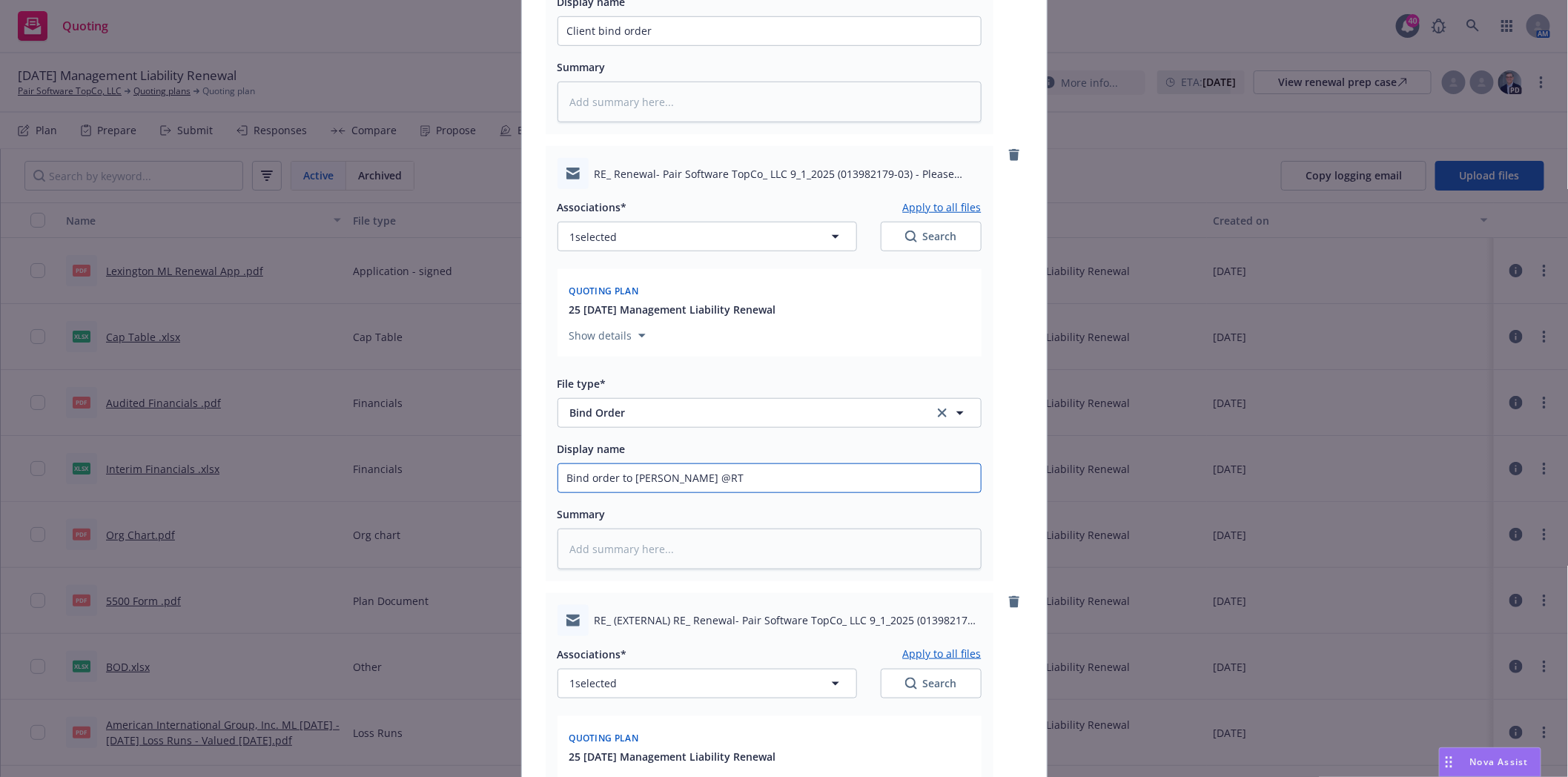
scroll to position [923, 0]
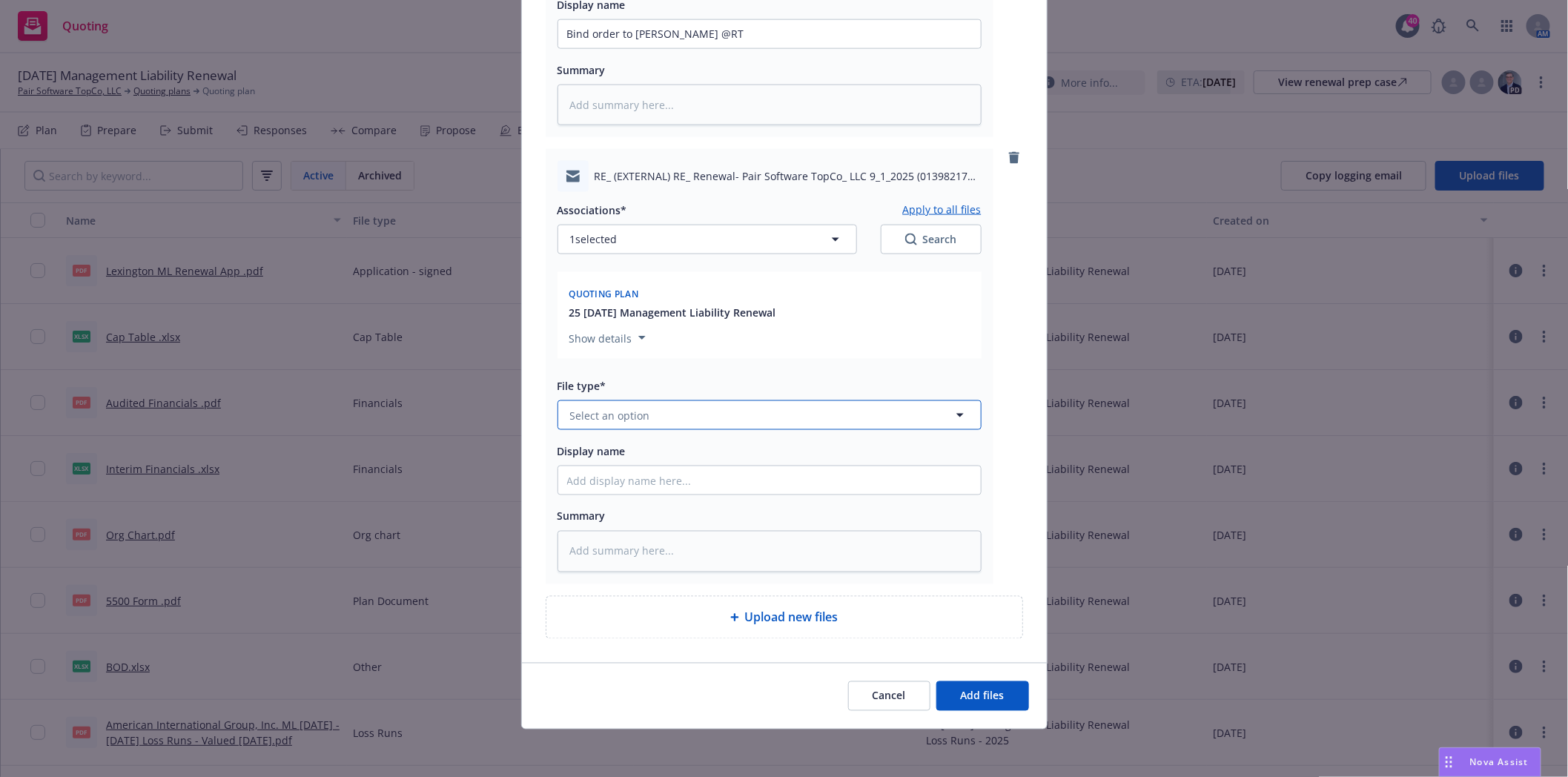
click at [575, 420] on span "Select an option" at bounding box center [610, 416] width 80 height 16
type input "bind"
click at [592, 345] on div "Bind confirmation" at bounding box center [618, 335] width 101 height 22
click at [1001, 697] on button "Add files" at bounding box center [982, 697] width 93 height 30
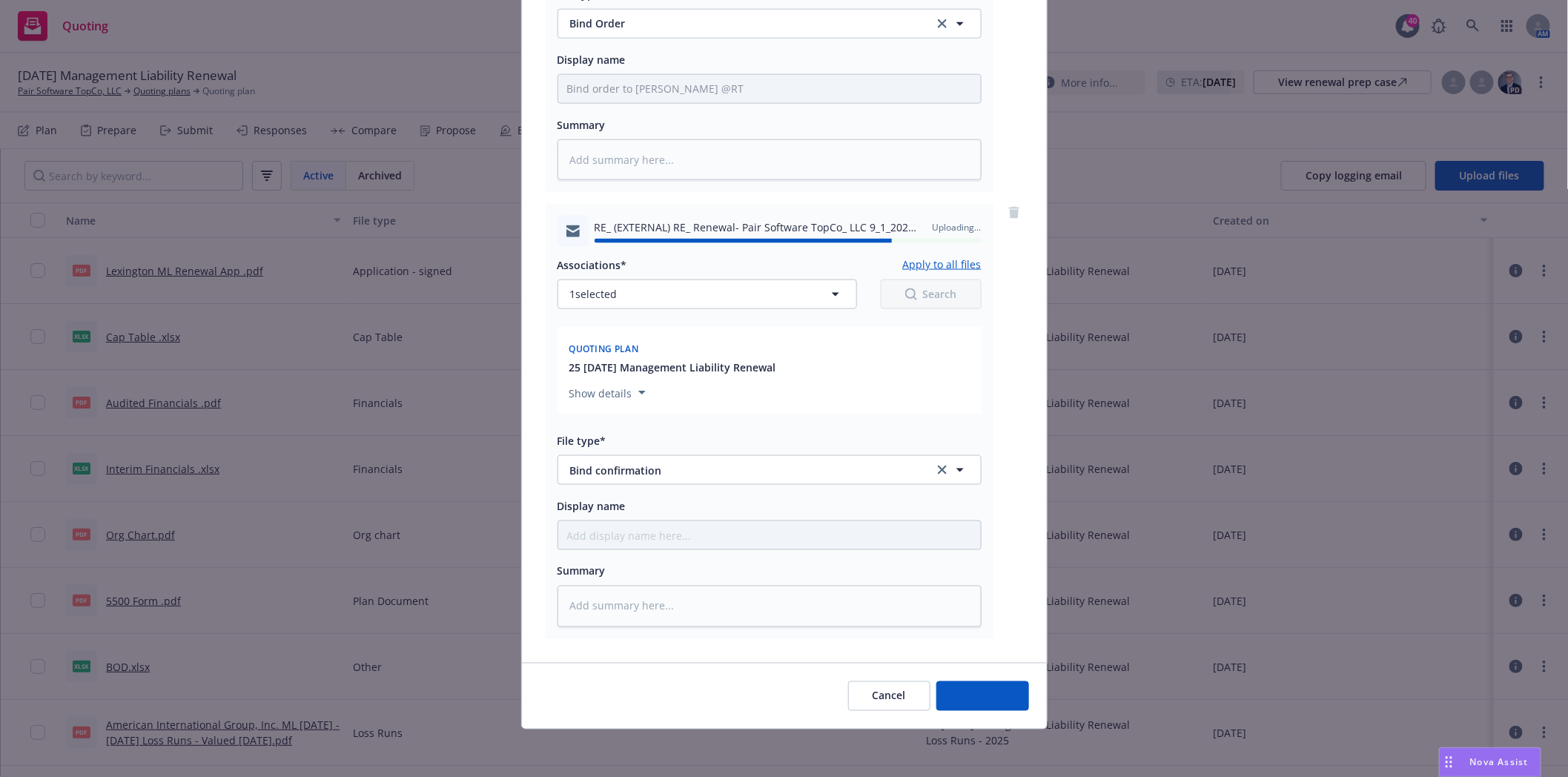
type textarea "x"
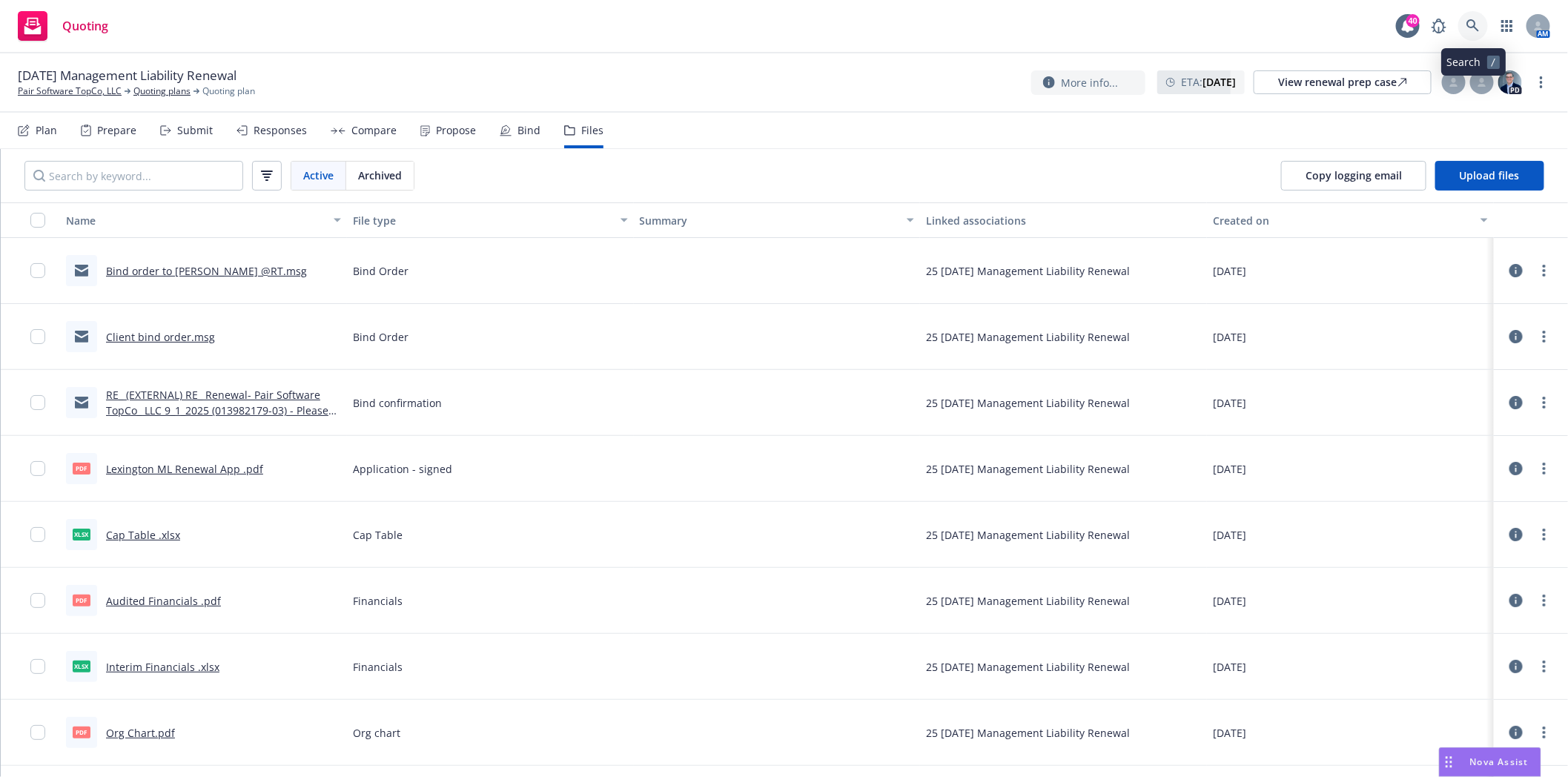
click at [1470, 25] on icon at bounding box center [1473, 26] width 13 height 13
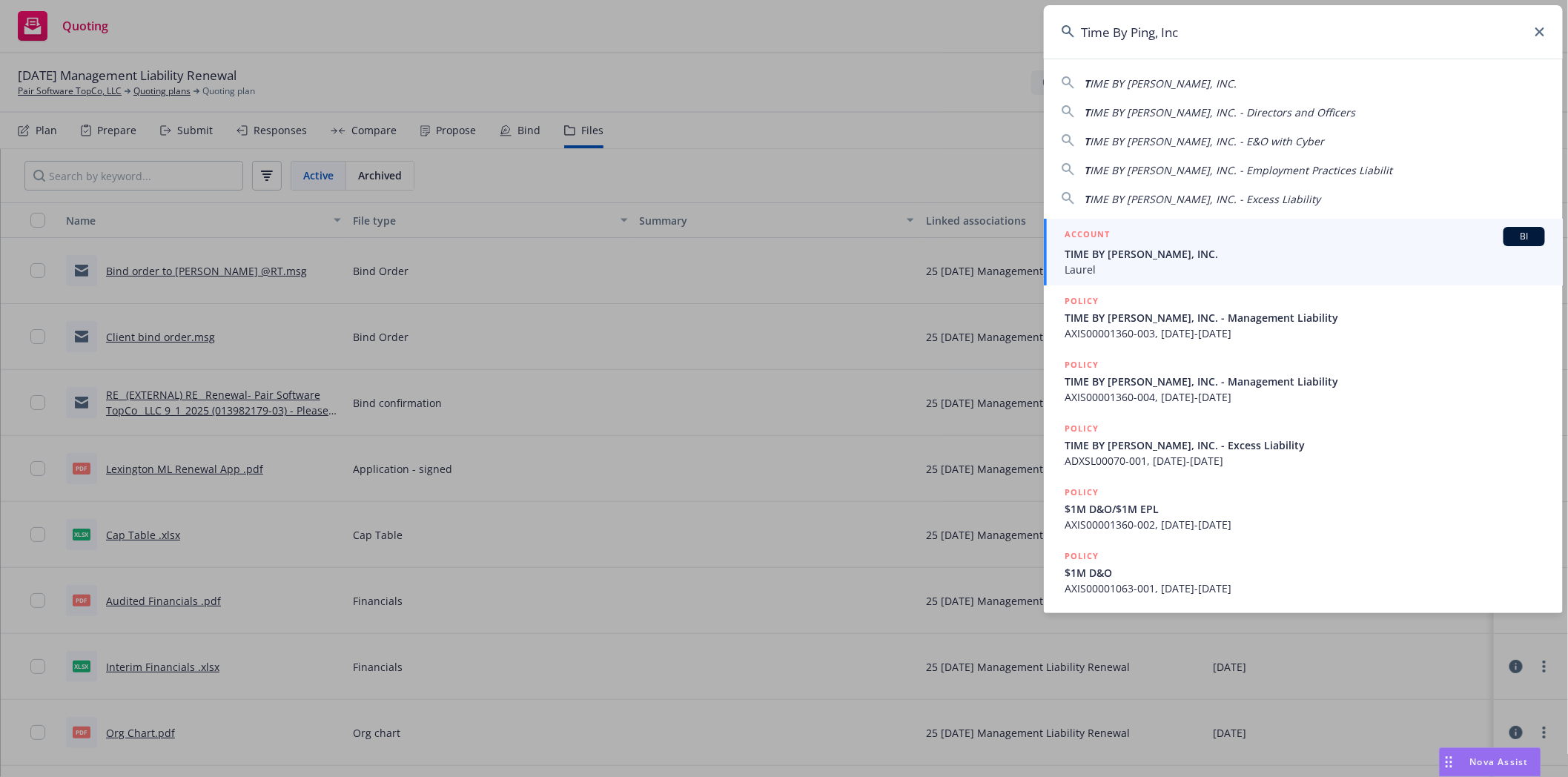
type input "Time By Ping, Inc"
click at [1139, 237] on div "ACCOUNT BI" at bounding box center [1304, 236] width 480 height 19
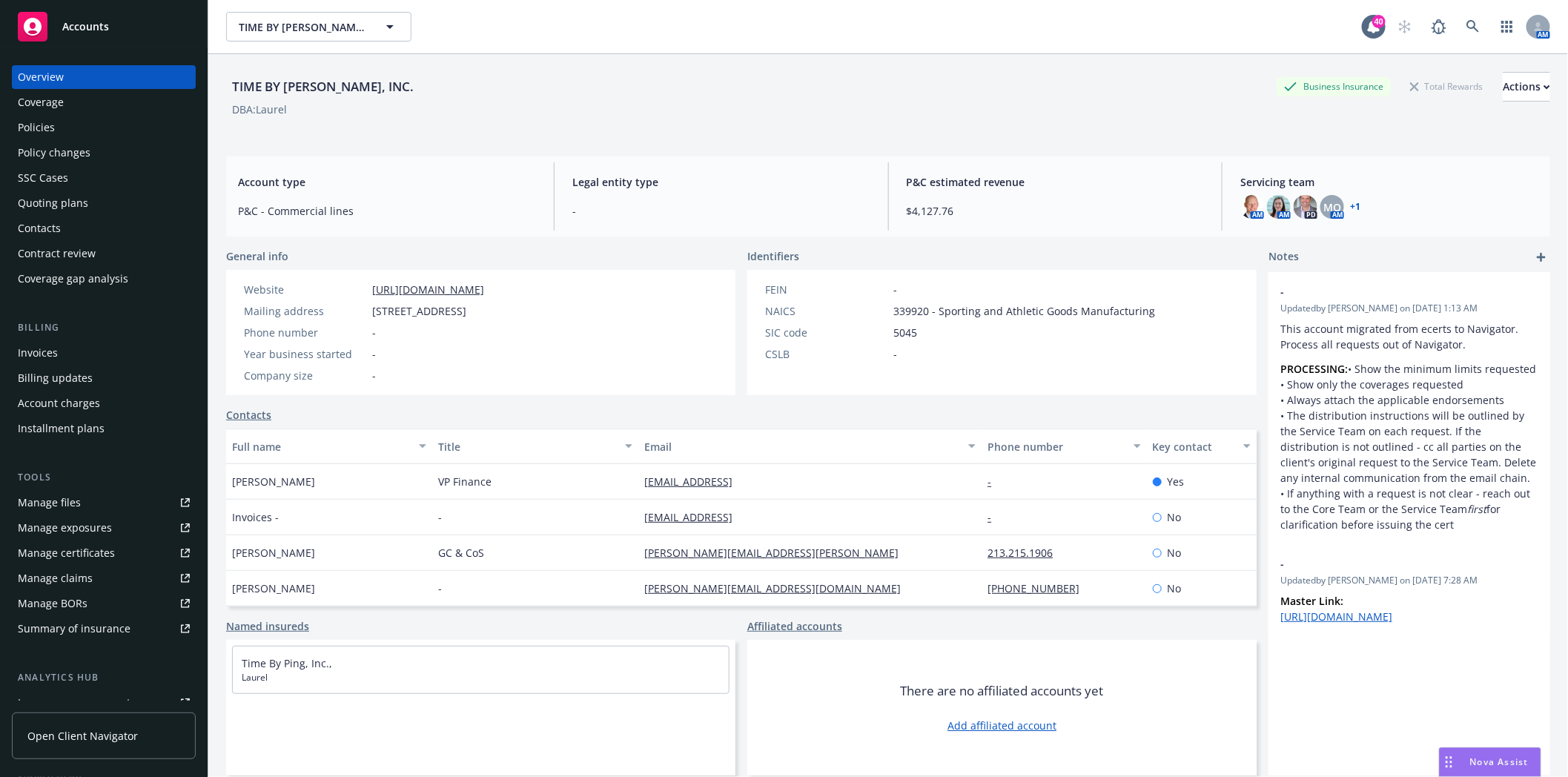
click at [48, 126] on div "Policies" at bounding box center [36, 128] width 37 height 24
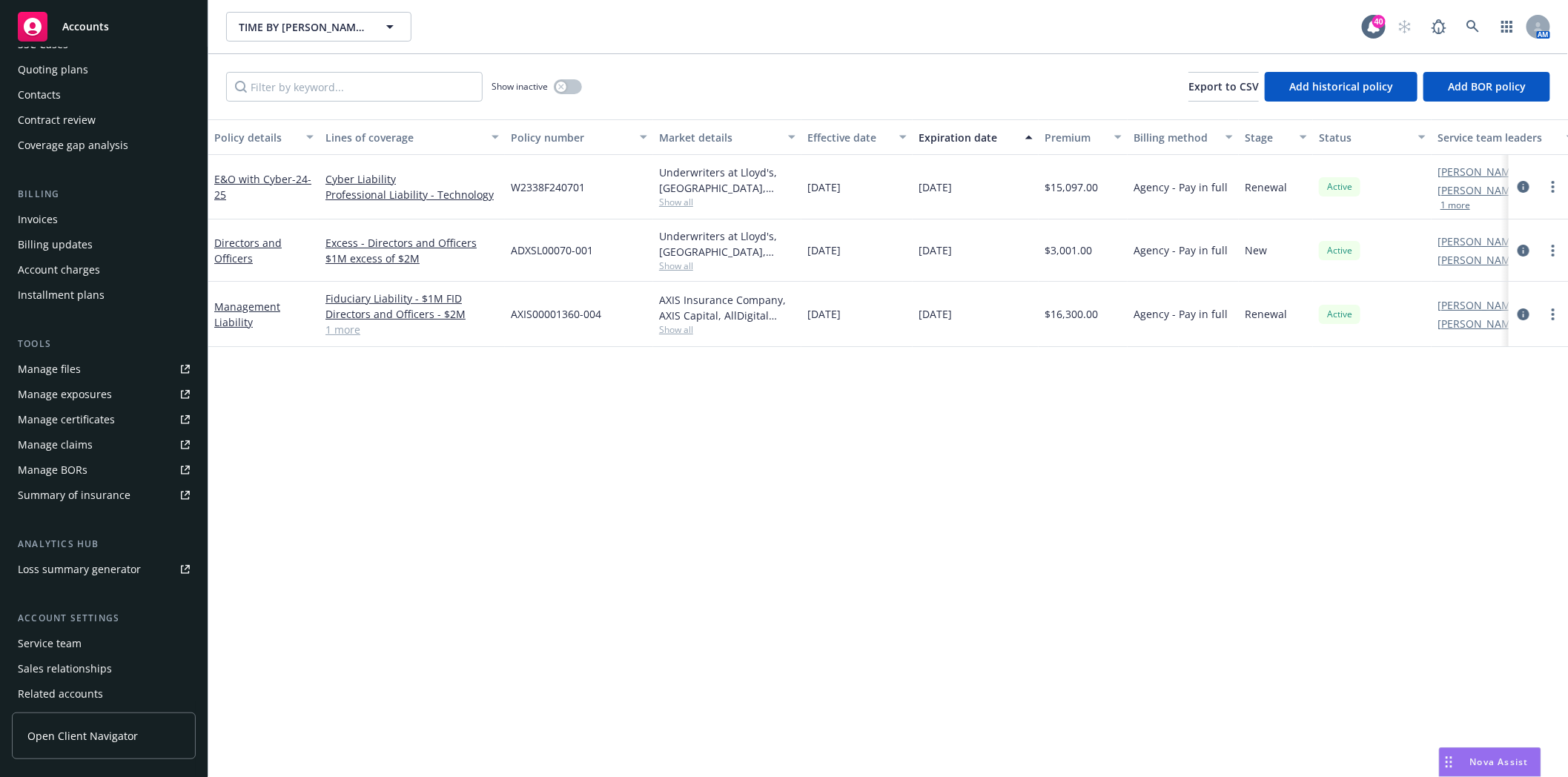
scroll to position [188, 0]
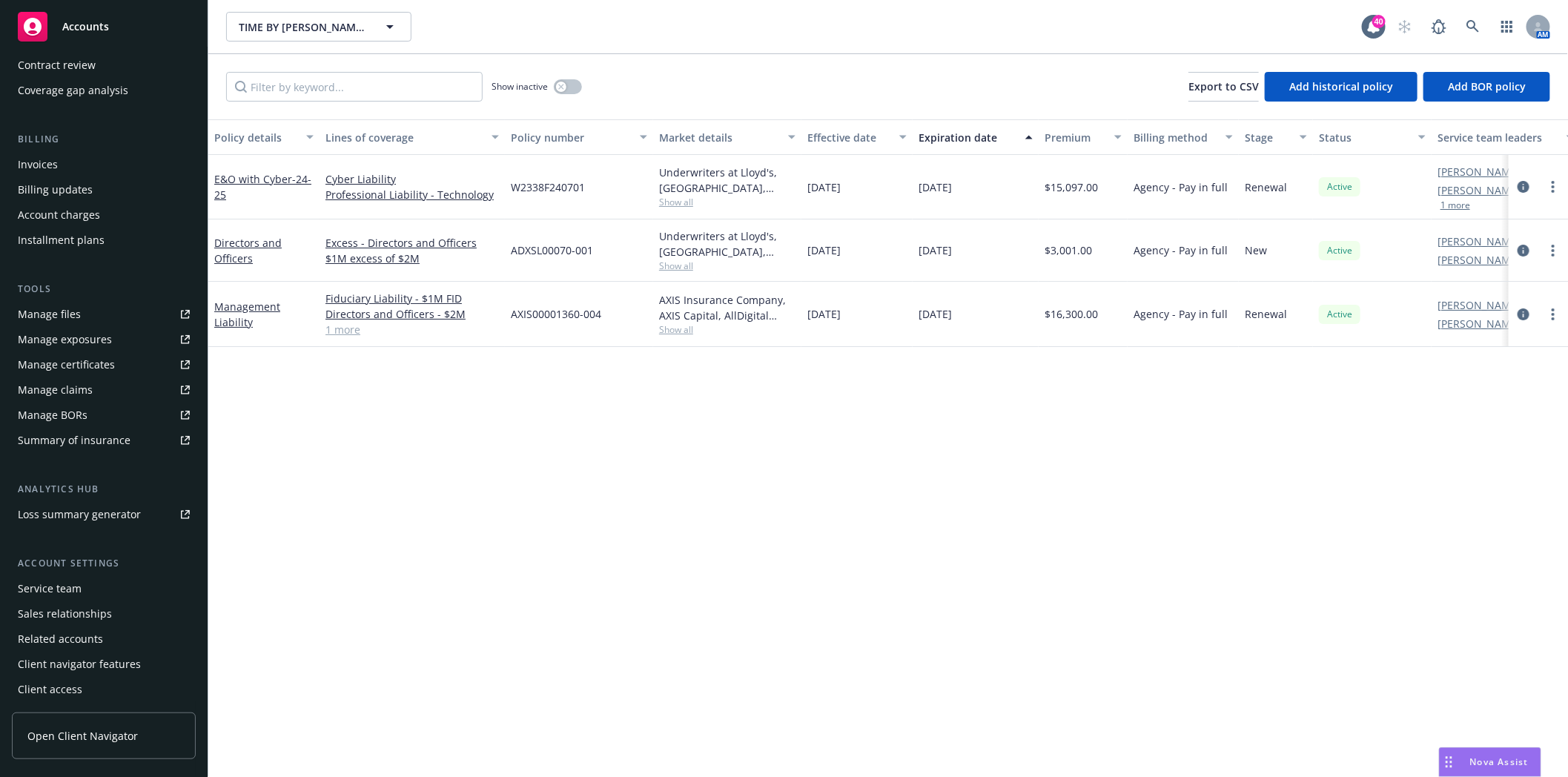
click at [42, 590] on div "Service team" at bounding box center [50, 589] width 64 height 24
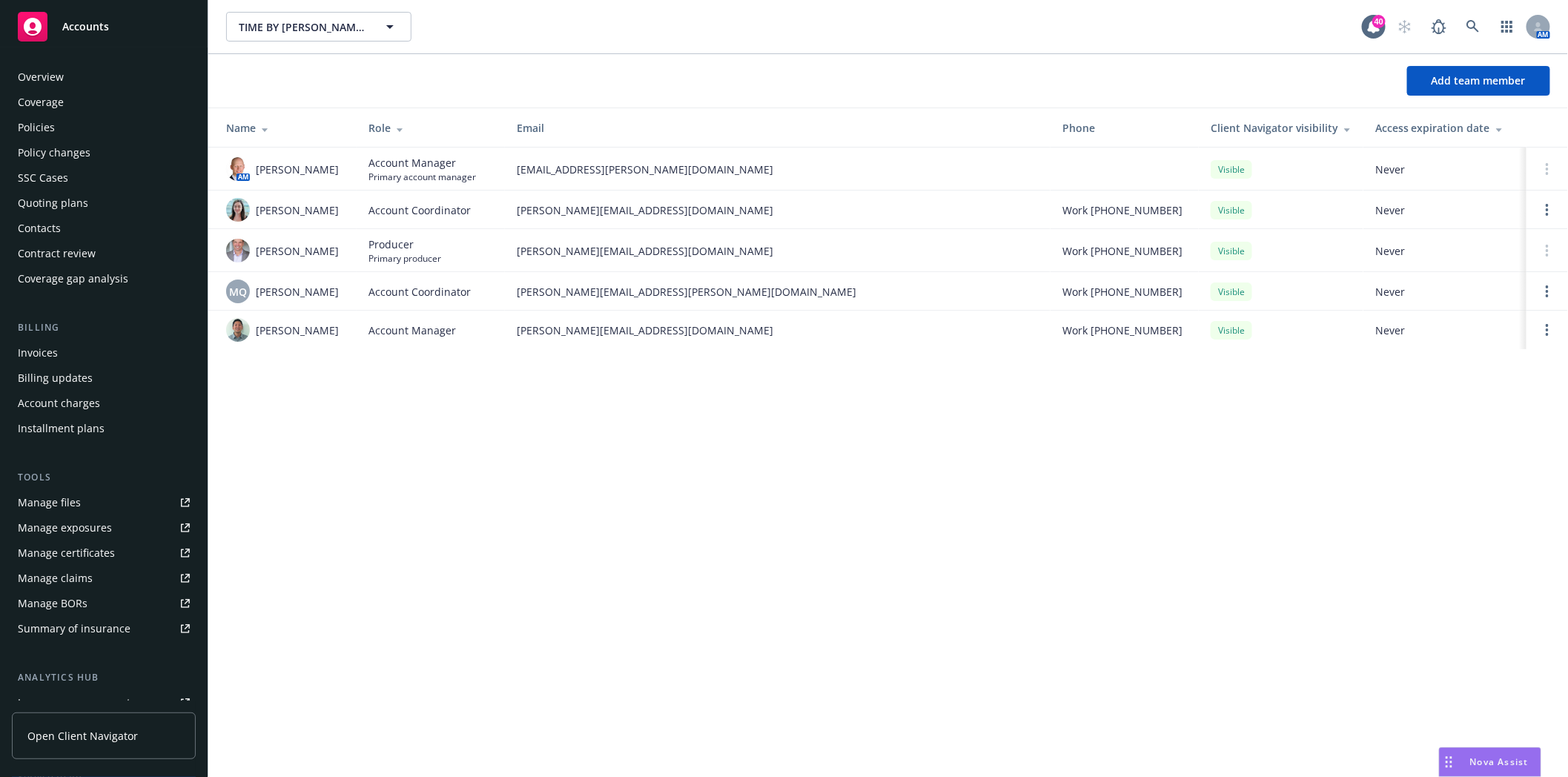
click at [71, 114] on div "Coverage" at bounding box center [103, 103] width 172 height 24
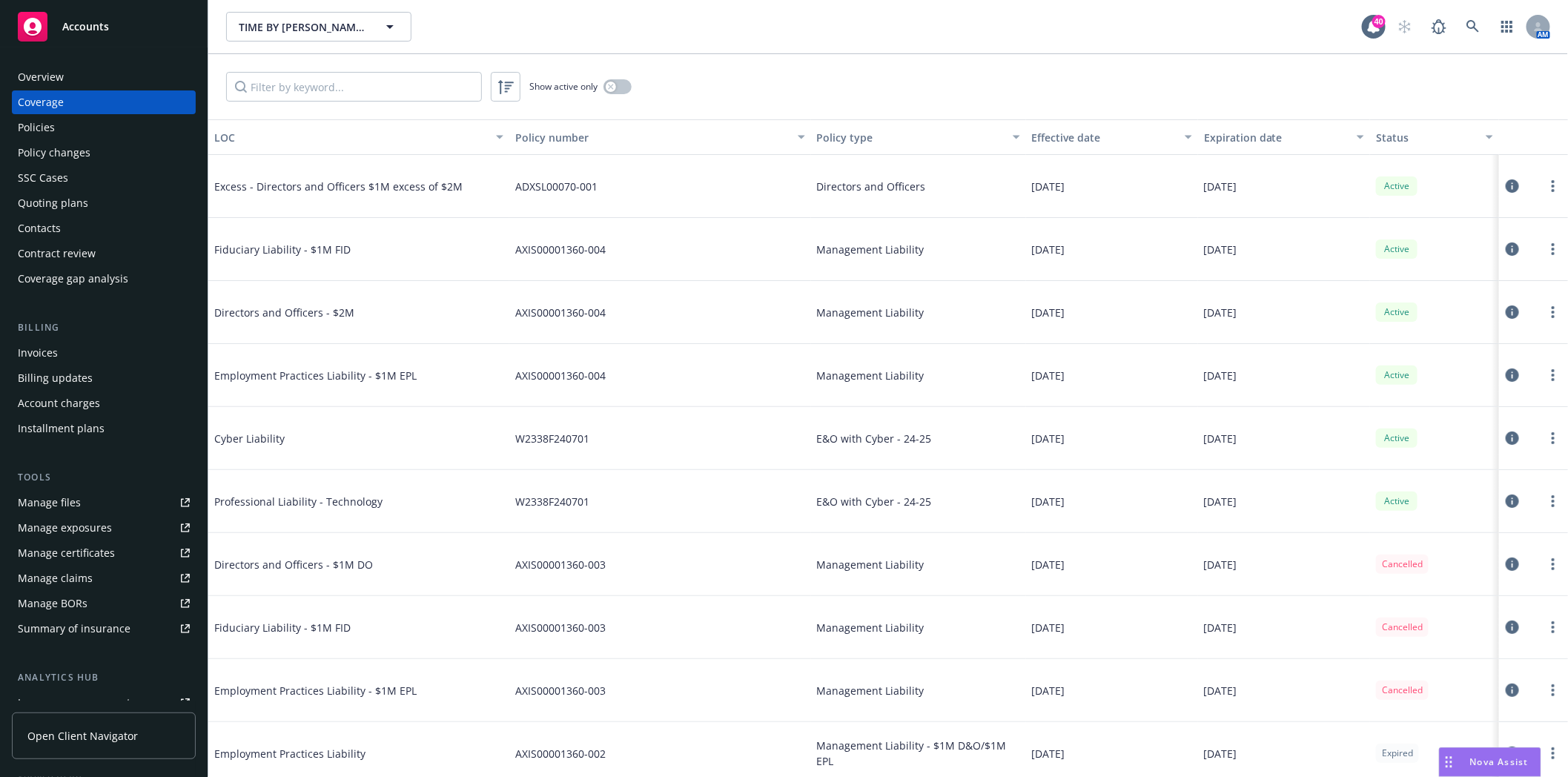
click at [63, 127] on div "Policies" at bounding box center [103, 128] width 172 height 24
